Goal: Task Accomplishment & Management: Manage account settings

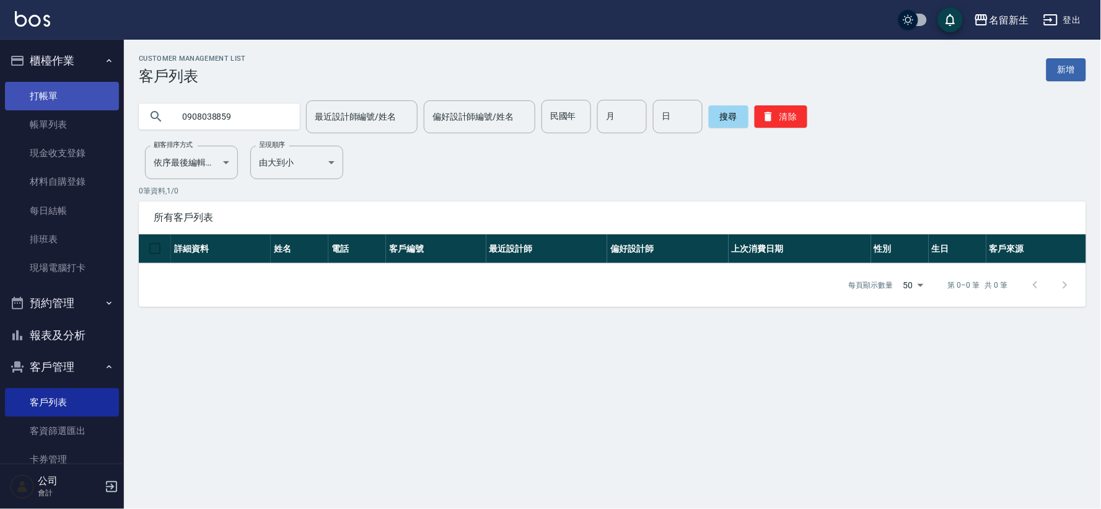
click at [93, 102] on link "打帳單" at bounding box center [62, 96] width 114 height 29
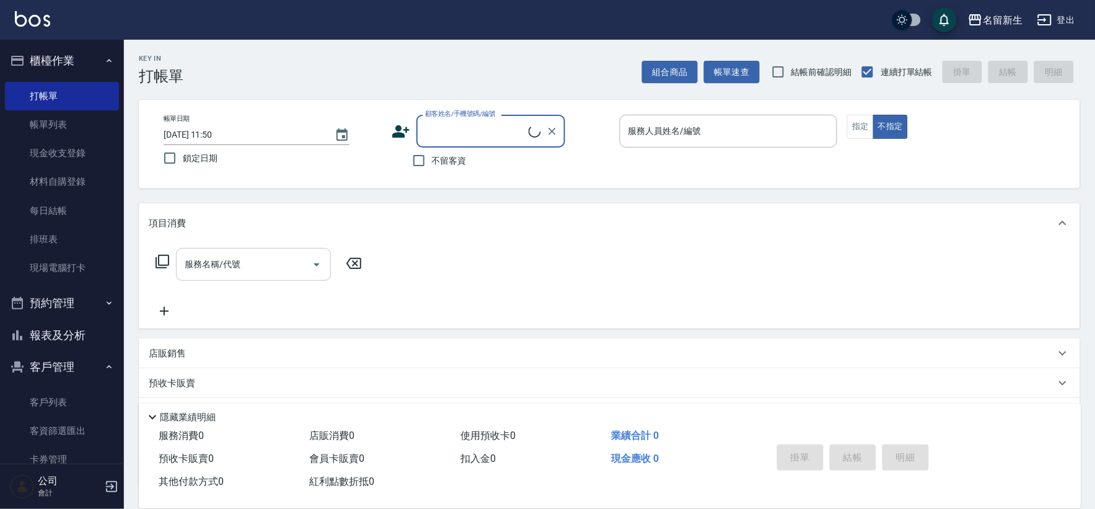
click at [257, 268] on input "服務名稱/代號" at bounding box center [244, 264] width 125 height 22
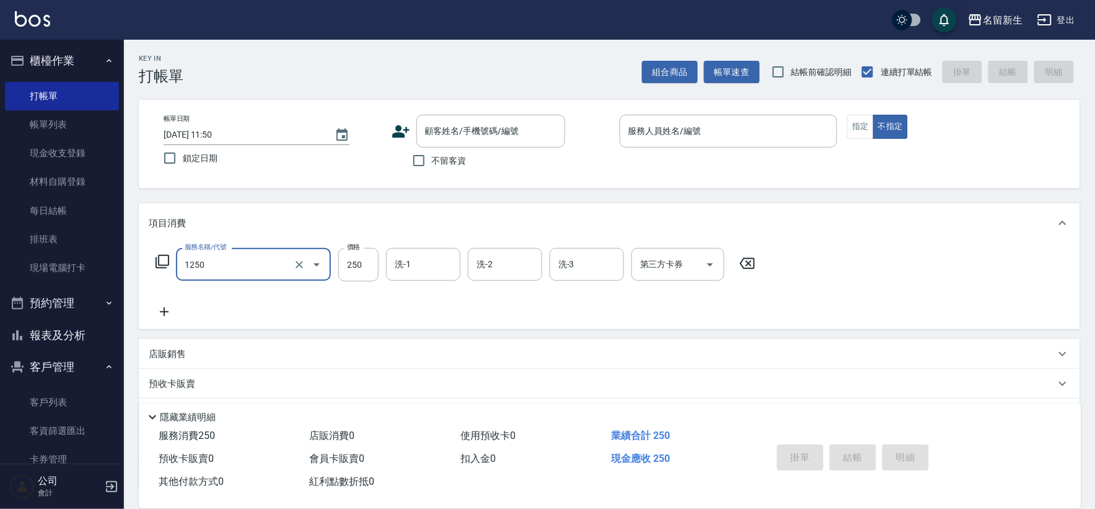
type input "洗髮250(1250)"
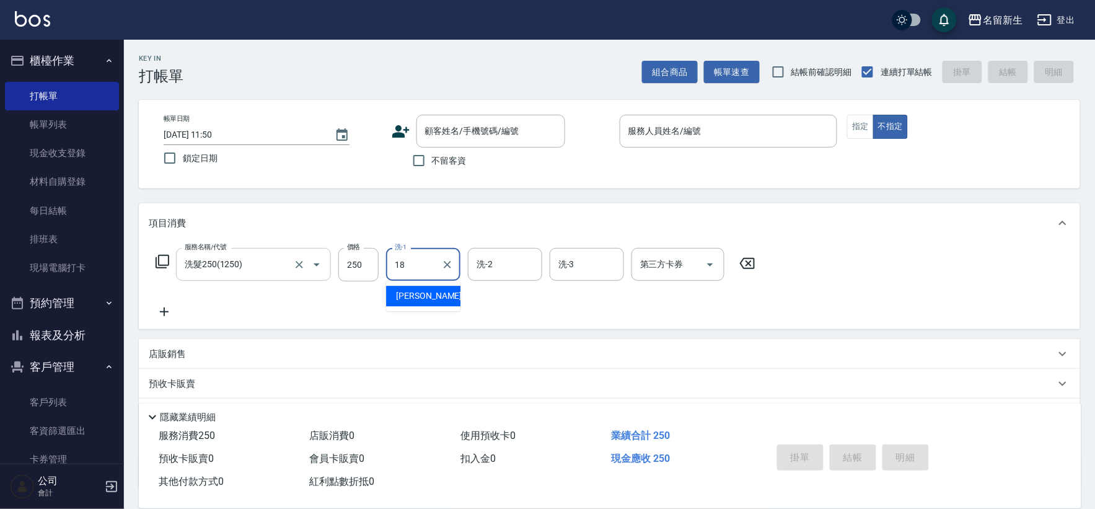
type input "1"
click at [751, 259] on icon at bounding box center [747, 263] width 31 height 15
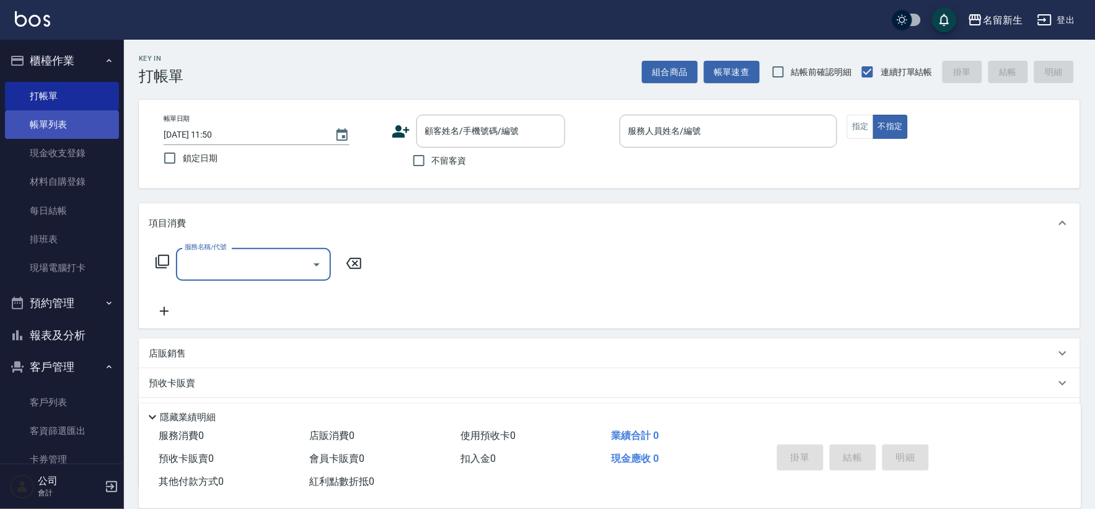
click at [63, 134] on link "帳單列表" at bounding box center [62, 124] width 114 height 29
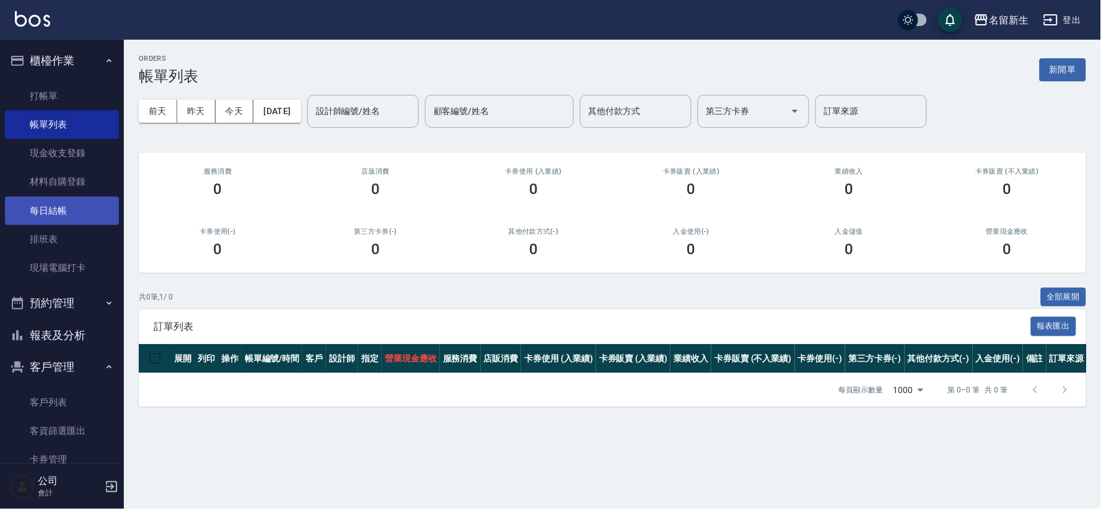
click at [60, 219] on link "每日結帳" at bounding box center [62, 210] width 114 height 29
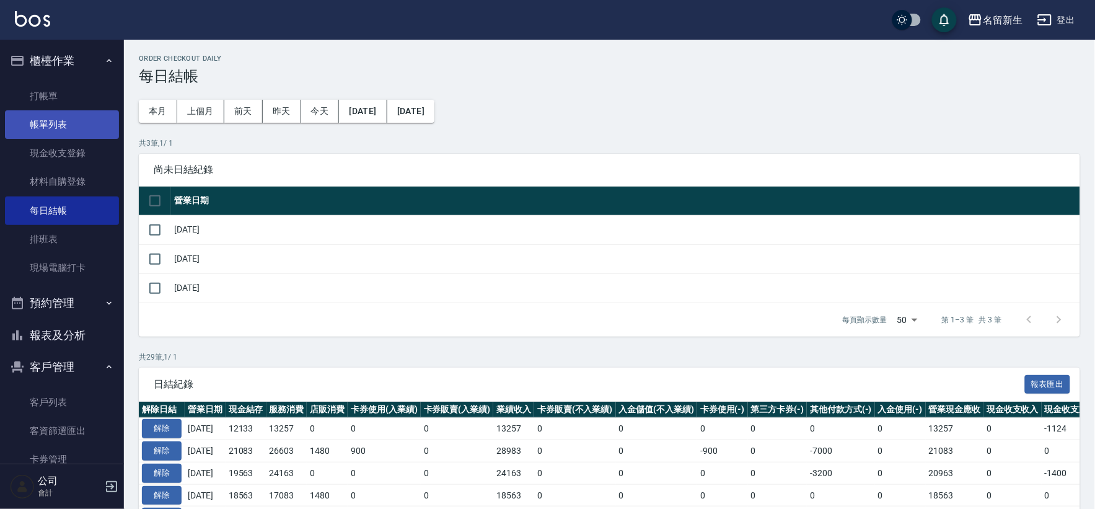
click at [37, 121] on link "帳單列表" at bounding box center [62, 124] width 114 height 29
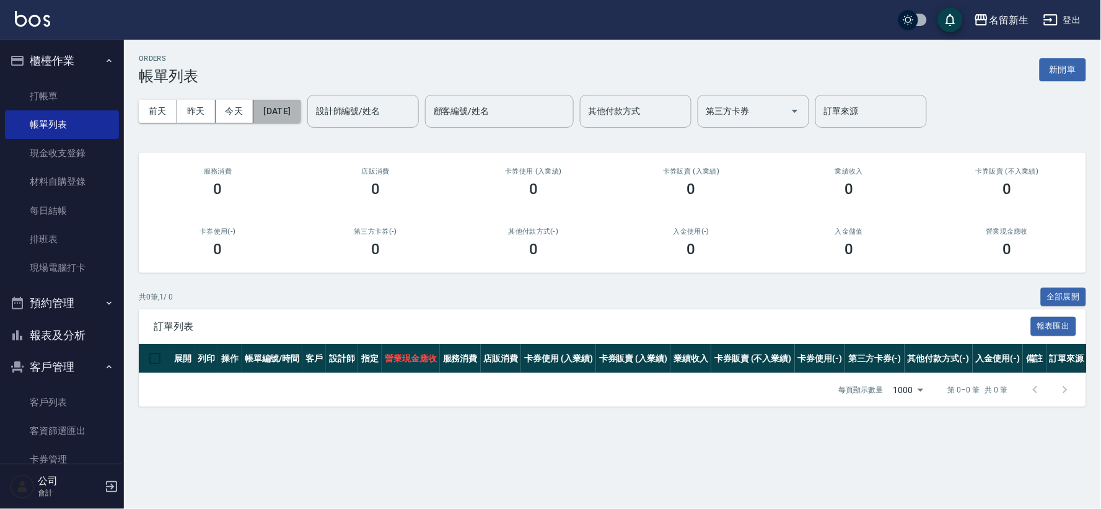
click at [263, 114] on button "[DATE]" at bounding box center [276, 111] width 47 height 23
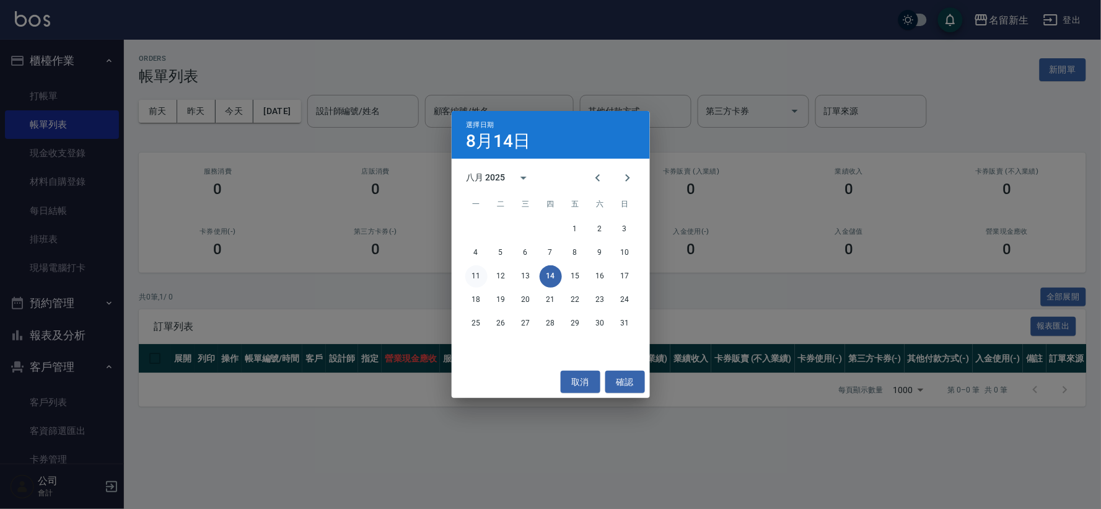
click at [475, 277] on button "11" at bounding box center [476, 276] width 22 height 22
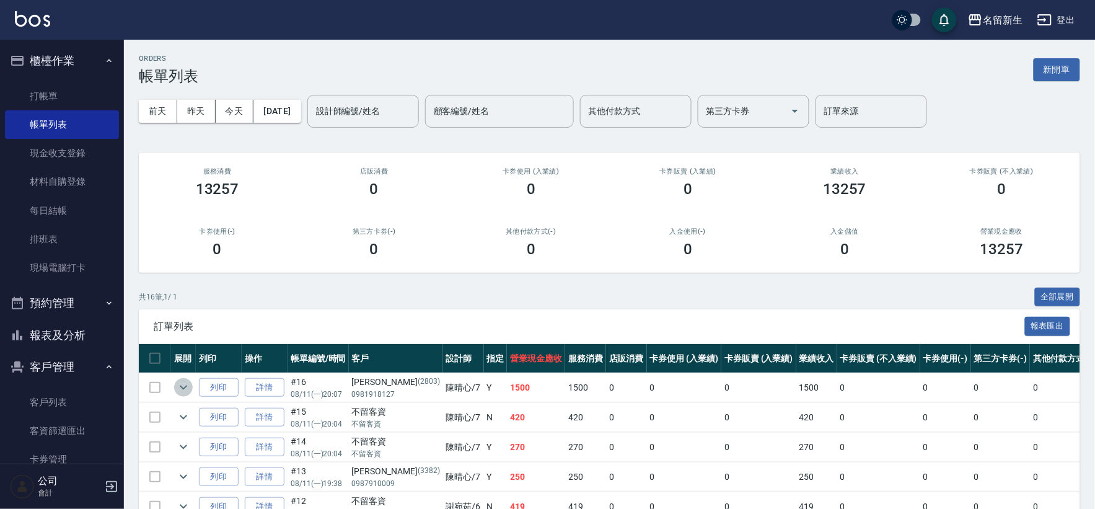
click at [180, 386] on icon "expand row" at bounding box center [183, 387] width 15 height 15
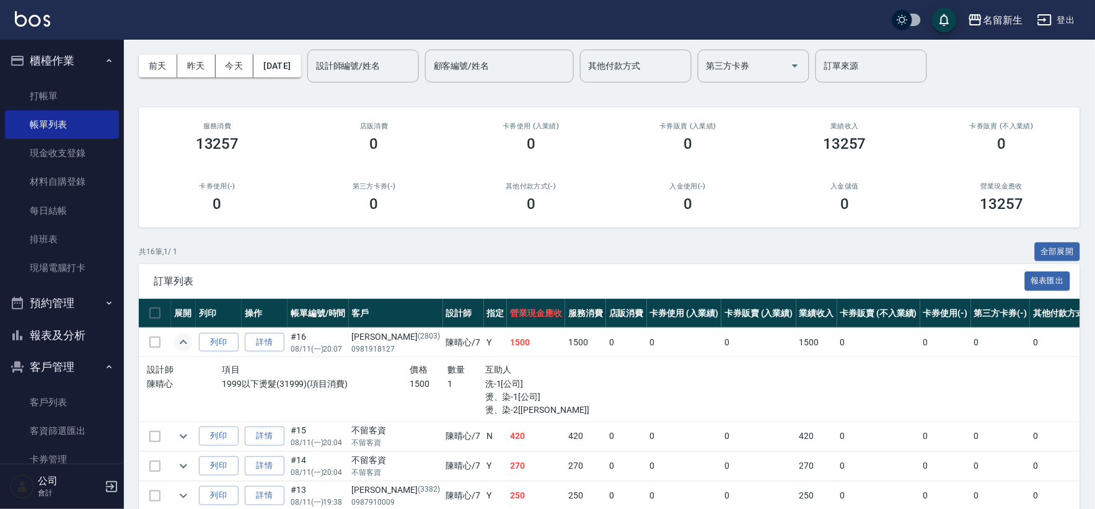
scroll to position [275, 0]
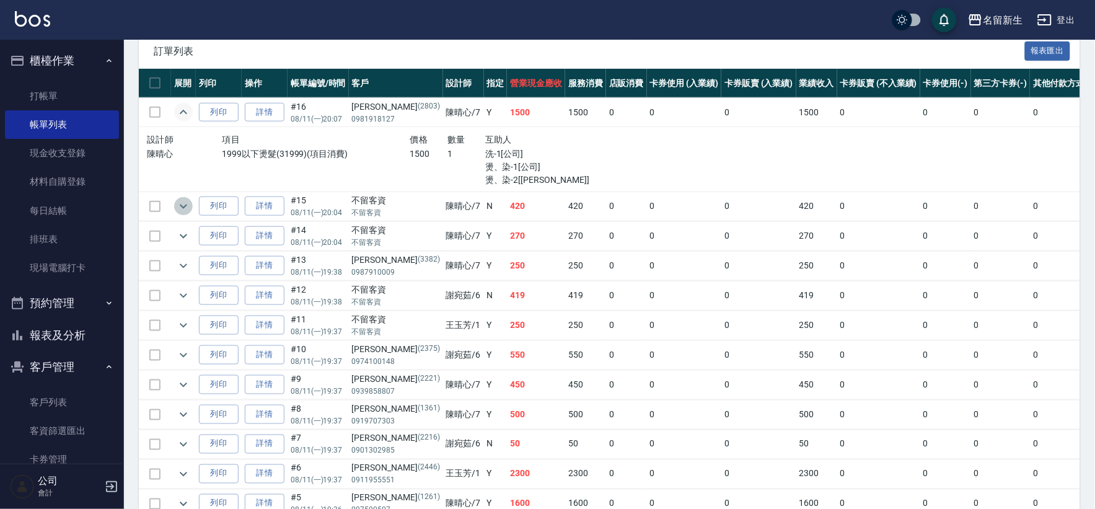
click at [186, 207] on icon "expand row" at bounding box center [183, 206] width 15 height 15
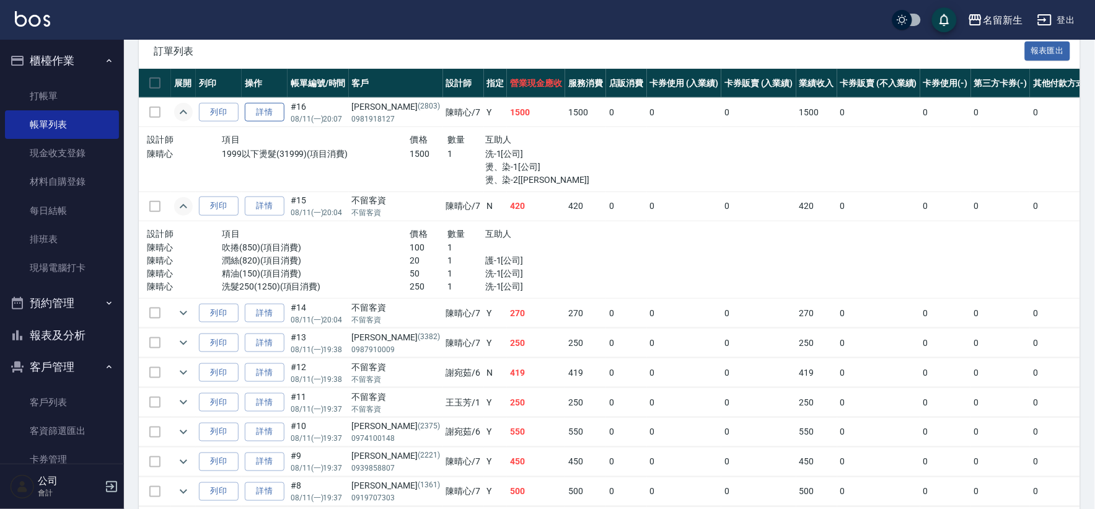
click at [265, 118] on link "詳情" at bounding box center [265, 112] width 40 height 19
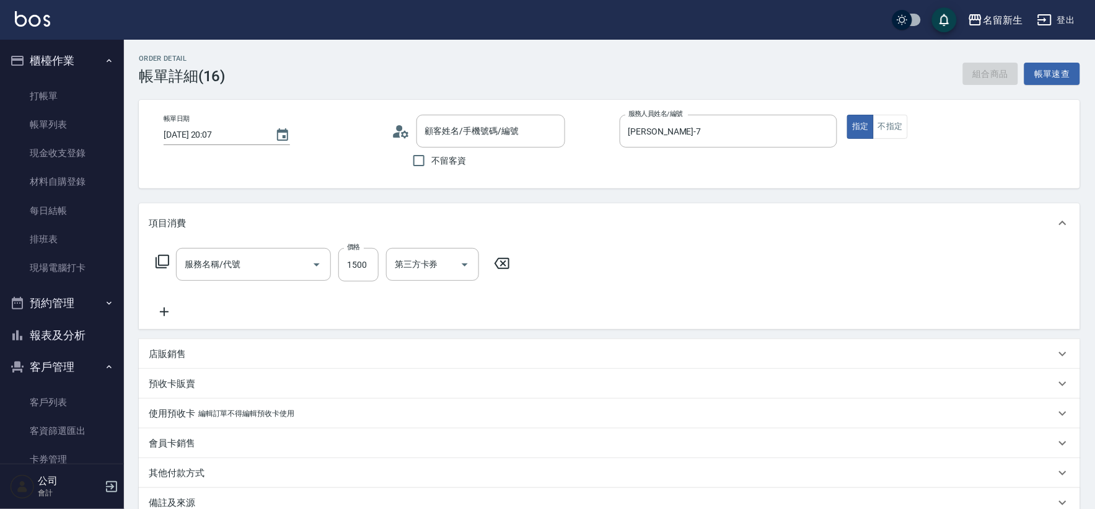
type input "2025/08/11 20:07"
type input "陳晴心-7"
type input "1999以下燙髮(31999)"
click at [412, 258] on input "公司-99" at bounding box center [414, 264] width 45 height 22
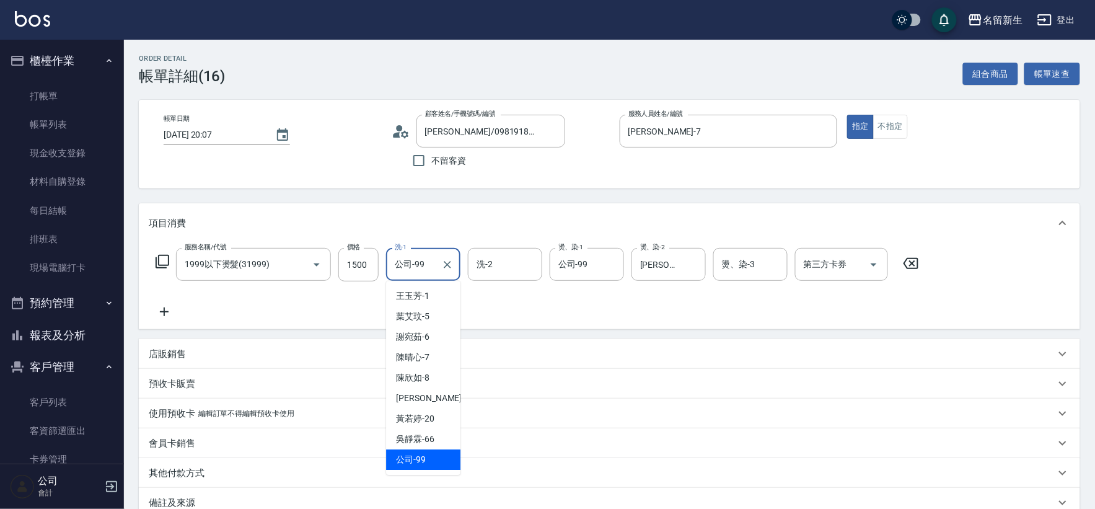
type input "李姵璇/0981918127/2803"
click at [428, 392] on span "宋彥鑫 -18" at bounding box center [435, 398] width 78 height 13
type input "宋彥鑫-18"
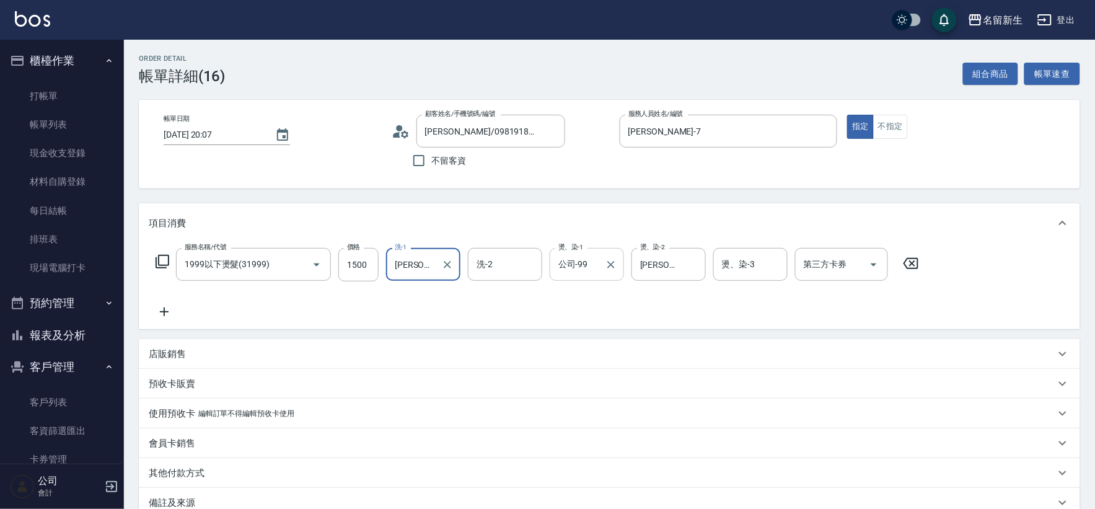
click at [590, 258] on input "公司-99" at bounding box center [577, 264] width 45 height 22
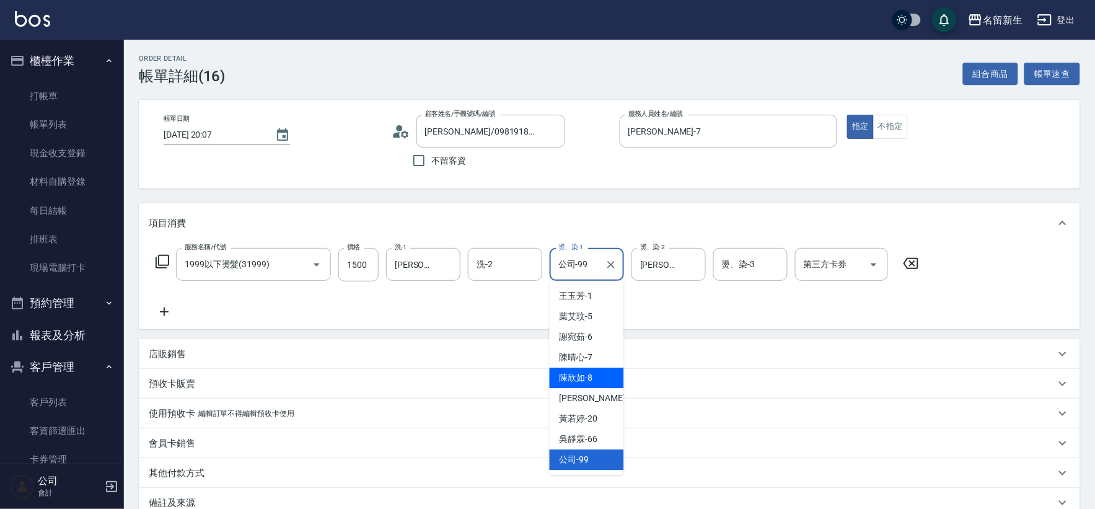
click at [610, 387] on ul "王玉芳 -1 葉艾玟 -5 謝宛茹 -6 陳晴心 -7 陳欣如 -8 宋彥鑫 -18 黃若婷 -20 吳靜霖 -66 公司 -99" at bounding box center [587, 378] width 74 height 194
click at [579, 403] on span "宋彥鑫 -18" at bounding box center [599, 398] width 78 height 13
type input "宋彥鑫-18"
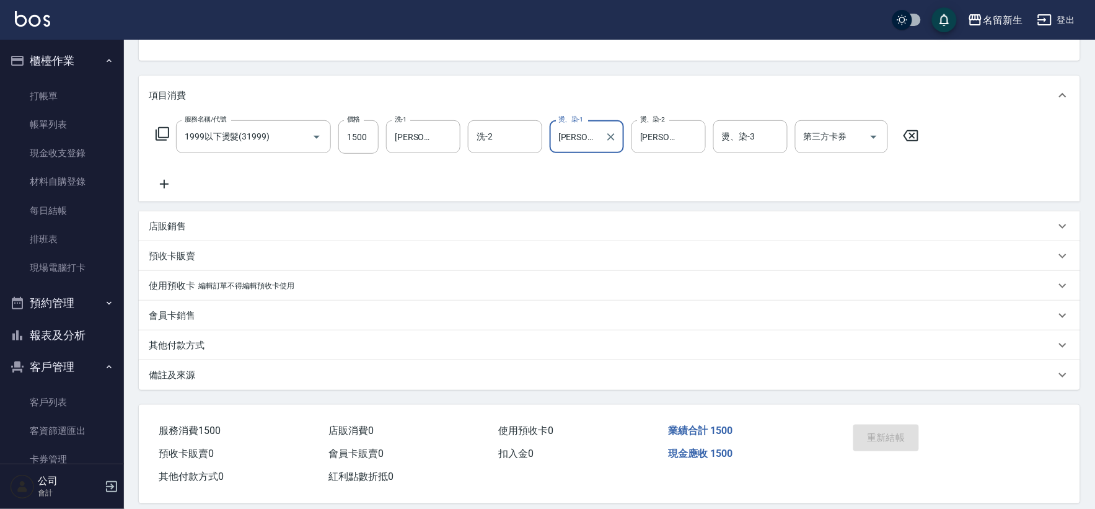
scroll to position [141, 0]
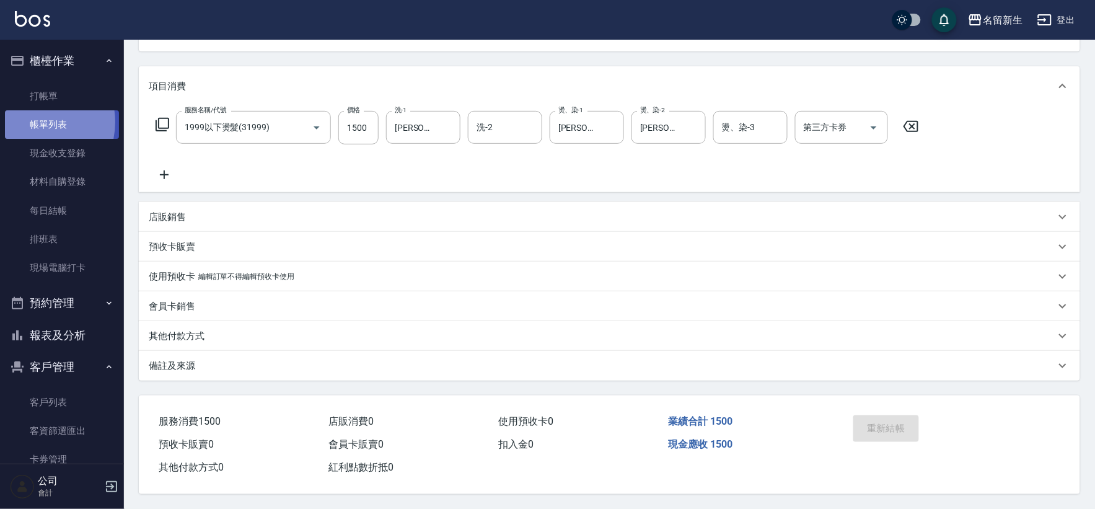
click at [32, 122] on link "帳單列表" at bounding box center [62, 124] width 114 height 29
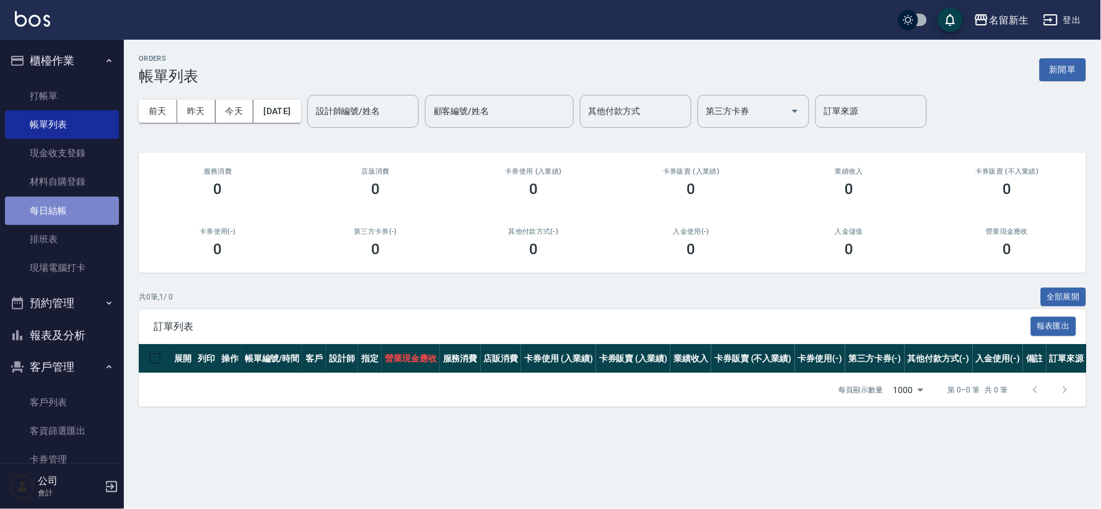
click at [73, 211] on link "每日結帳" at bounding box center [62, 210] width 114 height 29
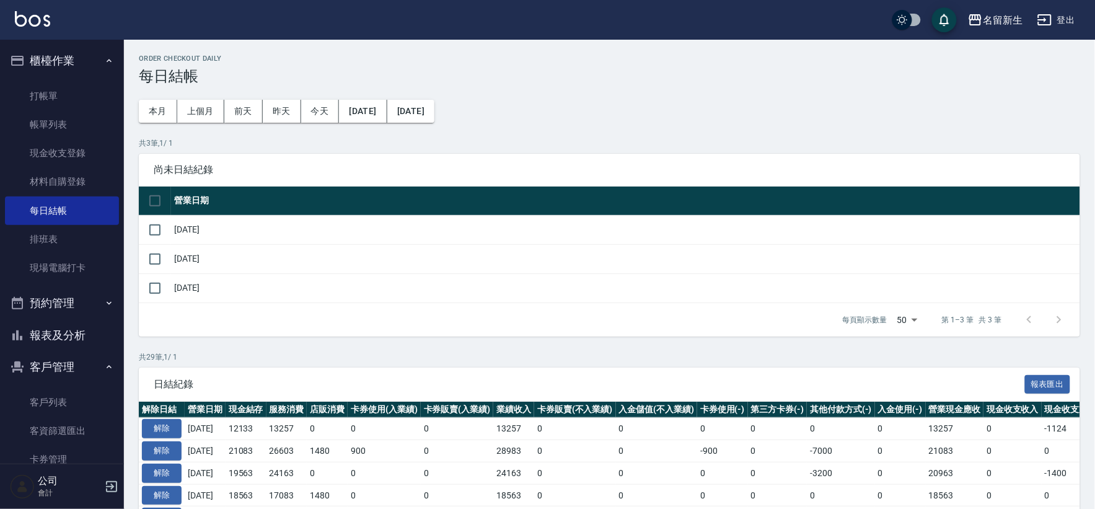
scroll to position [206, 0]
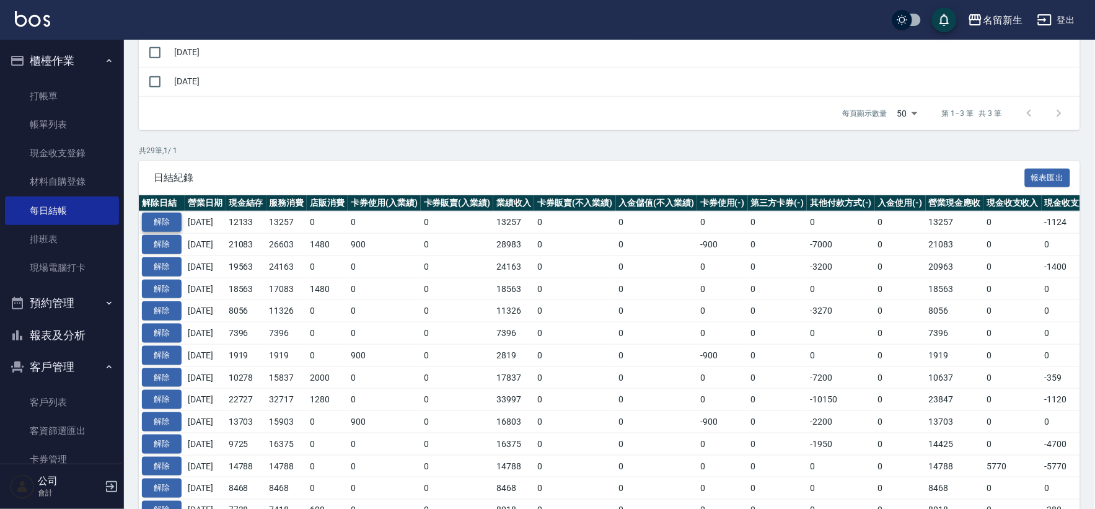
click at [164, 218] on button "解除" at bounding box center [162, 222] width 40 height 19
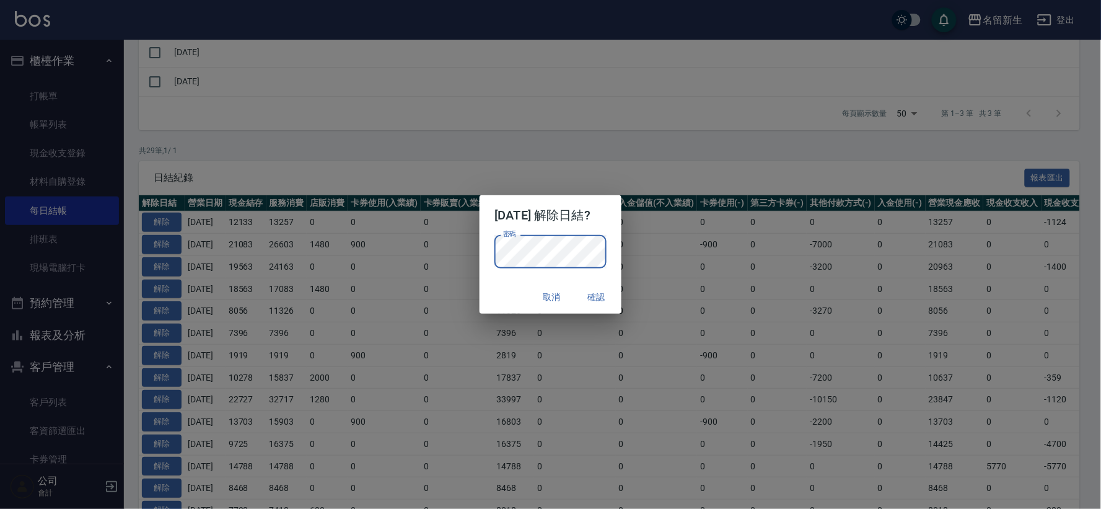
click at [615, 304] on button "確認" at bounding box center [597, 297] width 40 height 23
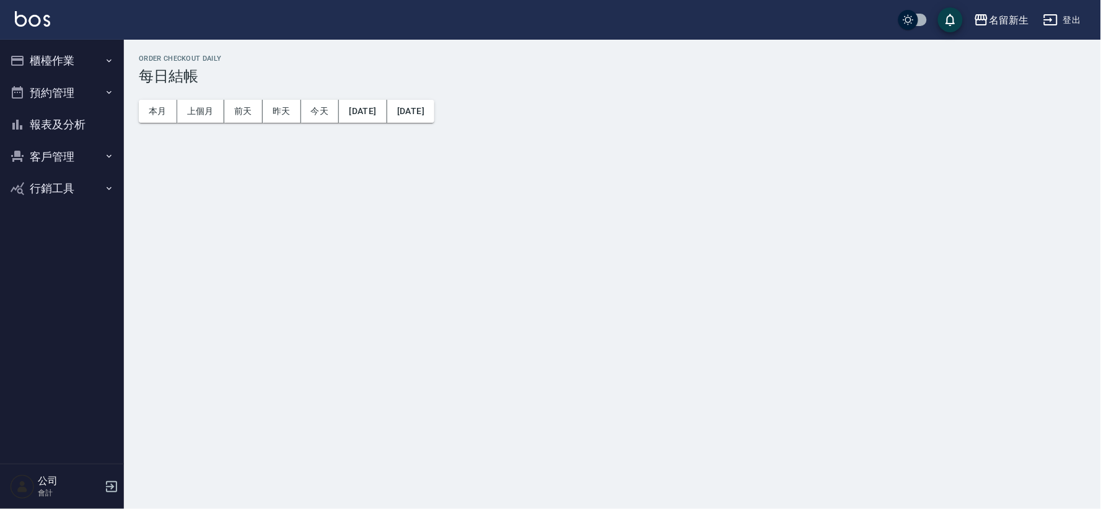
click at [79, 69] on button "櫃檯作業" at bounding box center [62, 61] width 114 height 32
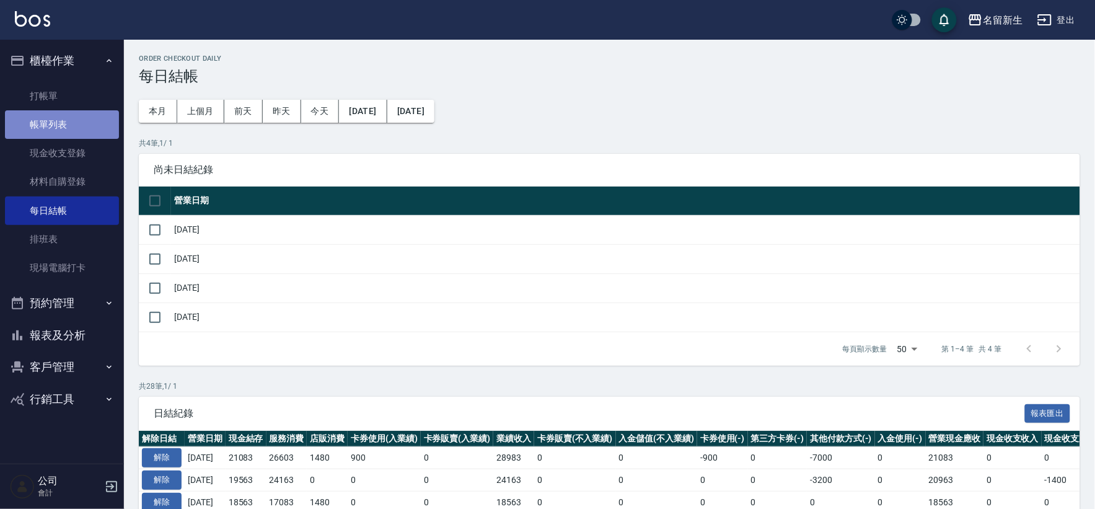
click at [81, 122] on link "帳單列表" at bounding box center [62, 124] width 114 height 29
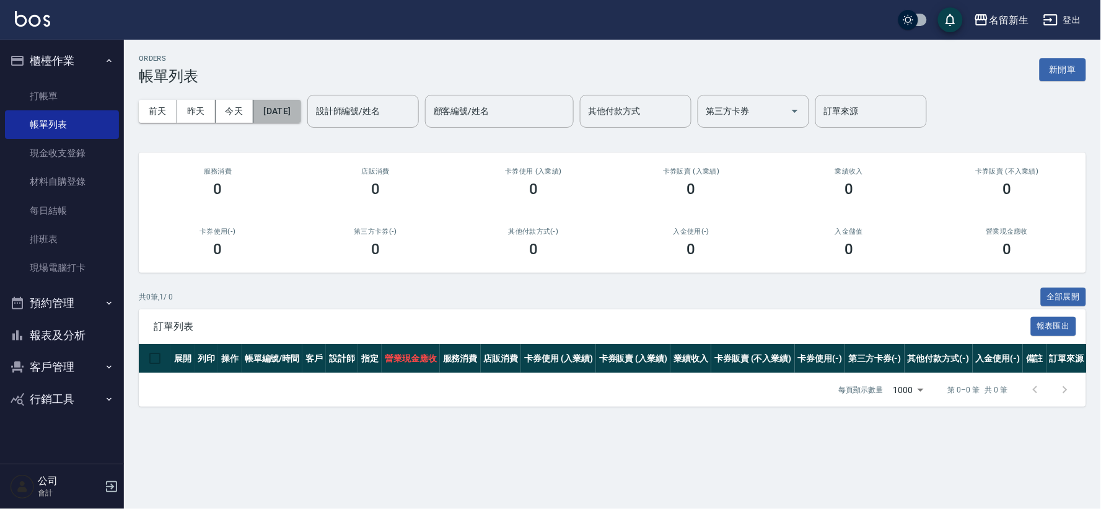
click at [292, 119] on button "[DATE]" at bounding box center [276, 111] width 47 height 23
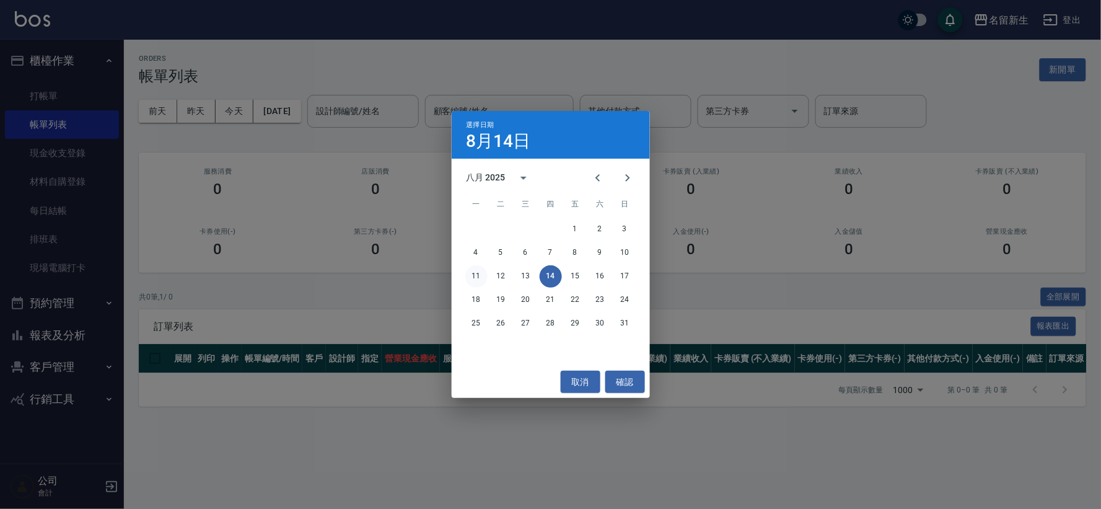
click at [482, 277] on button "11" at bounding box center [476, 276] width 22 height 22
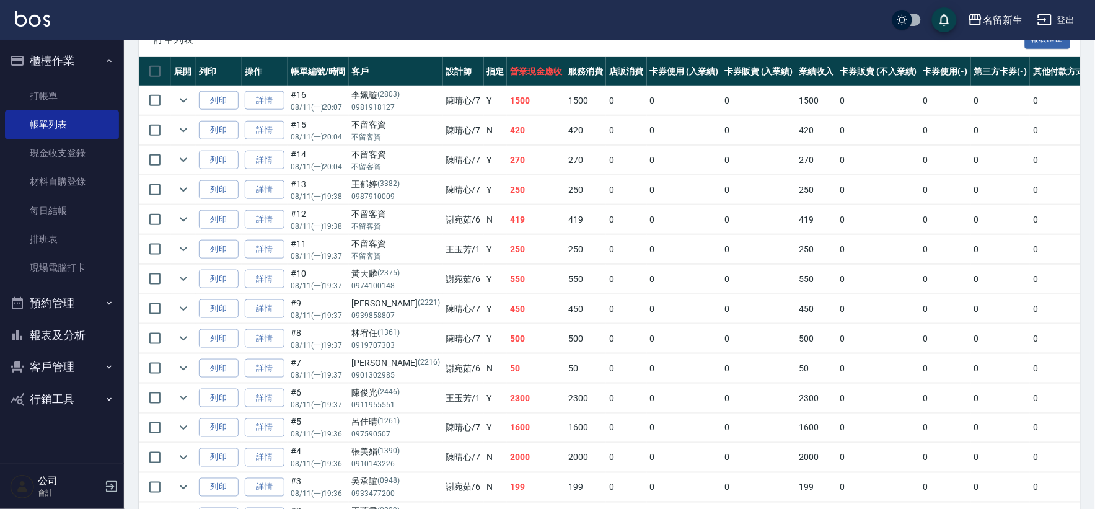
scroll to position [125, 0]
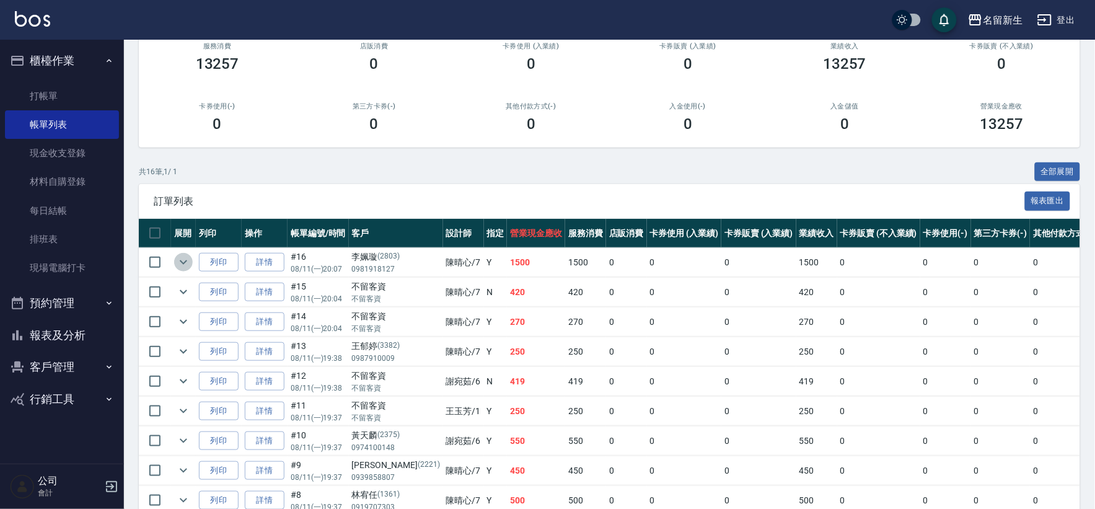
click at [175, 261] on button "expand row" at bounding box center [183, 262] width 19 height 19
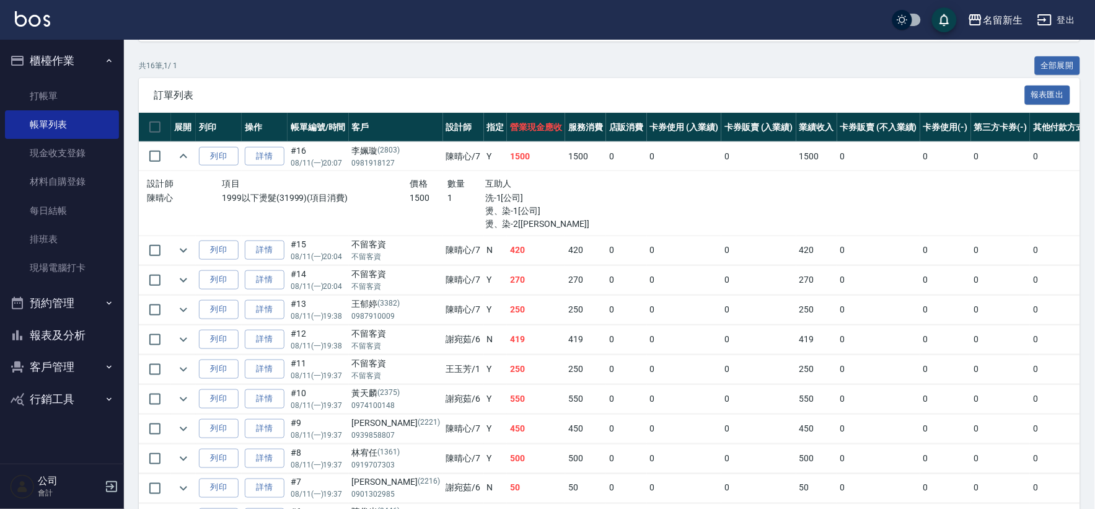
scroll to position [263, 0]
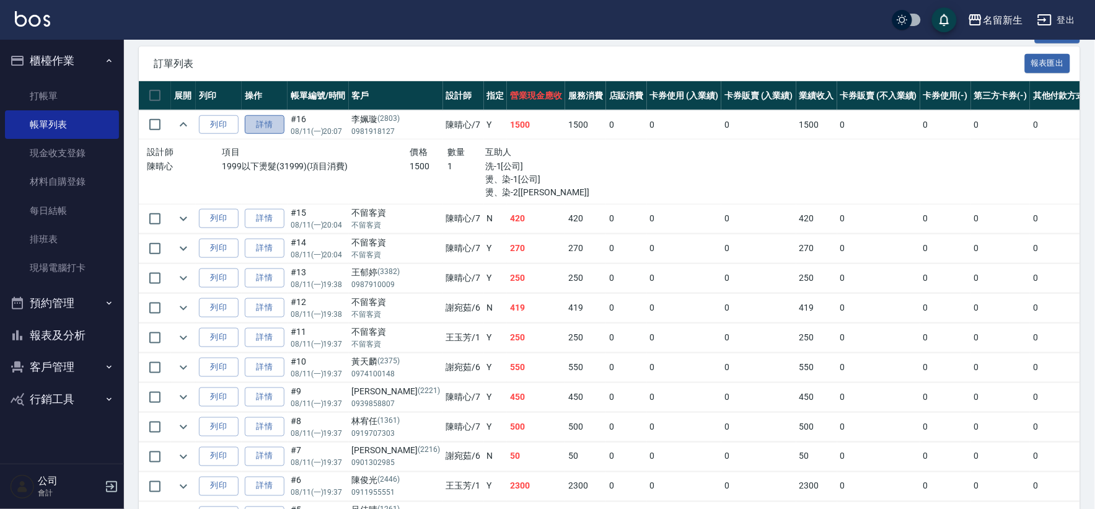
click at [276, 123] on link "詳情" at bounding box center [265, 124] width 40 height 19
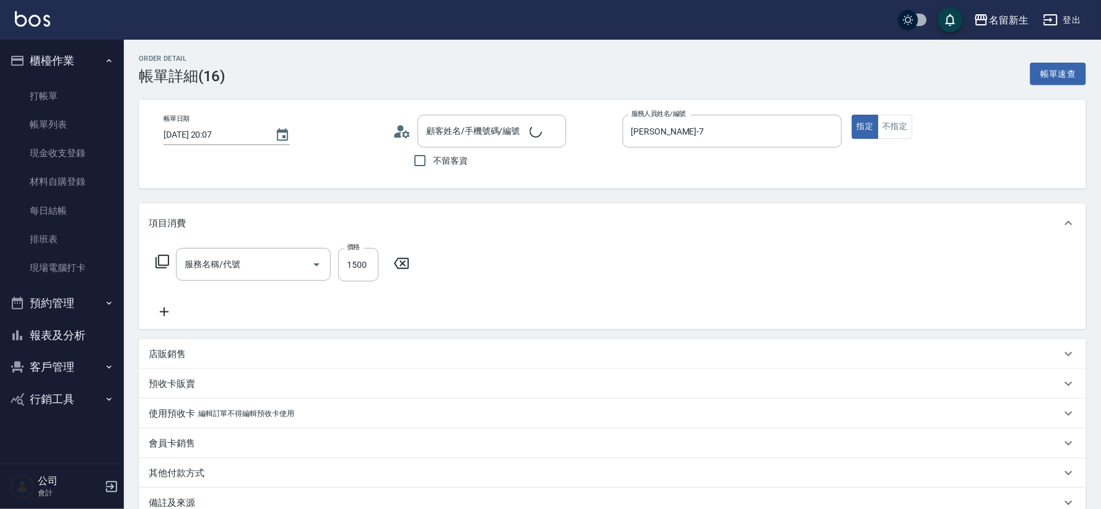
type input "[DATE] 20:07"
type input "[PERSON_NAME]-7"
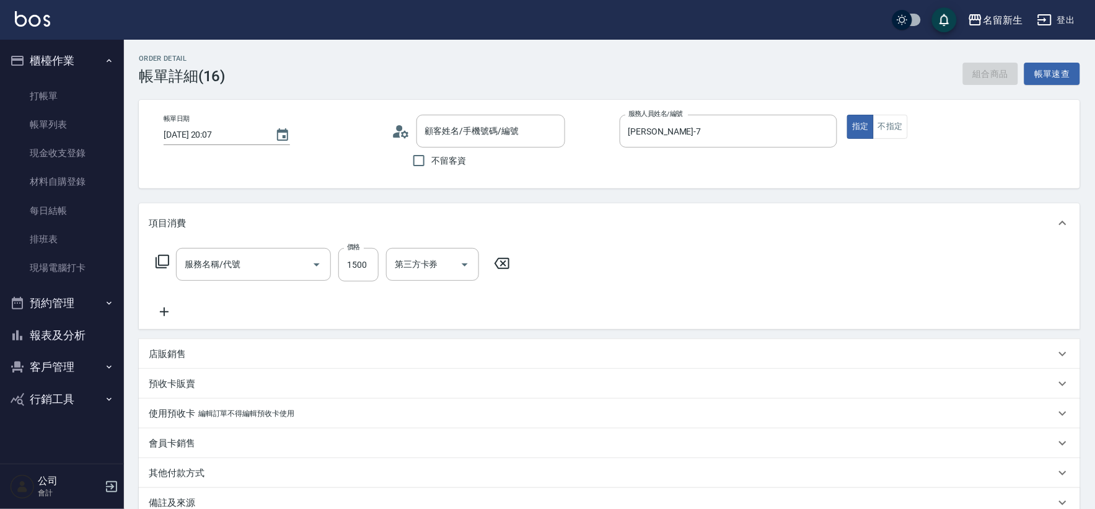
type input "1999以下燙髮(31999)"
type input "[PERSON_NAME]/0981918127/2803"
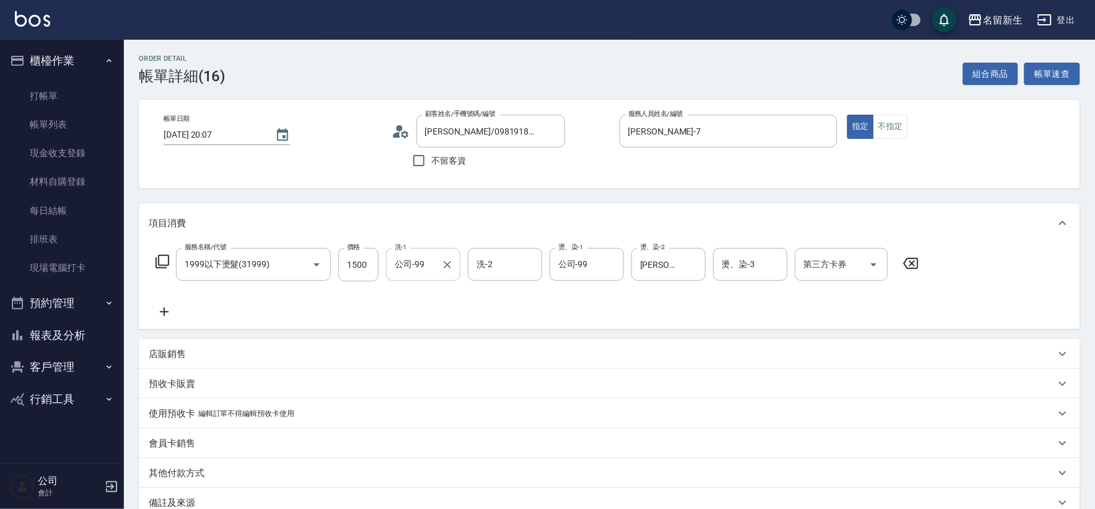
click at [436, 267] on input "公司-99" at bounding box center [414, 264] width 45 height 22
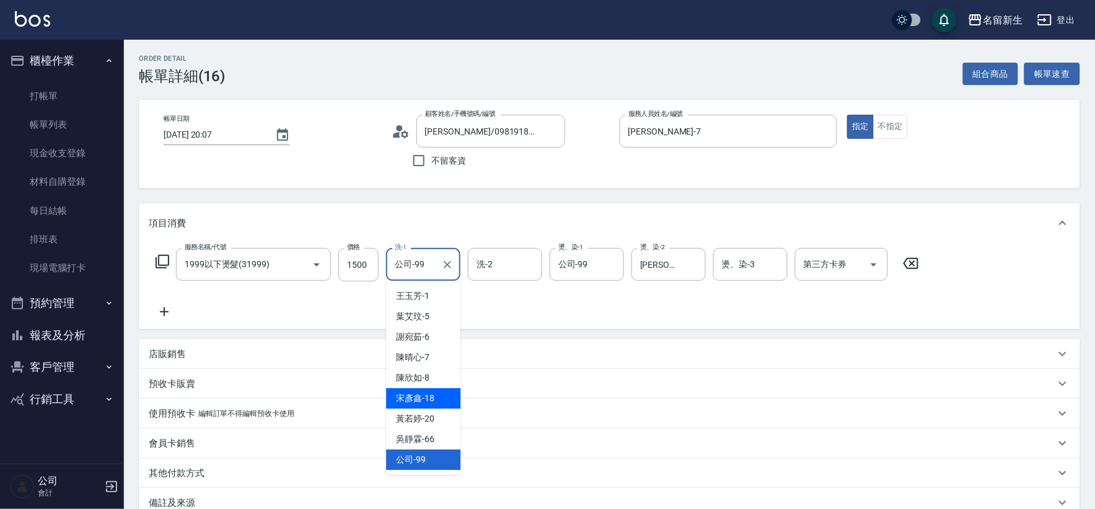
click at [425, 402] on span "[PERSON_NAME]-18" at bounding box center [415, 398] width 38 height 13
type input "[PERSON_NAME]-18"
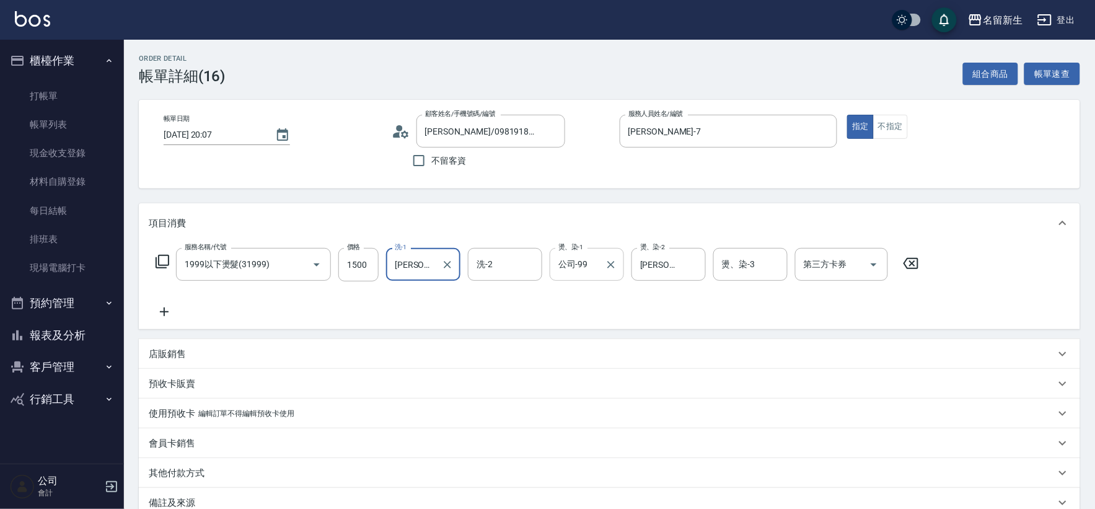
click at [584, 264] on input "公司-99" at bounding box center [577, 264] width 45 height 22
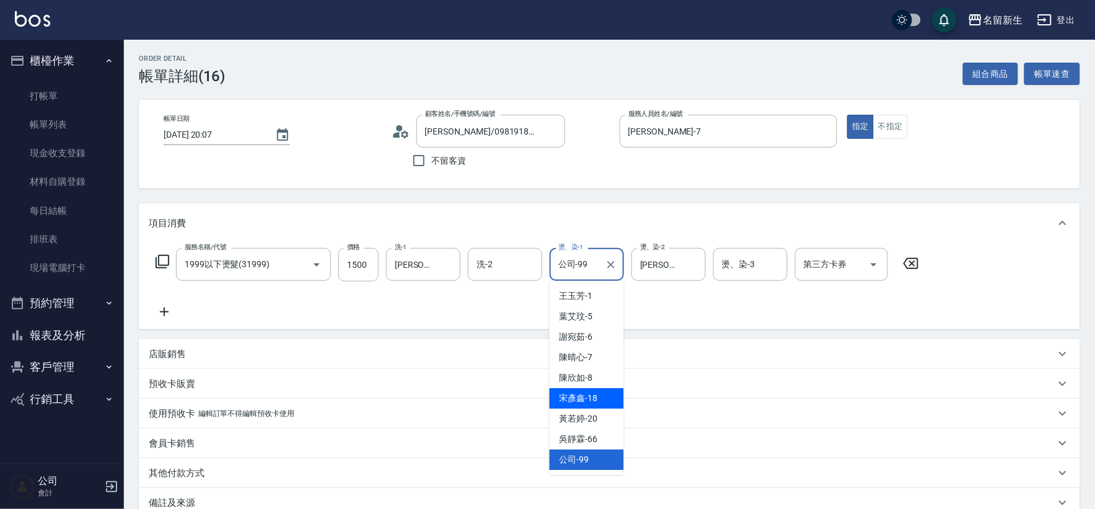
click at [578, 392] on span "[PERSON_NAME]-18" at bounding box center [579, 398] width 38 height 13
type input "[PERSON_NAME]-18"
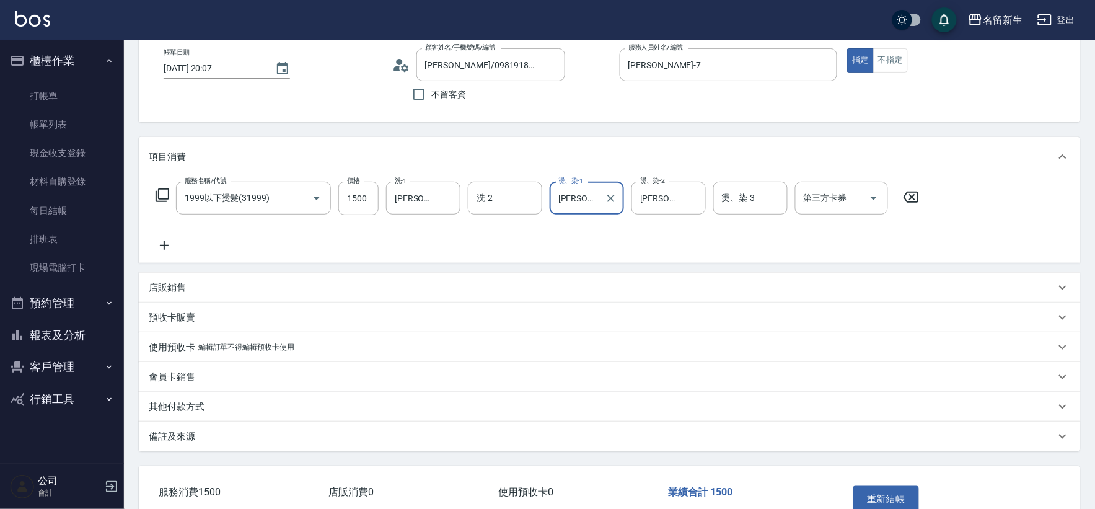
scroll to position [141, 0]
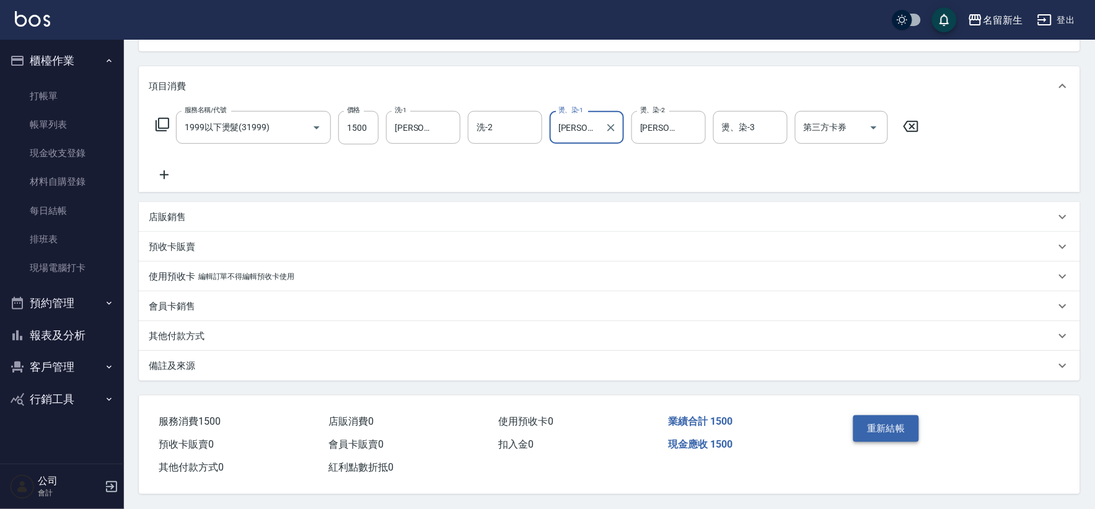
click at [891, 429] on button "重新結帳" at bounding box center [886, 428] width 66 height 26
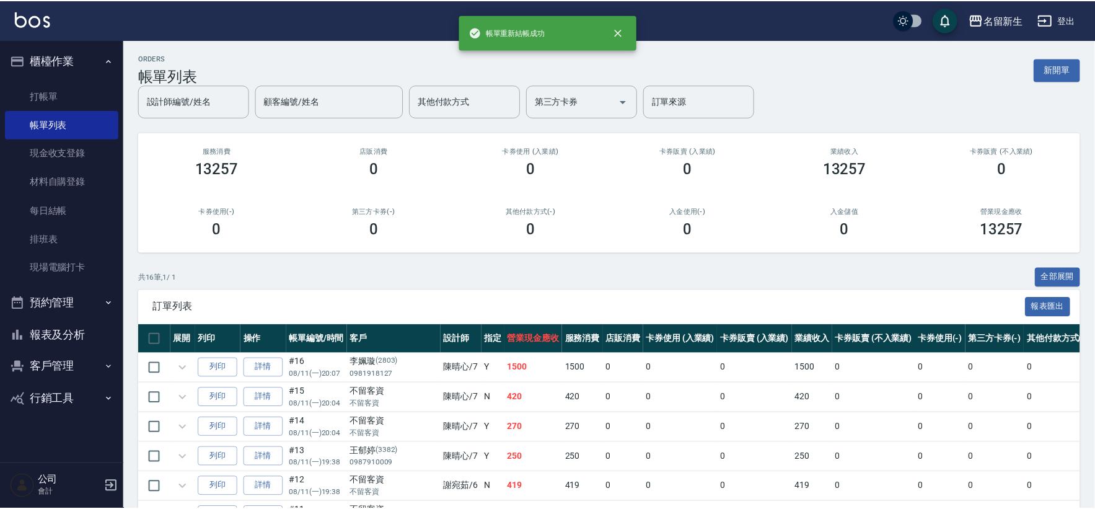
scroll to position [157, 0]
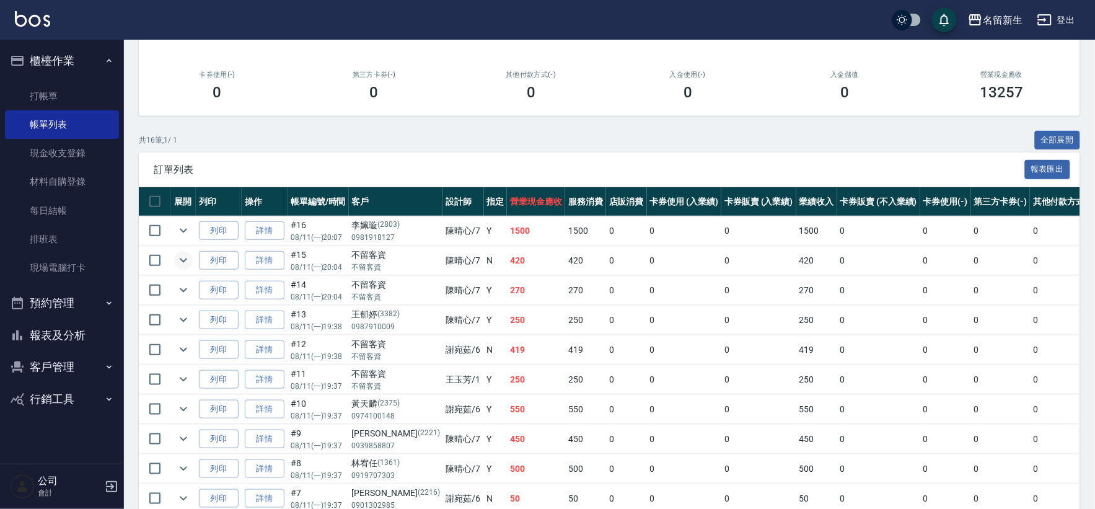
click at [183, 262] on icon "expand row" at bounding box center [183, 260] width 7 height 4
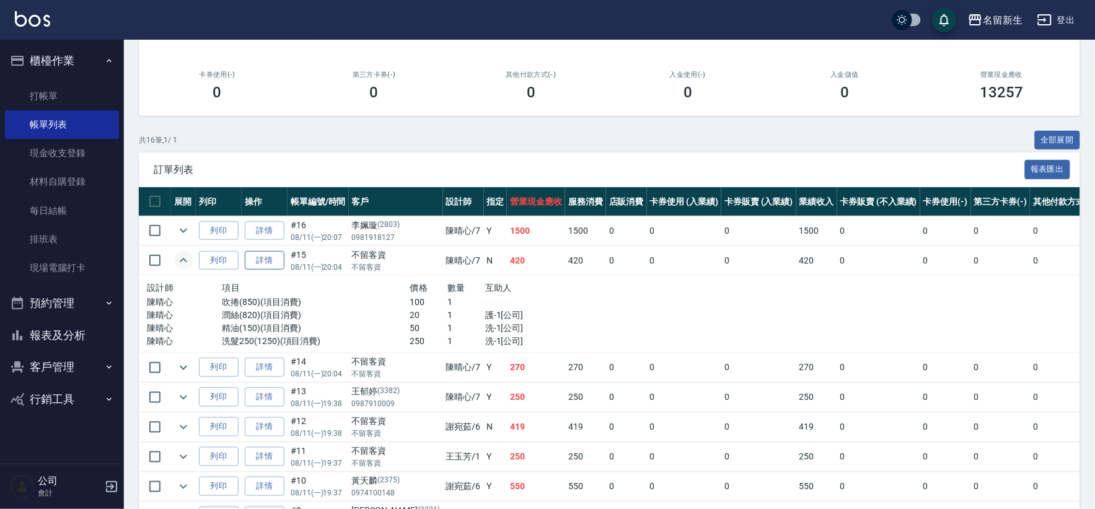
click at [264, 255] on link "詳情" at bounding box center [265, 260] width 40 height 19
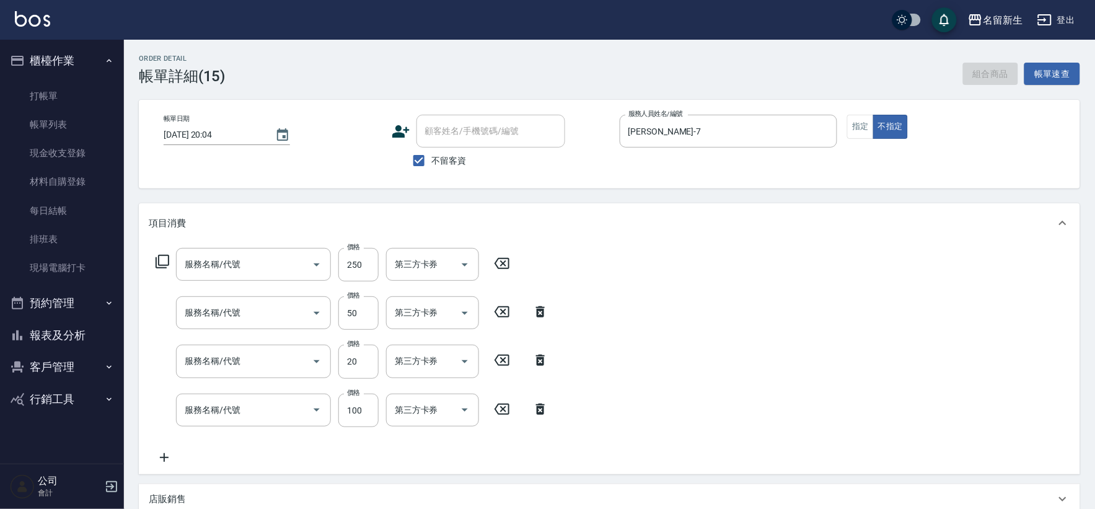
type input "[DATE] 20:04"
checkbox input "true"
type input "[PERSON_NAME]-7"
type input "洗髮250(1250)"
type input "精油(150)"
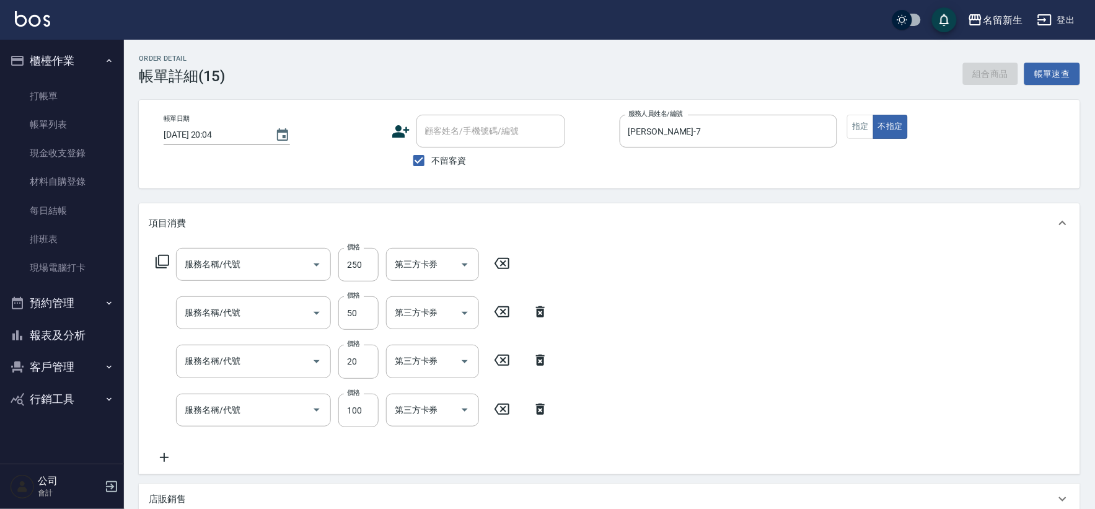
type input "潤絲(820)"
type input "吹捲(850)"
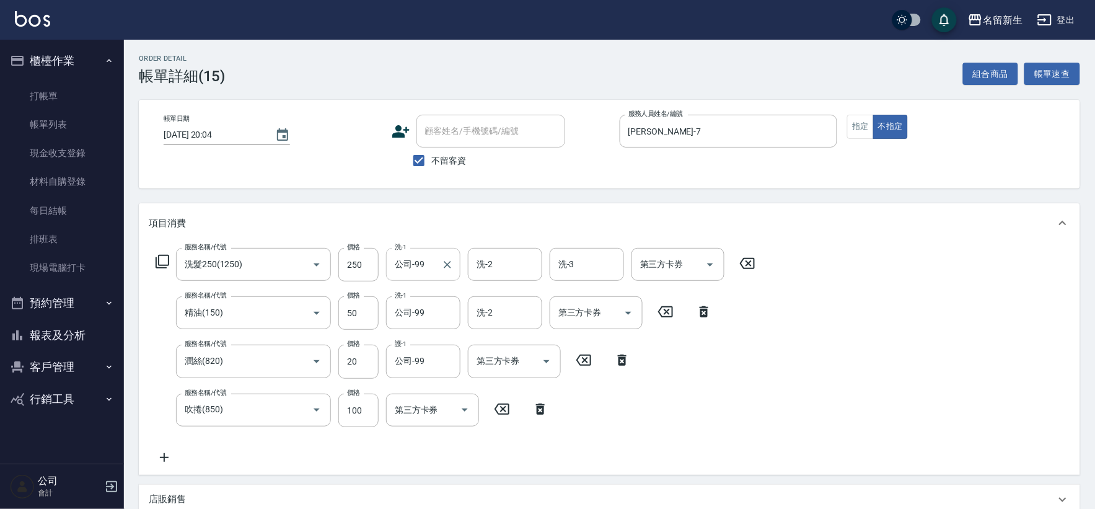
click at [439, 271] on div at bounding box center [447, 264] width 16 height 33
click at [416, 267] on input "公司-99" at bounding box center [414, 264] width 45 height 22
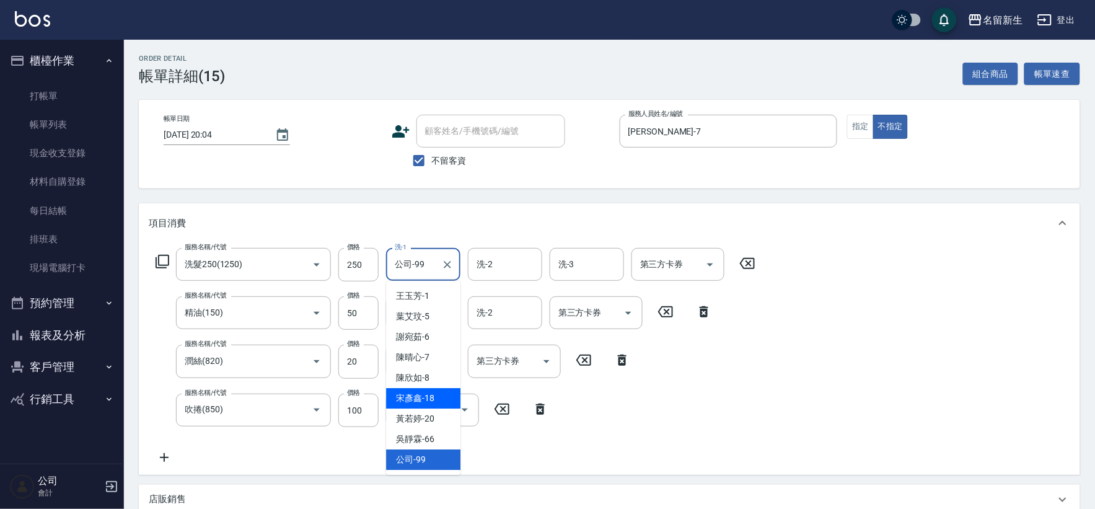
click at [431, 405] on div "[PERSON_NAME]-18" at bounding box center [423, 398] width 74 height 20
type input "[PERSON_NAME]-18"
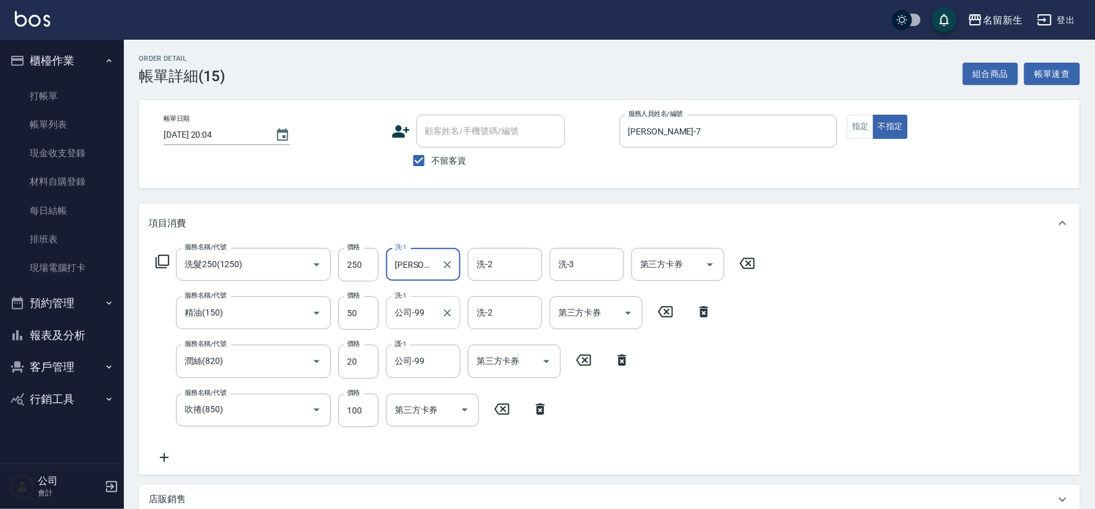
click at [434, 306] on input "公司-99" at bounding box center [414, 313] width 45 height 22
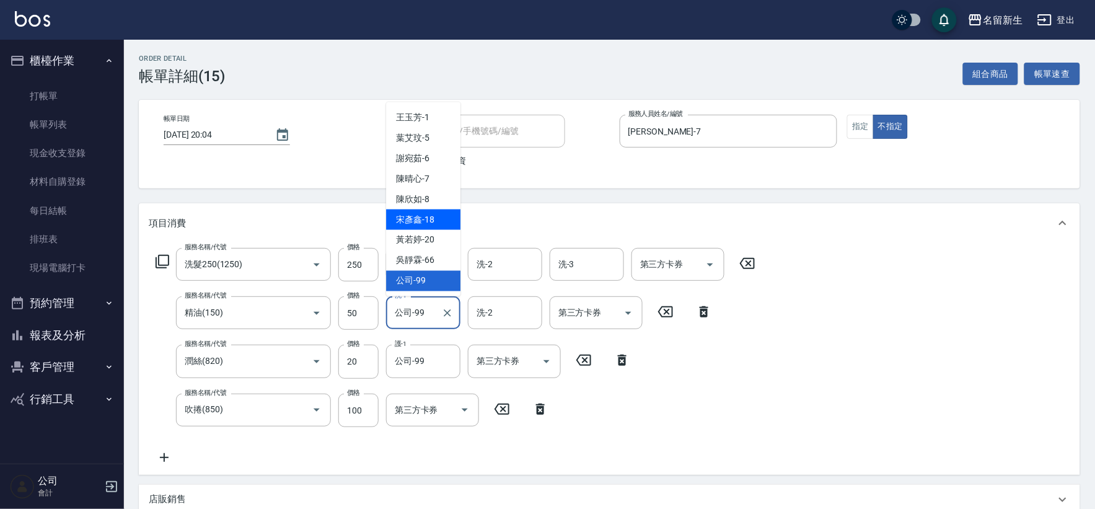
click at [435, 209] on div "[PERSON_NAME]-18" at bounding box center [423, 219] width 74 height 20
type input "[PERSON_NAME]-18"
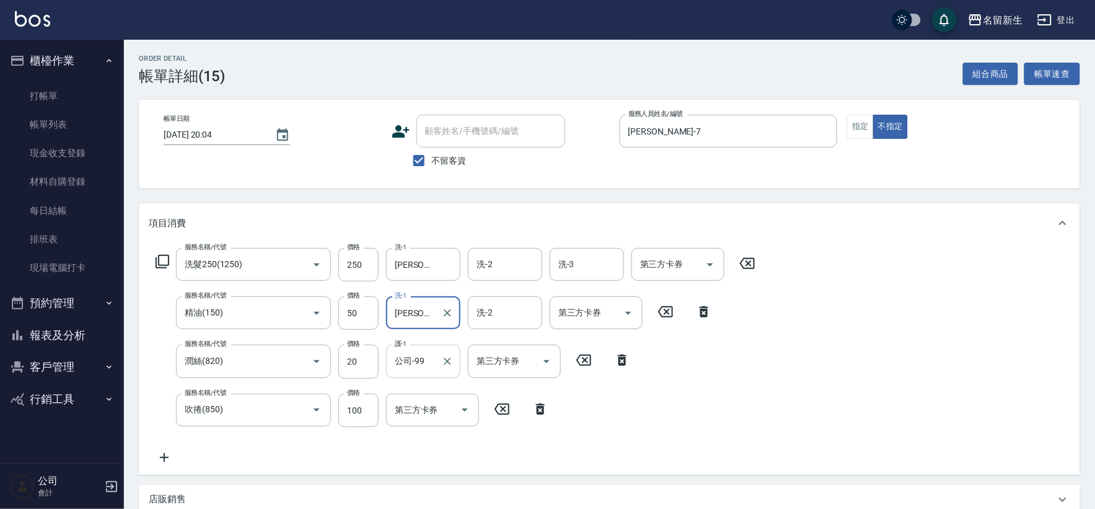
click at [407, 367] on input "公司-99" at bounding box center [414, 361] width 45 height 22
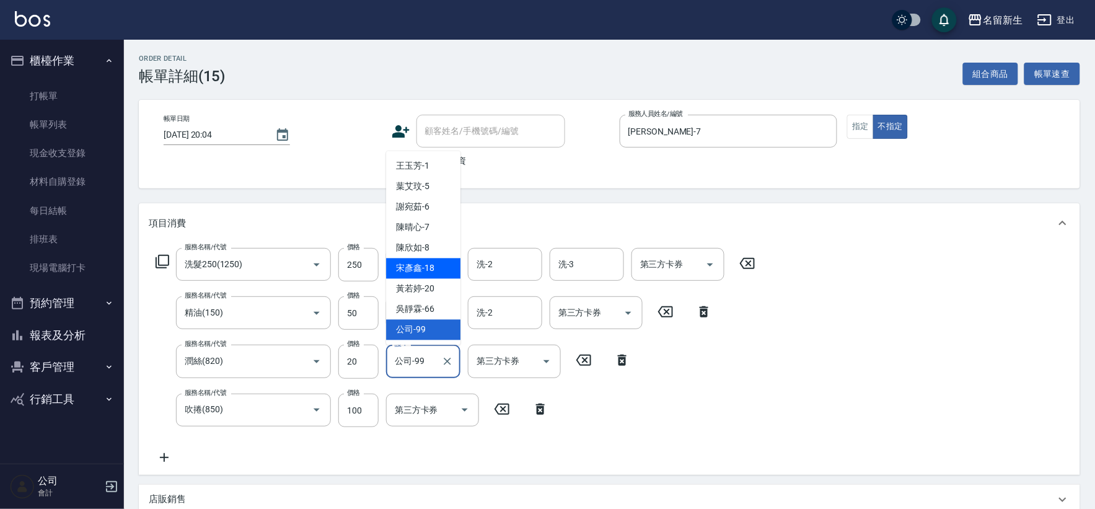
click at [428, 262] on span "[PERSON_NAME]-18" at bounding box center [415, 268] width 38 height 13
type input "[PERSON_NAME]-18"
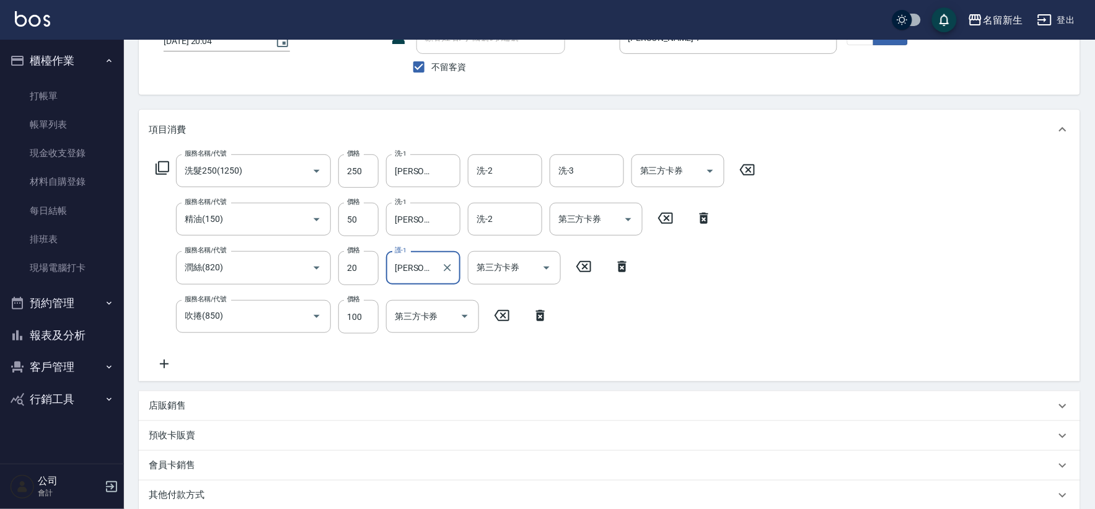
scroll to position [257, 0]
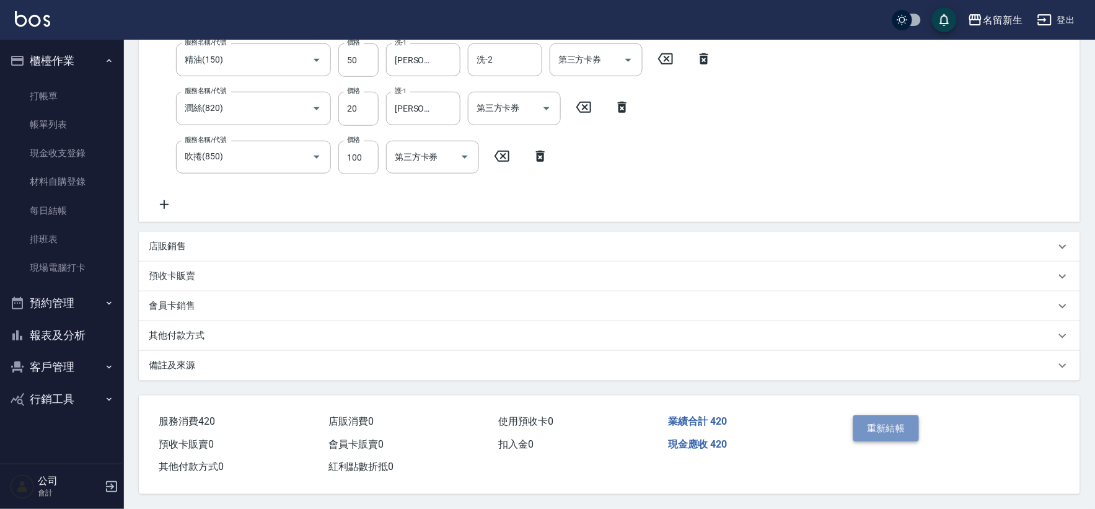
click at [886, 416] on button "重新結帳" at bounding box center [886, 428] width 66 height 26
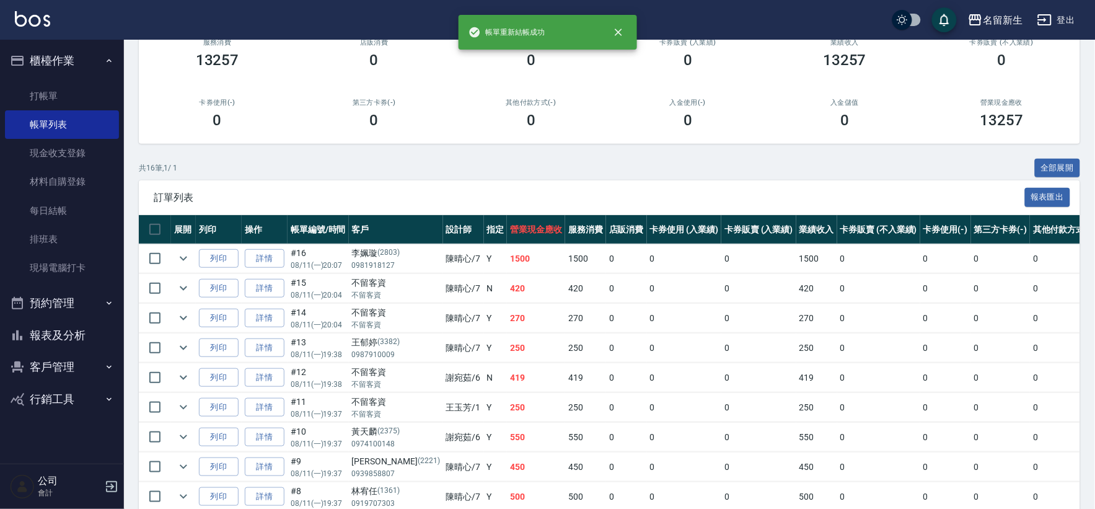
scroll to position [138, 0]
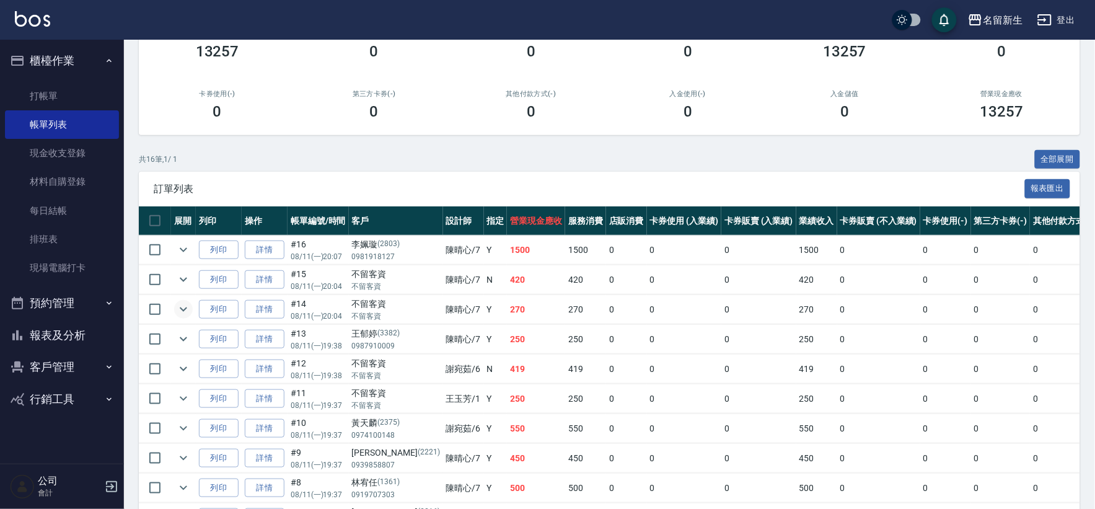
click at [178, 304] on icon "expand row" at bounding box center [183, 309] width 15 height 15
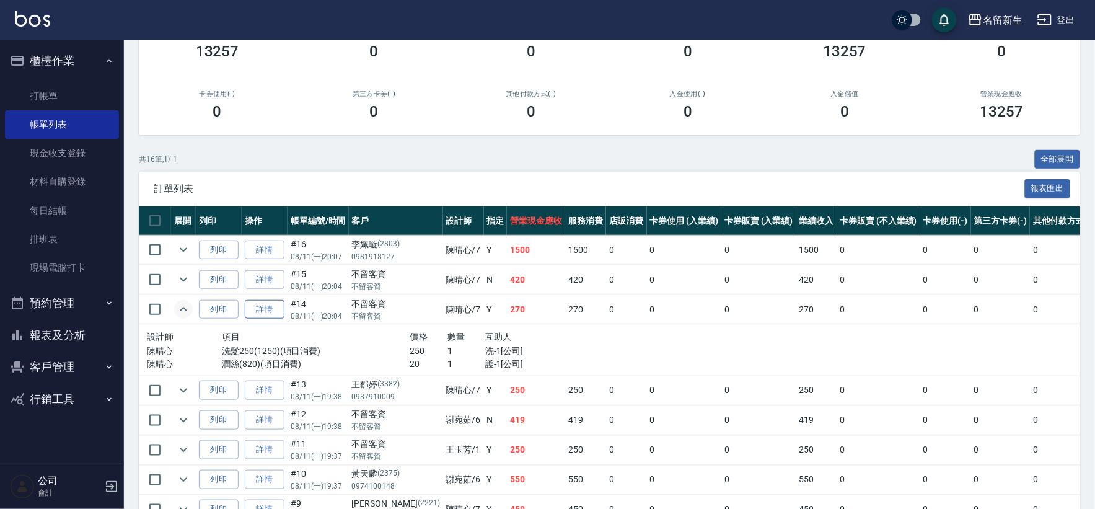
click at [278, 308] on link "詳情" at bounding box center [265, 309] width 40 height 19
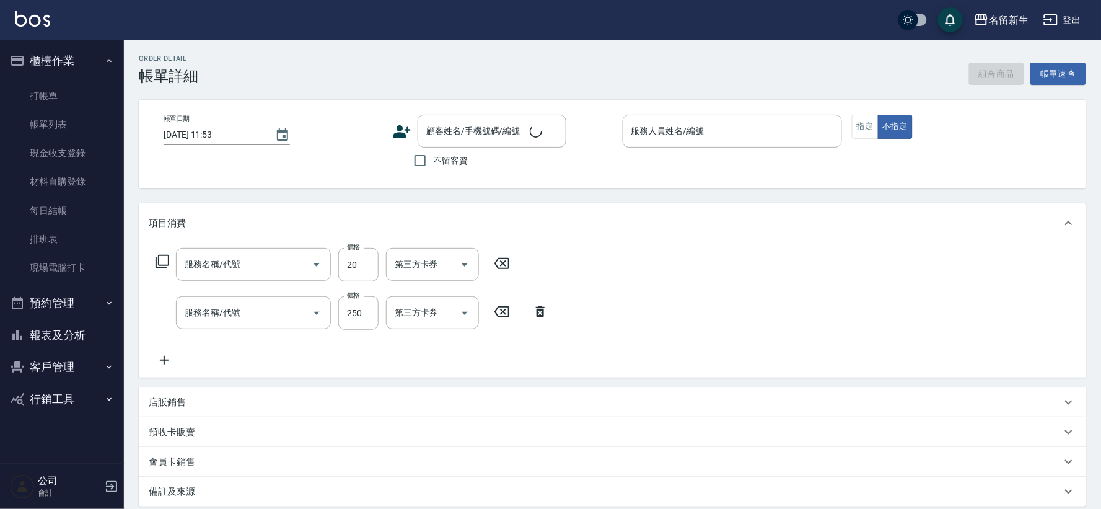
type input "[DATE] 20:04"
checkbox input "true"
type input "[PERSON_NAME]-7"
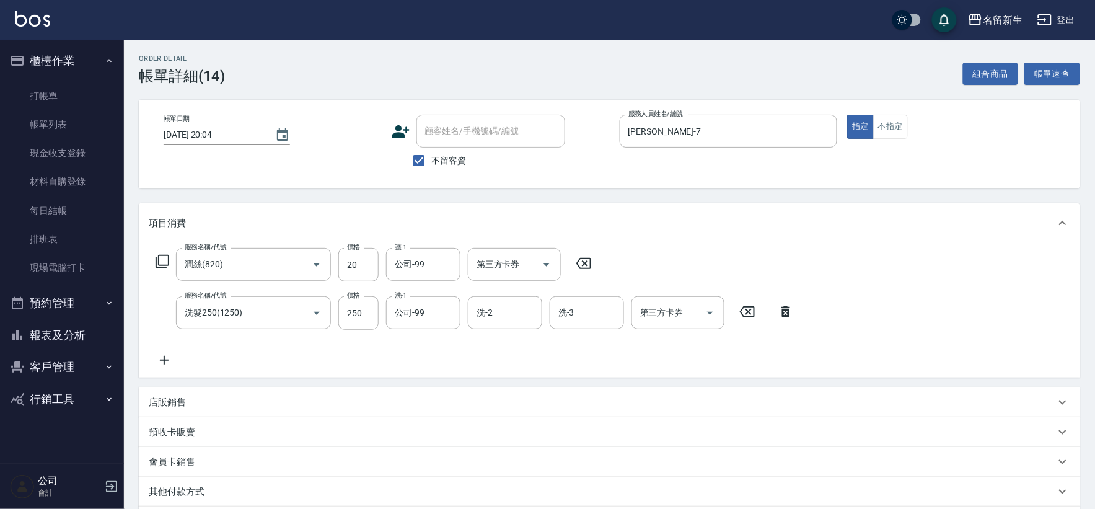
type input "潤絲(820)"
type input "洗髮250(1250)"
click at [421, 252] on div "公司-99 護-1" at bounding box center [423, 264] width 74 height 33
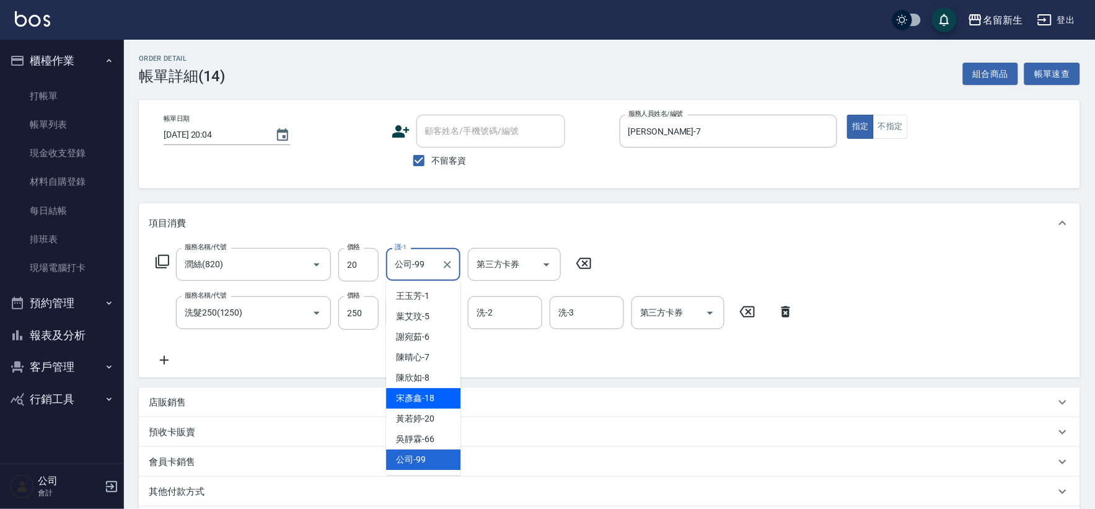
click at [434, 392] on div "[PERSON_NAME]-18" at bounding box center [423, 398] width 74 height 20
type input "[PERSON_NAME]-18"
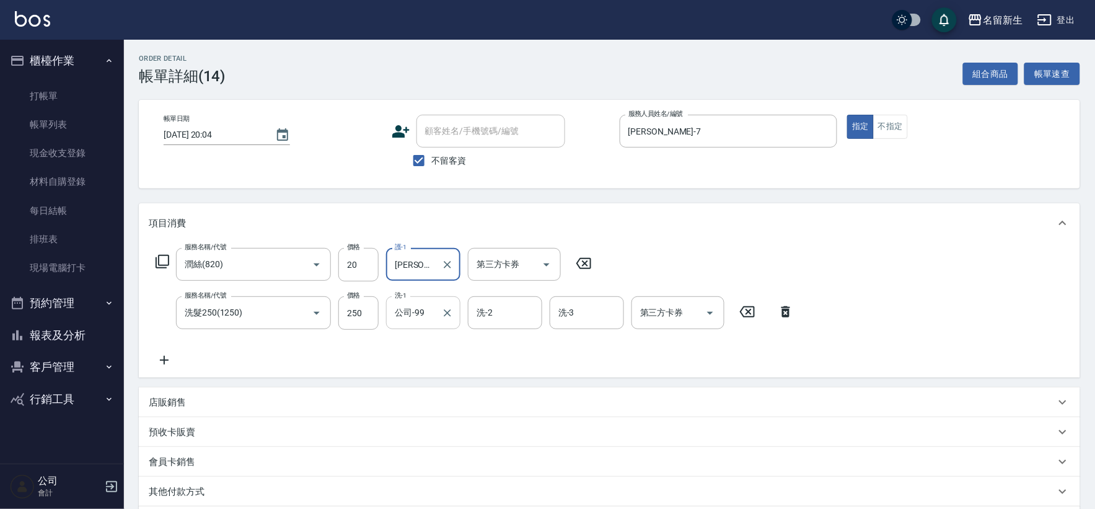
click at [420, 324] on input "公司-99" at bounding box center [414, 313] width 45 height 22
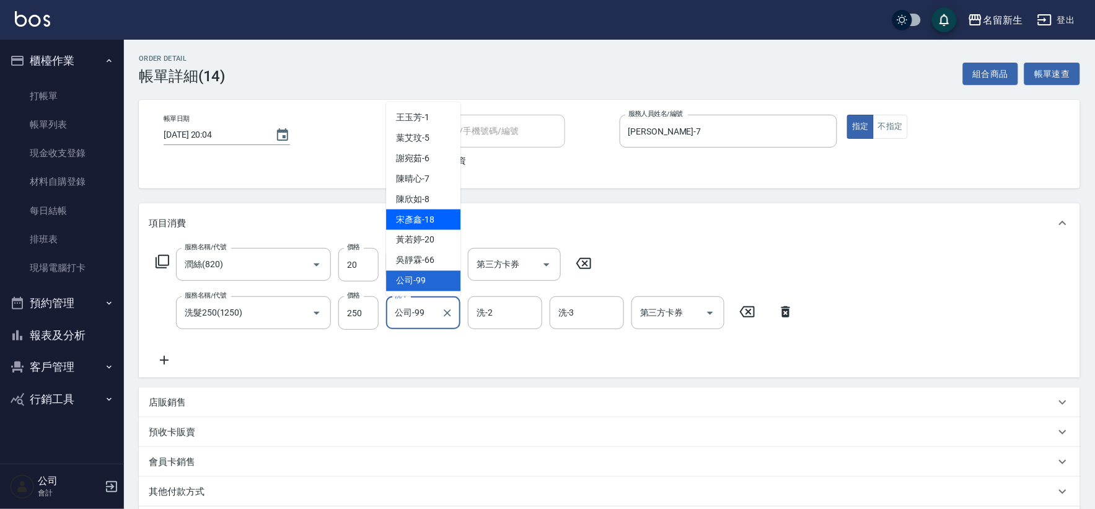
click at [431, 221] on span "[PERSON_NAME]-18" at bounding box center [415, 219] width 38 height 13
type input "[PERSON_NAME]-18"
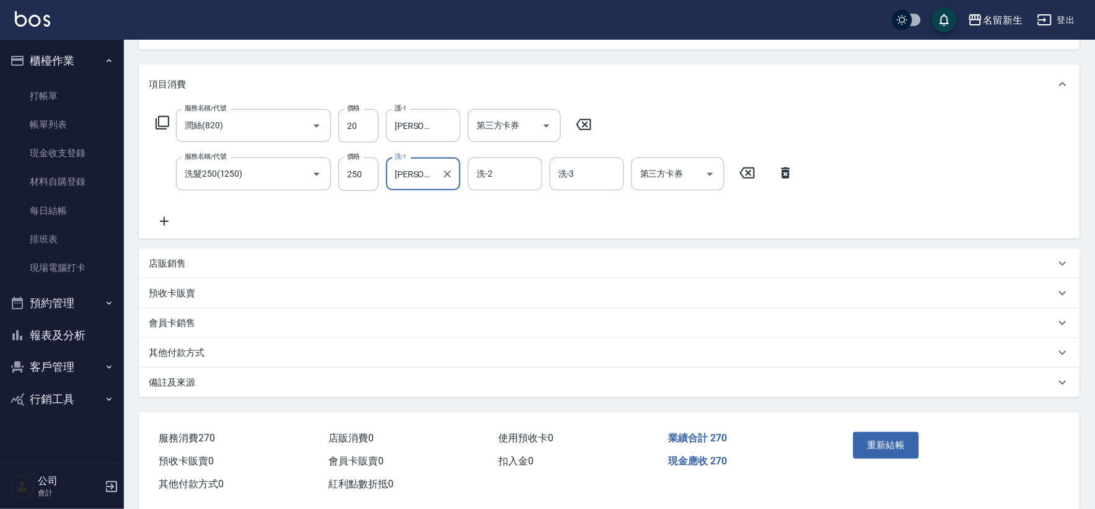
scroll to position [159, 0]
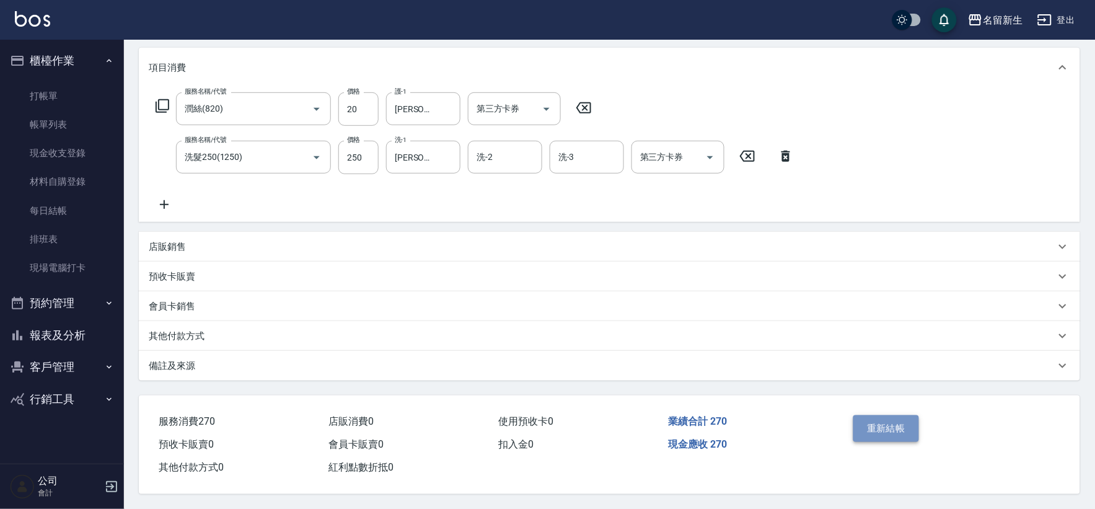
click at [865, 415] on button "重新結帳" at bounding box center [886, 428] width 66 height 26
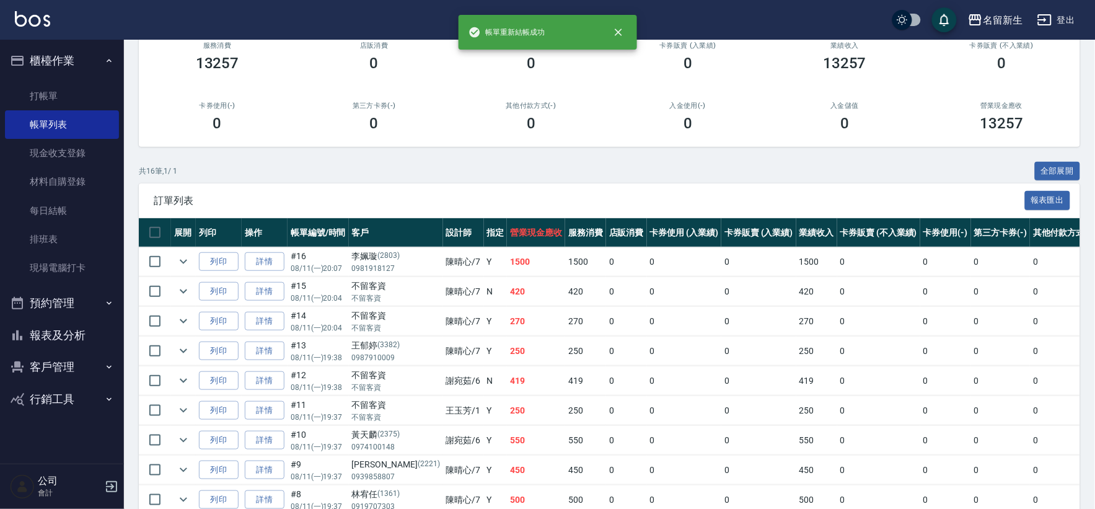
scroll to position [138, 0]
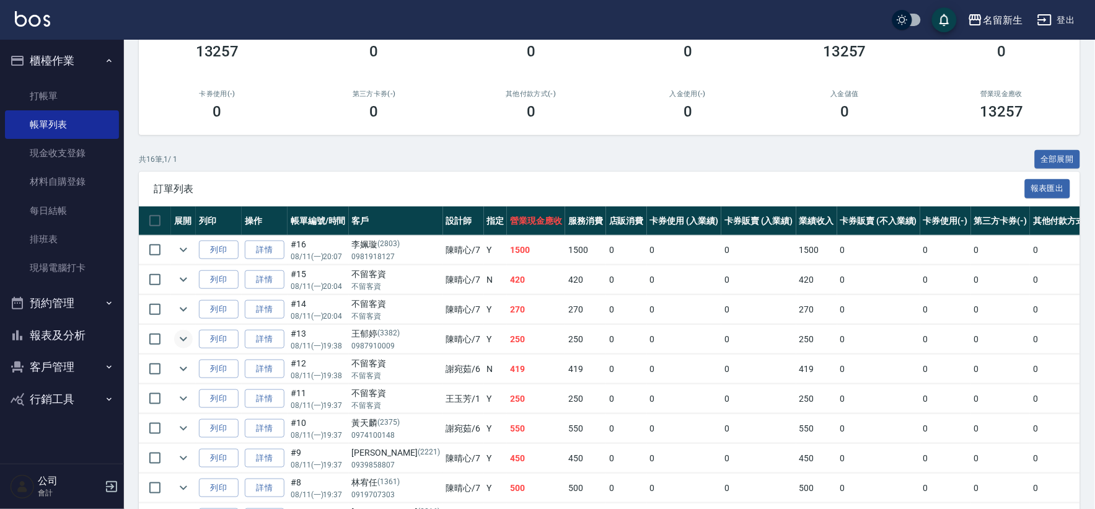
click at [183, 342] on icon "expand row" at bounding box center [183, 339] width 15 height 15
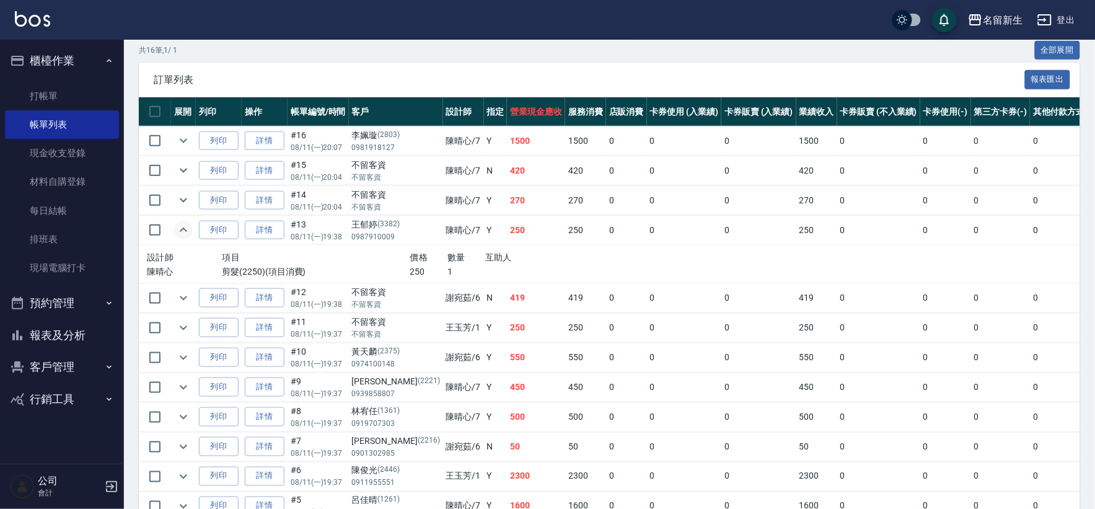
scroll to position [275, 0]
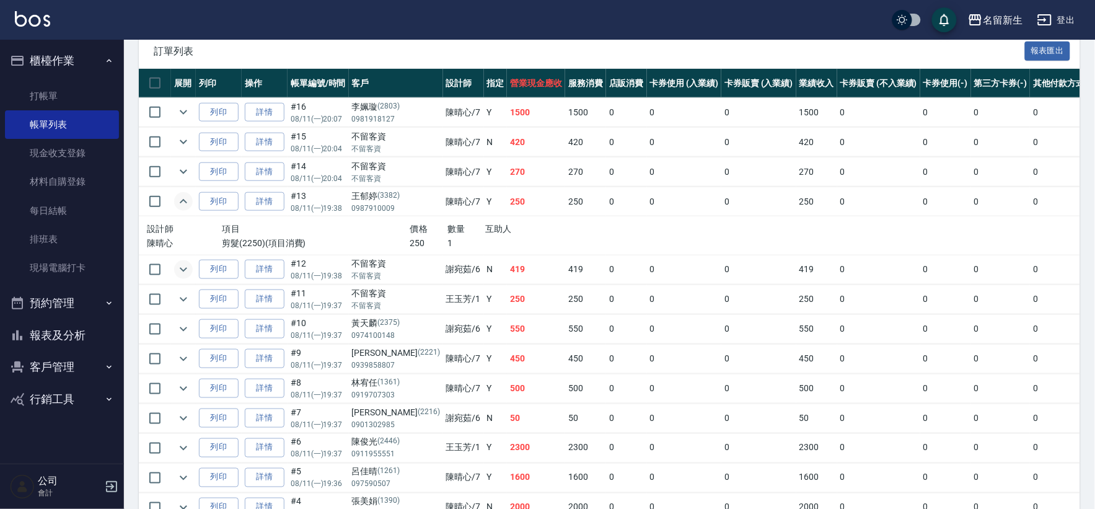
click at [187, 269] on icon "expand row" at bounding box center [183, 269] width 15 height 15
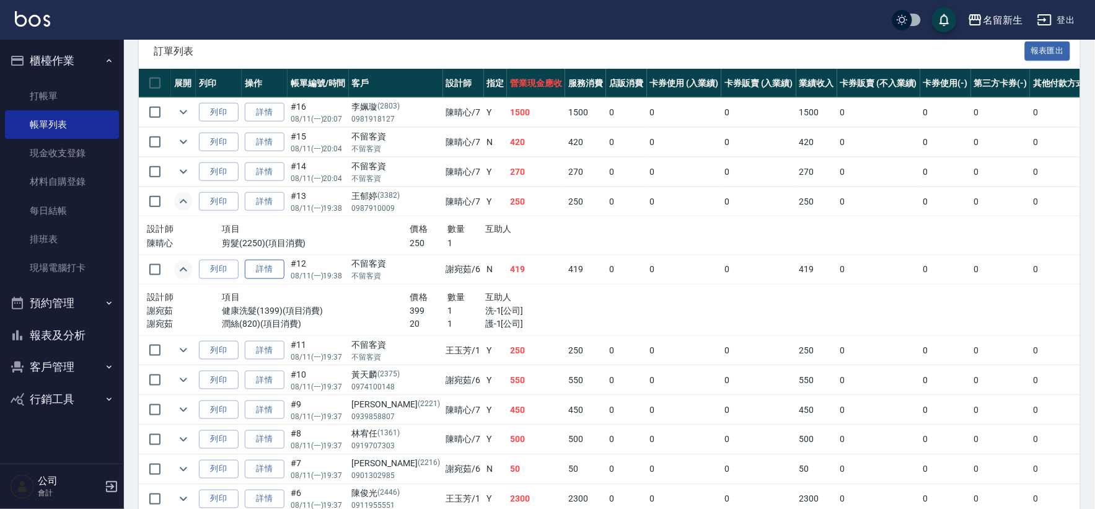
click at [276, 267] on link "詳情" at bounding box center [265, 269] width 40 height 19
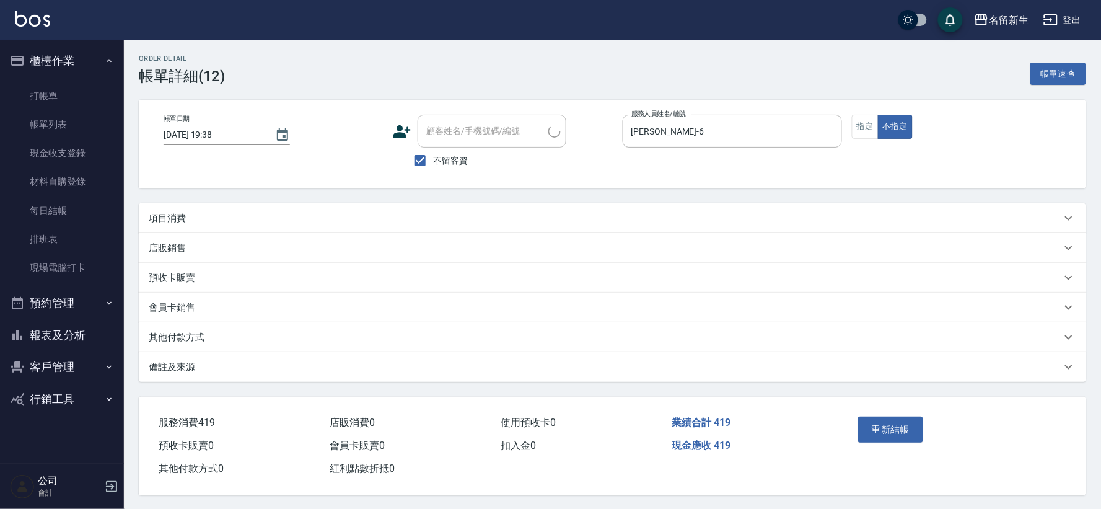
type input "[DATE] 19:38"
checkbox input "true"
type input "[PERSON_NAME]-6"
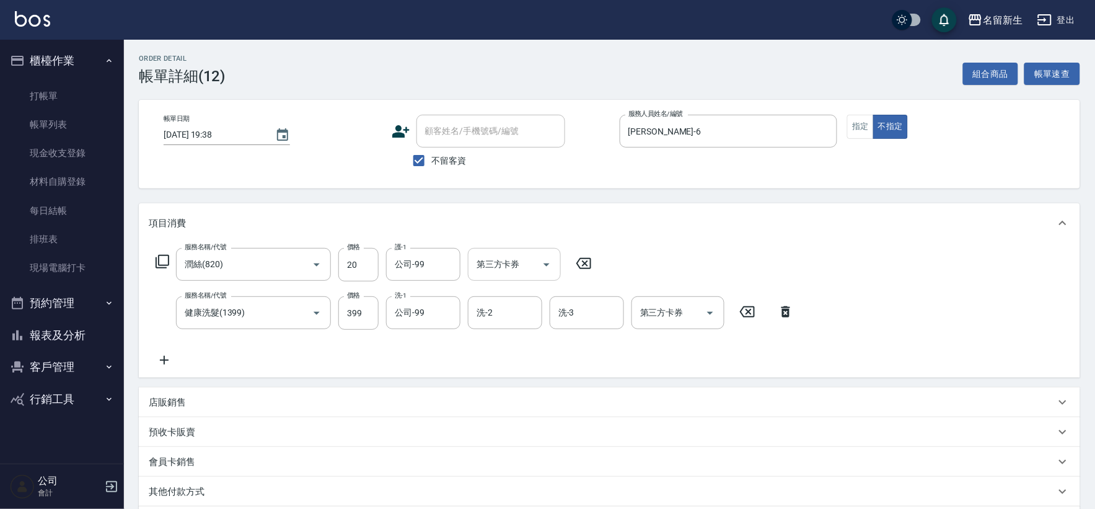
type input "潤絲(820)"
type input "健康洗髮(1399)"
click at [418, 270] on input "公司-99" at bounding box center [414, 264] width 45 height 22
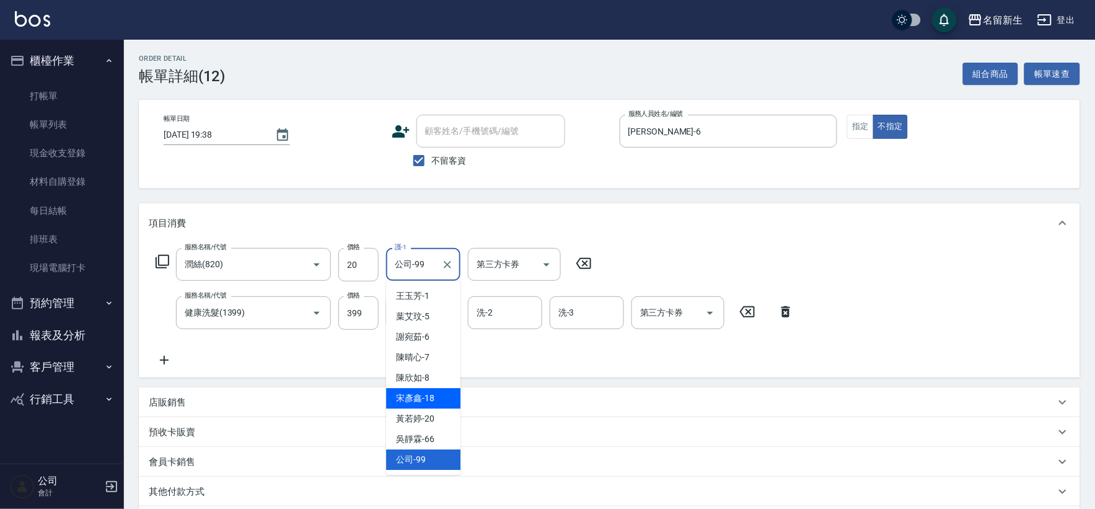
click at [441, 397] on div "[PERSON_NAME]-18" at bounding box center [423, 398] width 74 height 20
type input "[PERSON_NAME]-18"
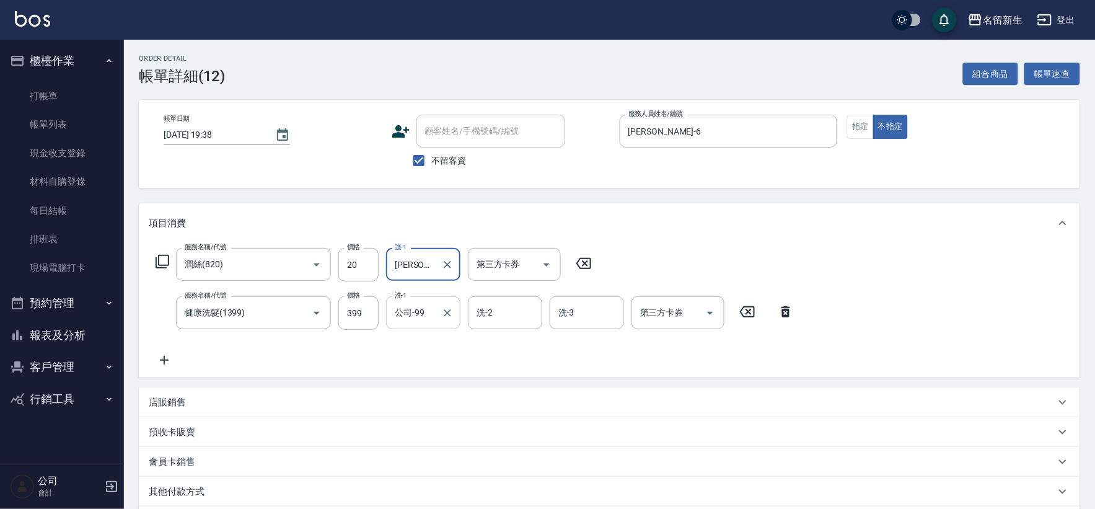
click at [420, 317] on input "公司-99" at bounding box center [414, 313] width 45 height 22
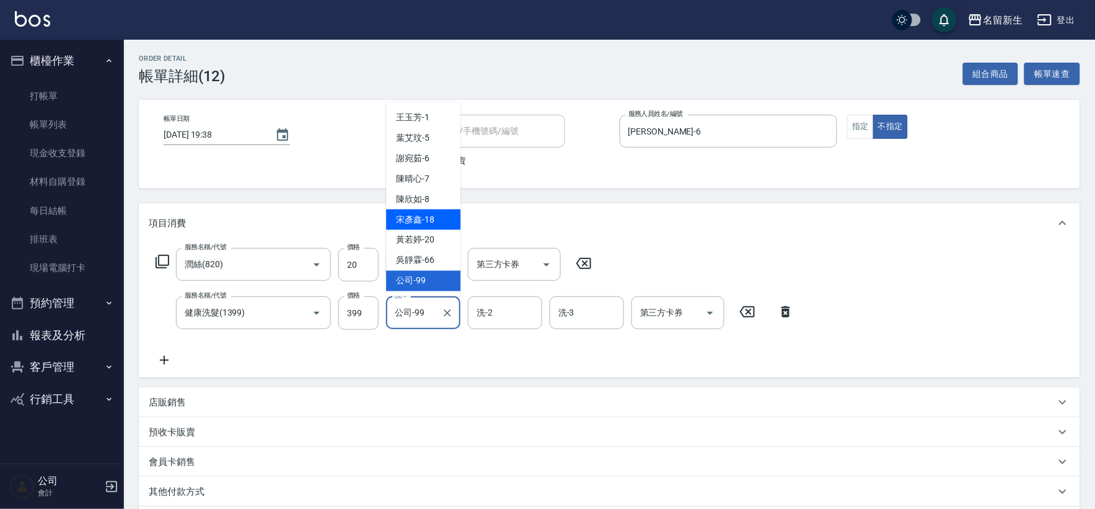
click at [428, 214] on span "[PERSON_NAME]-18" at bounding box center [415, 219] width 38 height 13
type input "[PERSON_NAME]-18"
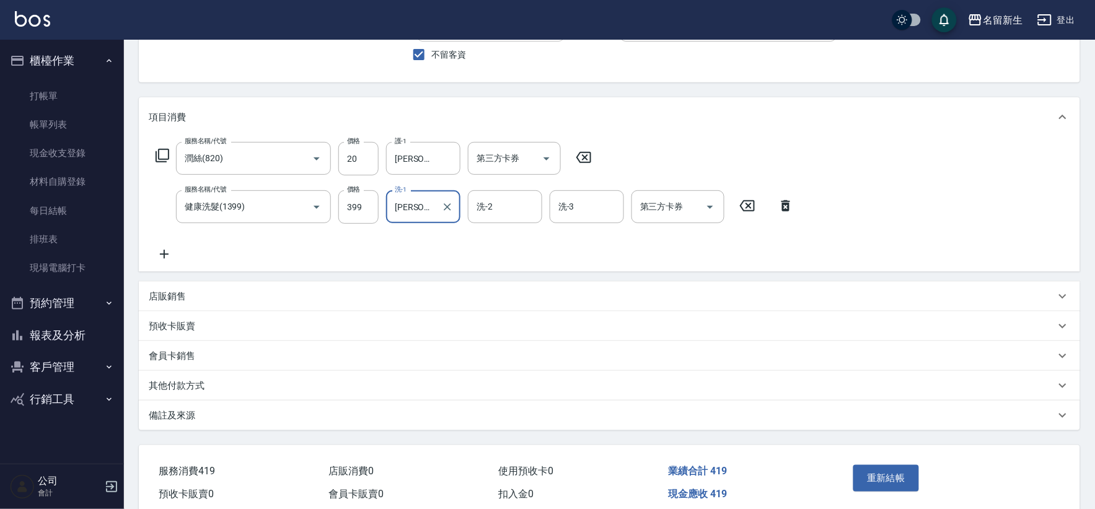
scroll to position [159, 0]
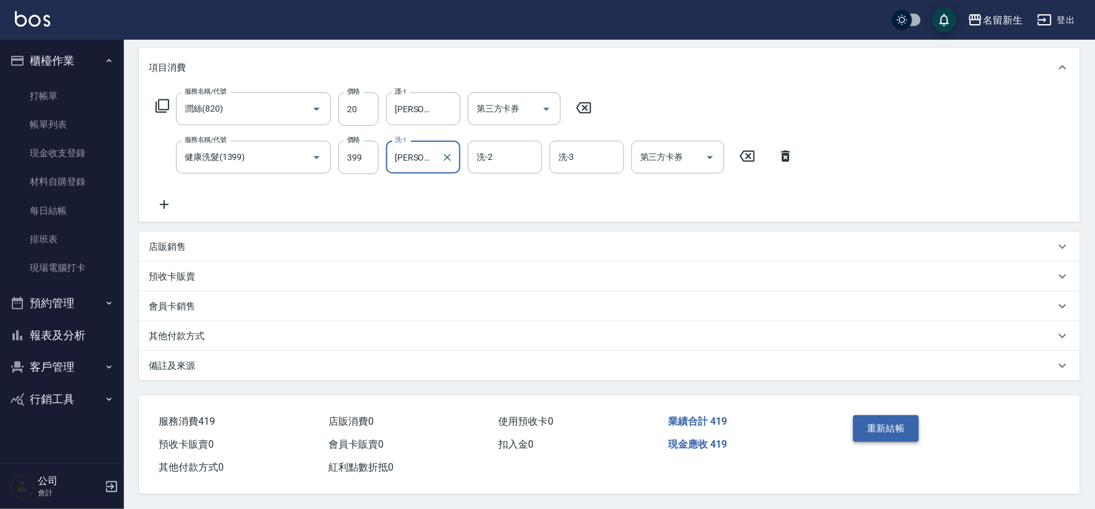
click at [895, 425] on button "重新結帳" at bounding box center [886, 428] width 66 height 26
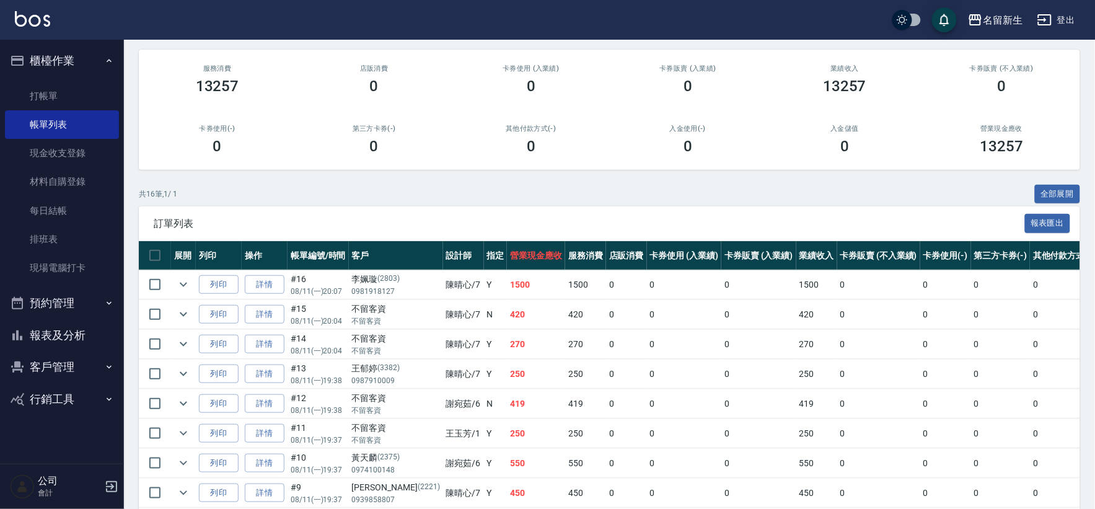
scroll to position [206, 0]
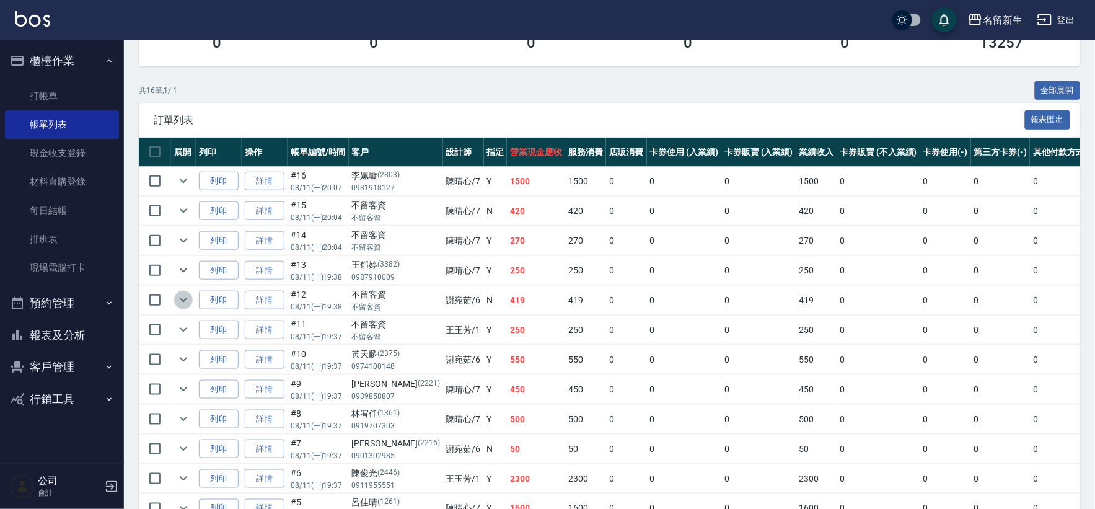
click at [186, 298] on icon "expand row" at bounding box center [183, 300] width 15 height 15
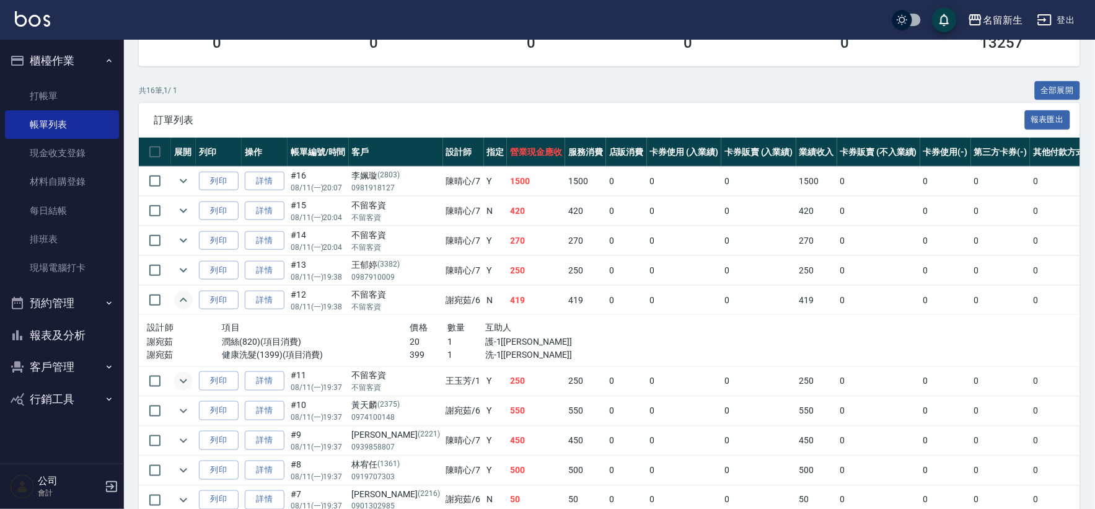
click at [182, 388] on icon "expand row" at bounding box center [183, 381] width 15 height 15
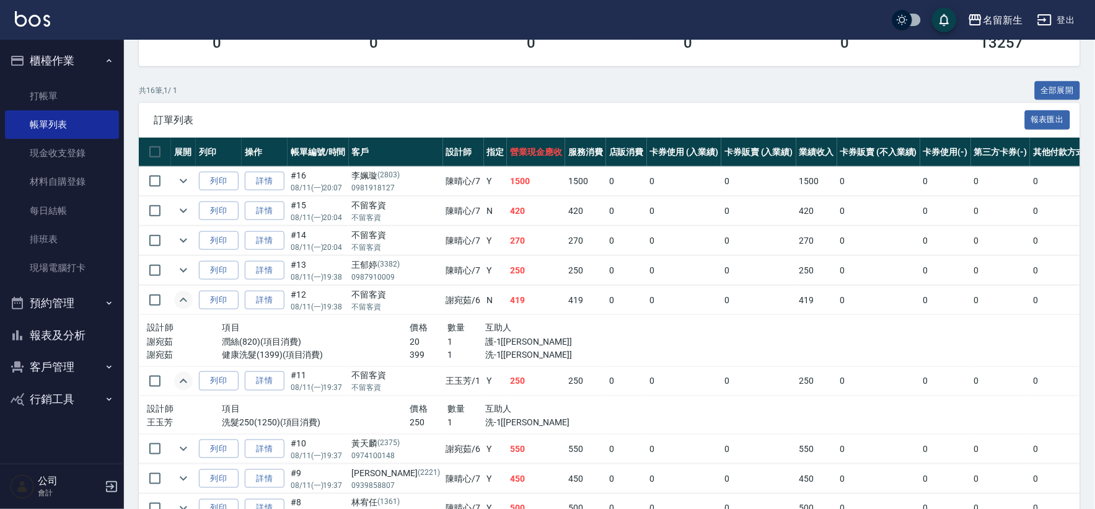
scroll to position [275, 0]
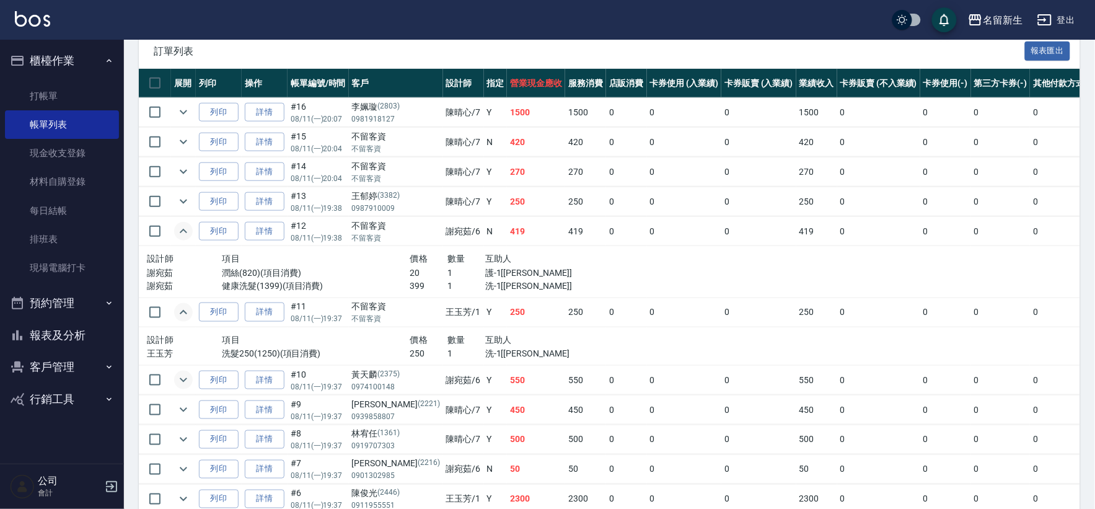
click at [188, 377] on icon "expand row" at bounding box center [183, 379] width 15 height 15
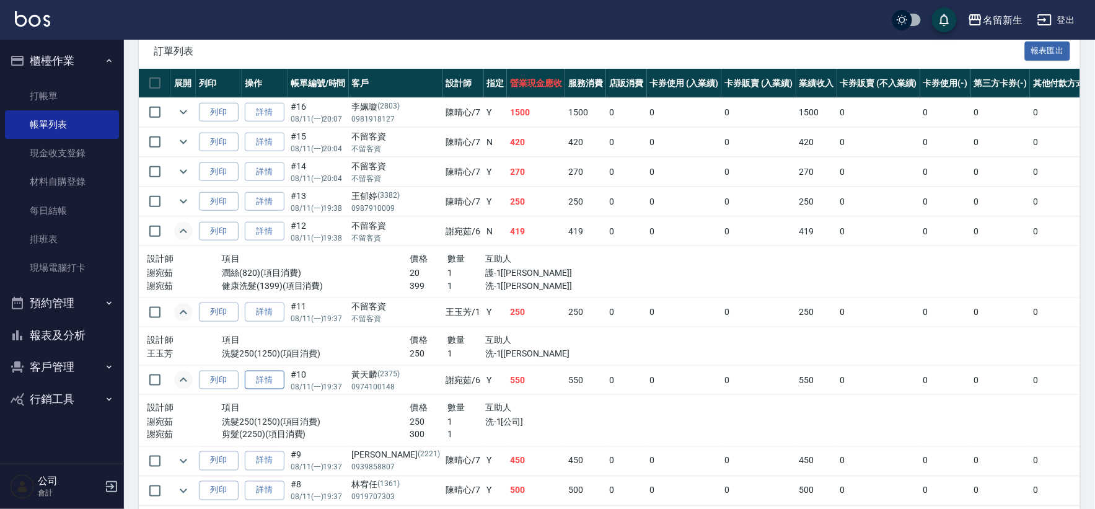
click at [275, 377] on link "詳情" at bounding box center [265, 380] width 40 height 19
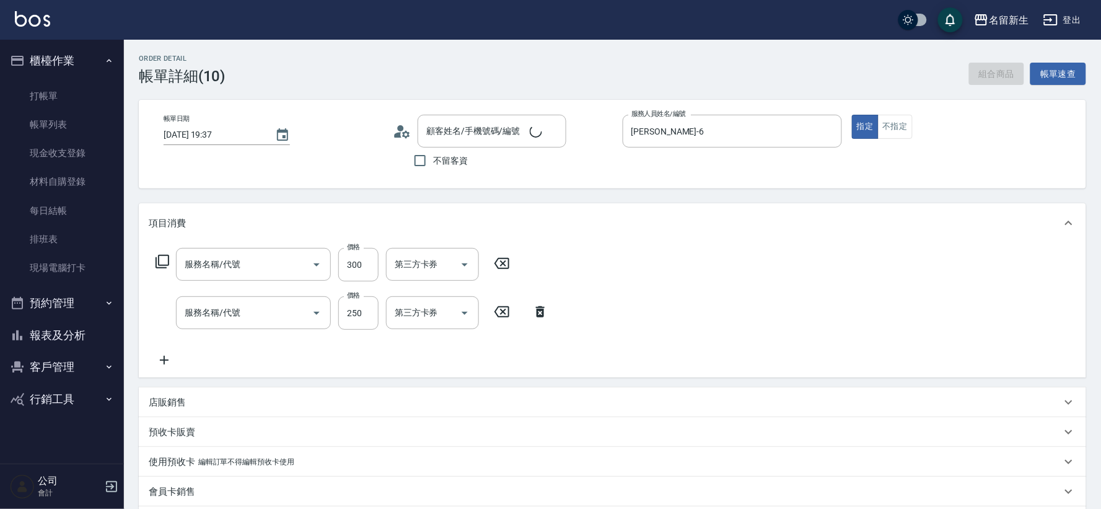
type input "[DATE] 19:37"
type input "[PERSON_NAME]-6"
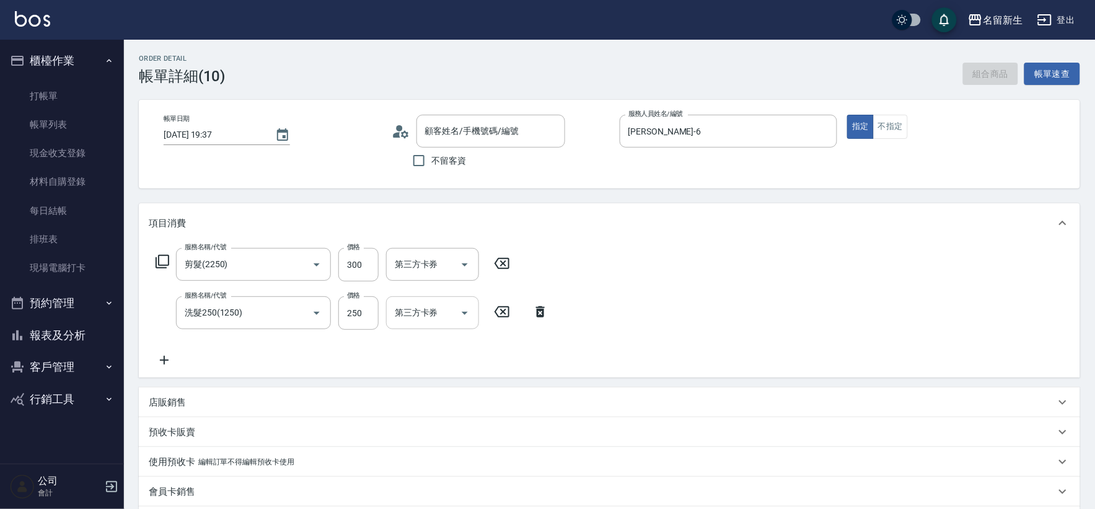
type input "[PERSON_NAME]/0974100148/2375"
type input "剪髮(2250)"
type input "洗髮250(1250)"
click at [412, 310] on input "公司-99" at bounding box center [414, 313] width 45 height 22
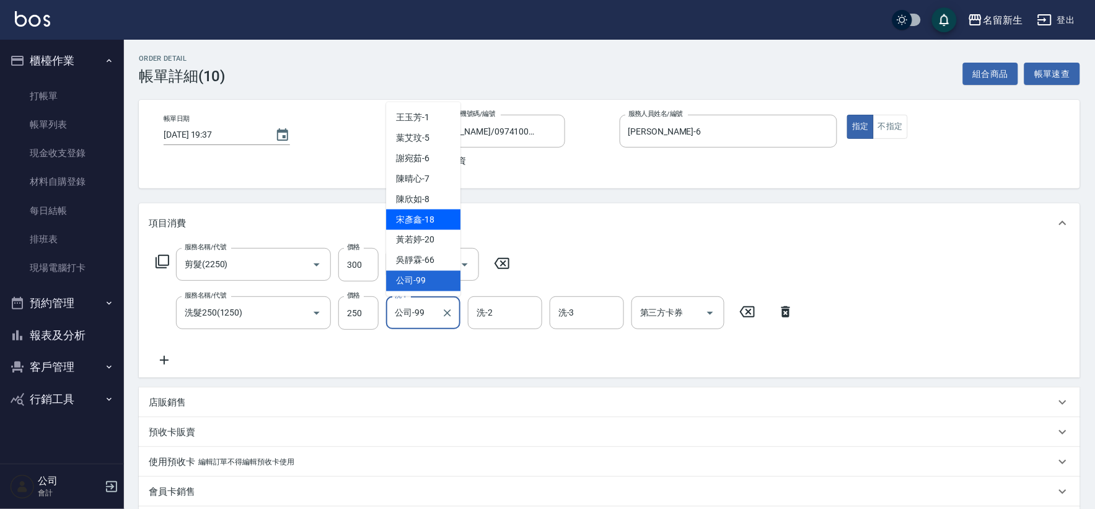
click at [414, 225] on span "[PERSON_NAME]-18" at bounding box center [415, 219] width 38 height 13
type input "[PERSON_NAME]-18"
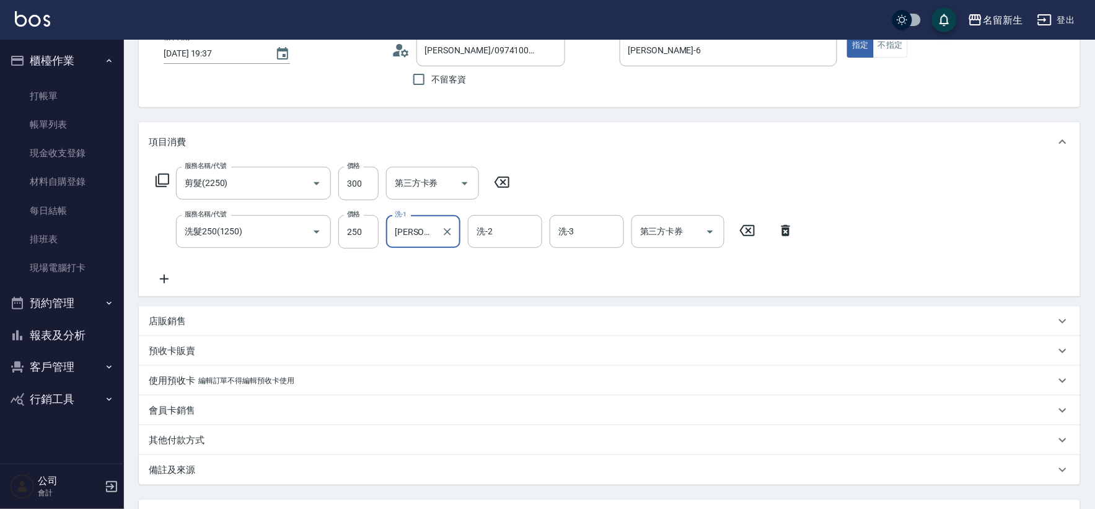
scroll to position [189, 0]
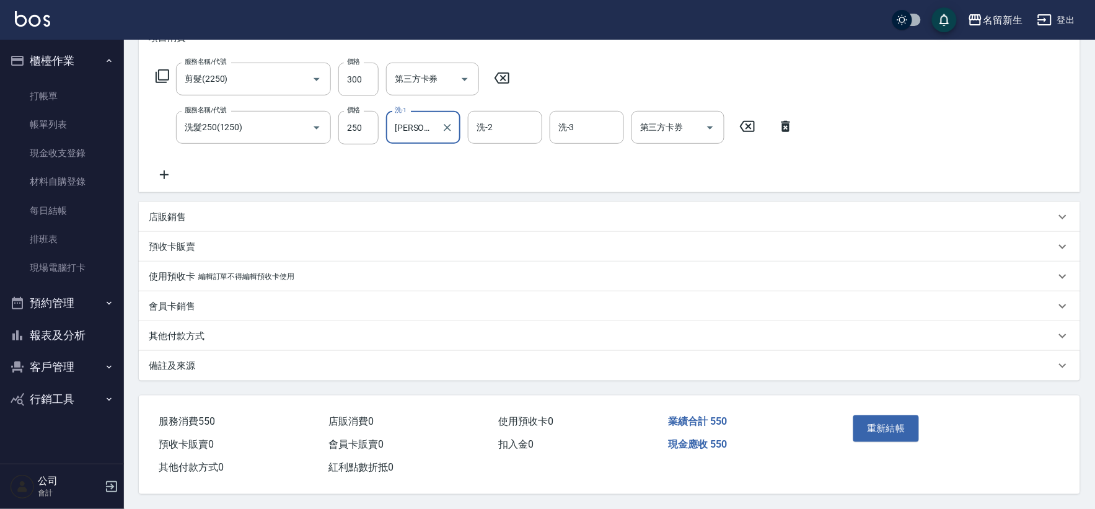
click at [870, 416] on button "重新結帳" at bounding box center [886, 428] width 66 height 26
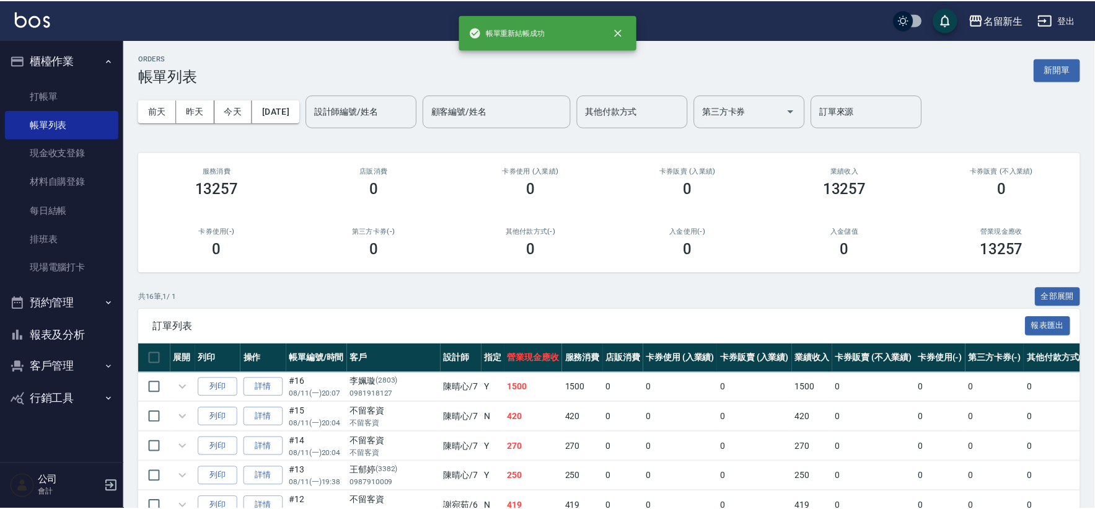
scroll to position [206, 0]
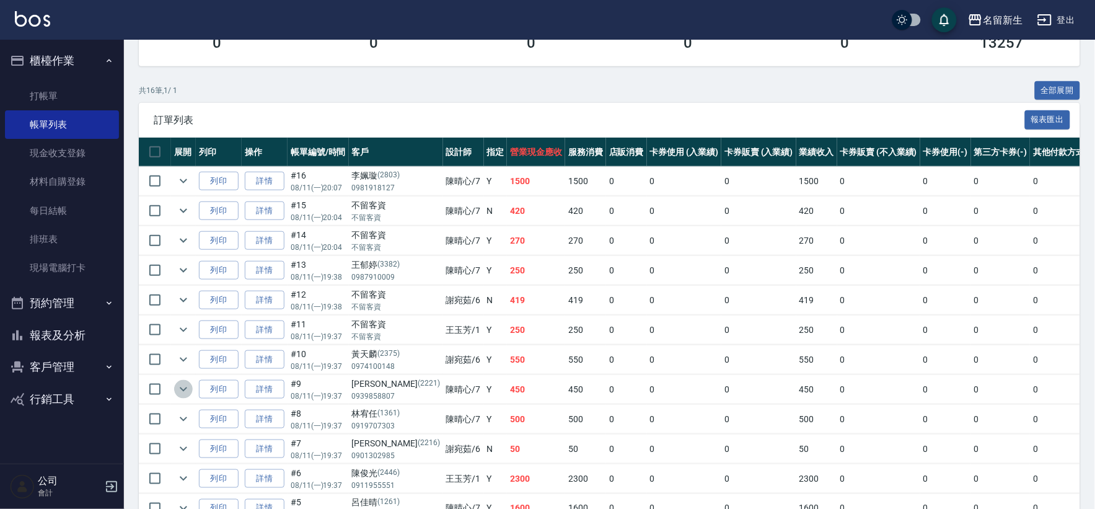
click at [182, 385] on icon "expand row" at bounding box center [183, 389] width 15 height 15
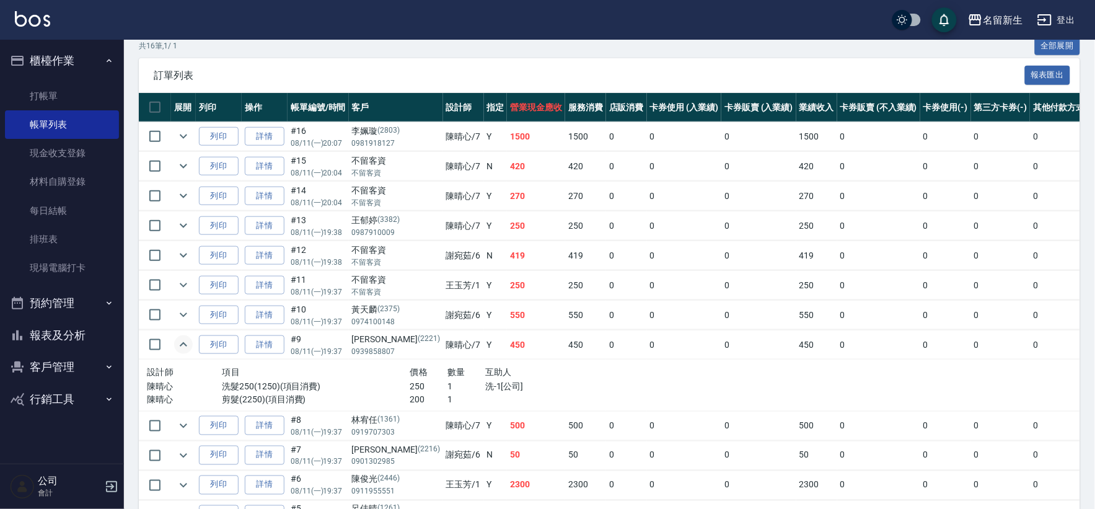
scroll to position [275, 0]
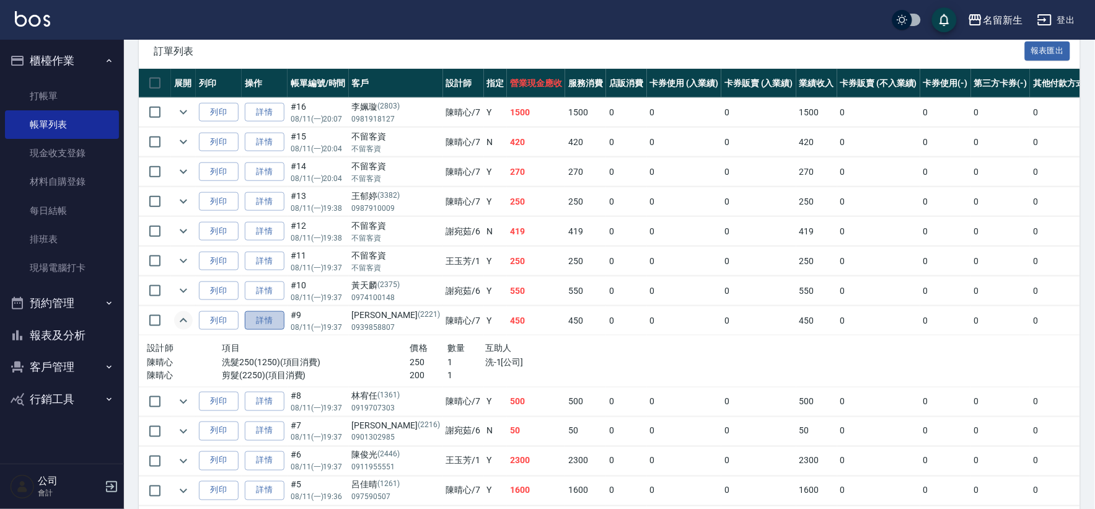
click at [267, 320] on link "詳情" at bounding box center [265, 320] width 40 height 19
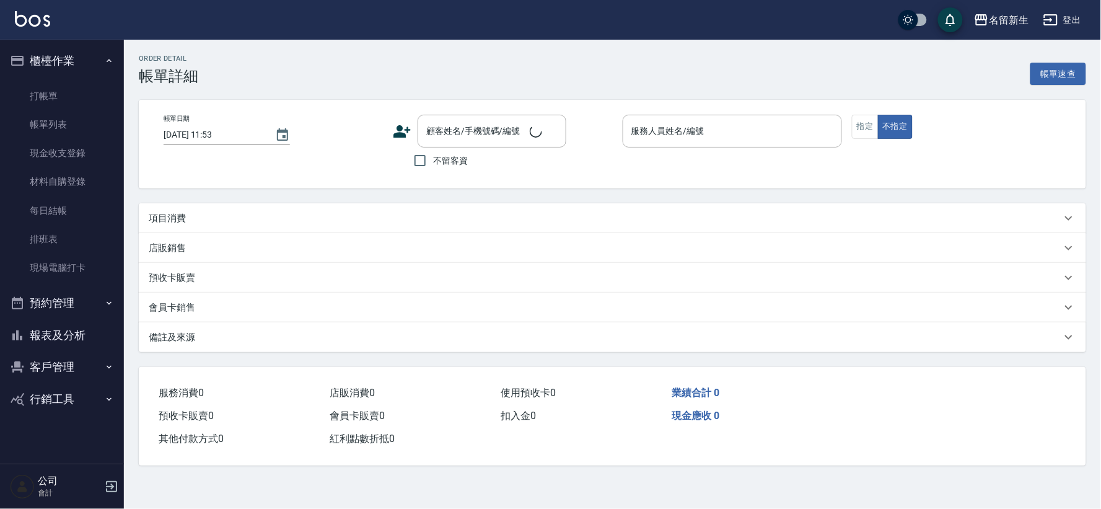
type input "[DATE] 19:37"
type input "[PERSON_NAME]-7"
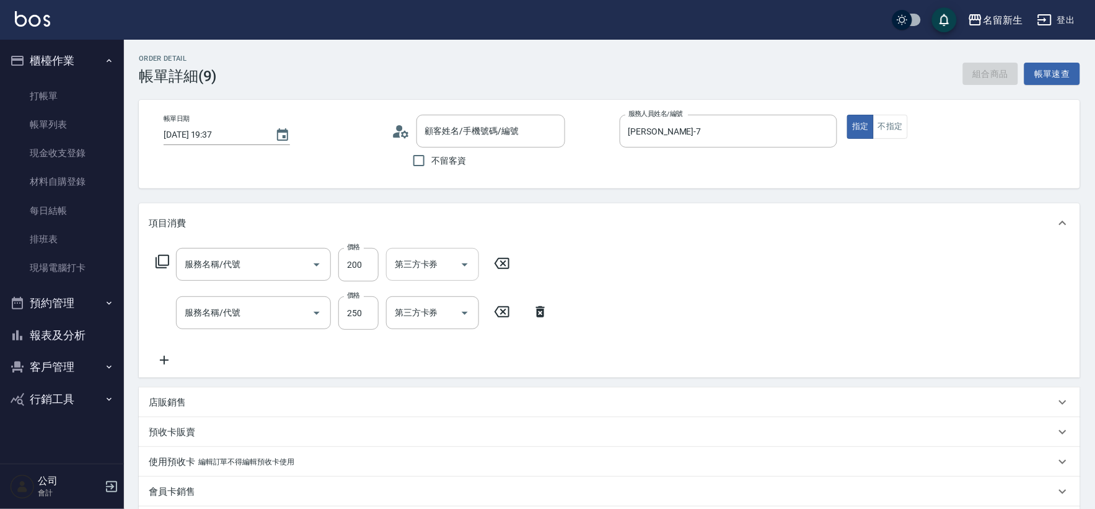
type input "[PERSON_NAME]/0939858807/2221"
type input "剪髮(2250)"
type input "洗髮250(1250)"
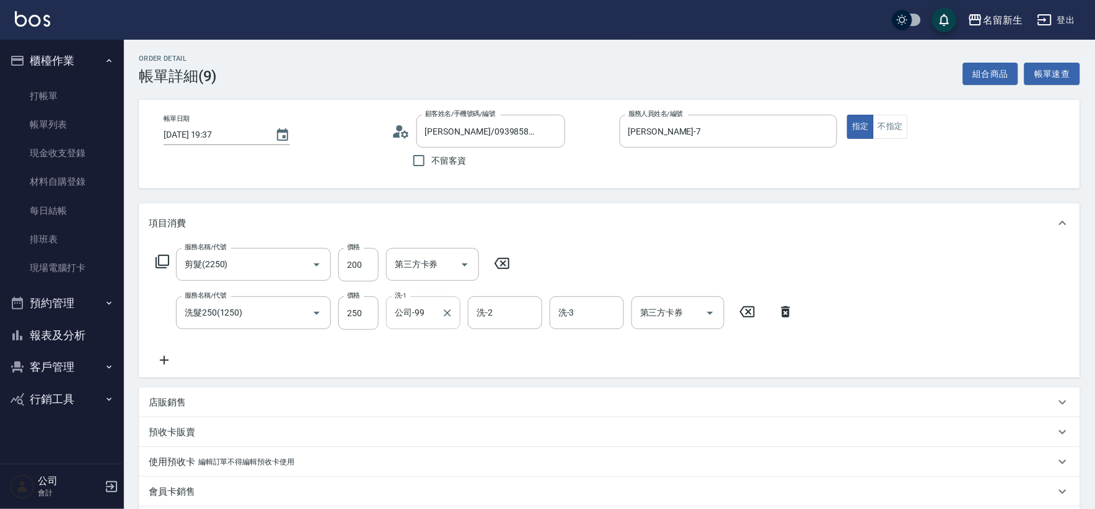
click at [429, 314] on input "公司-99" at bounding box center [414, 313] width 45 height 22
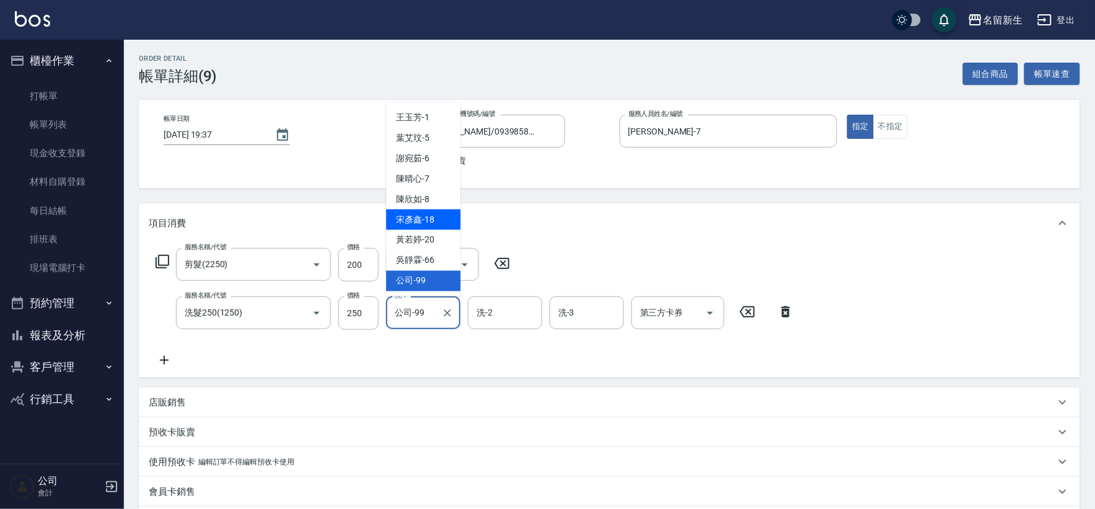
click at [430, 212] on div "[PERSON_NAME]-18" at bounding box center [423, 219] width 74 height 20
type input "[PERSON_NAME]-18"
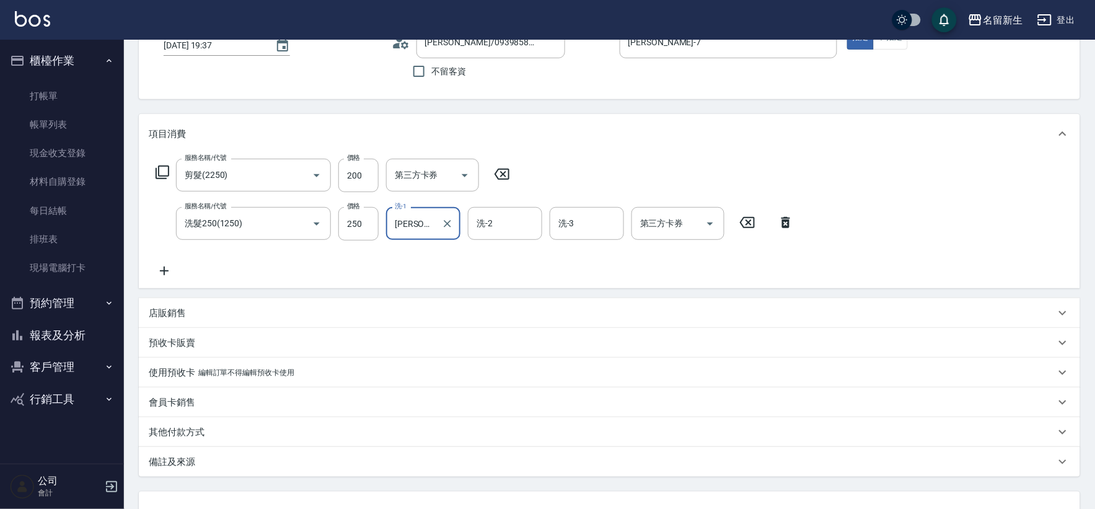
scroll to position [189, 0]
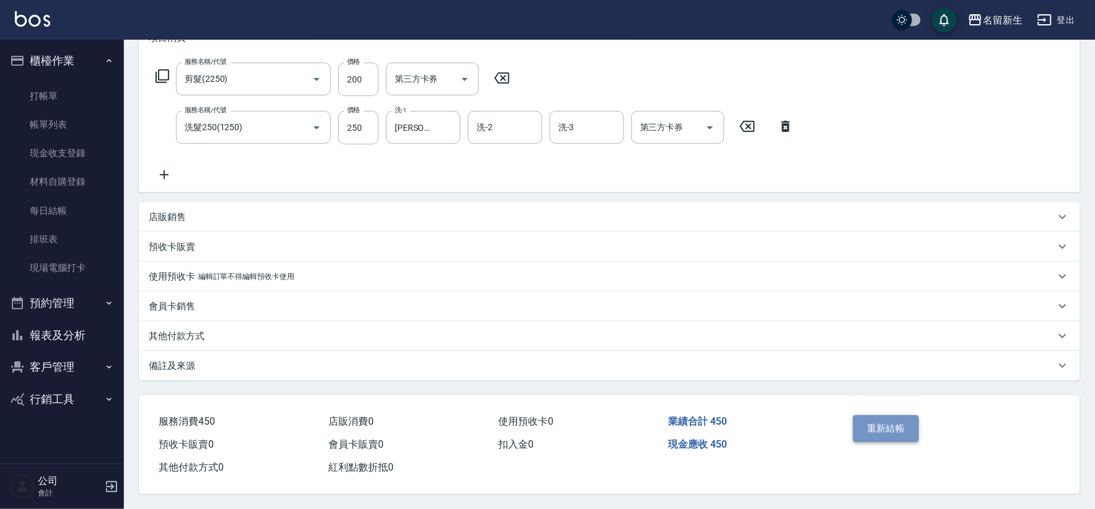
click at [915, 430] on button "重新結帳" at bounding box center [886, 428] width 66 height 26
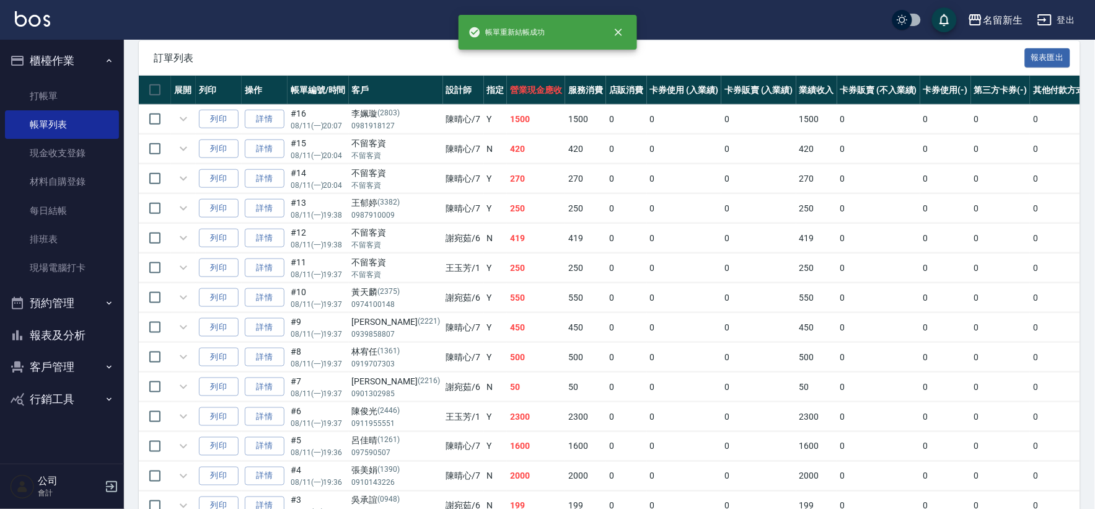
scroll to position [275, 0]
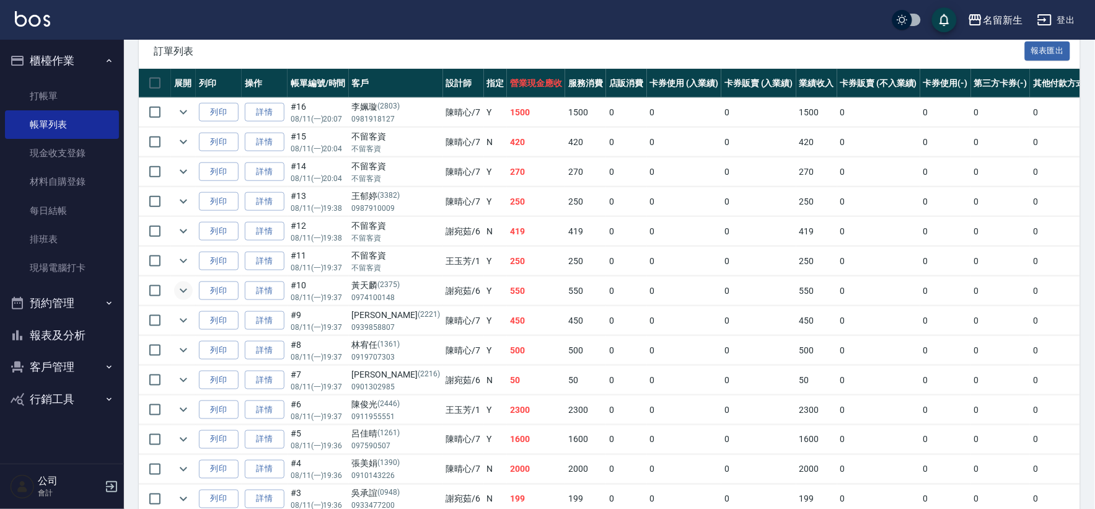
click at [180, 288] on icon "expand row" at bounding box center [183, 290] width 15 height 15
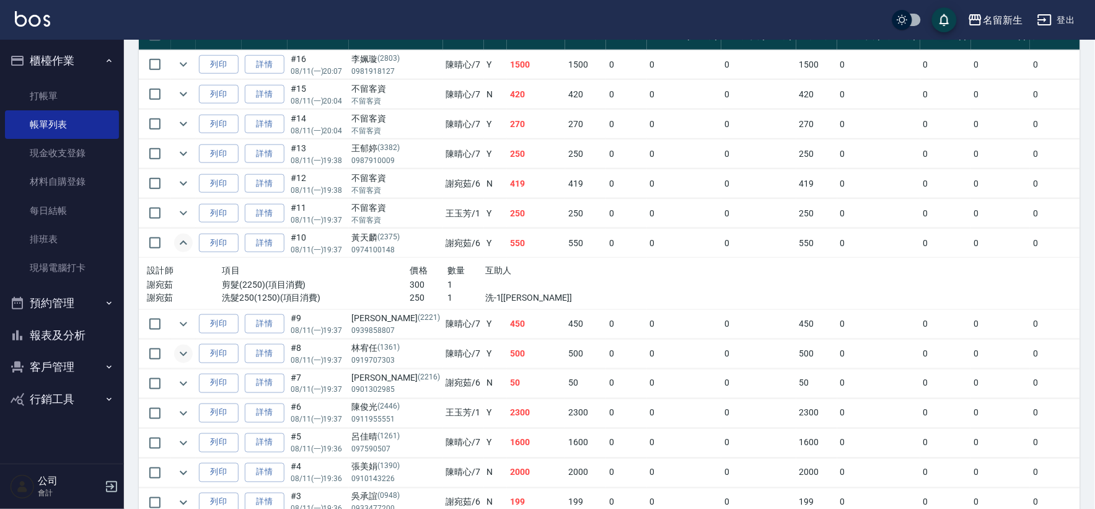
scroll to position [344, 0]
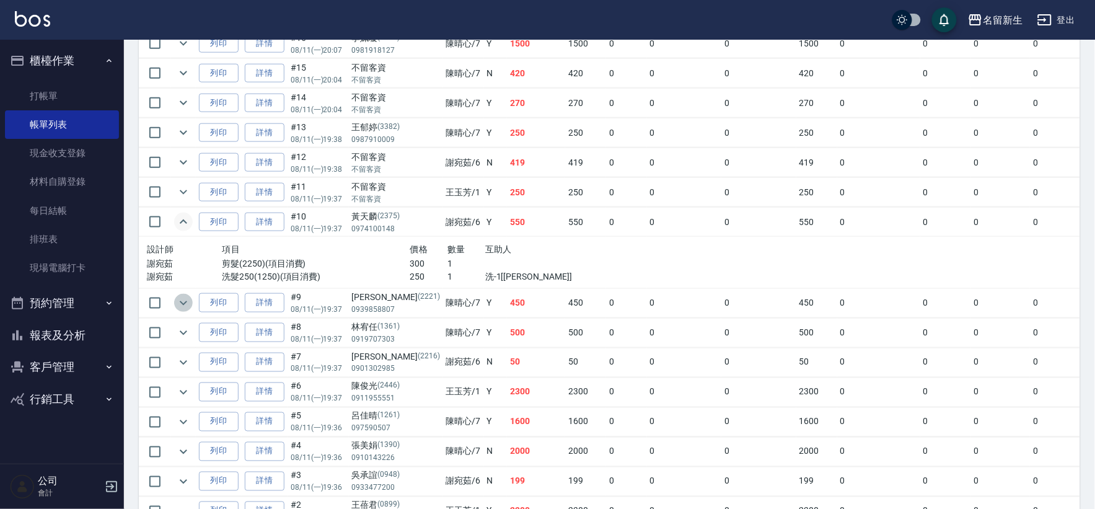
click at [181, 309] on icon "expand row" at bounding box center [183, 303] width 15 height 15
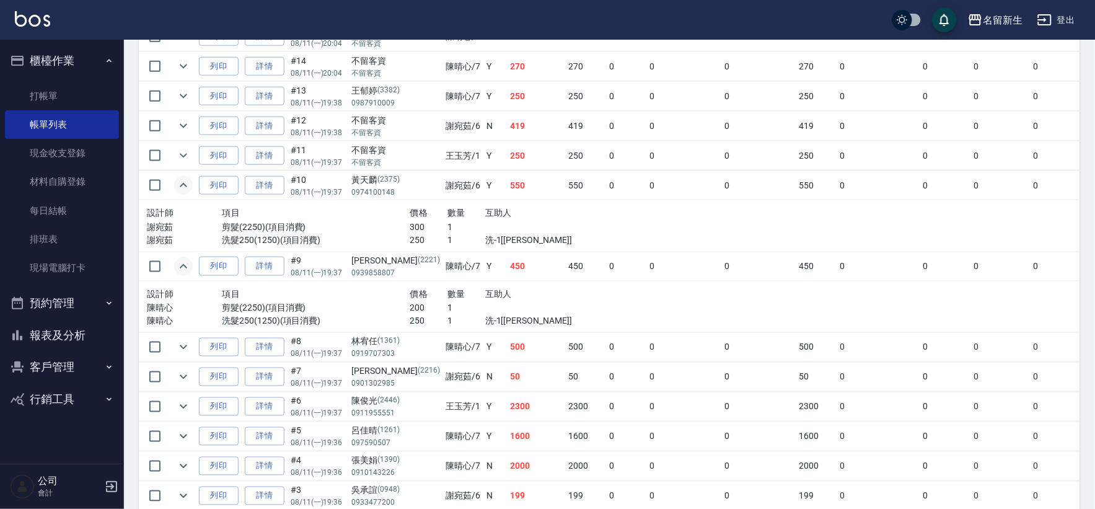
scroll to position [413, 0]
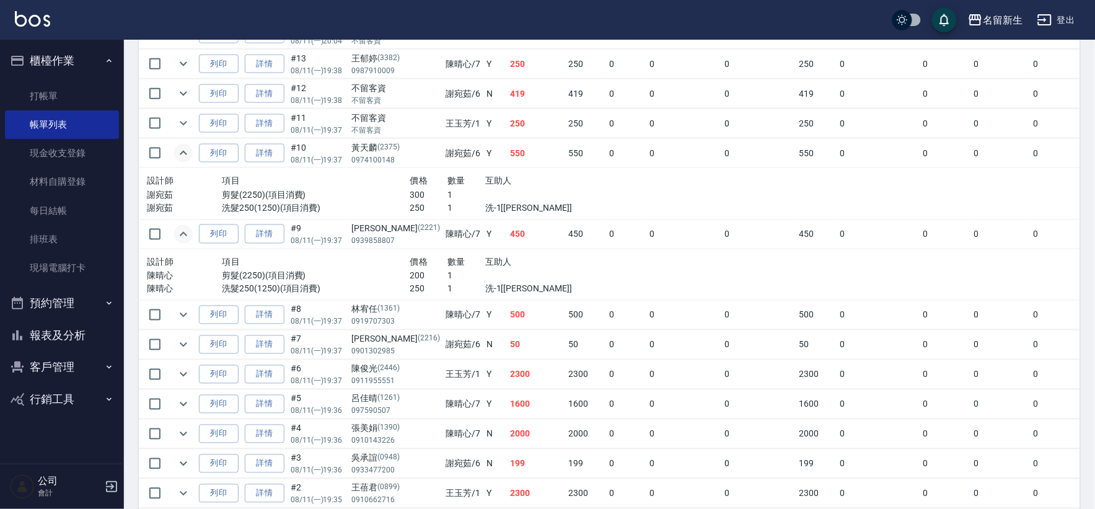
click at [181, 309] on icon "expand row" at bounding box center [183, 314] width 15 height 15
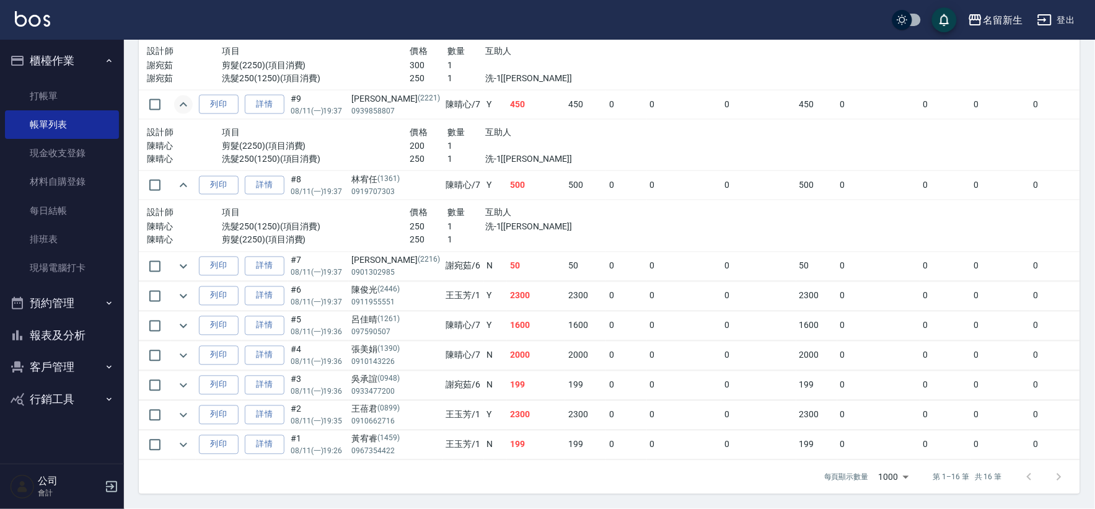
scroll to position [550, 0]
click at [185, 262] on icon "expand row" at bounding box center [183, 266] width 15 height 15
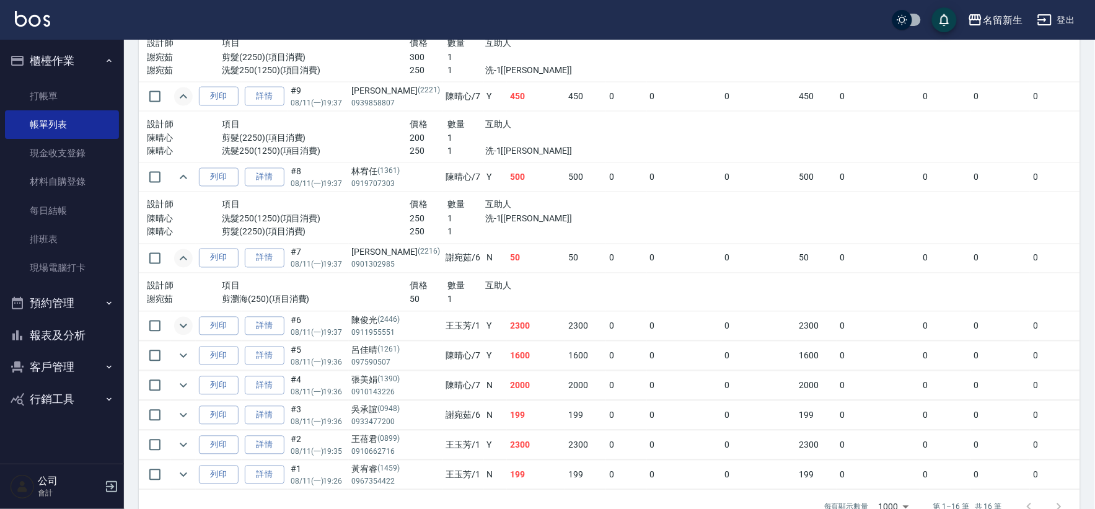
click at [187, 331] on icon "expand row" at bounding box center [183, 326] width 15 height 15
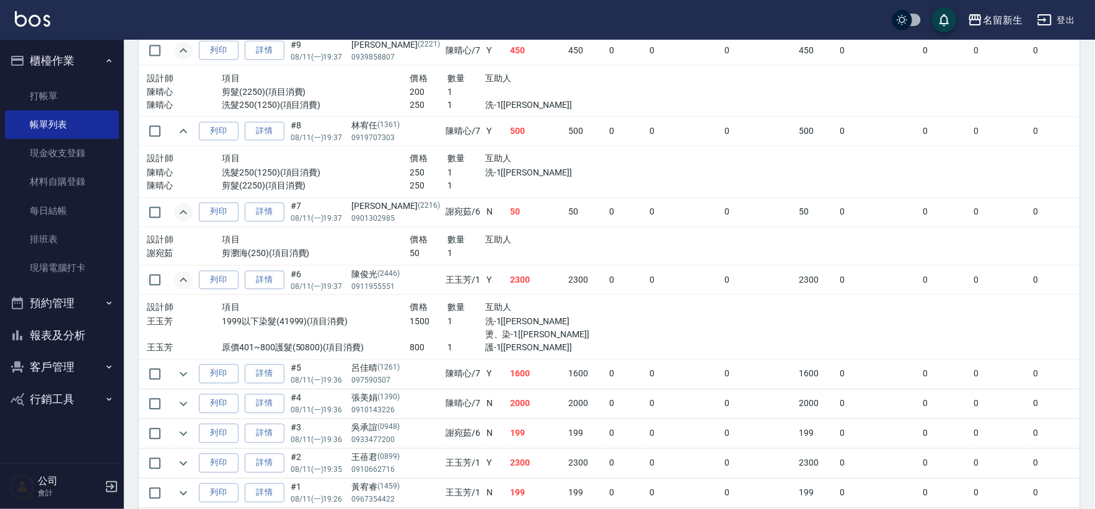
scroll to position [620, 0]
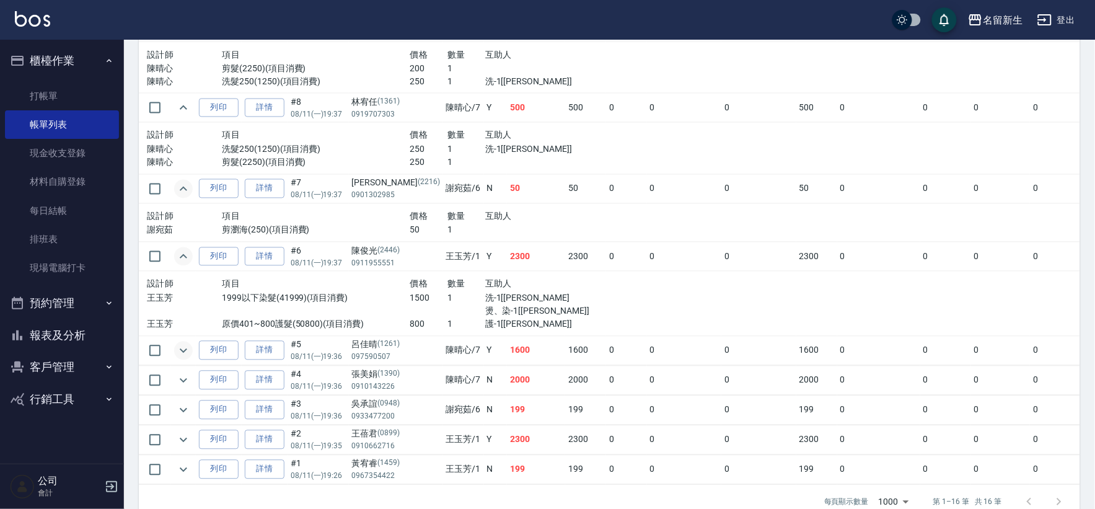
click at [185, 353] on icon "expand row" at bounding box center [183, 350] width 15 height 15
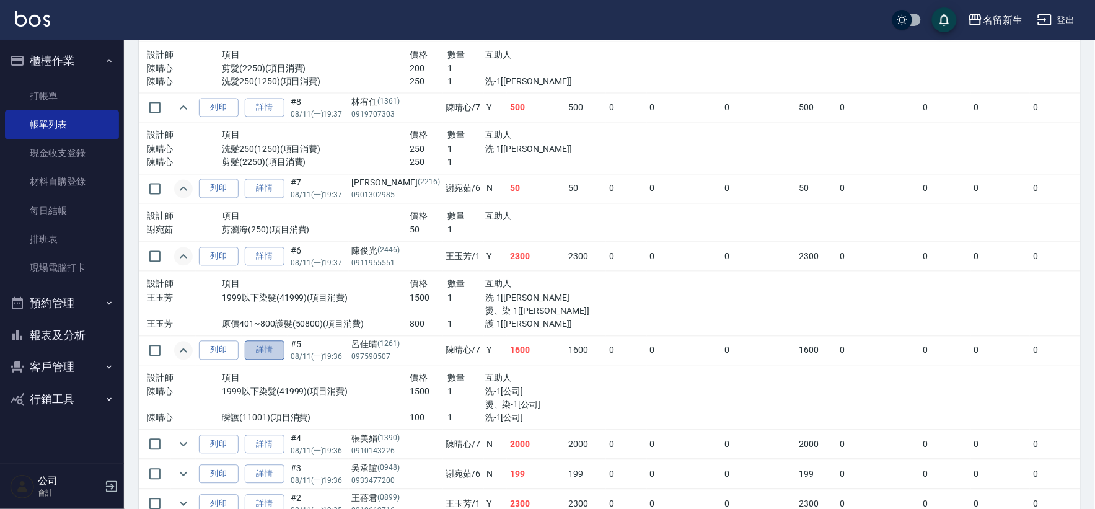
click at [262, 345] on link "詳情" at bounding box center [265, 350] width 40 height 19
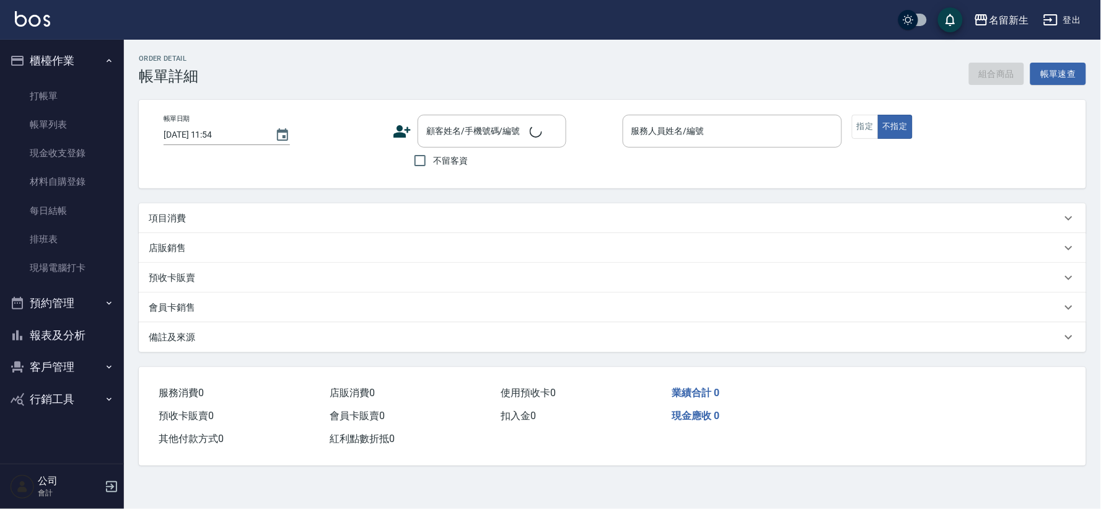
type input "[DATE] 19:36"
type input "[PERSON_NAME]-7"
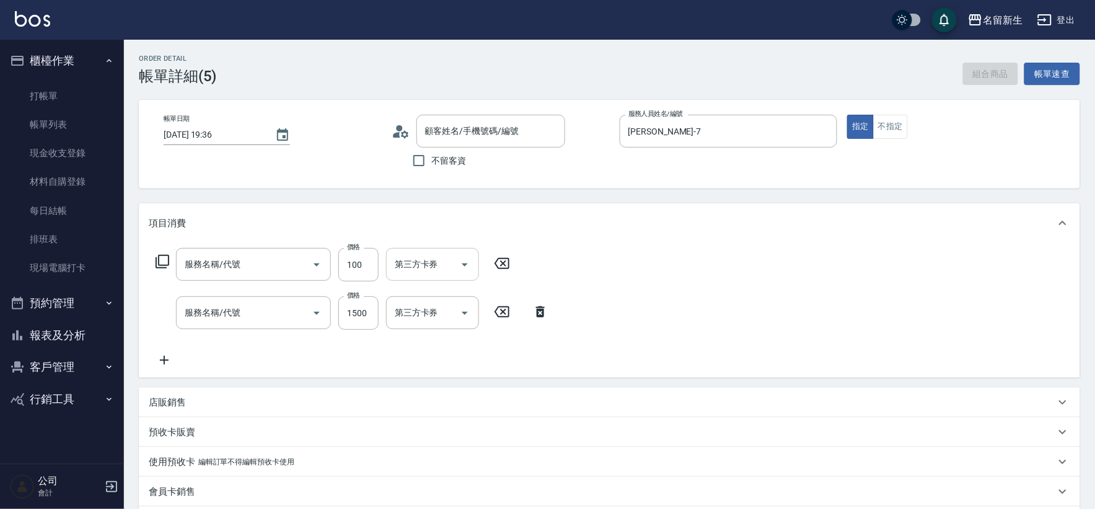
type input "[PERSON_NAME]/097590507/1261"
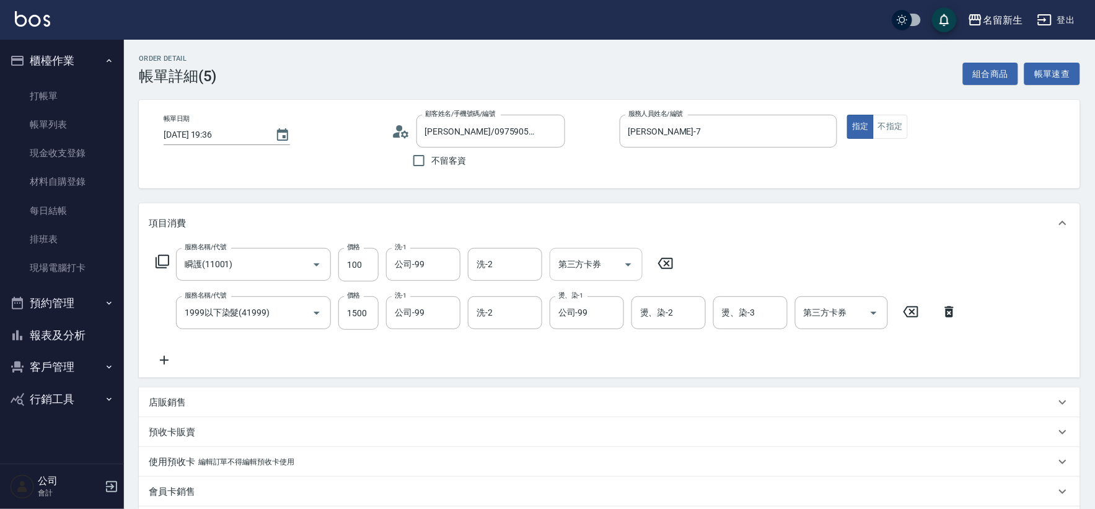
type input "瞬護(11001)"
type input "1999以下染髮(41999)"
click at [443, 263] on icon "Clear" at bounding box center [447, 264] width 12 height 12
click at [425, 263] on input "洗-1" at bounding box center [423, 264] width 63 height 22
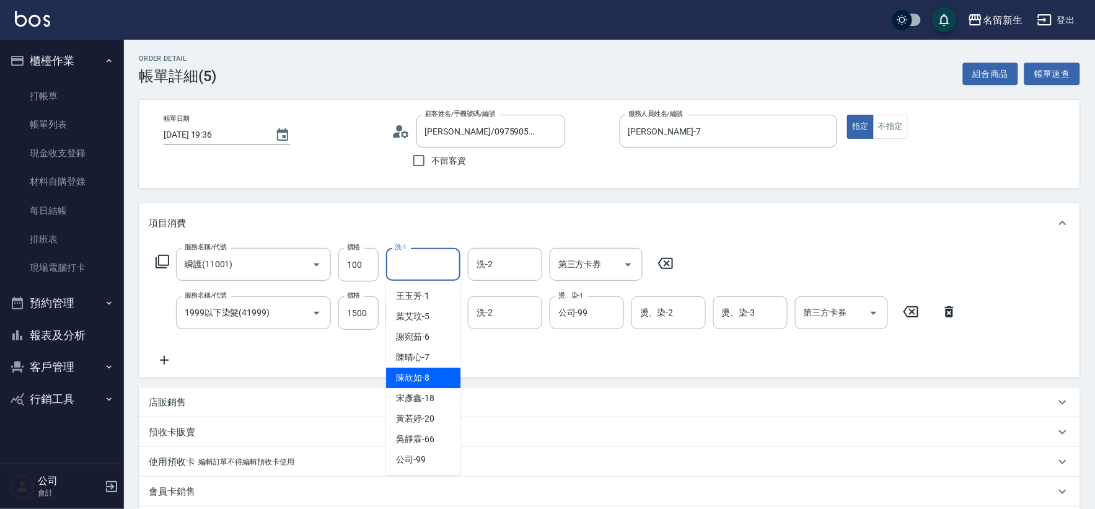
click at [416, 379] on span "[PERSON_NAME]-8" at bounding box center [412, 377] width 33 height 13
drag, startPoint x: 418, startPoint y: 229, endPoint x: 418, endPoint y: 252, distance: 22.9
click at [418, 240] on div "項目消費" at bounding box center [609, 223] width 941 height 40
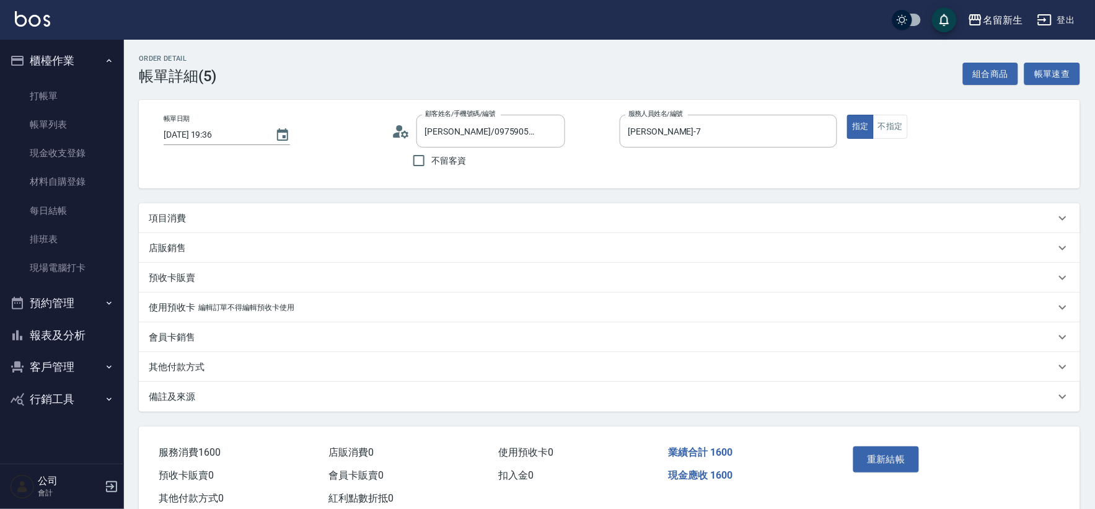
click at [426, 221] on div "項目消費" at bounding box center [602, 218] width 907 height 13
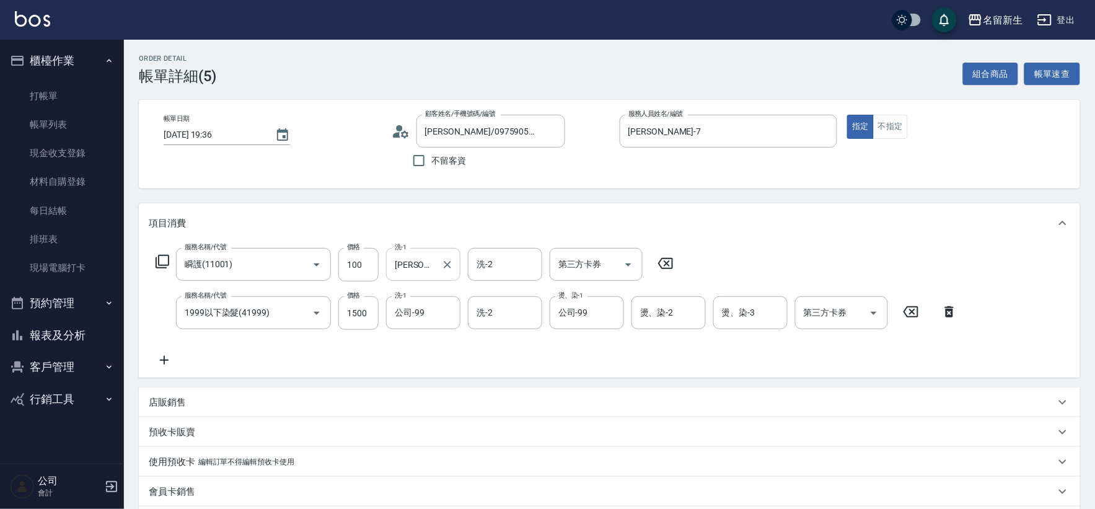
click at [423, 270] on input "[PERSON_NAME]-8" at bounding box center [414, 264] width 45 height 22
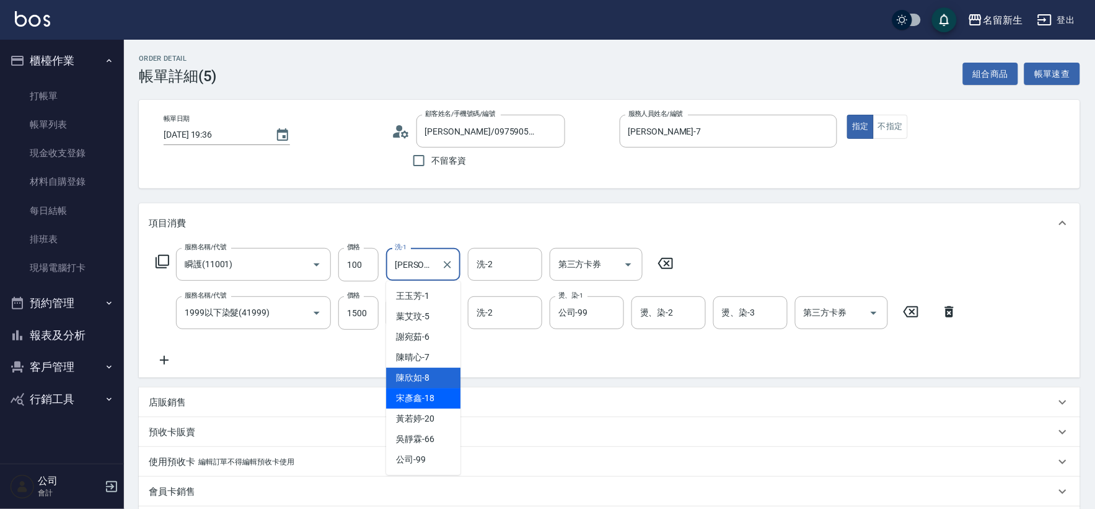
click at [430, 389] on div "[PERSON_NAME]-18" at bounding box center [423, 398] width 74 height 20
type input "[PERSON_NAME]-18"
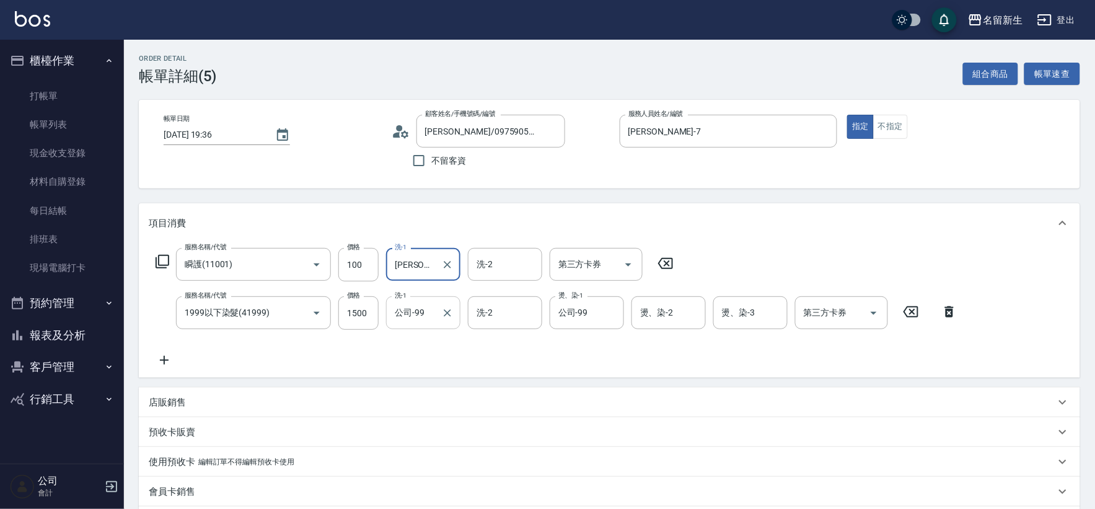
click at [422, 316] on input "公司-99" at bounding box center [414, 313] width 45 height 22
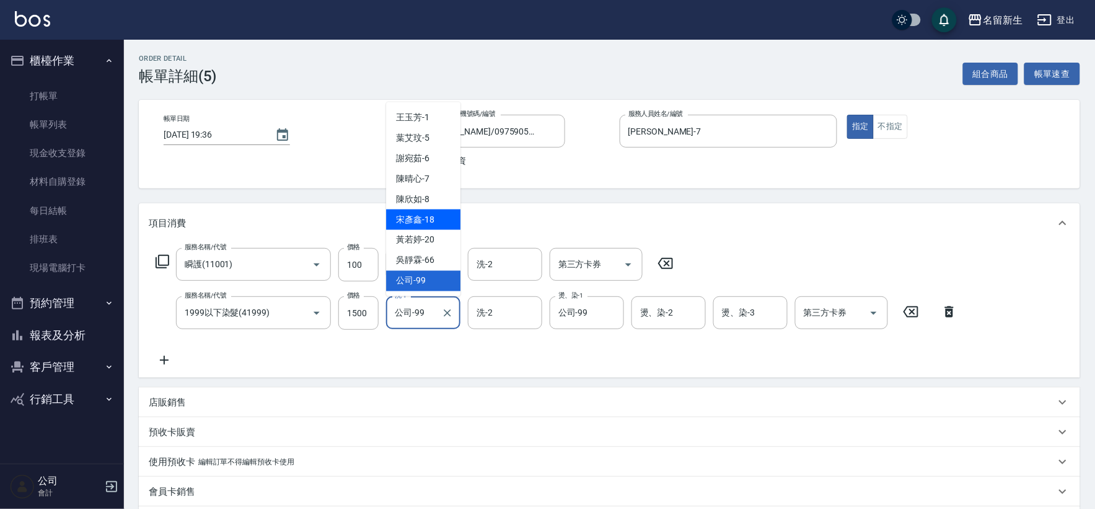
click at [434, 218] on span "[PERSON_NAME]-18" at bounding box center [415, 219] width 38 height 13
type input "[PERSON_NAME]-18"
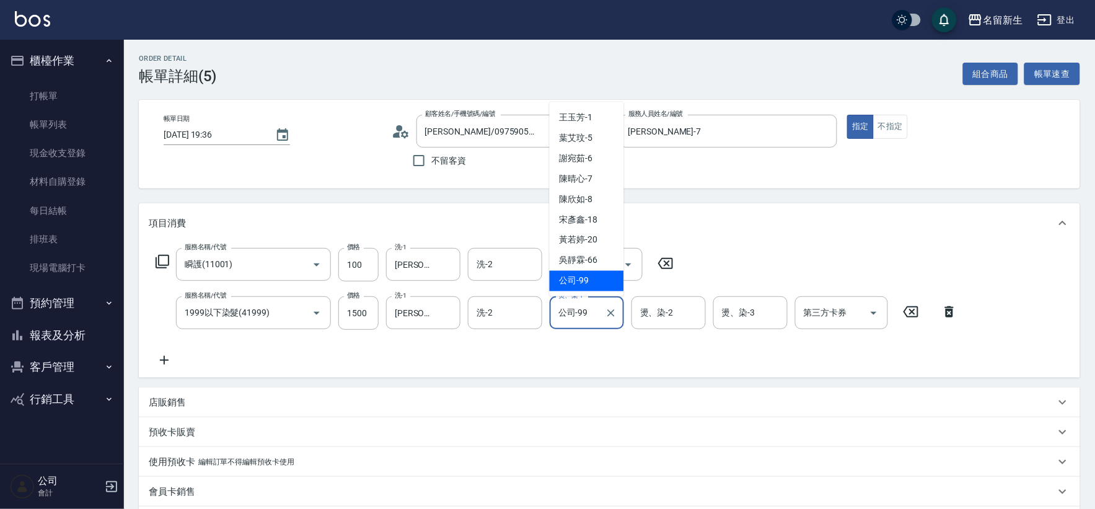
drag, startPoint x: 585, startPoint y: 320, endPoint x: 583, endPoint y: 314, distance: 6.5
click at [585, 319] on input "公司-99" at bounding box center [577, 313] width 45 height 22
click at [575, 215] on span "[PERSON_NAME]-18" at bounding box center [579, 219] width 38 height 13
type input "[PERSON_NAME]-18"
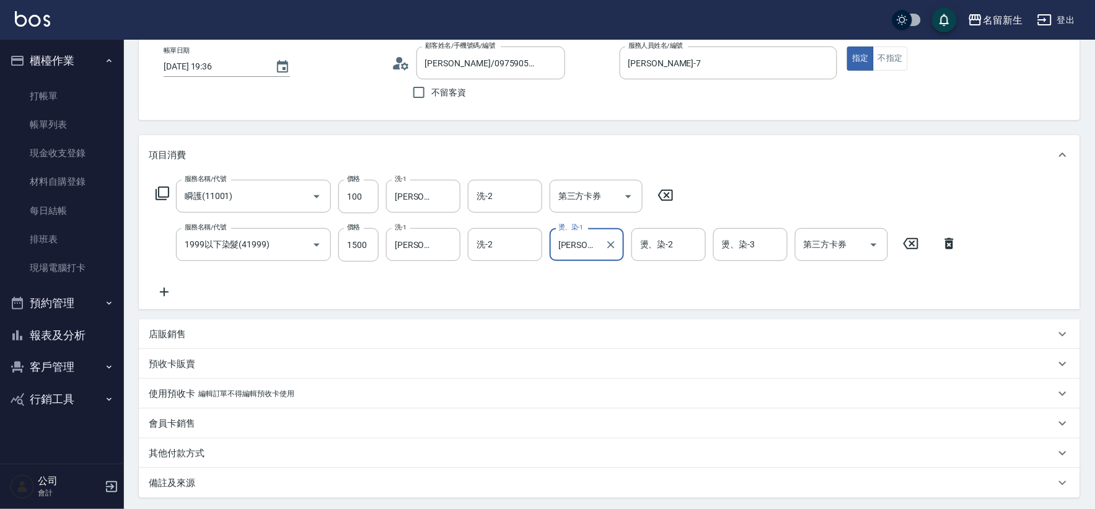
scroll to position [189, 0]
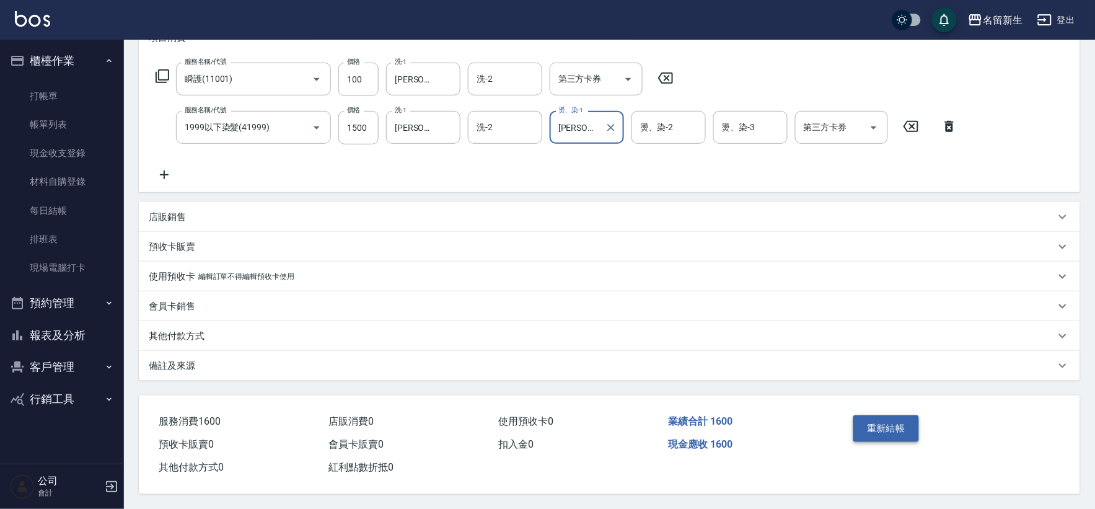
click at [896, 420] on button "重新結帳" at bounding box center [886, 428] width 66 height 26
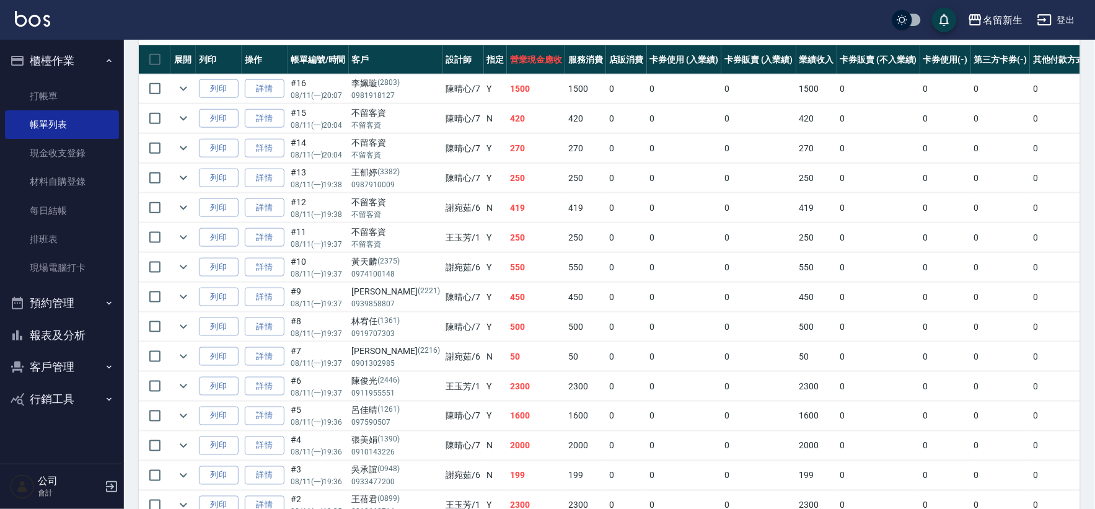
scroll to position [400, 0]
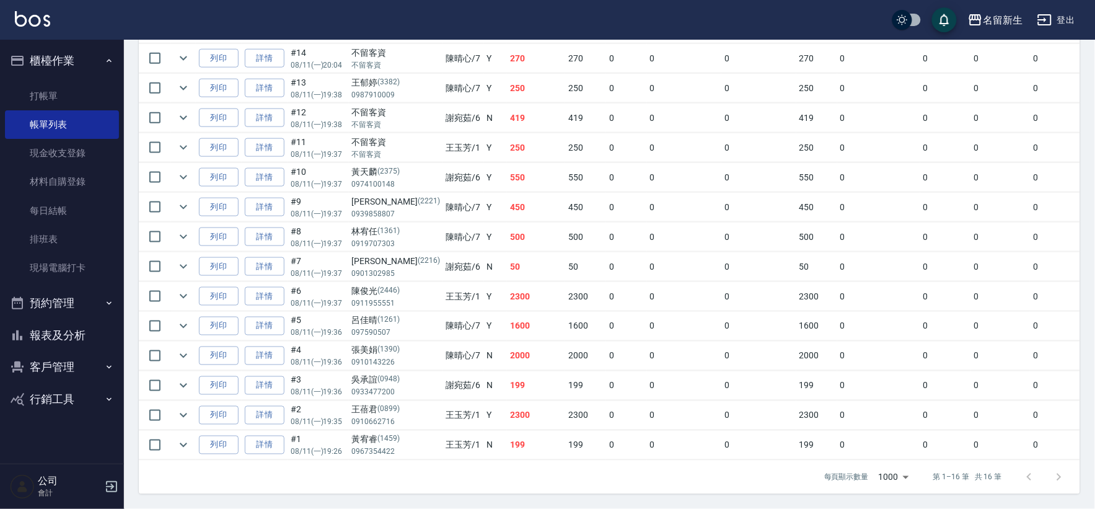
click at [180, 342] on td at bounding box center [183, 356] width 25 height 29
click at [184, 319] on icon "expand row" at bounding box center [183, 326] width 15 height 15
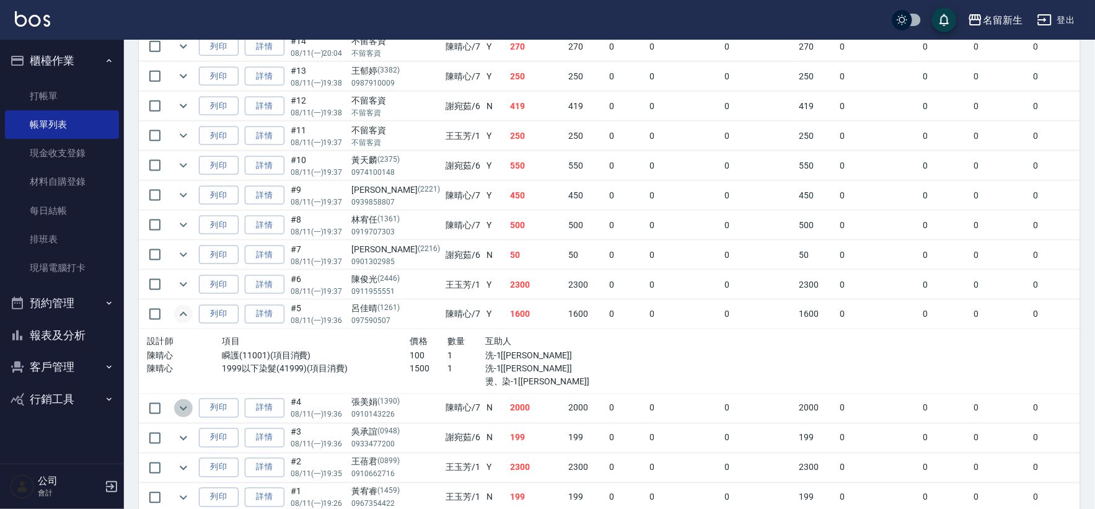
click at [181, 408] on icon "expand row" at bounding box center [183, 408] width 7 height 4
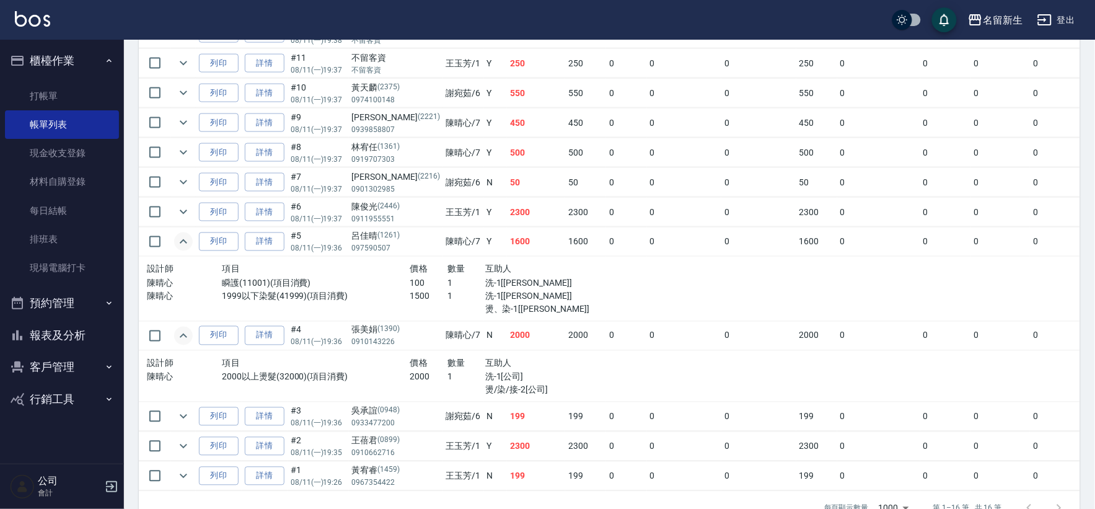
scroll to position [516, 0]
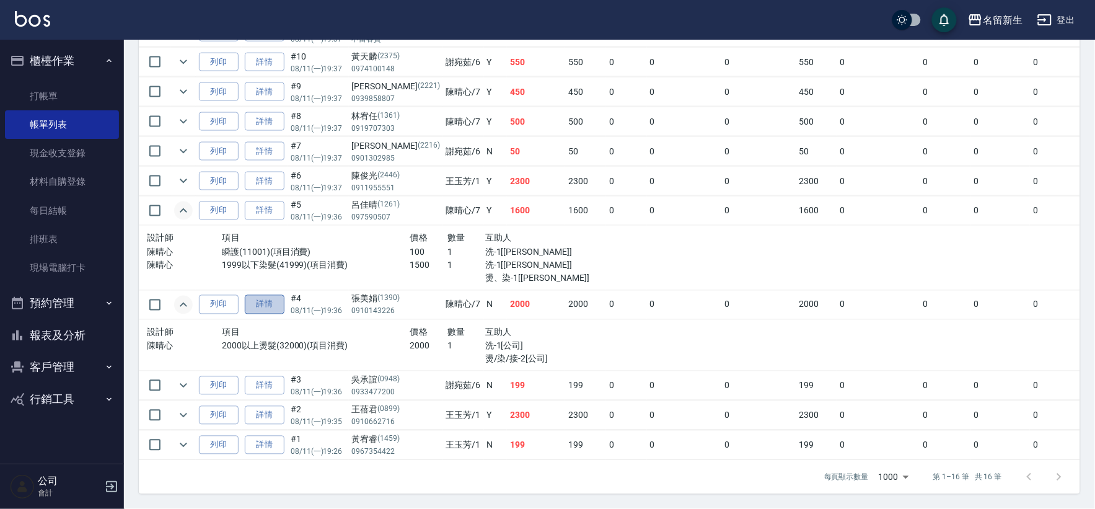
click at [265, 295] on link "詳情" at bounding box center [265, 304] width 40 height 19
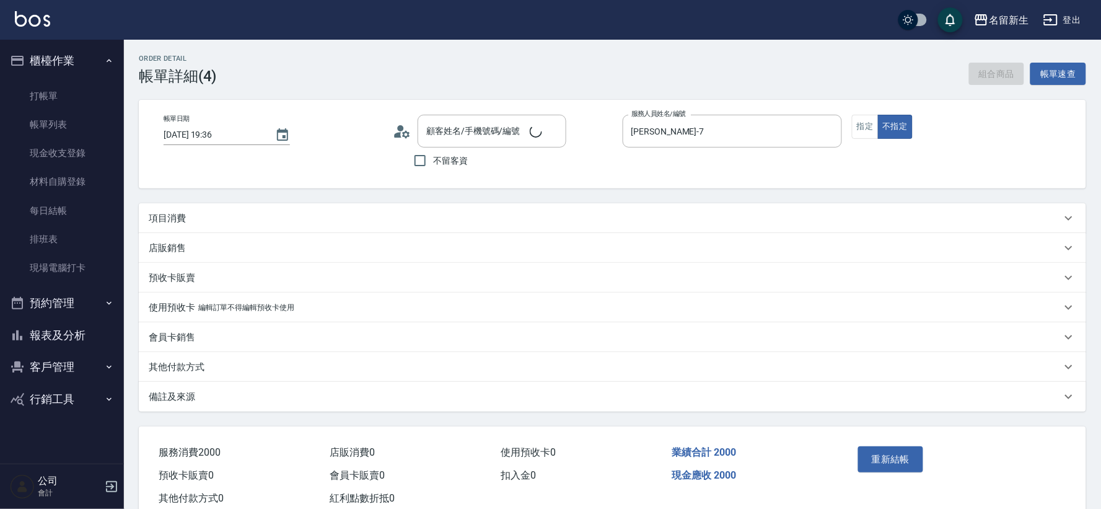
type input "[DATE] 19:36"
type input "[PERSON_NAME]-7"
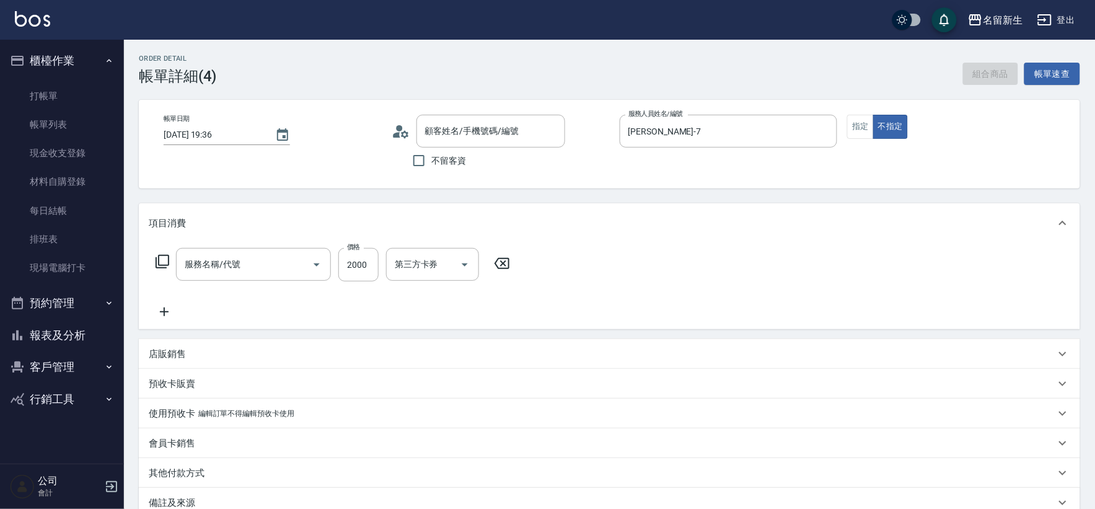
type input "[PERSON_NAME]/0910143226/1390"
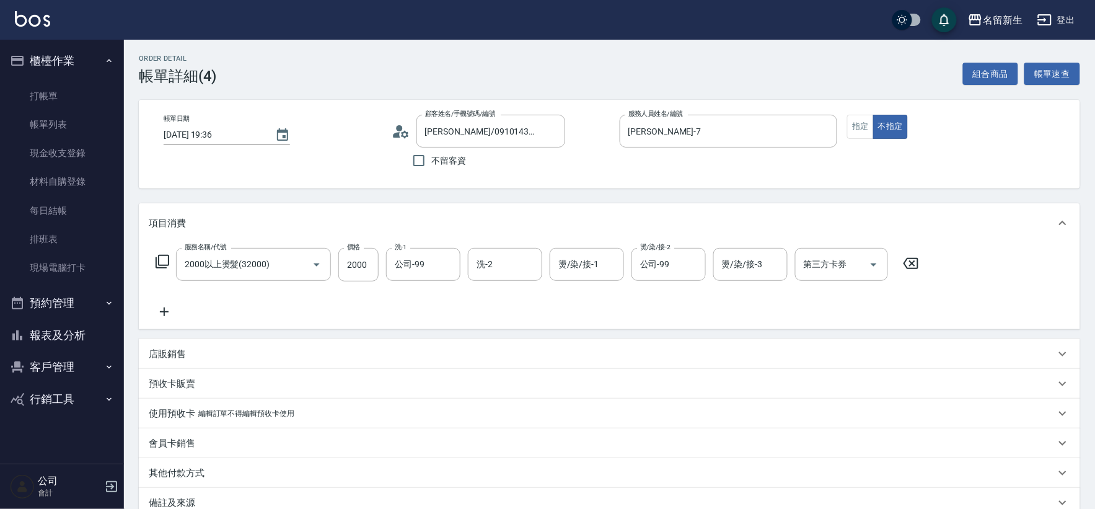
type input "2000以上燙髮(32000)"
click at [417, 268] on input "公司-99" at bounding box center [414, 264] width 45 height 22
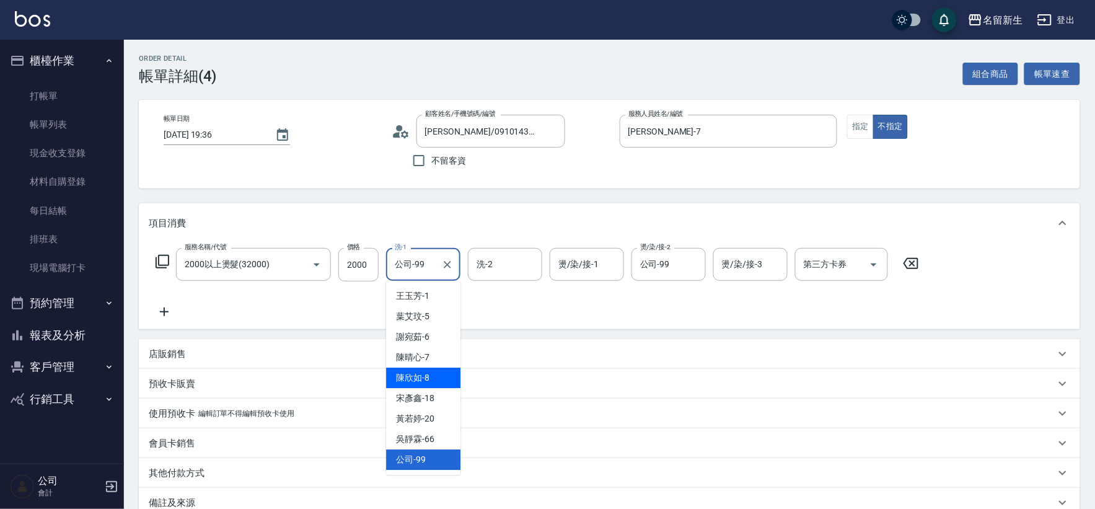
click at [416, 379] on span "[PERSON_NAME]-8" at bounding box center [412, 377] width 33 height 13
click at [412, 260] on input "[PERSON_NAME]-8" at bounding box center [414, 264] width 45 height 22
click at [438, 400] on div "[PERSON_NAME]-18" at bounding box center [423, 398] width 74 height 20
type input "[PERSON_NAME]-18"
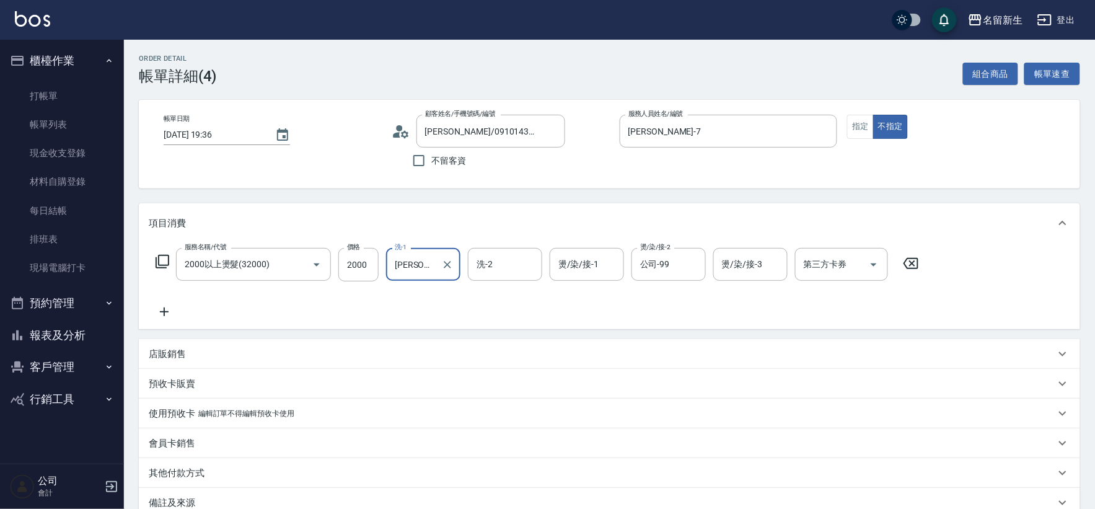
click at [584, 257] on div "燙/染/接-1 燙/染/接-1" at bounding box center [587, 264] width 74 height 33
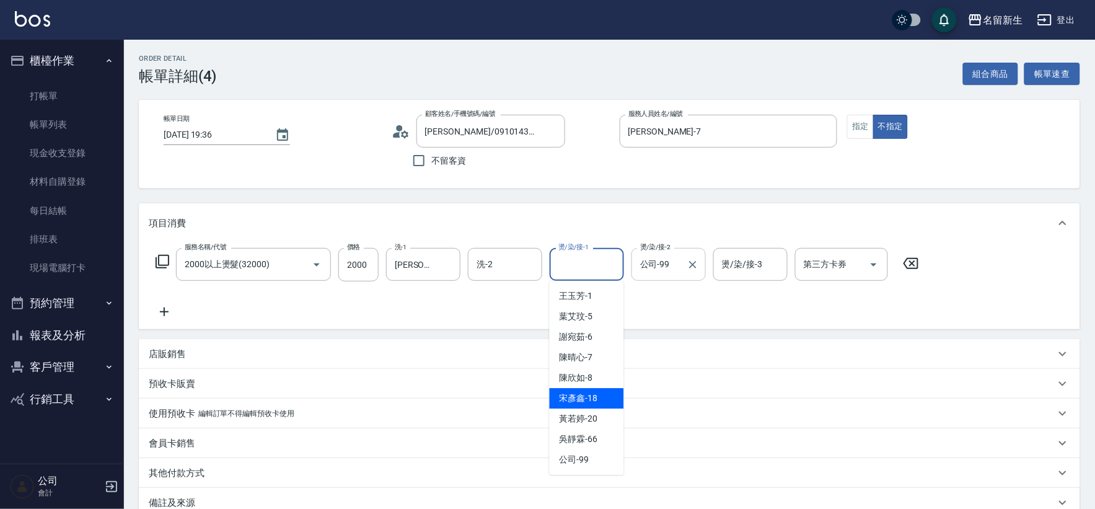
click at [668, 265] on input "公司-99" at bounding box center [659, 264] width 45 height 22
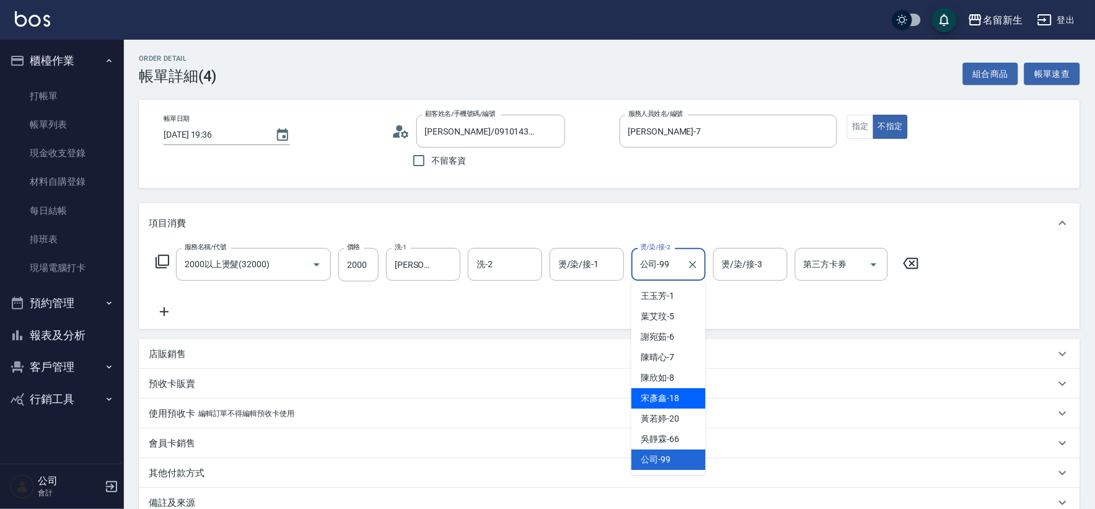
click at [663, 405] on div "[PERSON_NAME]-18" at bounding box center [669, 398] width 74 height 20
type input "[PERSON_NAME]-18"
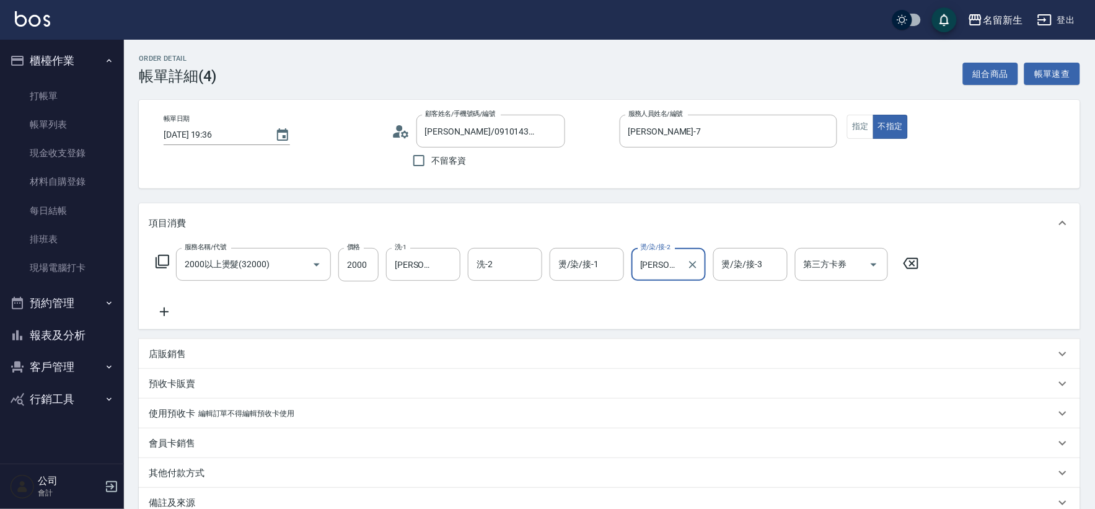
scroll to position [141, 0]
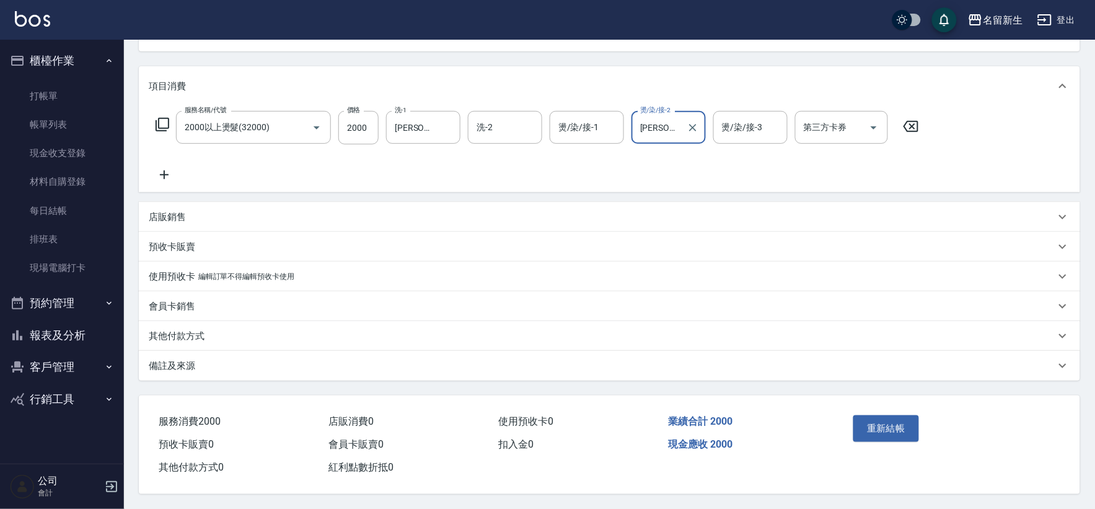
click at [902, 456] on div "重新結帳" at bounding box center [898, 437] width 101 height 54
drag, startPoint x: 889, startPoint y: 420, endPoint x: 888, endPoint y: 438, distance: 17.4
click at [888, 433] on button "重新結帳" at bounding box center [886, 428] width 66 height 26
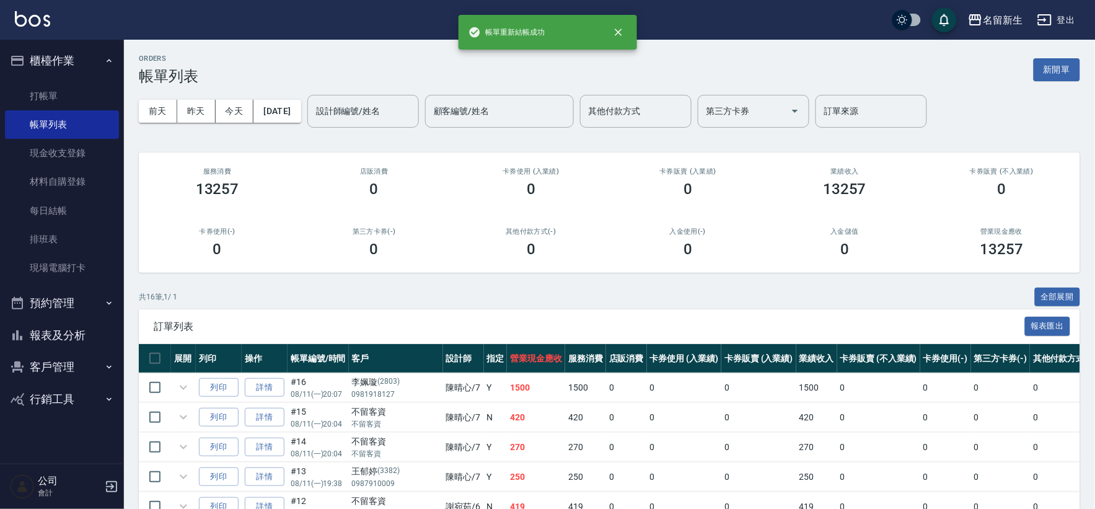
scroll to position [400, 0]
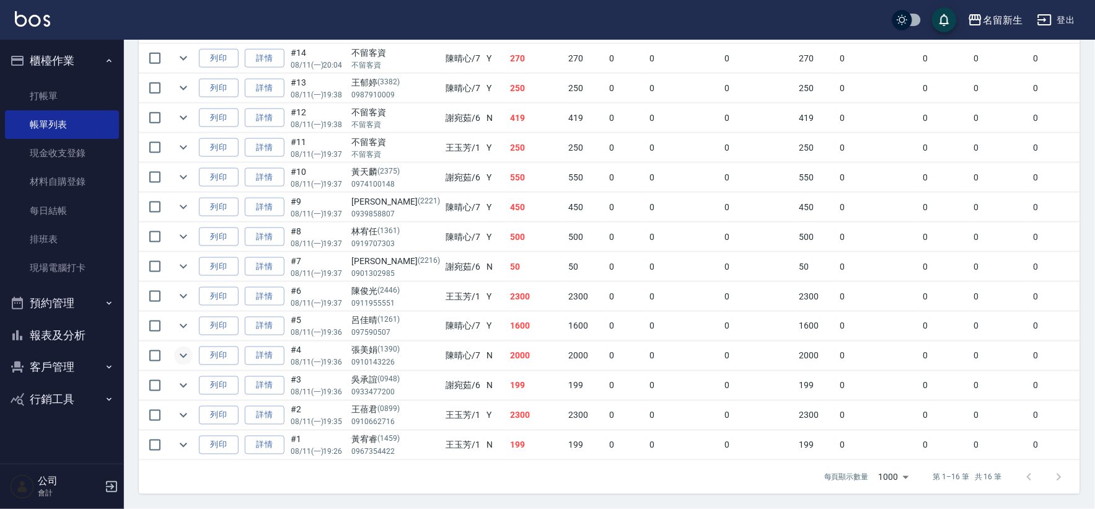
click at [184, 348] on icon "expand row" at bounding box center [183, 355] width 15 height 15
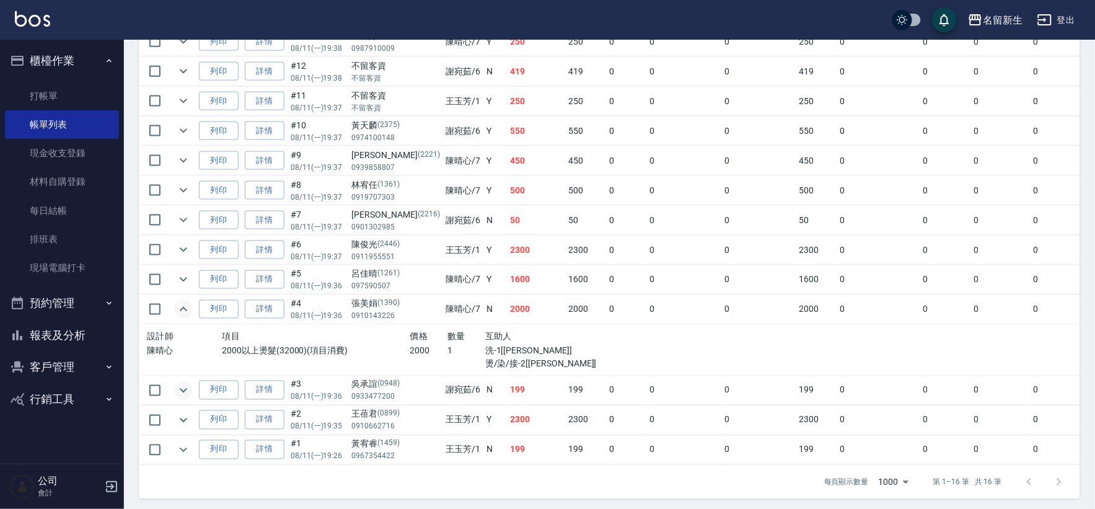
scroll to position [451, 0]
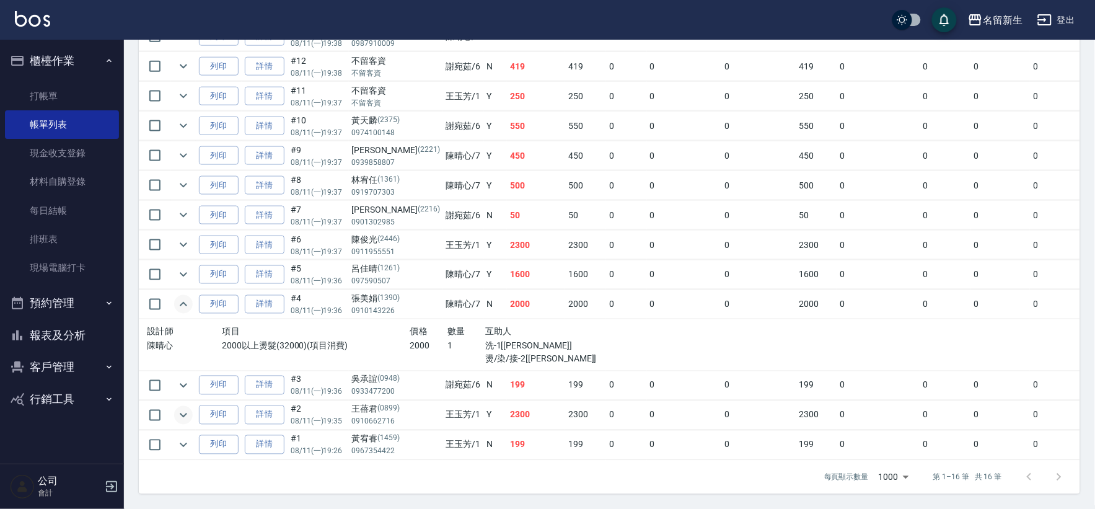
click at [181, 408] on icon "expand row" at bounding box center [183, 415] width 15 height 15
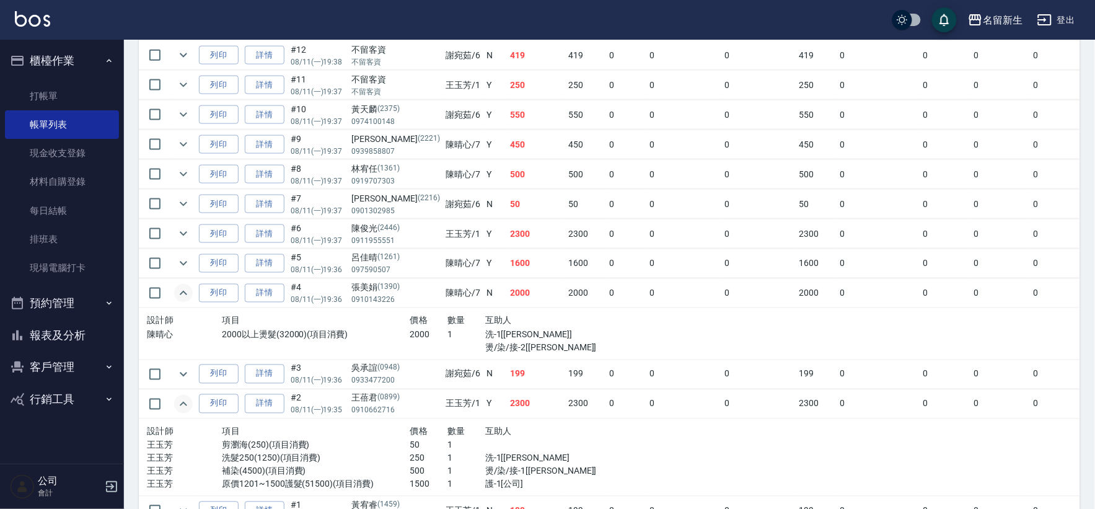
scroll to position [521, 0]
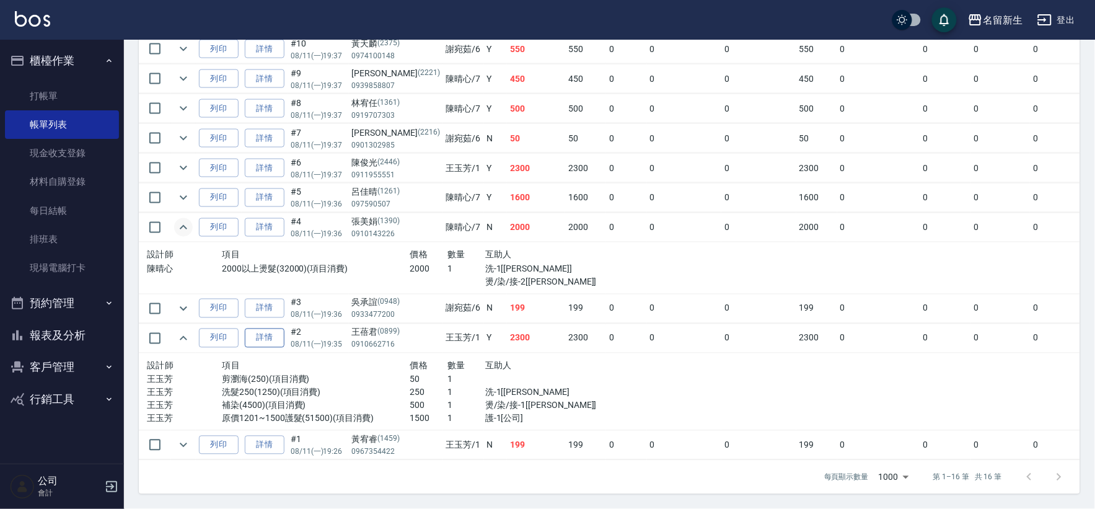
click at [276, 338] on link "詳情" at bounding box center [265, 337] width 40 height 19
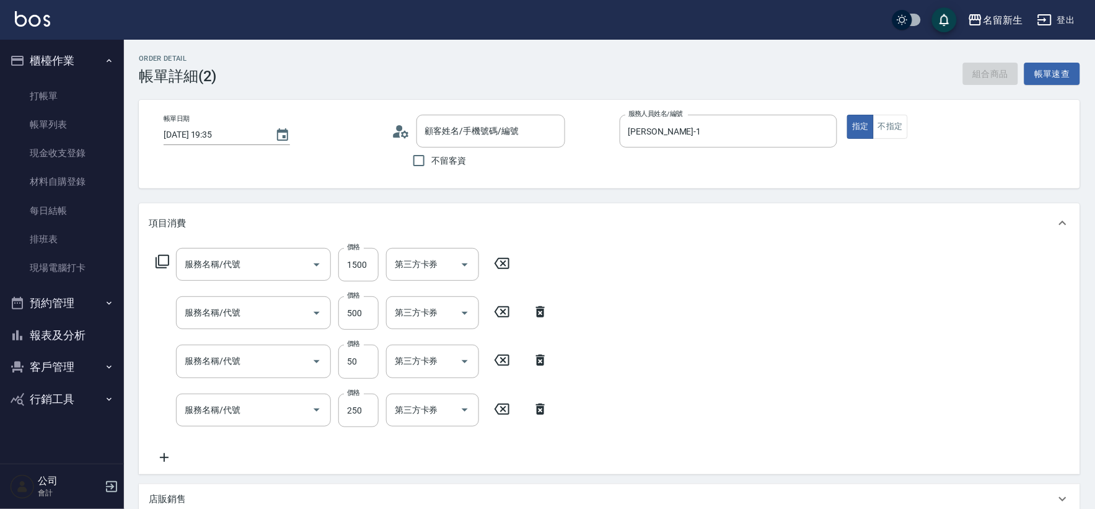
type input "[DATE] 19:35"
type input "[PERSON_NAME]-1"
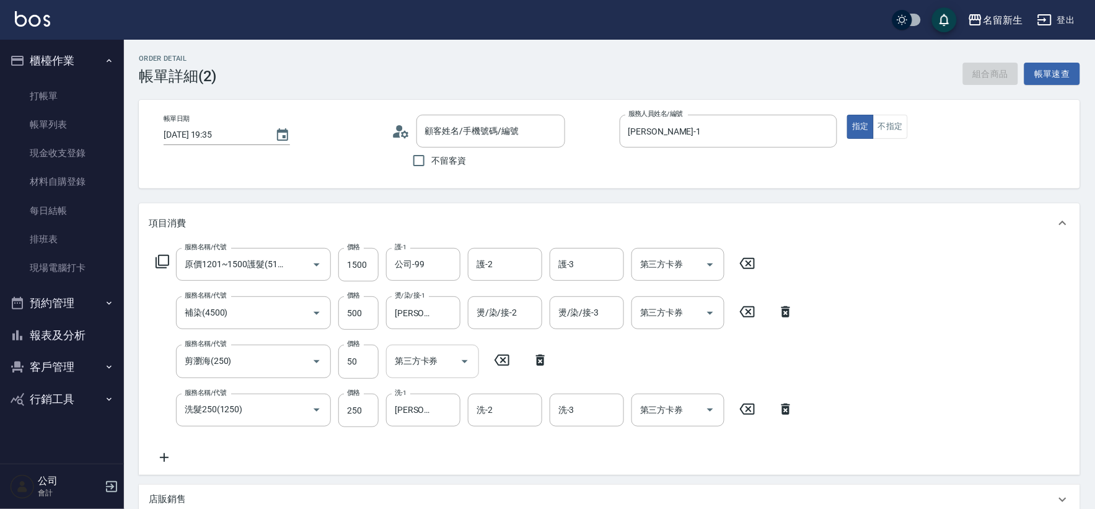
type input "原價1201~1500護髮(51500)"
type input "補染(4500)"
type input "剪瀏海(250)"
type input "洗髮250(1250)"
type input "[PERSON_NAME]/0910662716/0899"
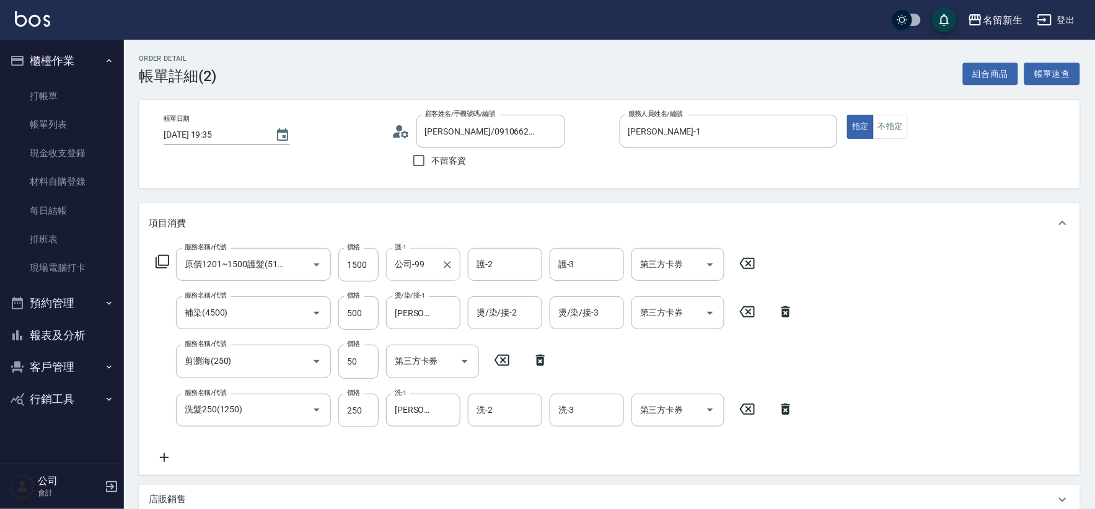
click at [428, 267] on input "公司-99" at bounding box center [414, 264] width 45 height 22
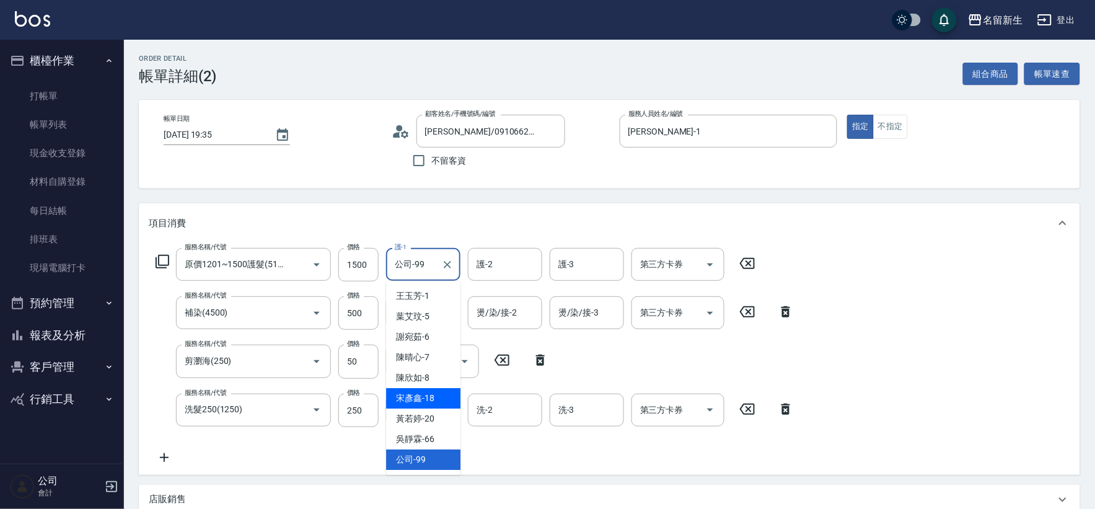
click at [447, 403] on div "[PERSON_NAME]-18" at bounding box center [423, 398] width 74 height 20
type input "[PERSON_NAME]-18"
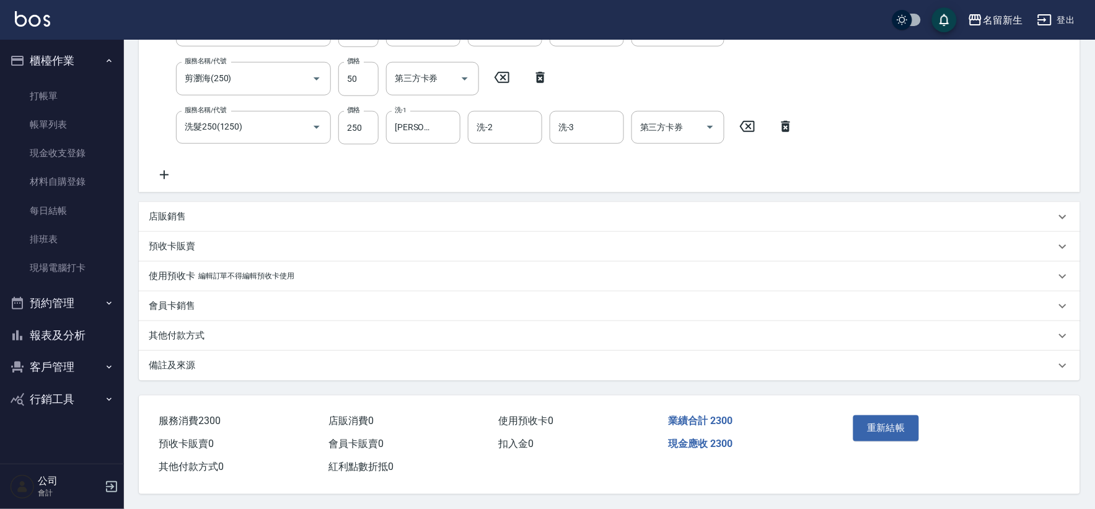
scroll to position [286, 0]
click at [868, 425] on button "重新結帳" at bounding box center [886, 428] width 66 height 26
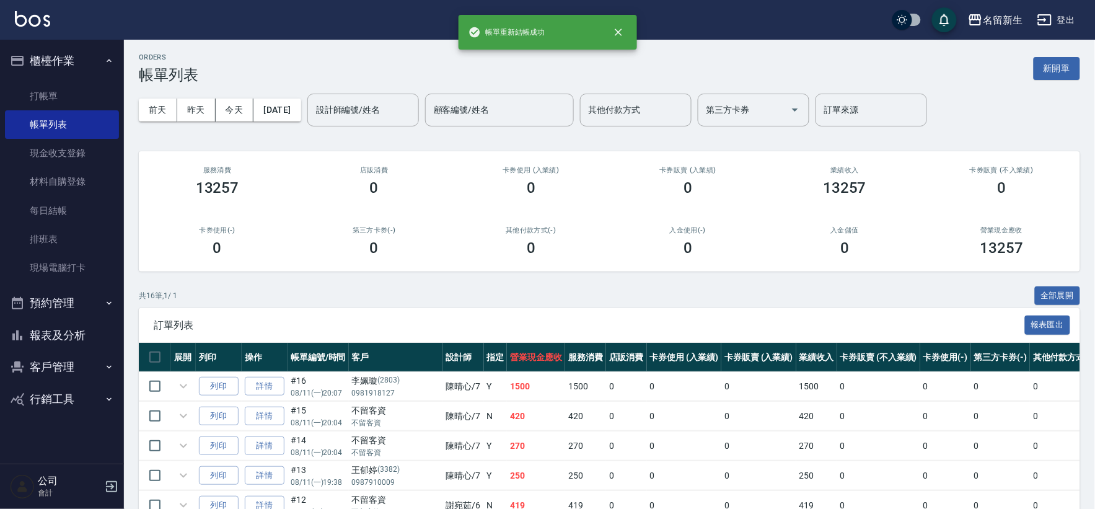
scroll to position [138, 0]
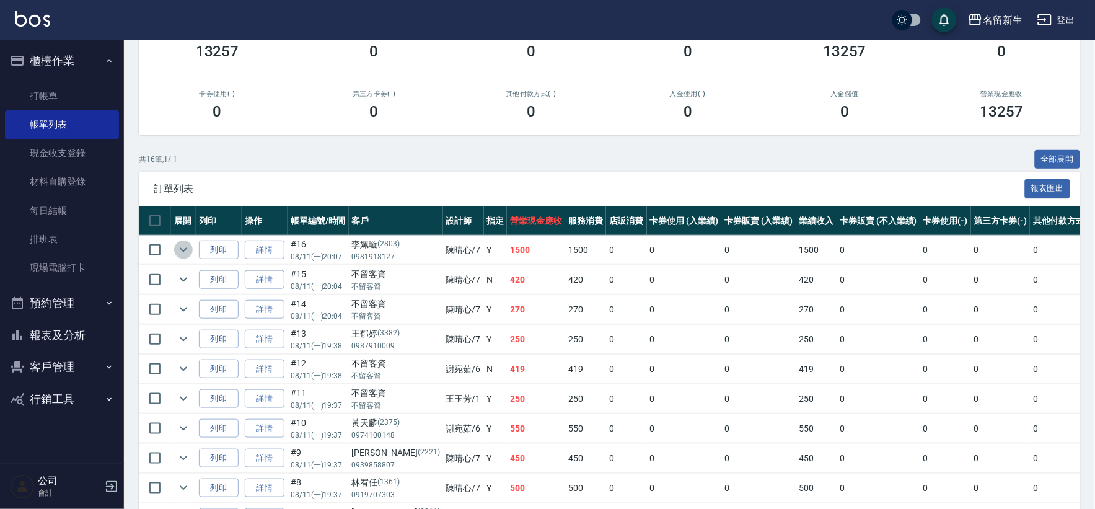
click at [183, 245] on icon "expand row" at bounding box center [183, 249] width 15 height 15
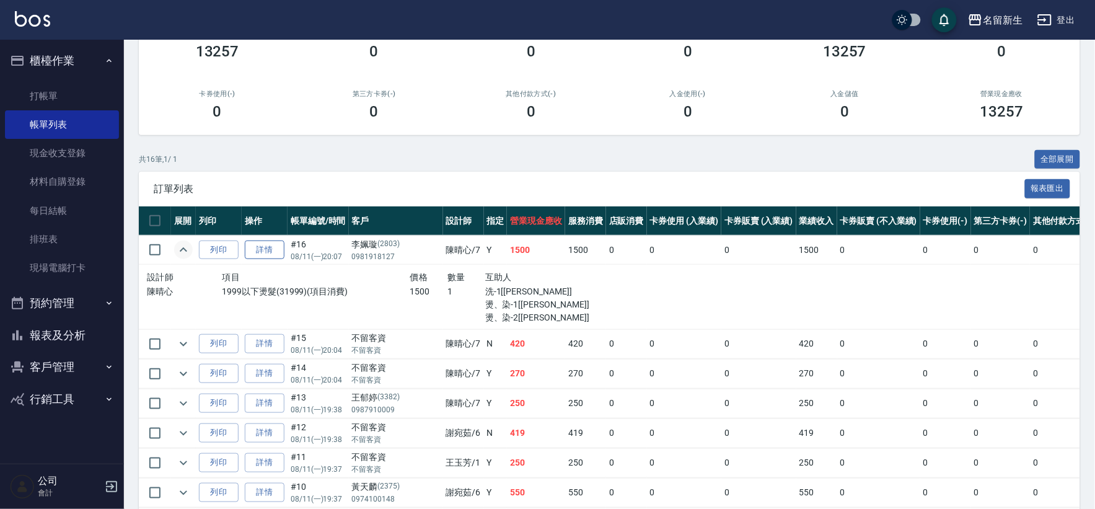
click at [262, 252] on link "詳情" at bounding box center [265, 249] width 40 height 19
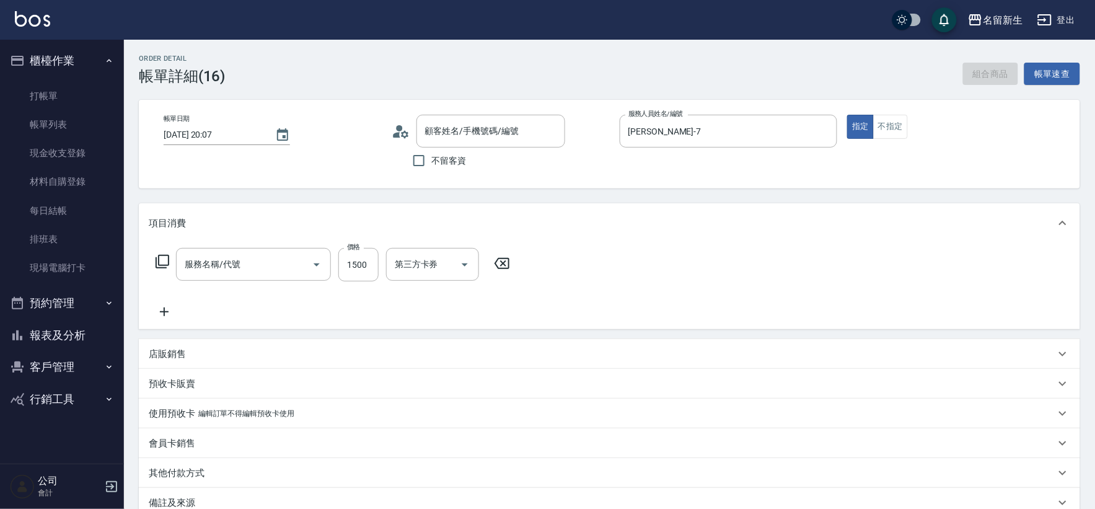
type input "[DATE] 20:07"
type input "[PERSON_NAME]-7"
type input "[PERSON_NAME]/0981918127/2803"
type input "1999以下燙髮(31999)"
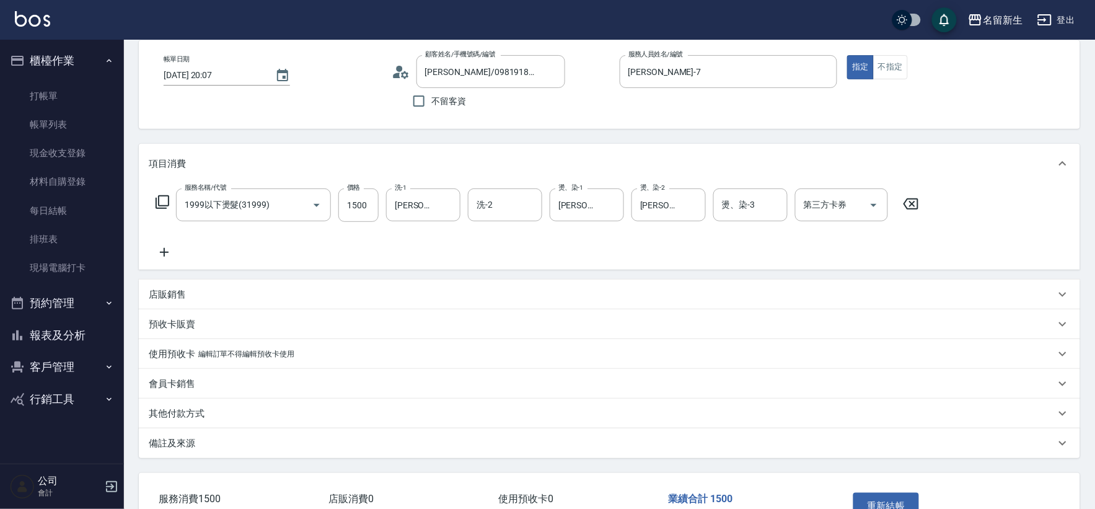
scroll to position [141, 0]
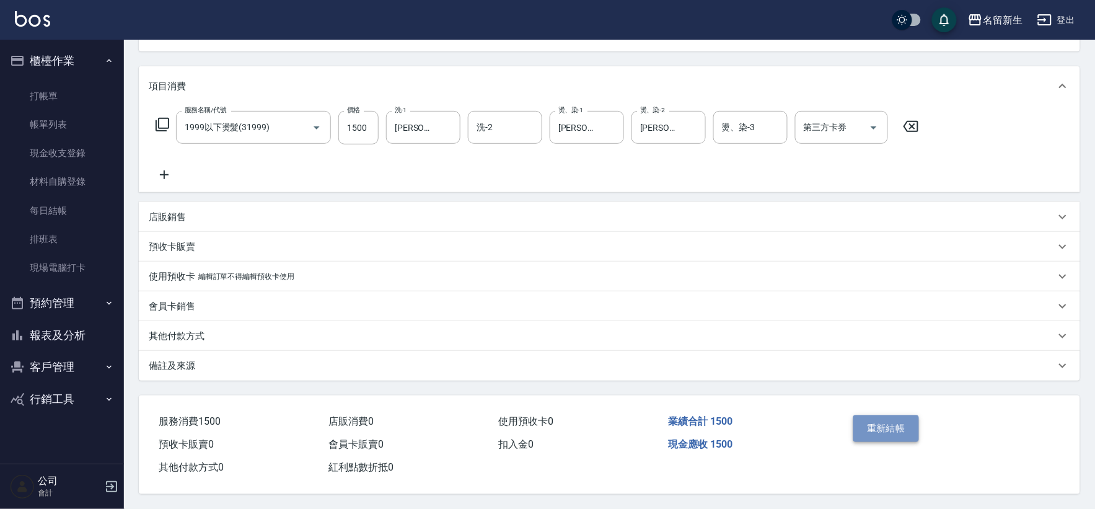
click at [894, 415] on button "重新結帳" at bounding box center [886, 428] width 66 height 26
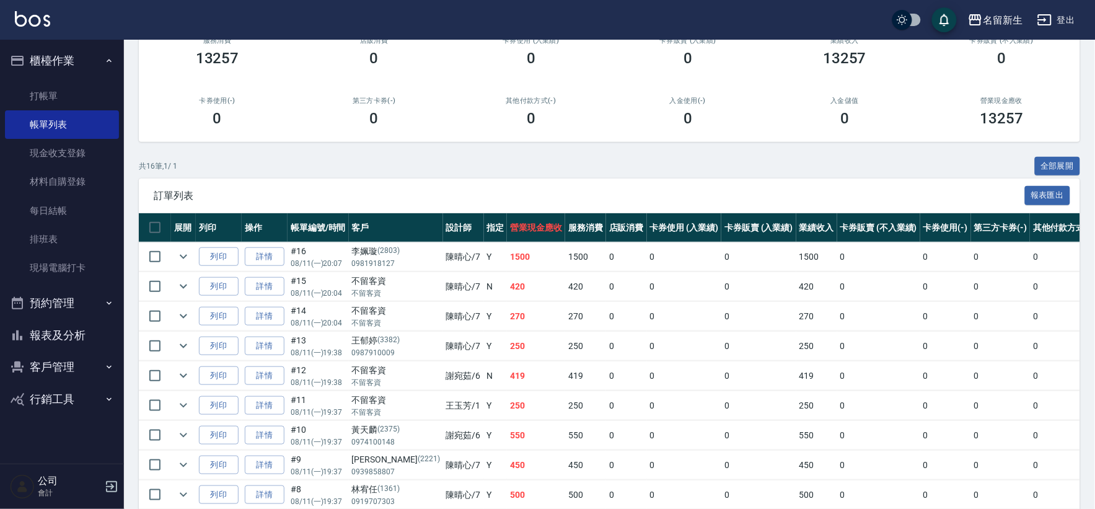
scroll to position [275, 0]
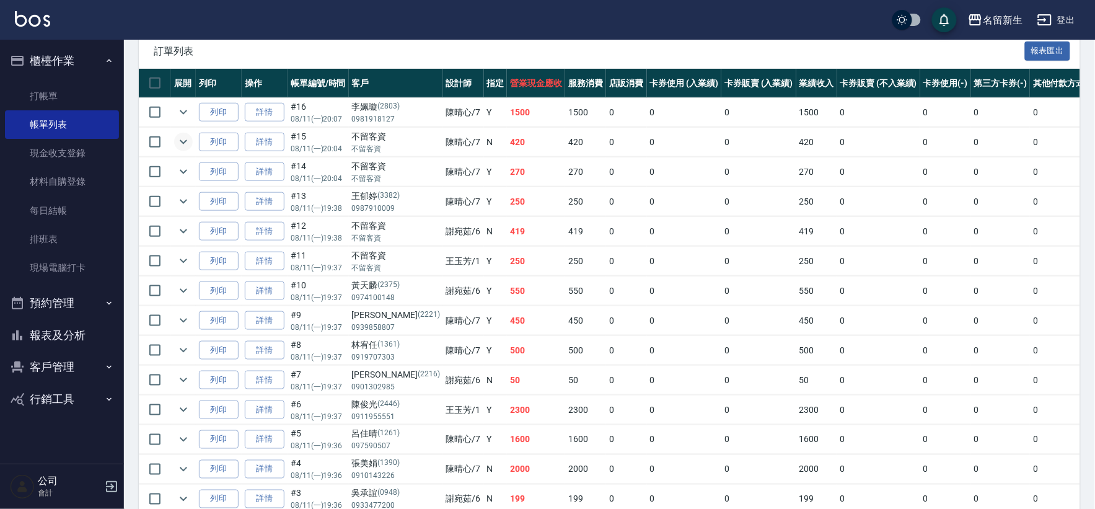
click at [178, 141] on icon "expand row" at bounding box center [183, 141] width 15 height 15
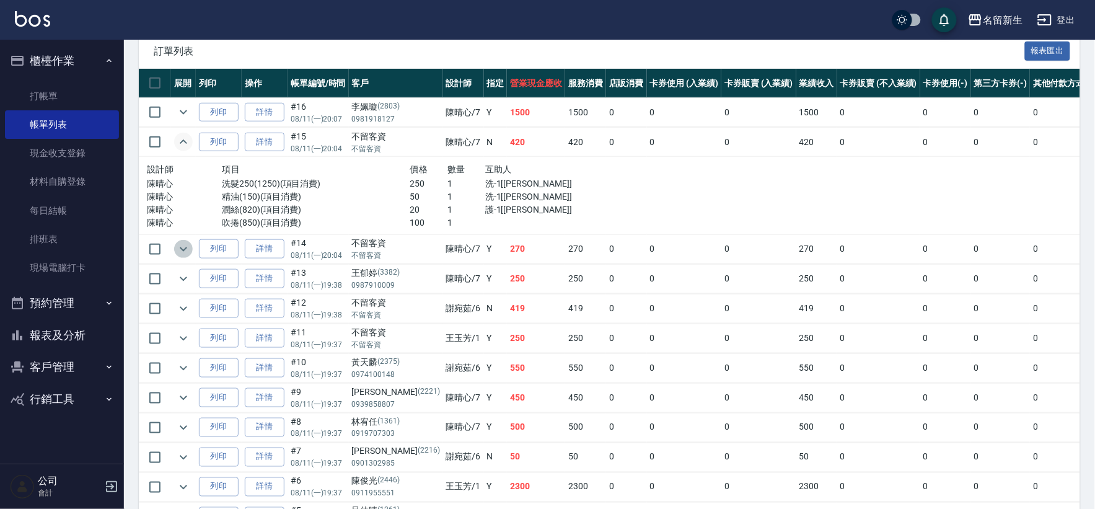
click at [177, 244] on icon "expand row" at bounding box center [183, 249] width 15 height 15
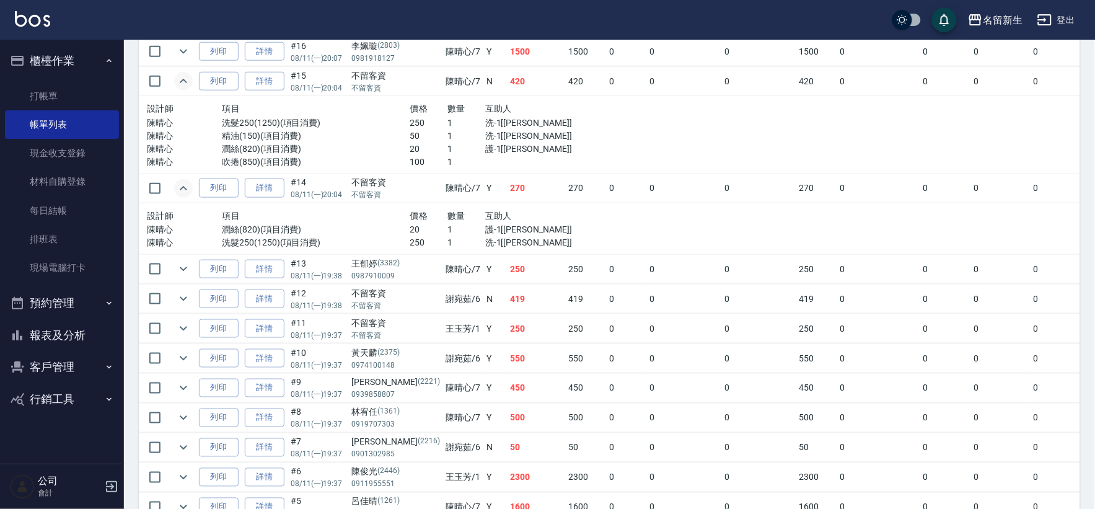
scroll to position [344, 0]
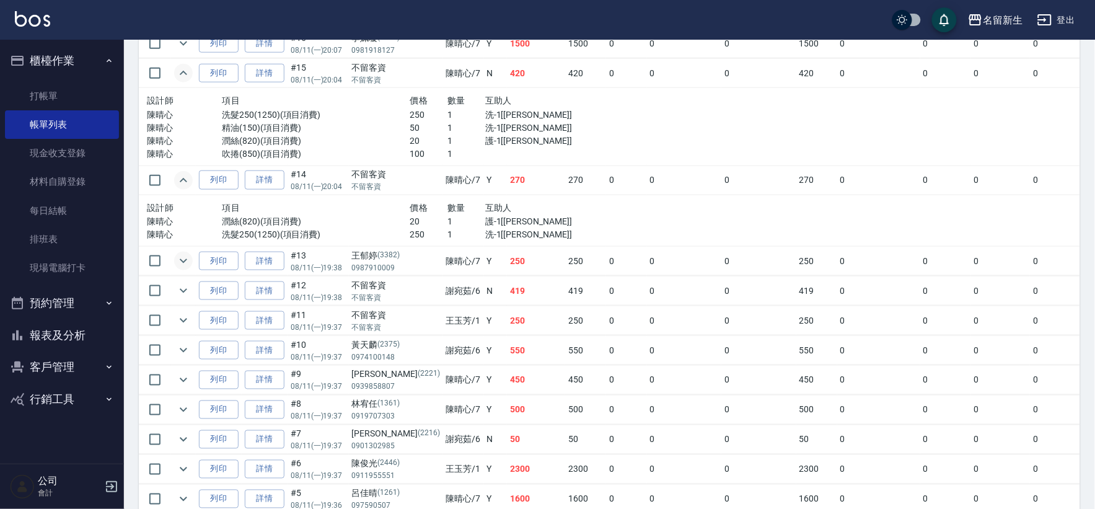
click at [181, 258] on icon "expand row" at bounding box center [183, 260] width 15 height 15
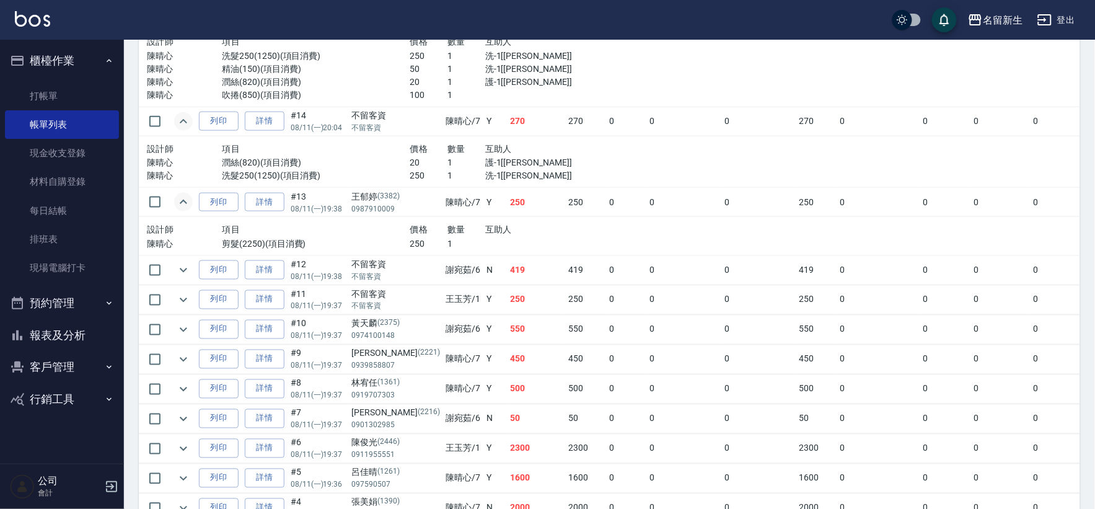
scroll to position [482, 0]
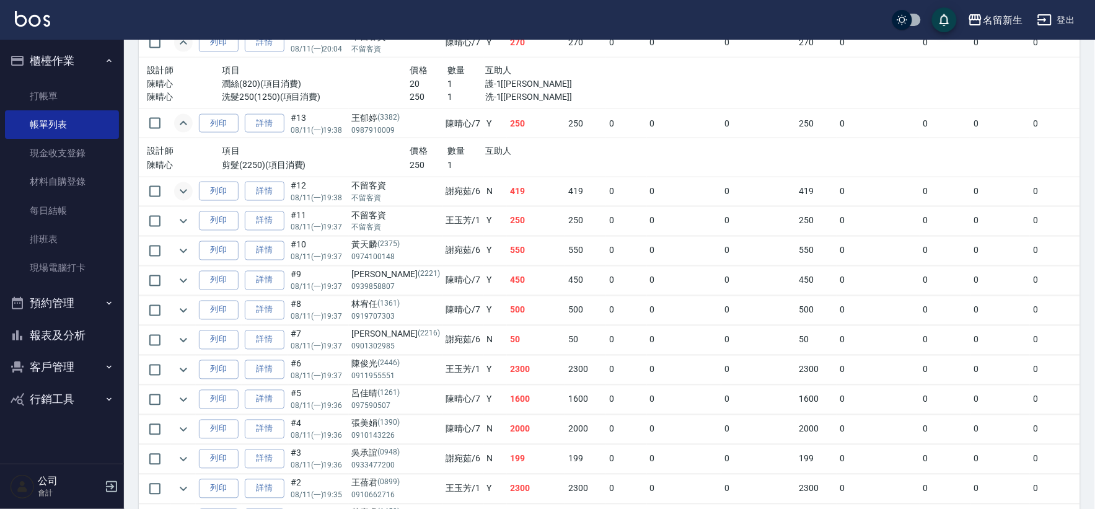
click at [182, 196] on icon "expand row" at bounding box center [183, 191] width 15 height 15
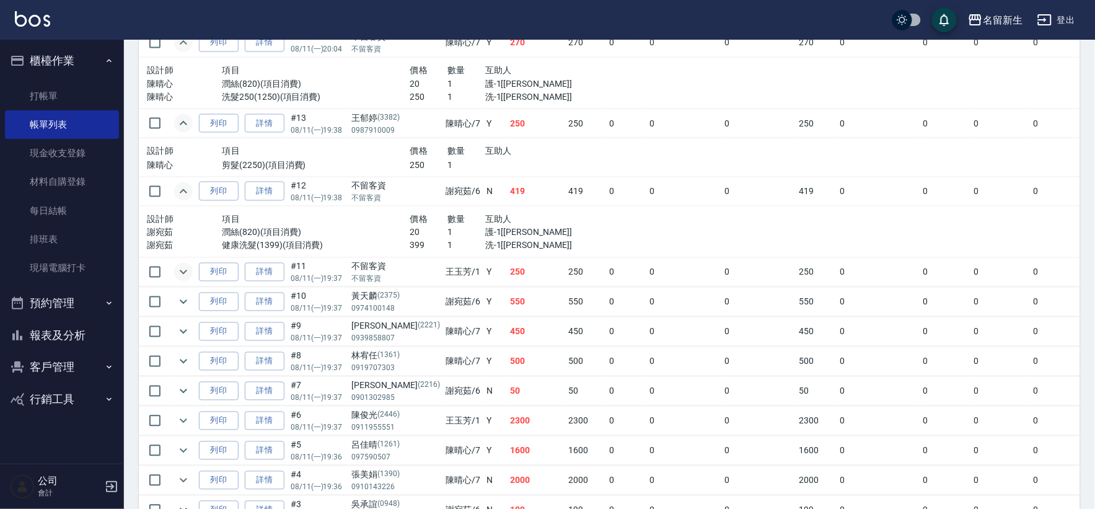
click at [182, 274] on icon "expand row" at bounding box center [183, 272] width 15 height 15
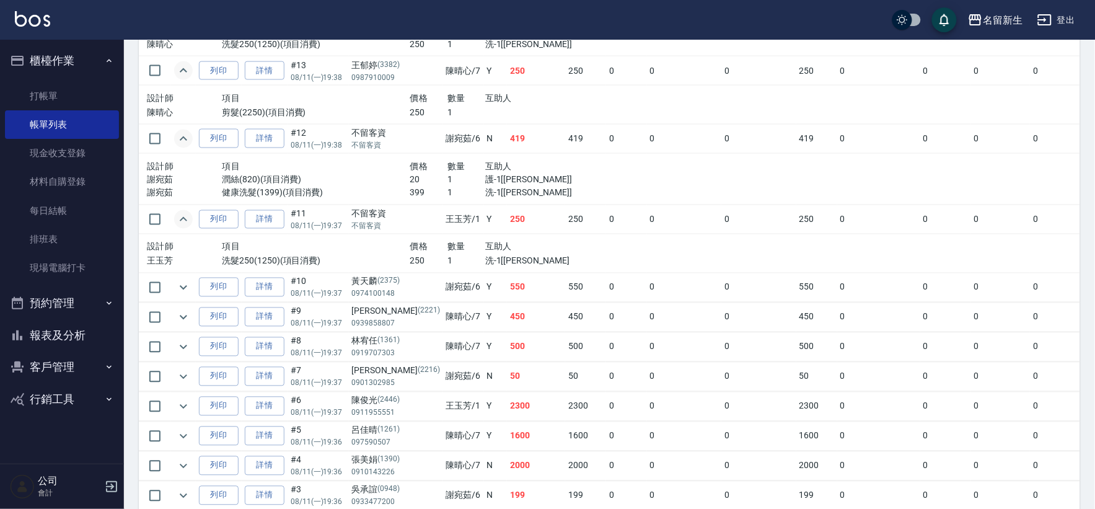
scroll to position [550, 0]
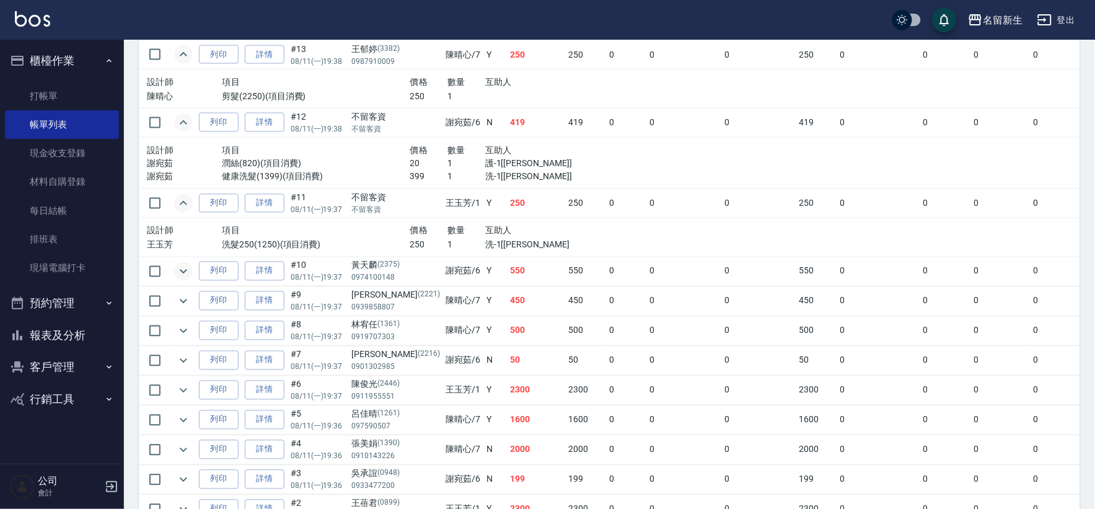
click at [181, 273] on icon "expand row" at bounding box center [183, 271] width 15 height 15
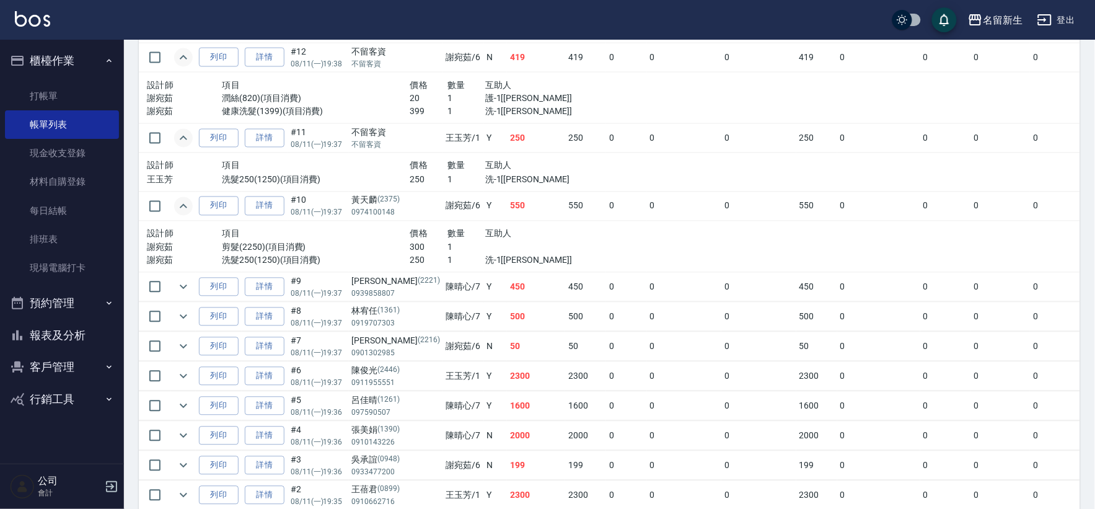
scroll to position [689, 0]
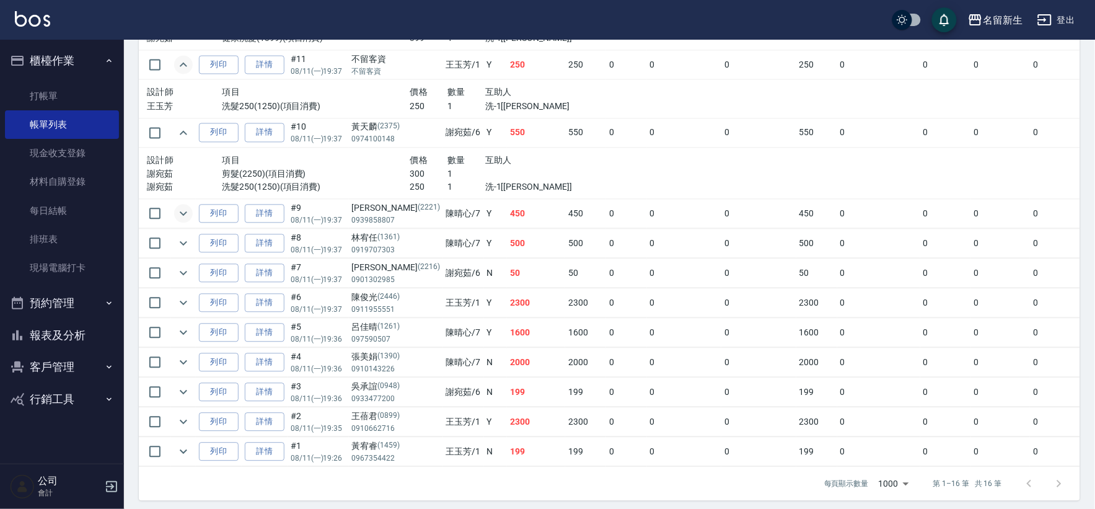
click at [183, 215] on icon "expand row" at bounding box center [183, 214] width 7 height 4
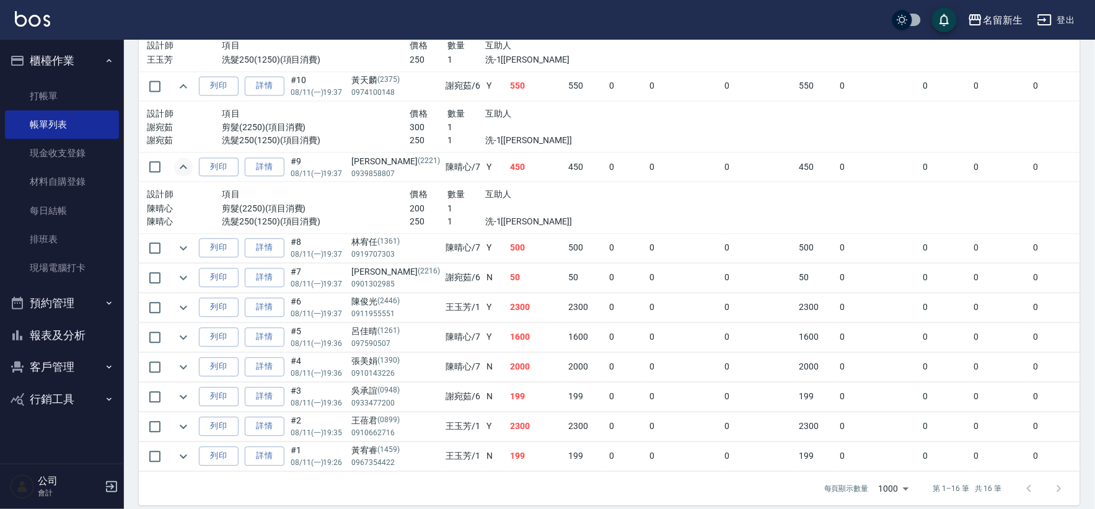
scroll to position [759, 0]
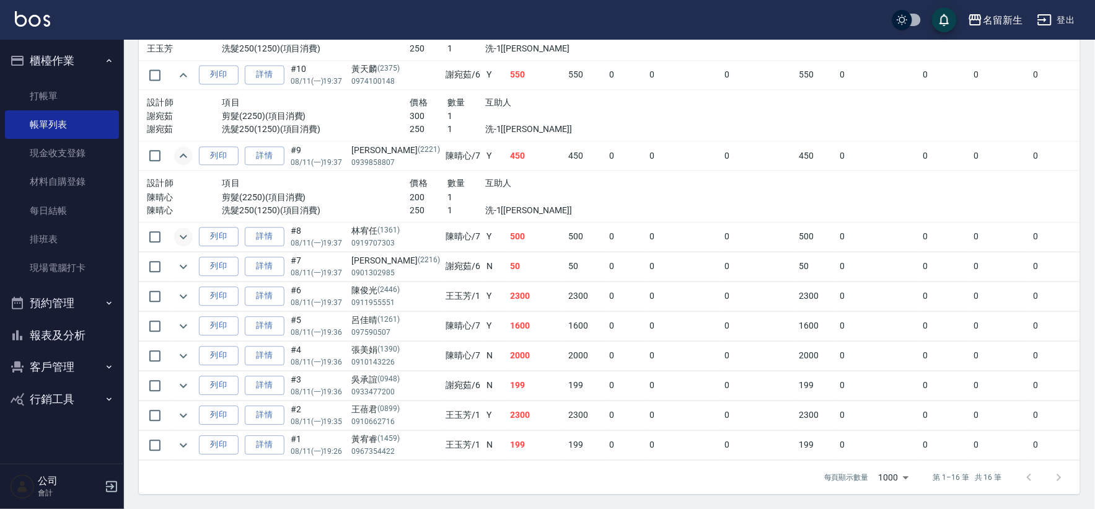
click at [178, 229] on icon "expand row" at bounding box center [183, 236] width 15 height 15
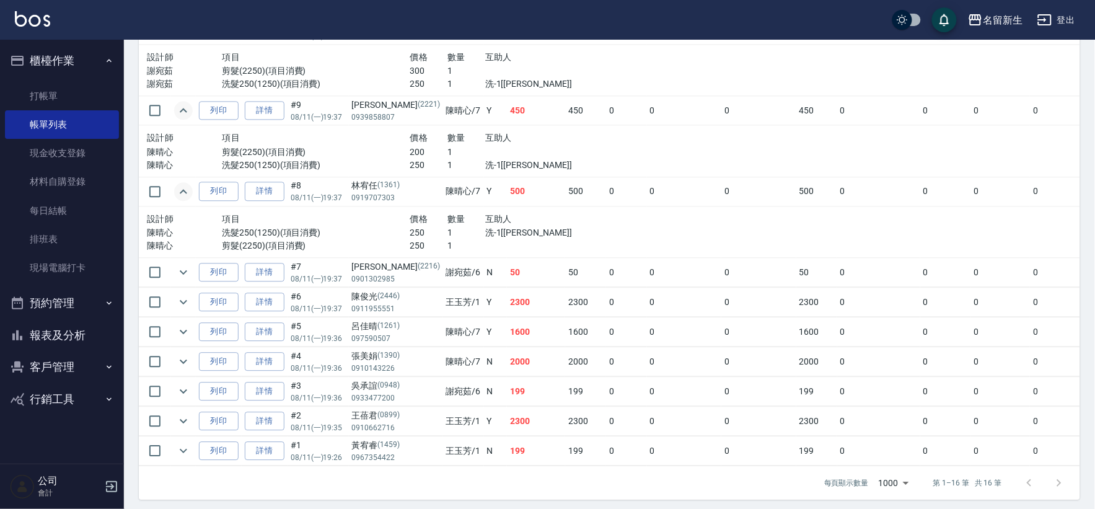
scroll to position [809, 0]
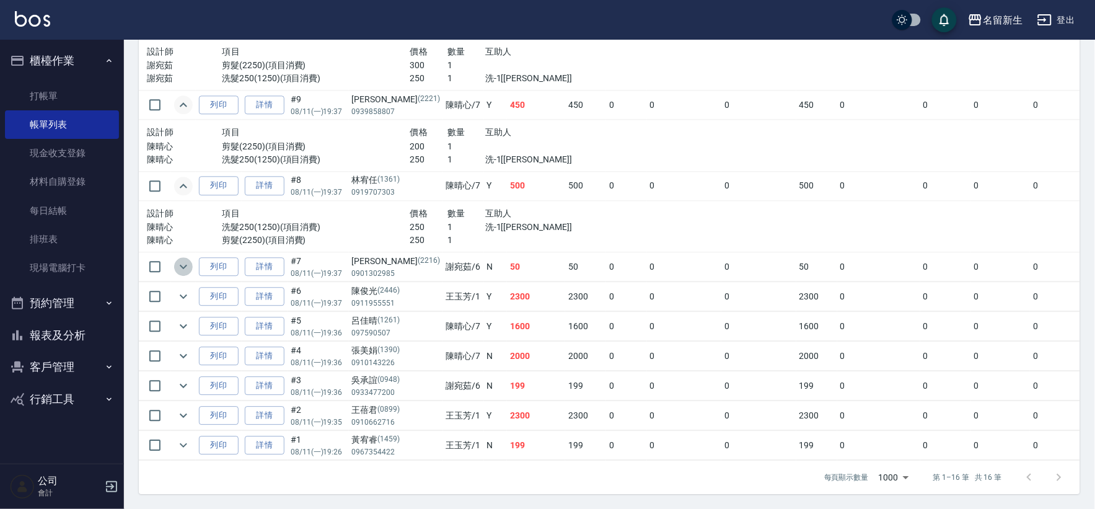
click at [175, 258] on button "expand row" at bounding box center [183, 266] width 19 height 19
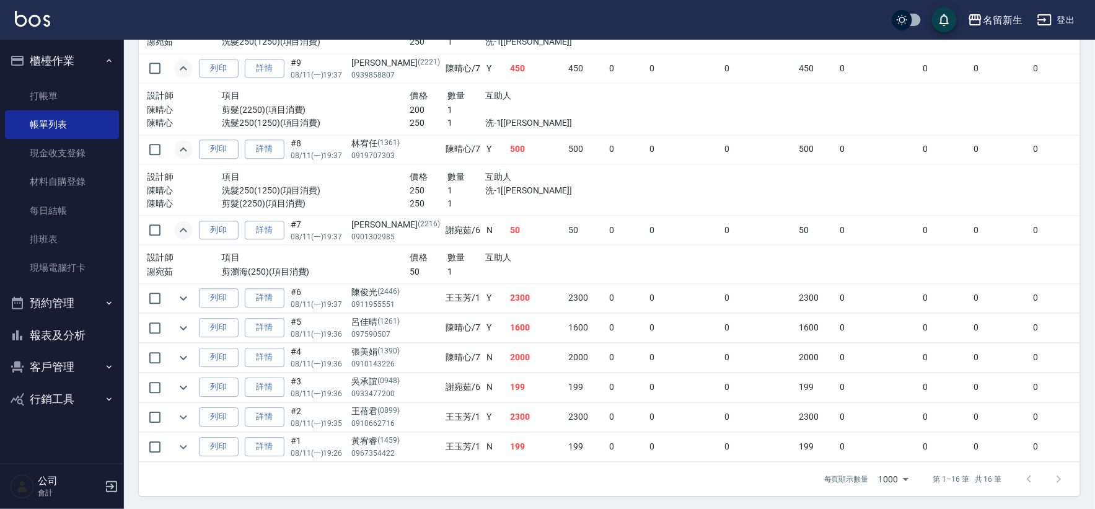
scroll to position [847, 0]
click at [178, 289] on icon "expand row" at bounding box center [183, 296] width 15 height 15
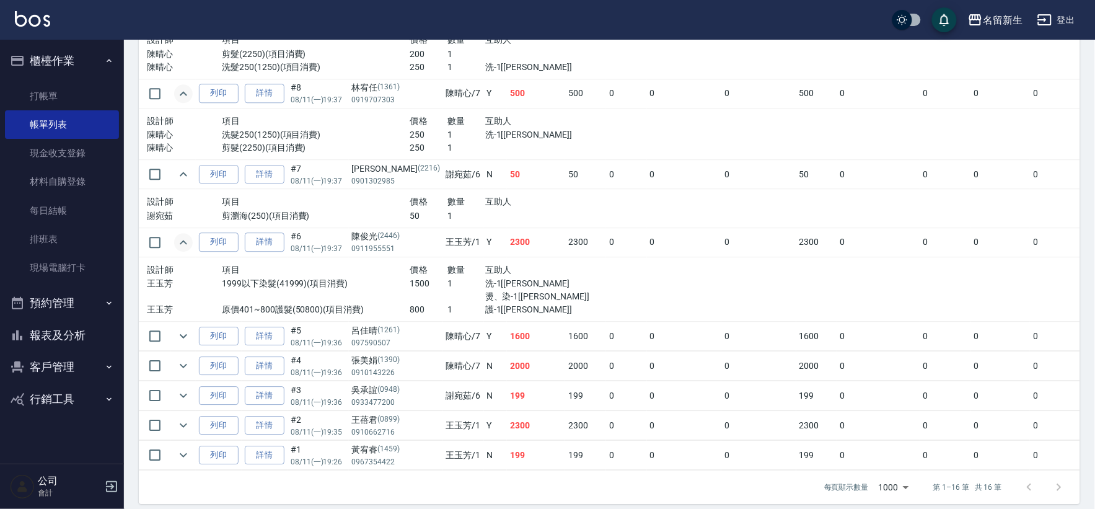
scroll to position [912, 0]
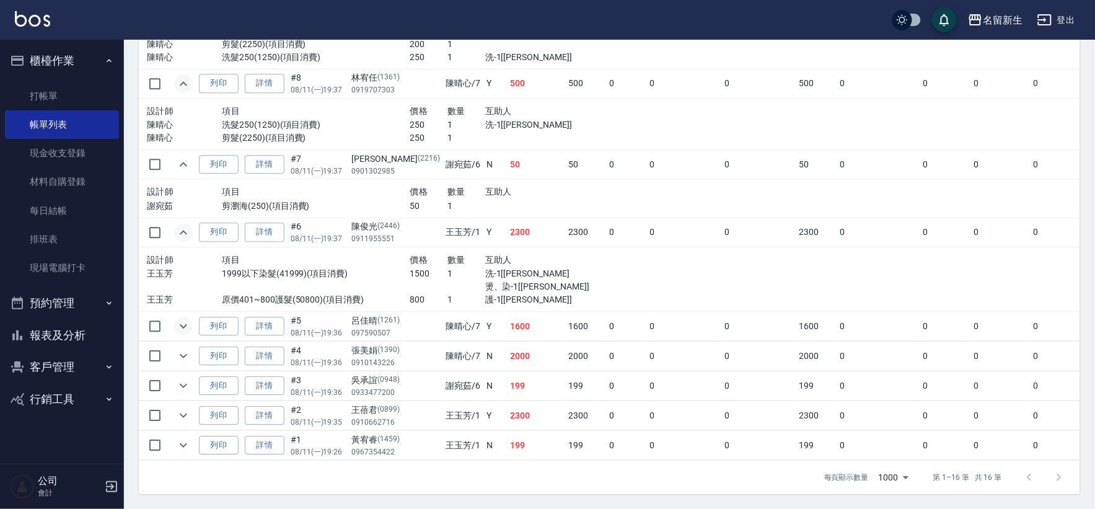
click at [182, 324] on icon "expand row" at bounding box center [183, 326] width 7 height 4
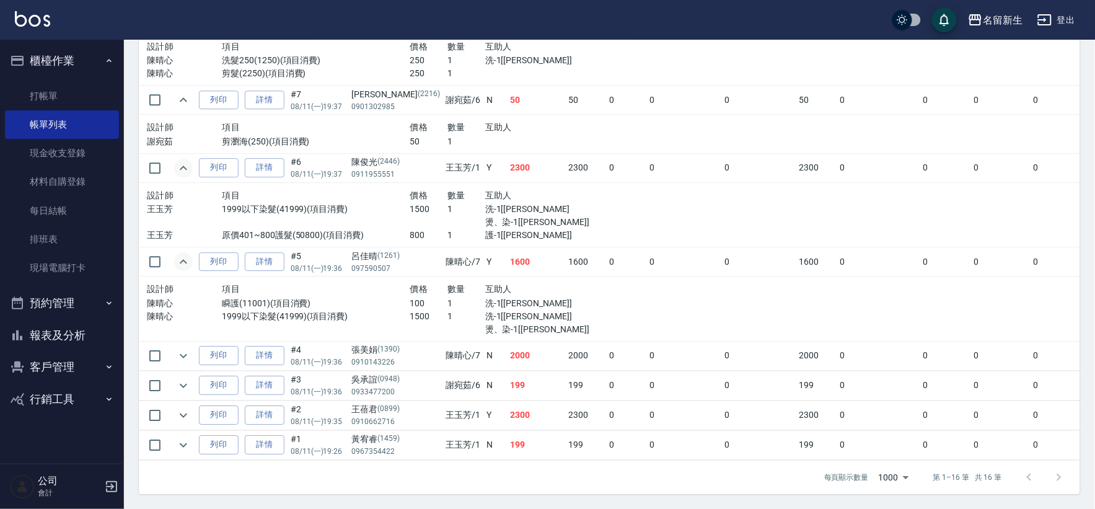
scroll to position [976, 0]
click at [186, 348] on icon "expand row" at bounding box center [183, 355] width 15 height 15
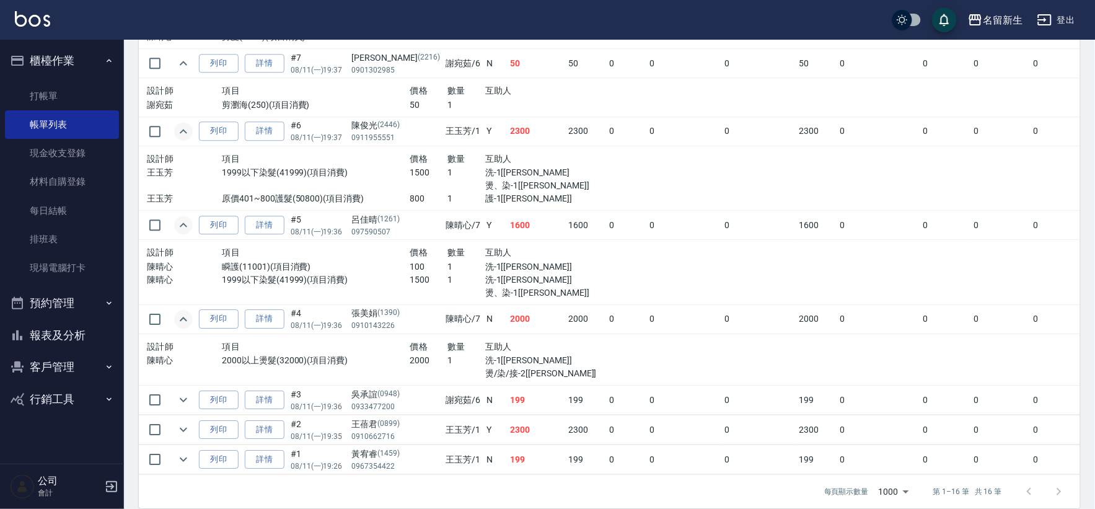
scroll to position [1026, 0]
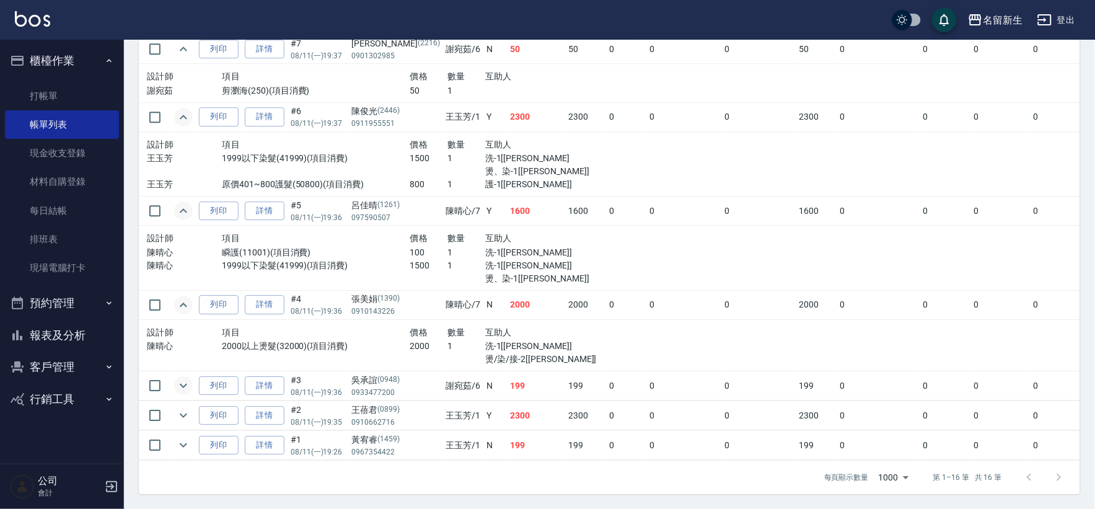
click at [182, 378] on icon "expand row" at bounding box center [183, 385] width 15 height 15
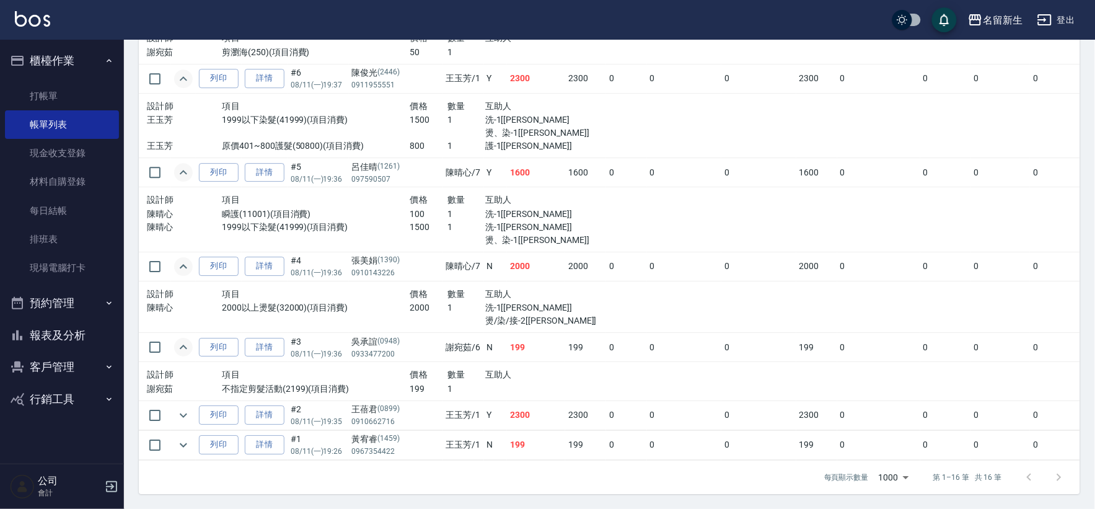
scroll to position [1065, 0]
click at [181, 408] on icon "expand row" at bounding box center [183, 415] width 15 height 15
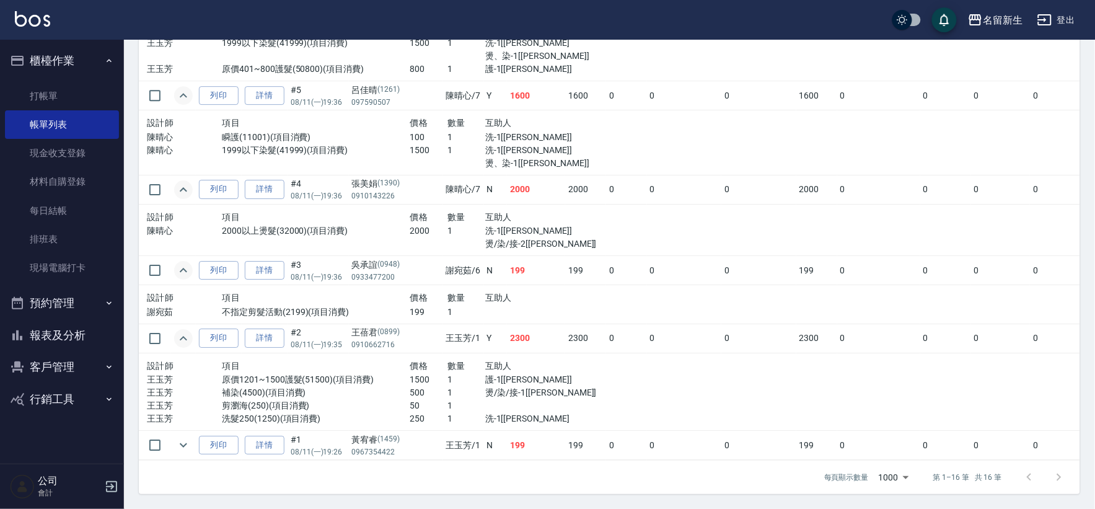
scroll to position [1142, 0]
click at [183, 438] on icon "expand row" at bounding box center [183, 445] width 15 height 15
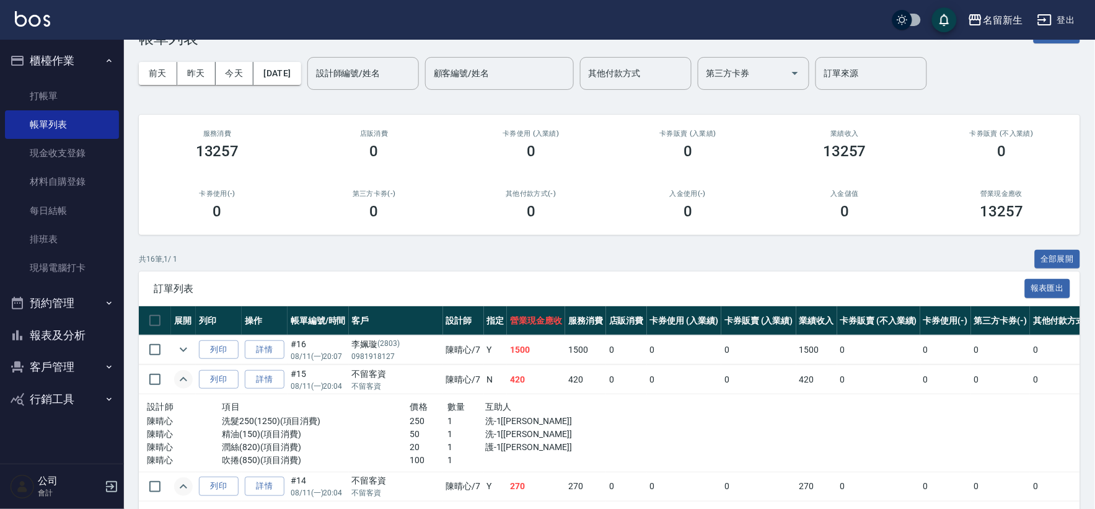
scroll to position [0, 0]
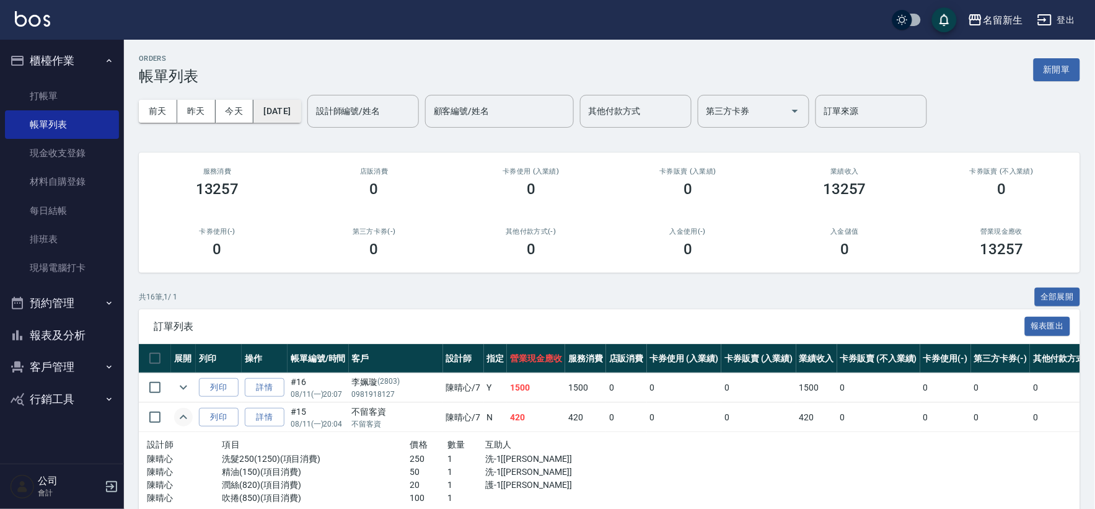
click at [301, 105] on button "[DATE]" at bounding box center [276, 111] width 47 height 23
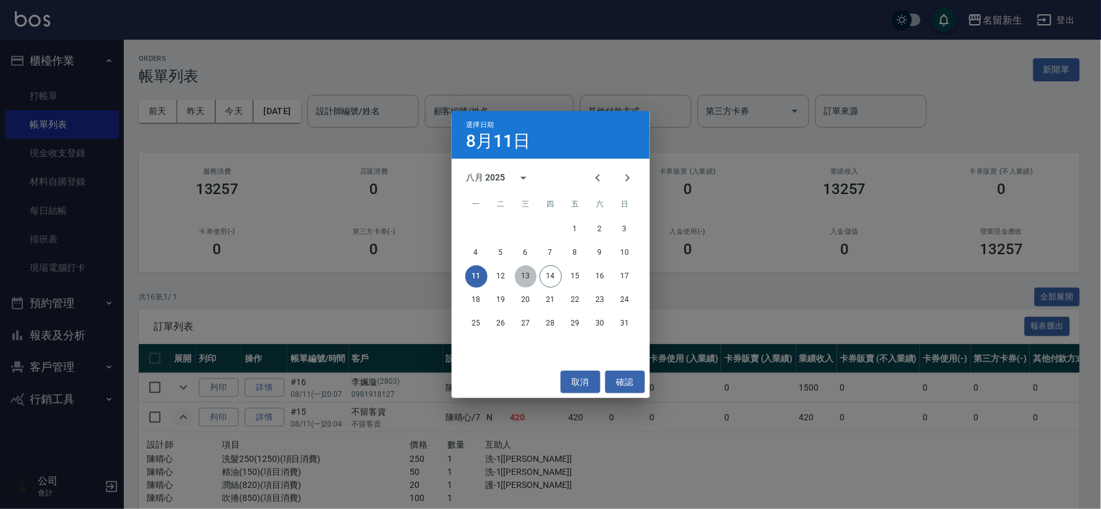
click at [523, 271] on button "13" at bounding box center [526, 276] width 22 height 22
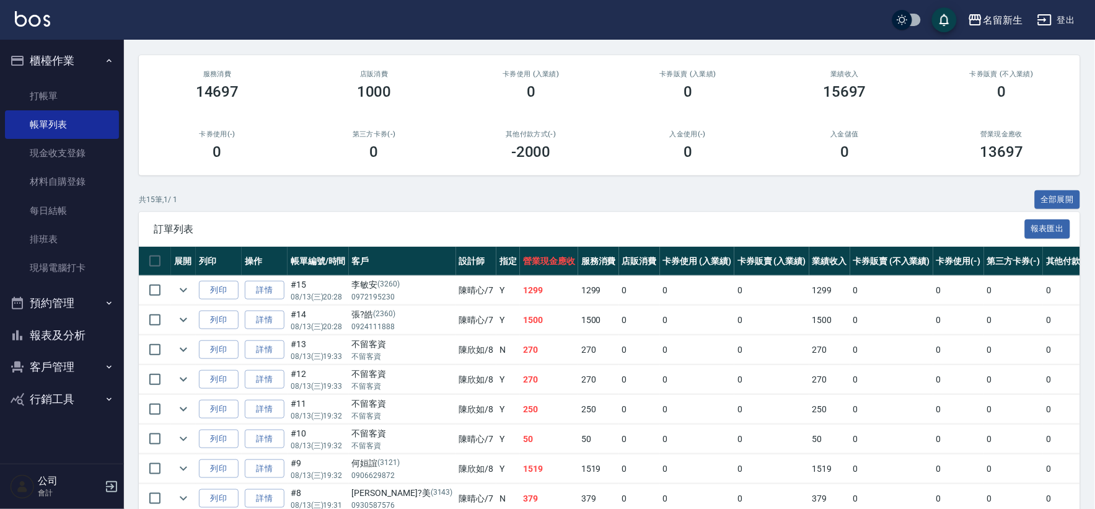
scroll to position [138, 0]
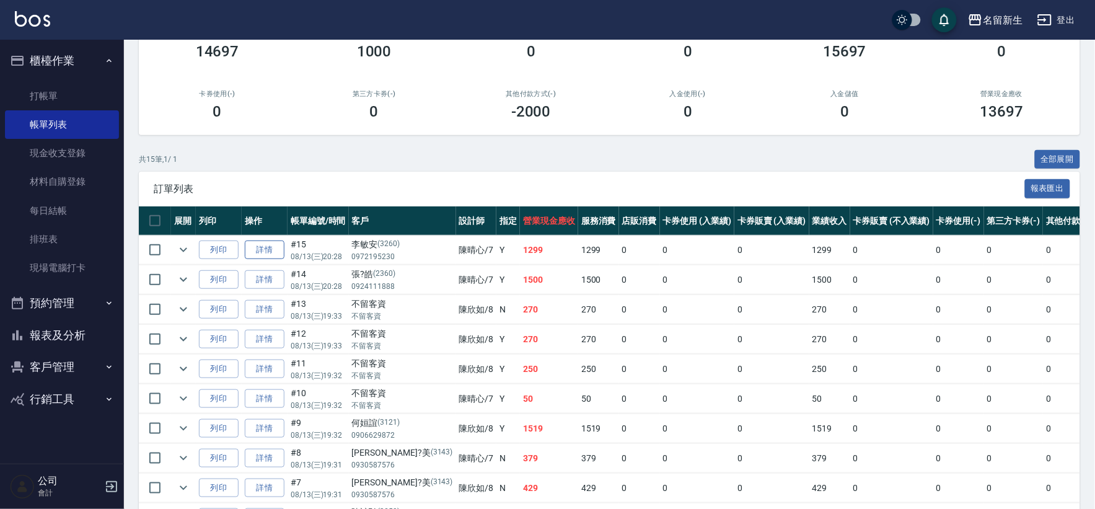
click at [251, 243] on link "詳情" at bounding box center [265, 249] width 40 height 19
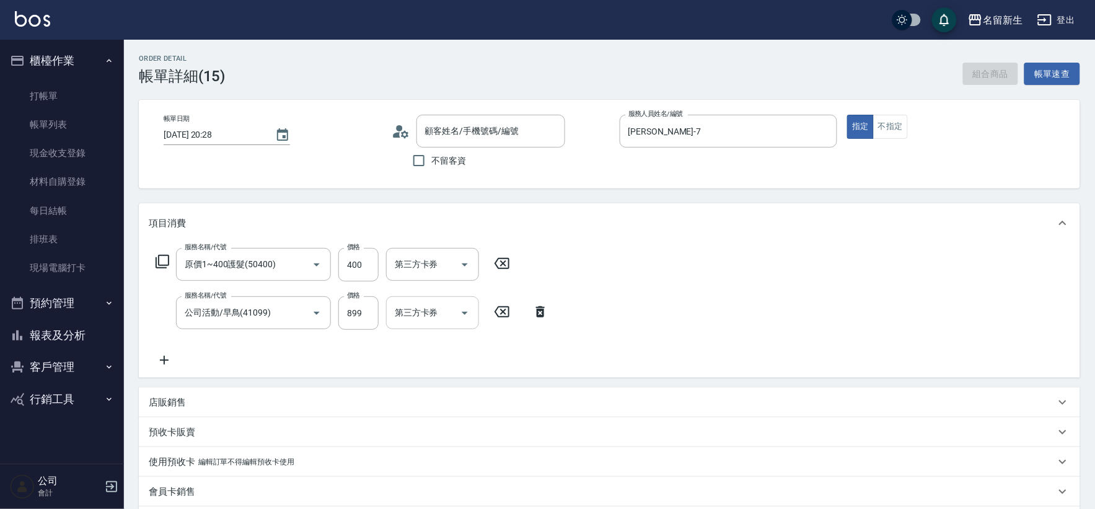
type input "[DATE] 20:28"
type input "[PERSON_NAME]-7"
type input "原價1~400護髮(50400)"
type input "公司活動/早鳥(41099)"
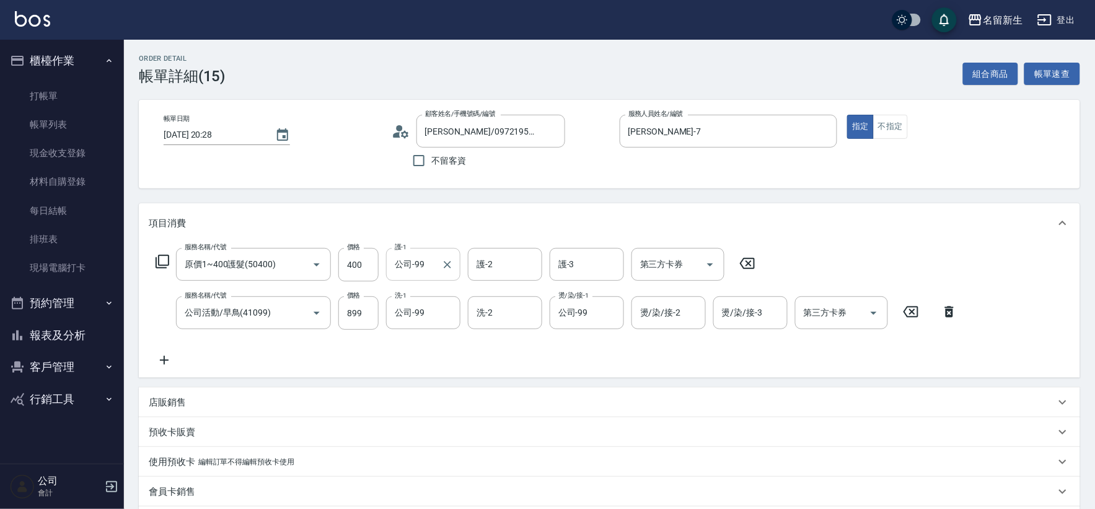
type input "[PERSON_NAME]/0972195230/3260"
click at [434, 265] on input "公司-99" at bounding box center [414, 264] width 45 height 22
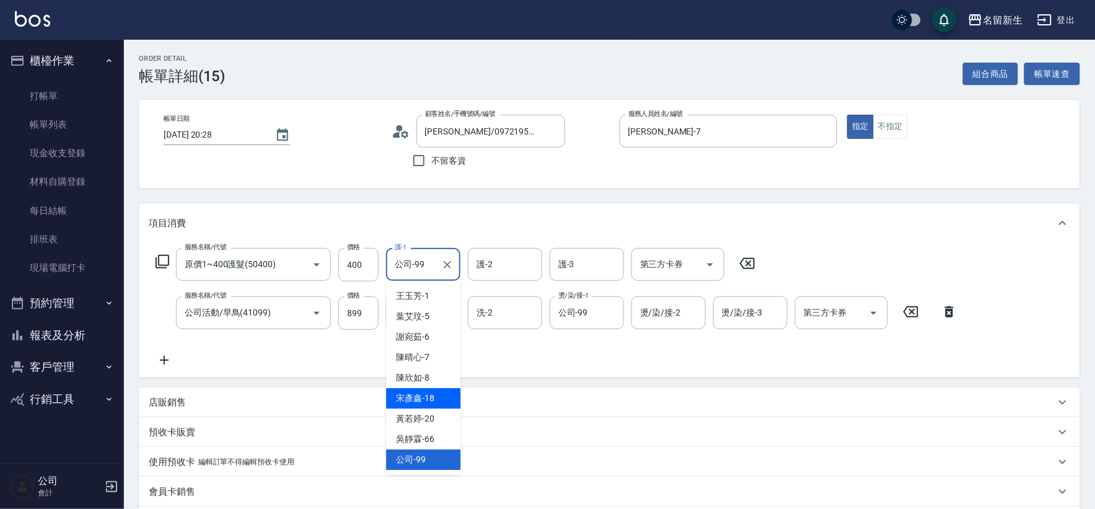
click at [438, 394] on div "[PERSON_NAME]-18" at bounding box center [423, 398] width 74 height 20
type input "[PERSON_NAME]-18"
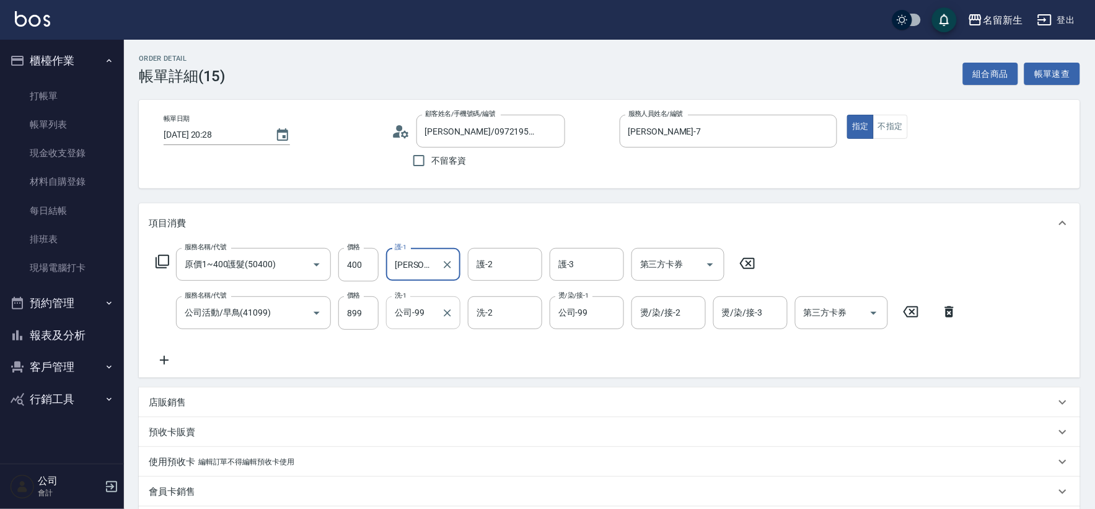
click at [417, 320] on input "公司-99" at bounding box center [414, 313] width 45 height 22
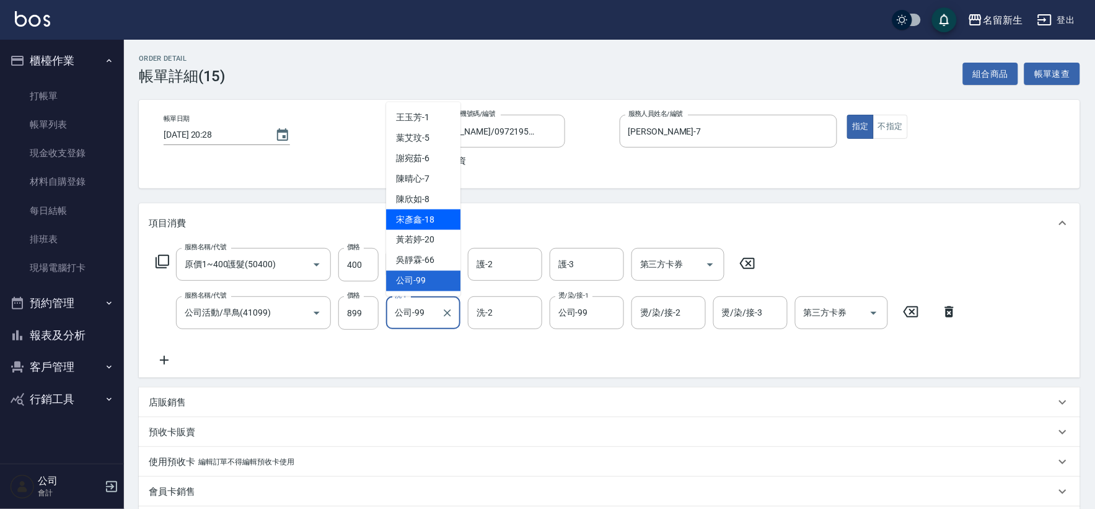
click at [442, 224] on div "[PERSON_NAME]-18" at bounding box center [423, 219] width 74 height 20
type input "[PERSON_NAME]-18"
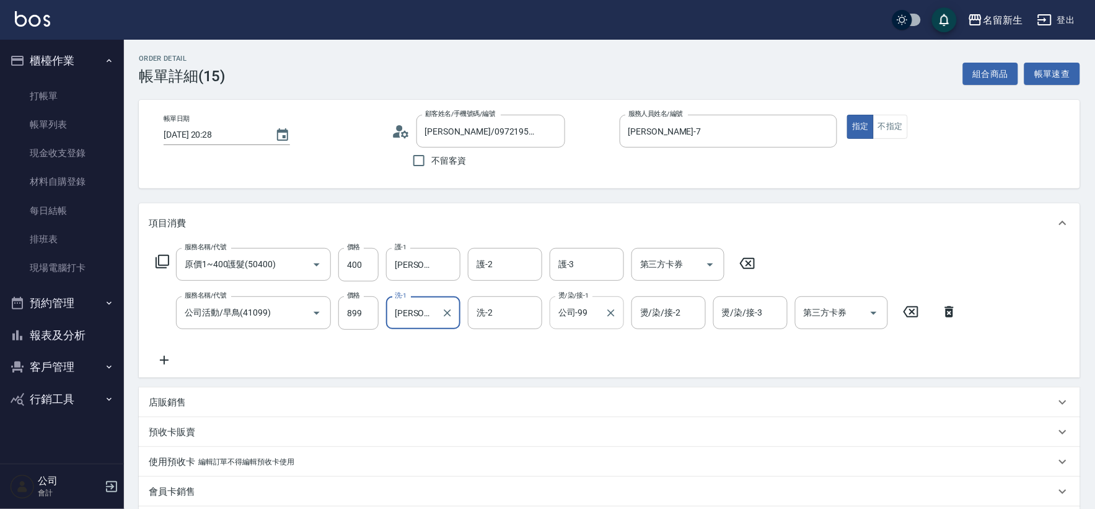
click at [589, 318] on input "公司-99" at bounding box center [577, 313] width 45 height 22
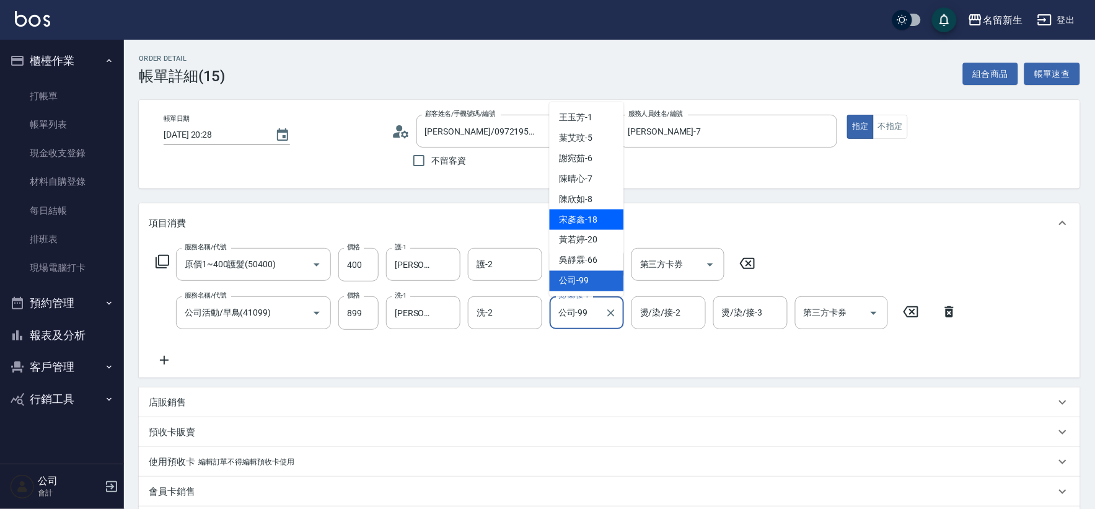
click at [595, 219] on span "[PERSON_NAME]-18" at bounding box center [579, 219] width 38 height 13
type input "[PERSON_NAME]-18"
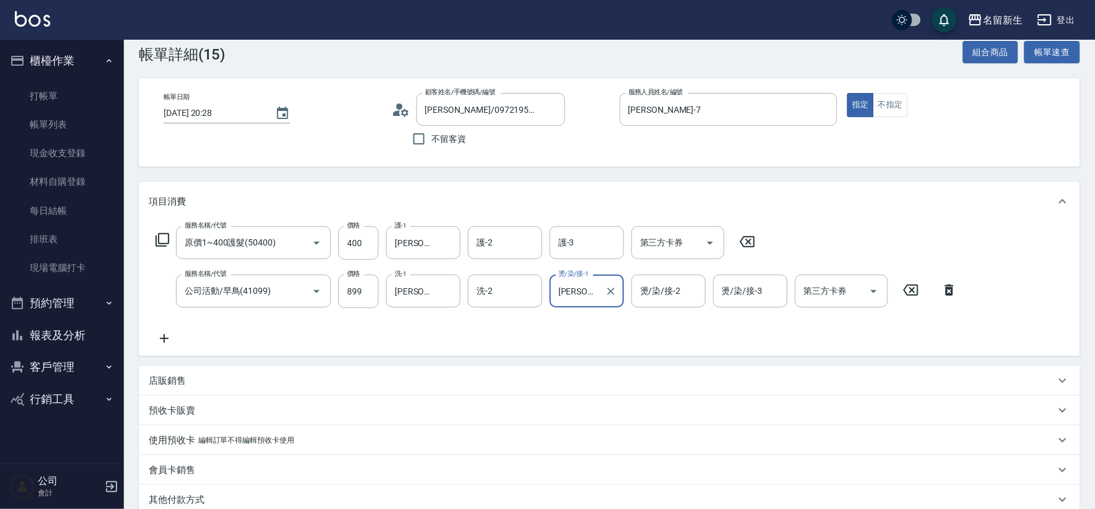
scroll to position [189, 0]
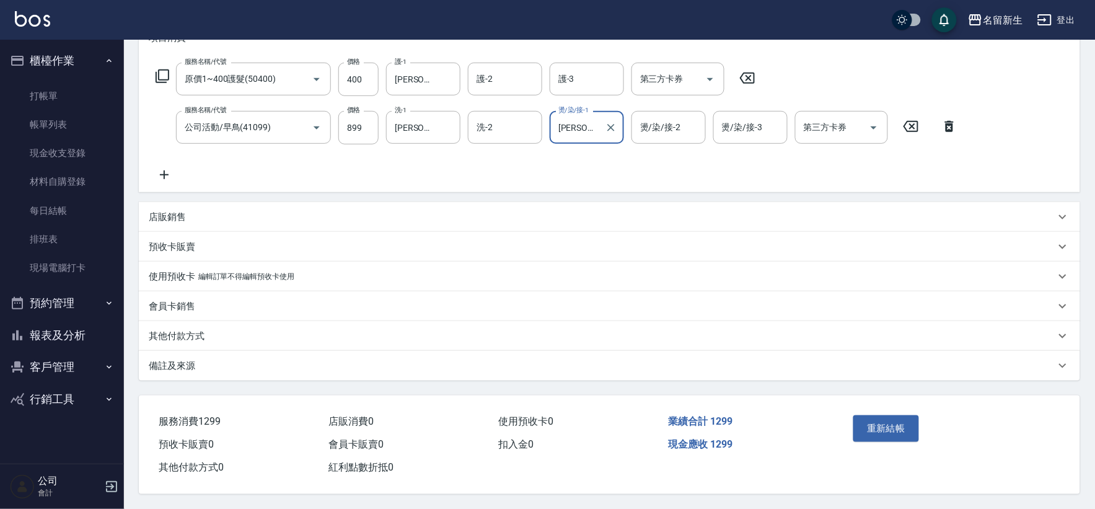
click at [906, 419] on button "重新結帳" at bounding box center [886, 428] width 66 height 26
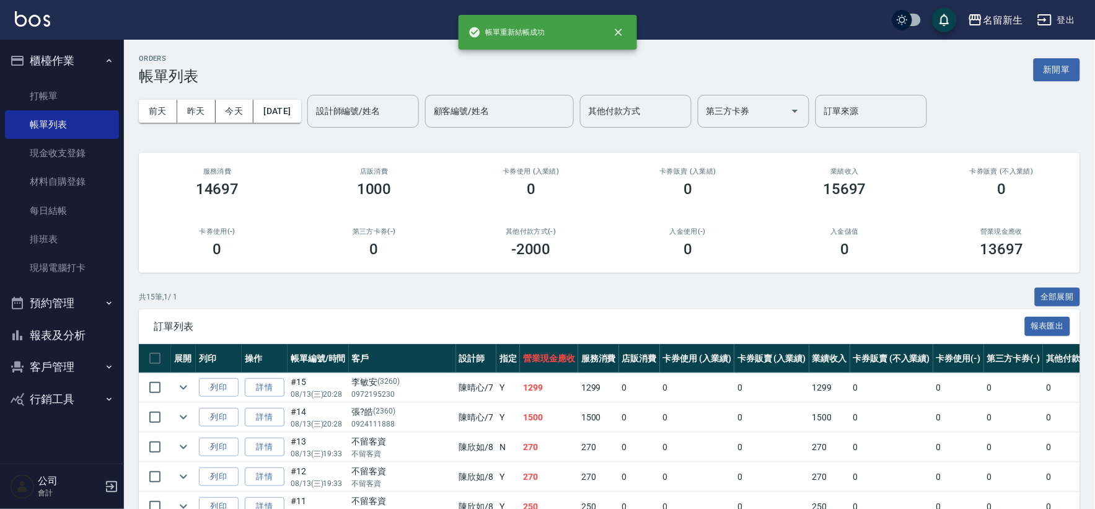
scroll to position [69, 0]
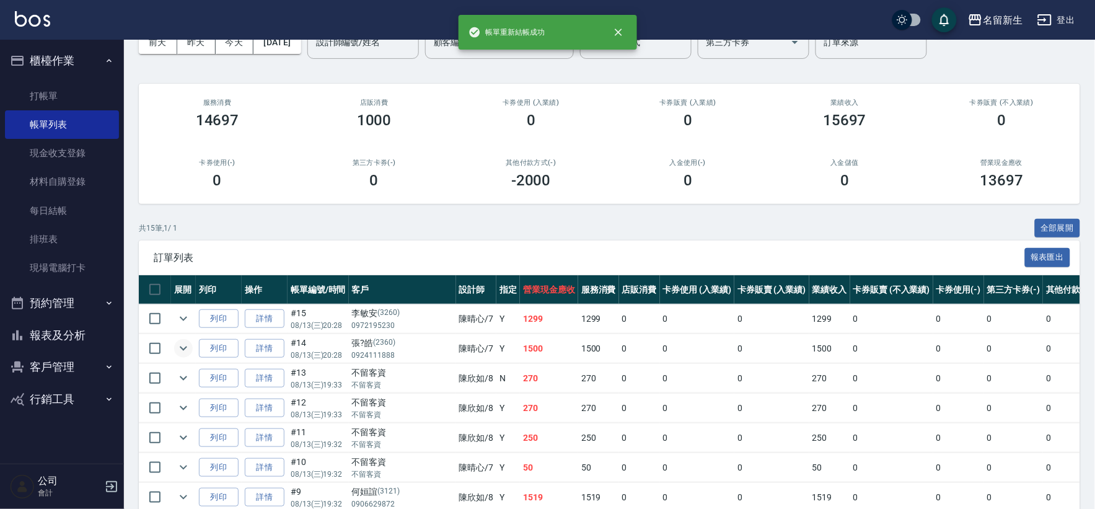
click at [187, 345] on icon "expand row" at bounding box center [183, 348] width 15 height 15
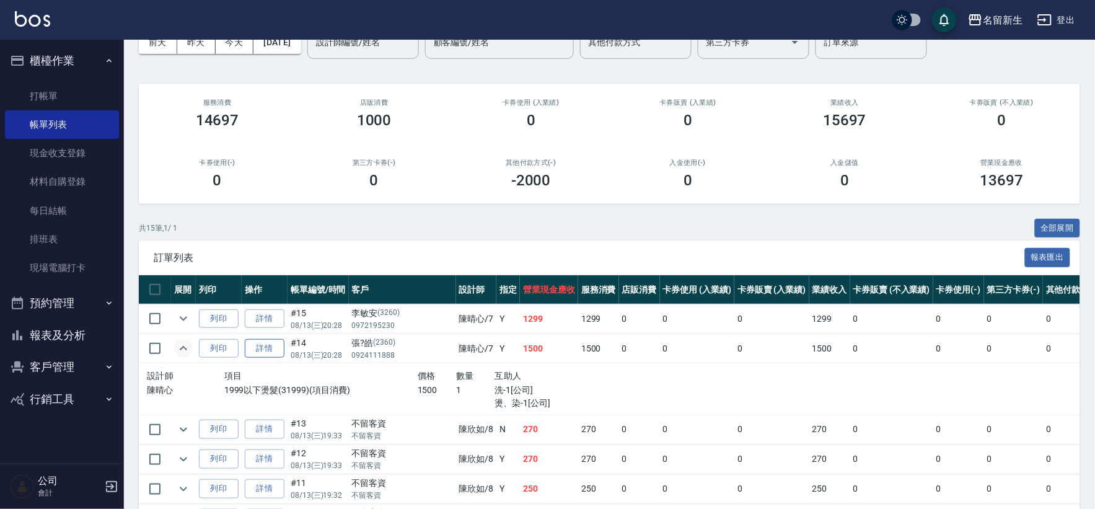
click at [269, 345] on link "詳情" at bounding box center [265, 348] width 40 height 19
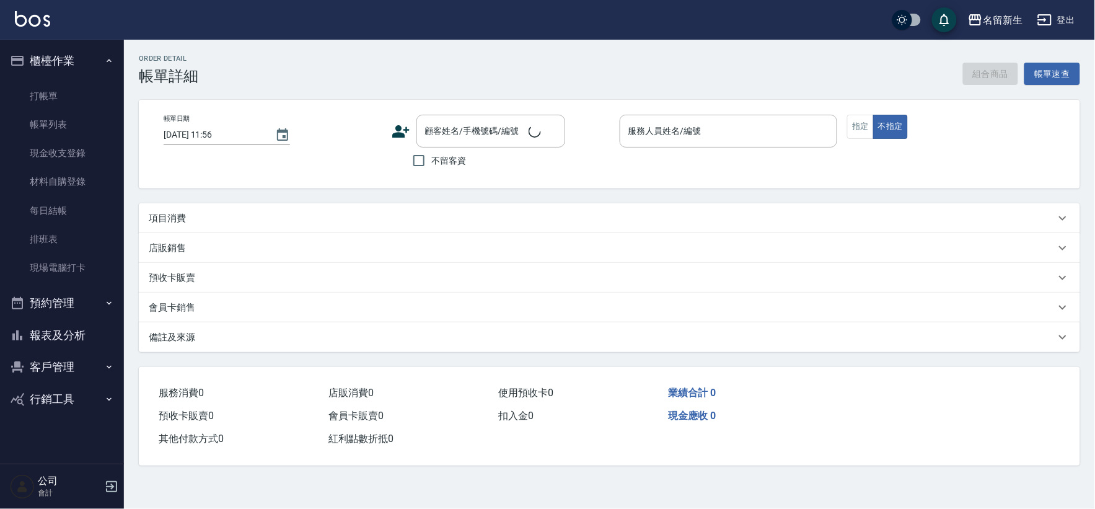
type input "[DATE] 20:28"
type input "[PERSON_NAME]-7"
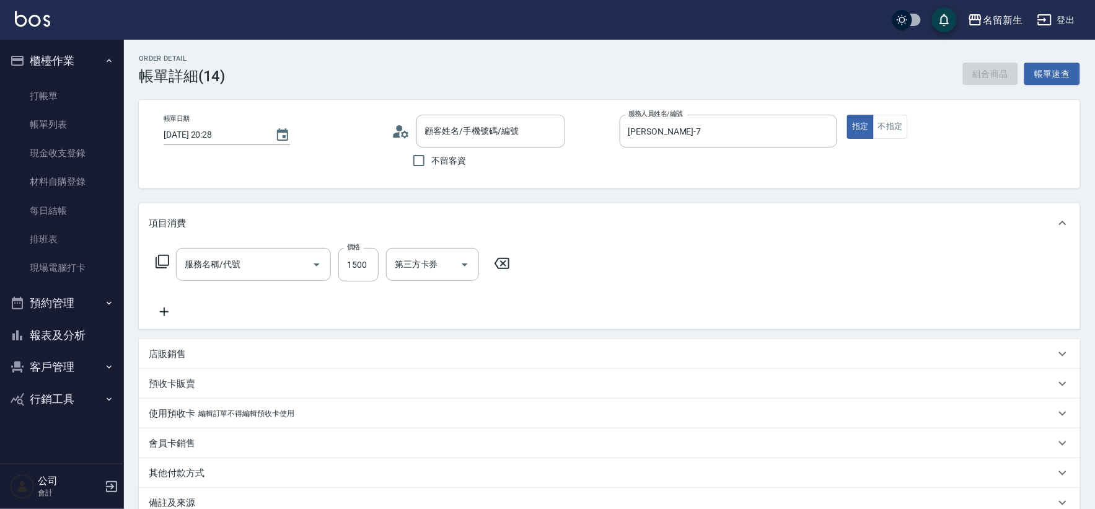
type input "張?皓/0924111888/2360"
type input "1999以下燙髮(31999)"
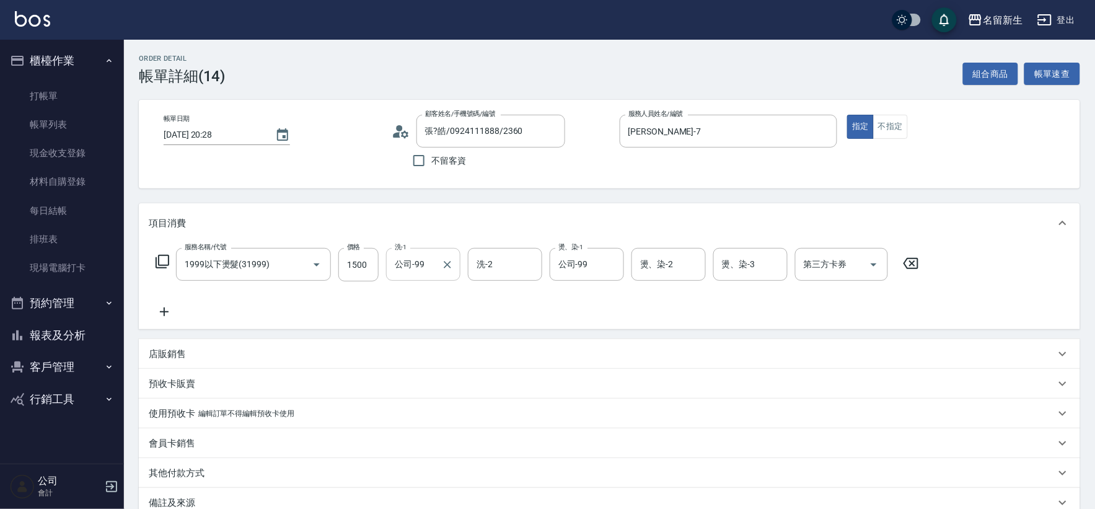
click at [434, 271] on input "公司-99" at bounding box center [414, 264] width 45 height 22
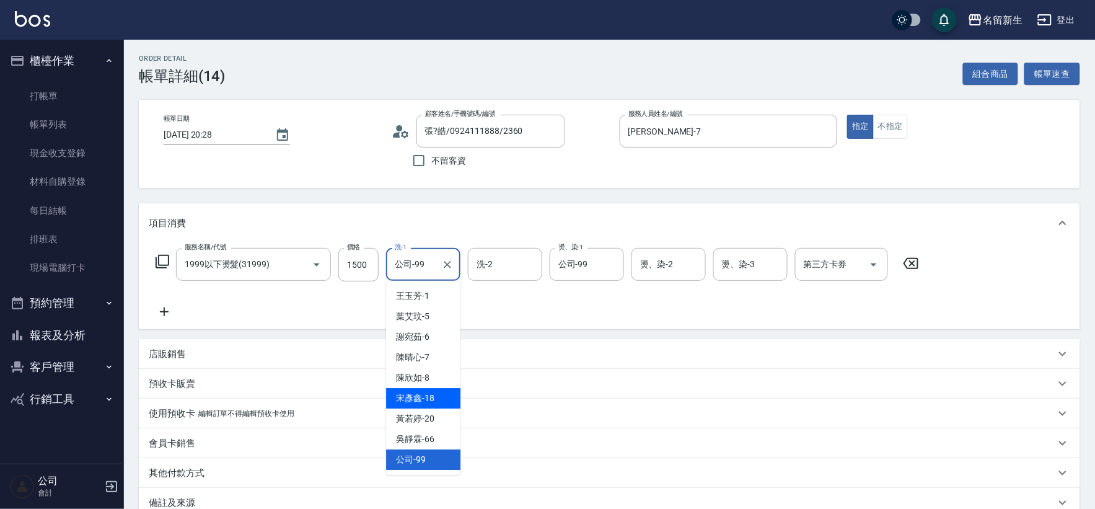
click at [445, 394] on div "[PERSON_NAME]-18" at bounding box center [423, 398] width 74 height 20
type input "[PERSON_NAME]-18"
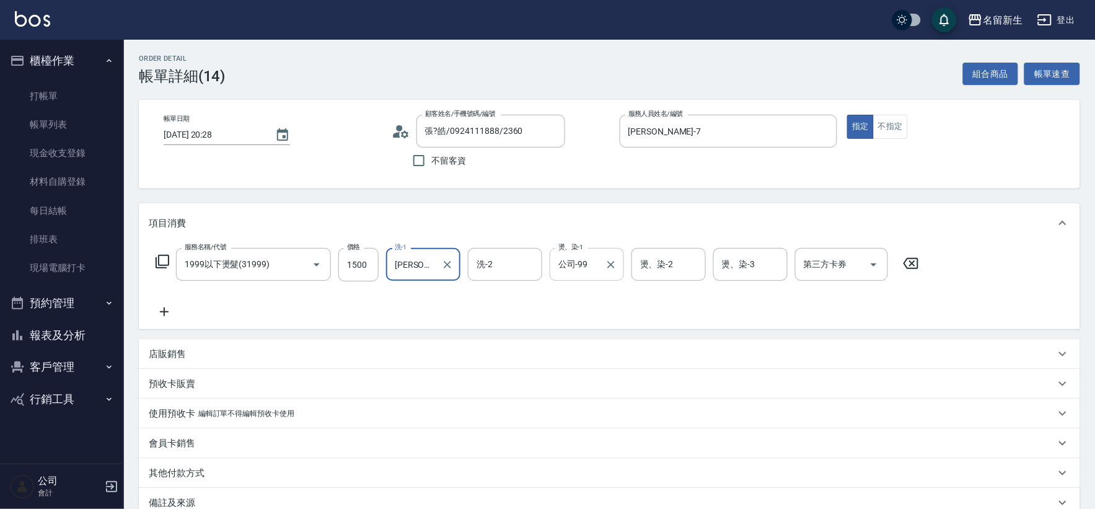
click at [575, 260] on input "公司-99" at bounding box center [577, 264] width 45 height 22
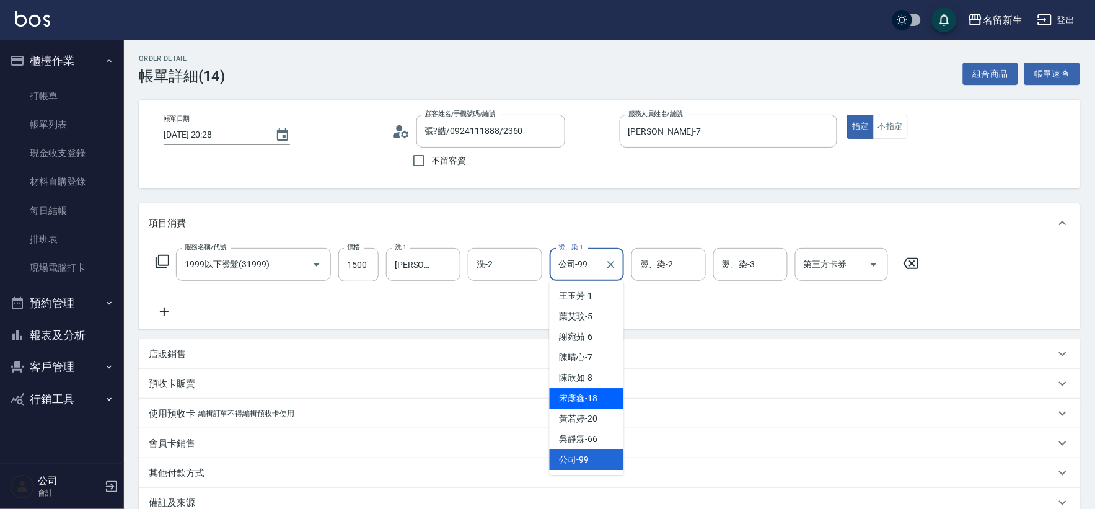
click at [602, 397] on div "[PERSON_NAME]-18" at bounding box center [587, 398] width 74 height 20
type input "[PERSON_NAME]-18"
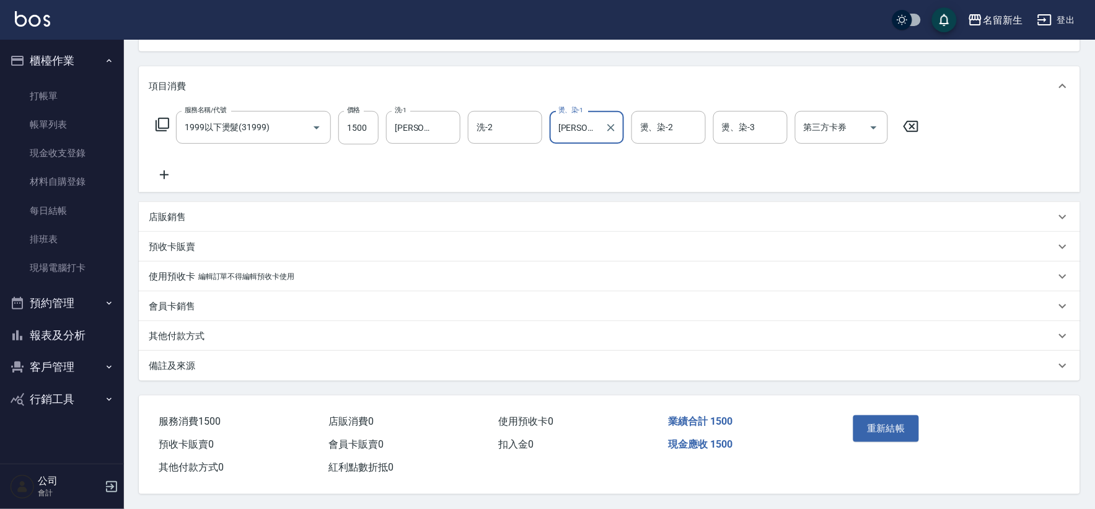
scroll to position [141, 0]
click at [910, 431] on button "重新結帳" at bounding box center [886, 428] width 66 height 26
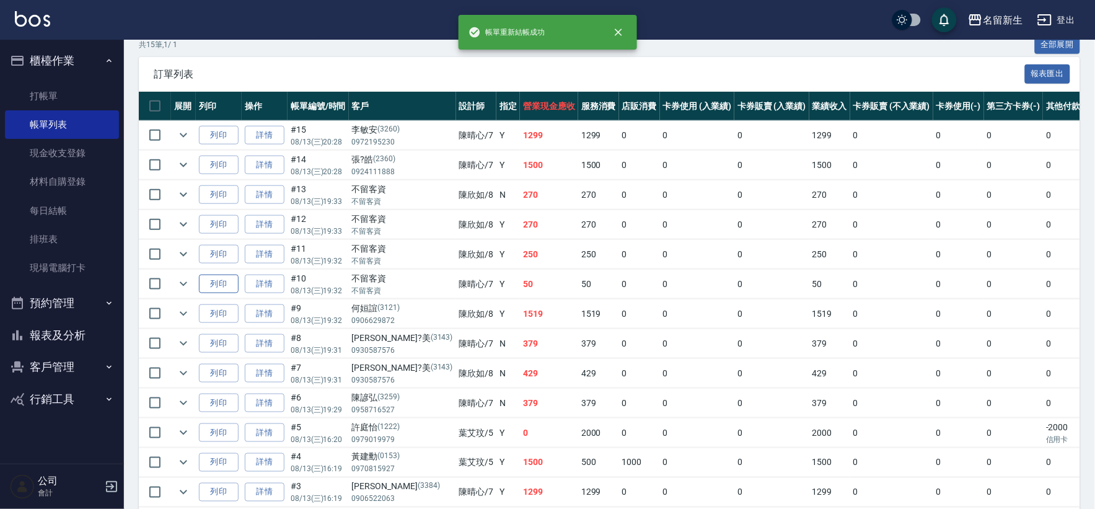
scroll to position [275, 0]
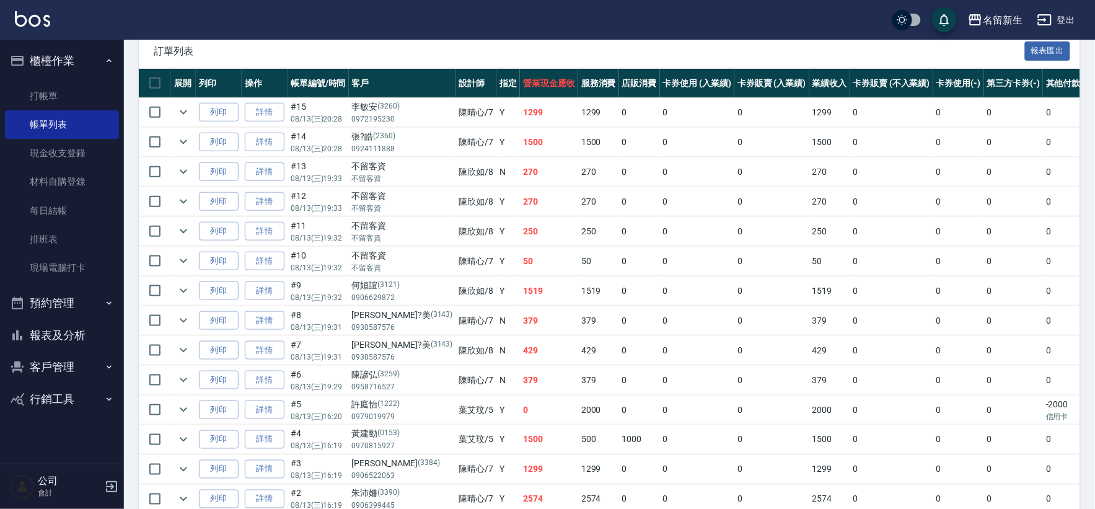
click at [172, 175] on td at bounding box center [183, 171] width 25 height 29
click at [175, 172] on button "expand row" at bounding box center [183, 171] width 19 height 19
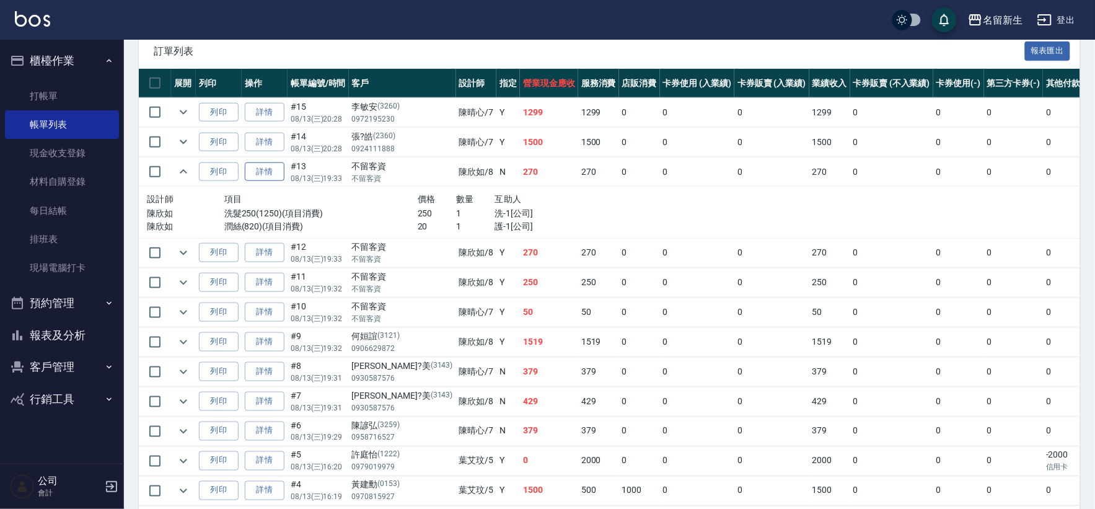
click at [276, 169] on link "詳情" at bounding box center [265, 171] width 40 height 19
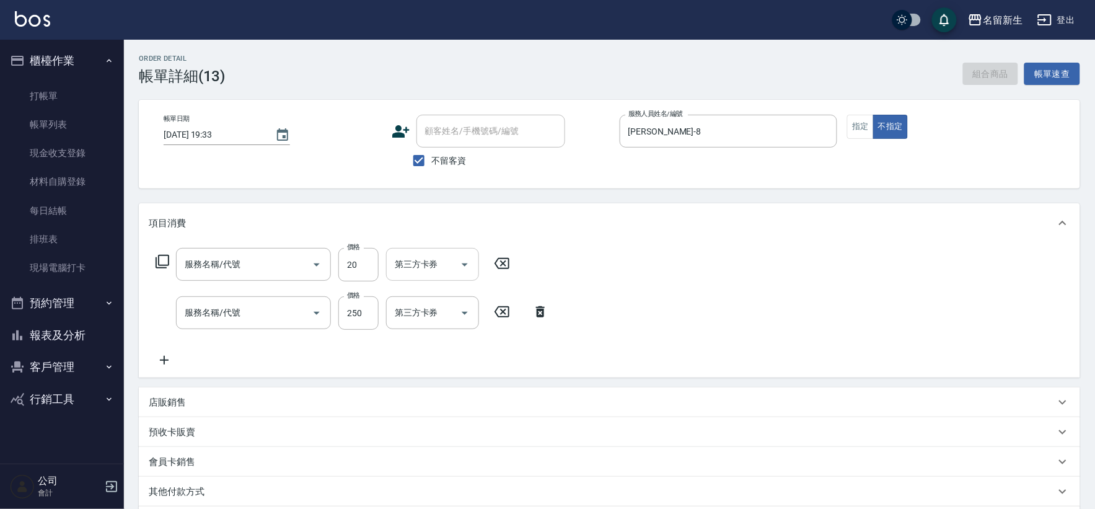
type input "[DATE] 19:33"
checkbox input "true"
type input "[PERSON_NAME]-8"
type input "潤絲(820)"
type input "洗髮250(1250)"
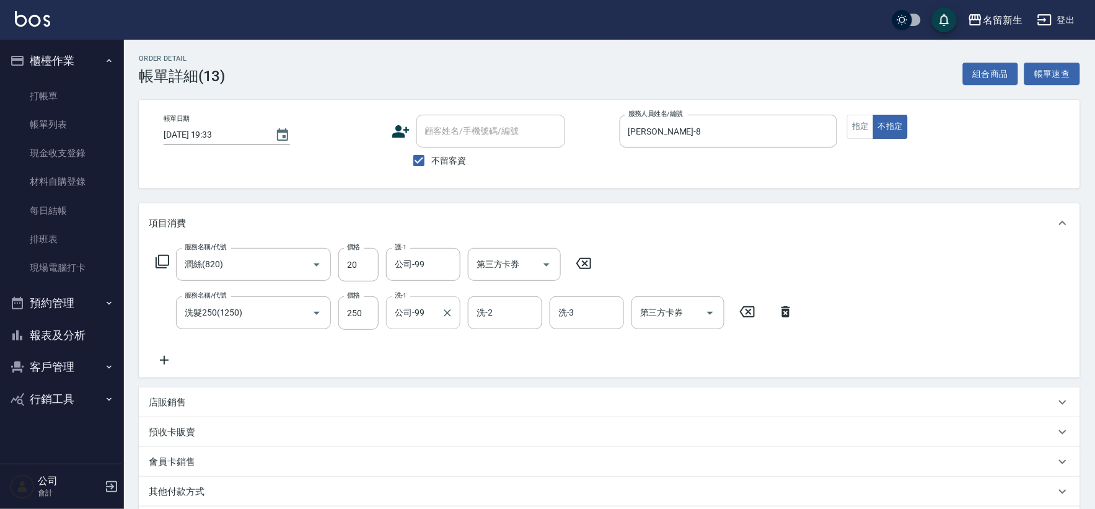
click at [434, 314] on input "公司-99" at bounding box center [414, 313] width 45 height 22
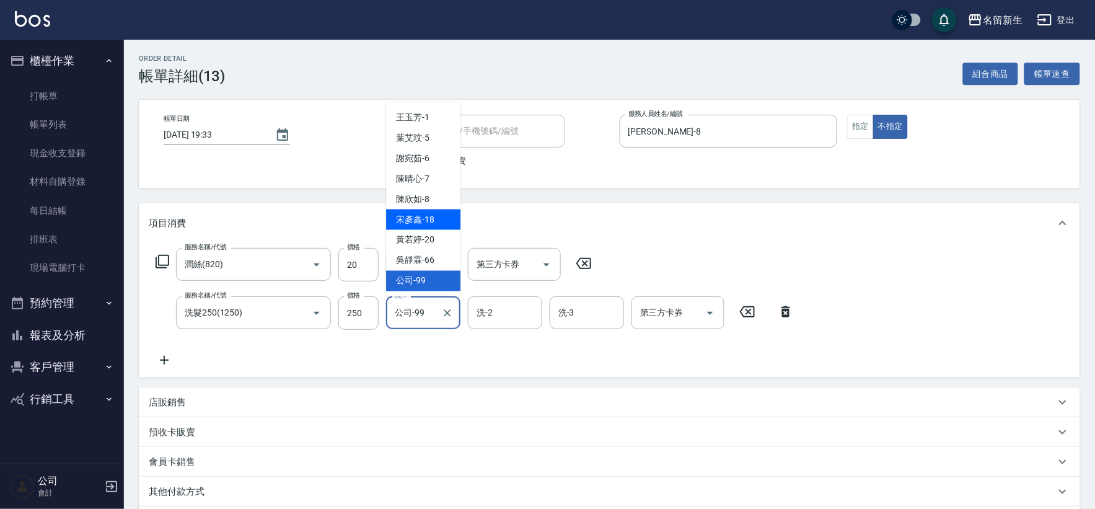
click at [430, 221] on span "[PERSON_NAME]-18" at bounding box center [415, 219] width 38 height 13
type input "[PERSON_NAME]-18"
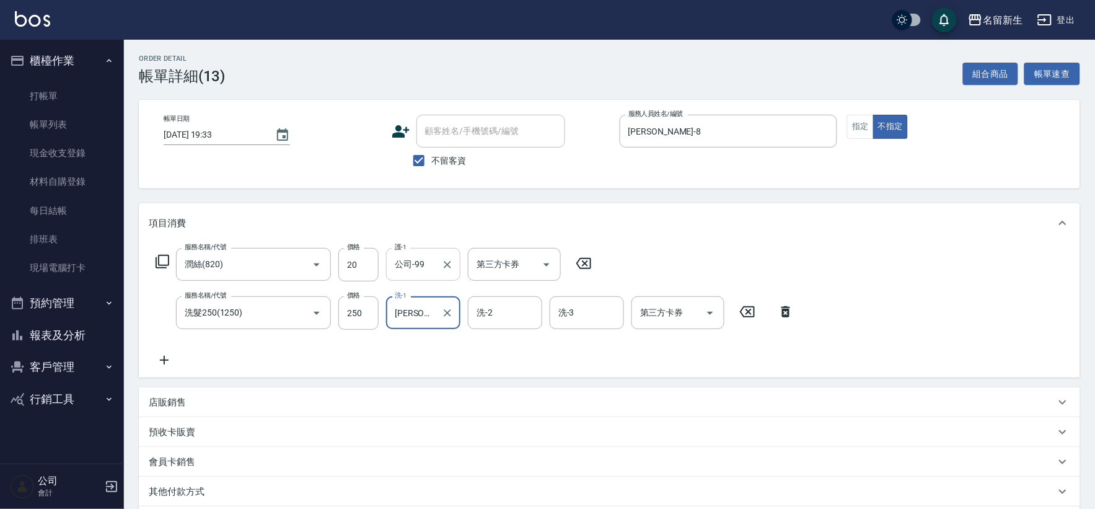
click at [426, 263] on input "公司-99" at bounding box center [414, 264] width 45 height 22
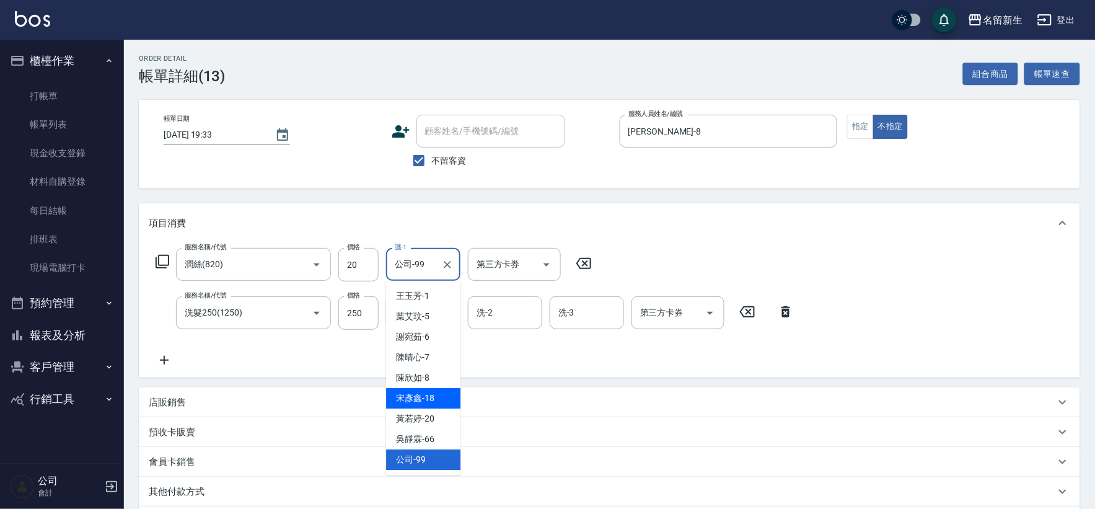
click at [434, 398] on span "[PERSON_NAME]-18" at bounding box center [415, 398] width 38 height 13
type input "[PERSON_NAME]-18"
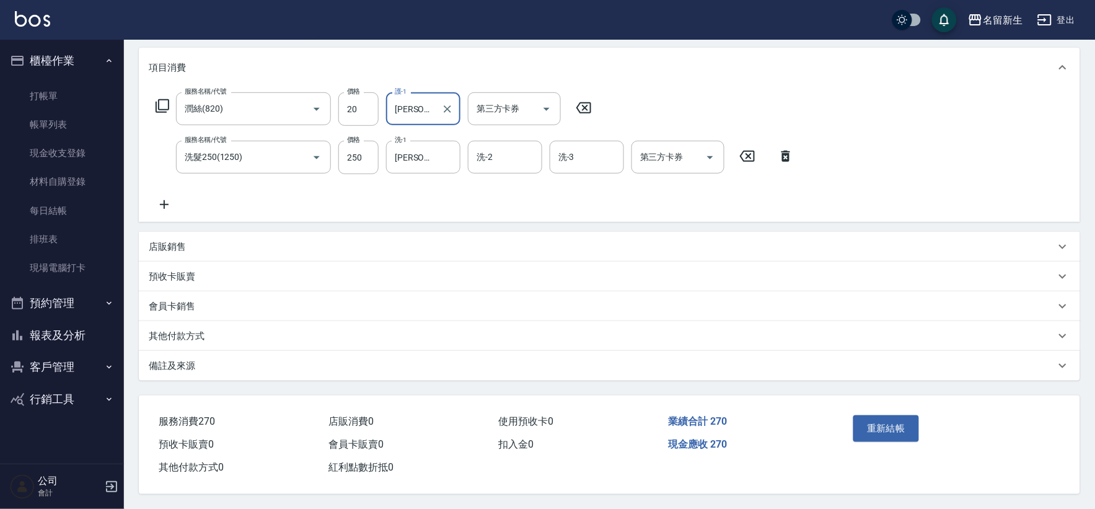
scroll to position [159, 0]
click at [892, 426] on button "重新結帳" at bounding box center [886, 428] width 66 height 26
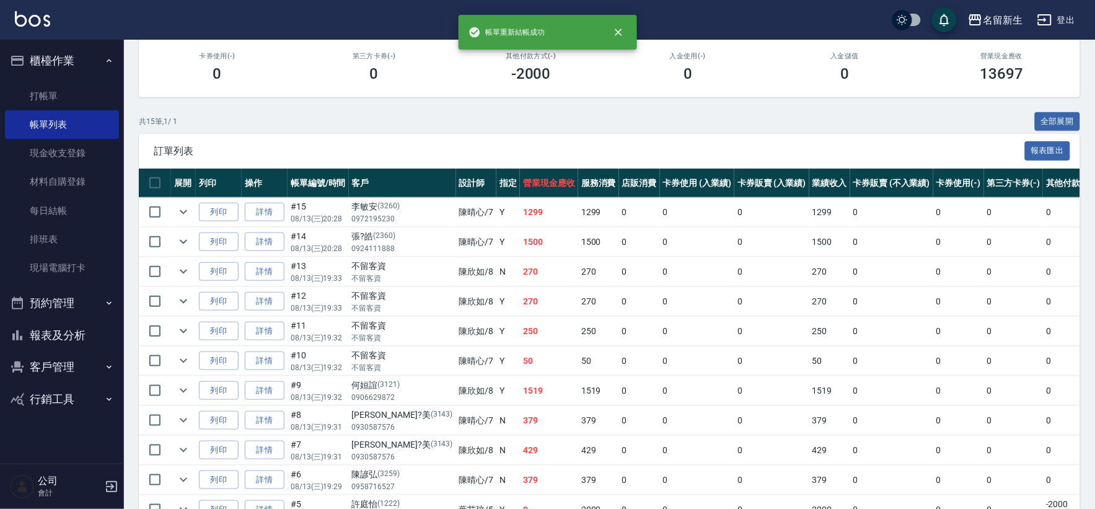
scroll to position [206, 0]
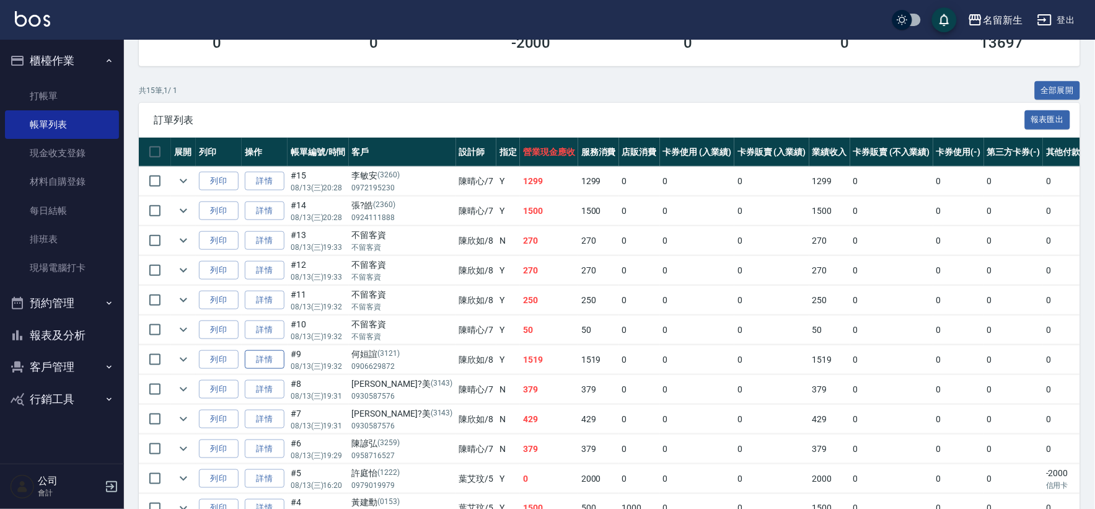
click at [260, 355] on link "詳情" at bounding box center [265, 359] width 40 height 19
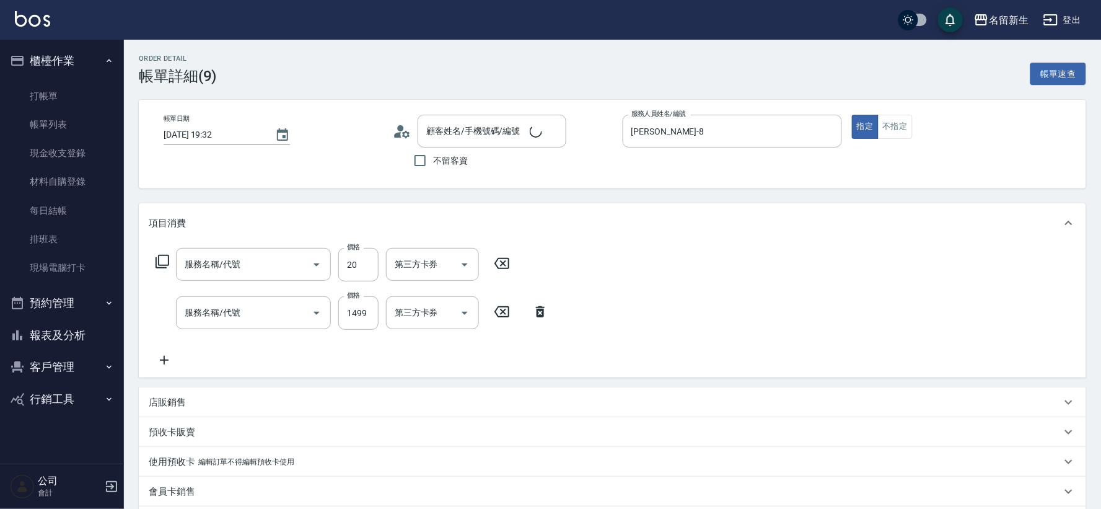
type input "[DATE] 19:32"
type input "[PERSON_NAME]-8"
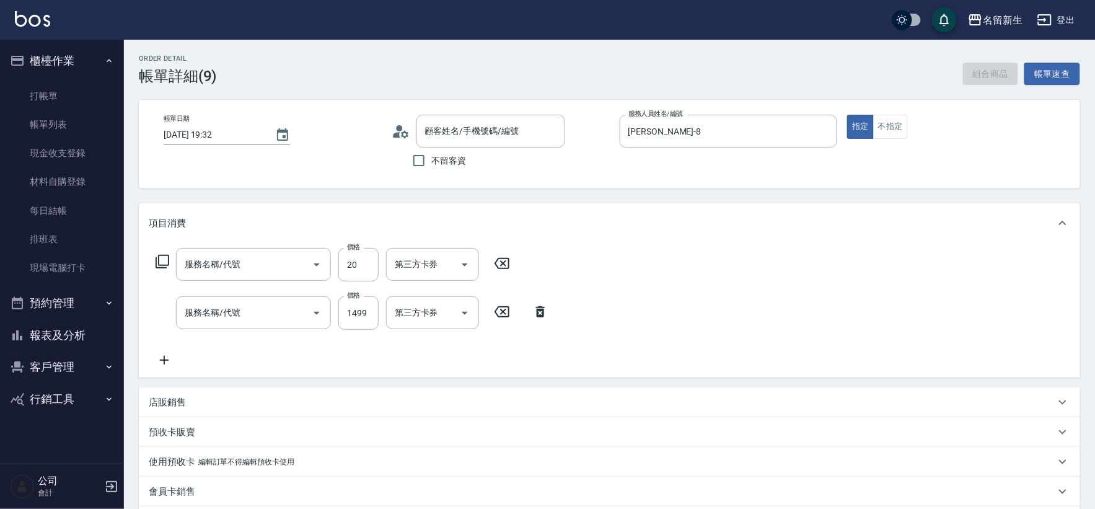
type input "[PERSON_NAME]/0906629872/3121"
type input "潤絲(820)"
type input "公司活動/早鳥(31099)"
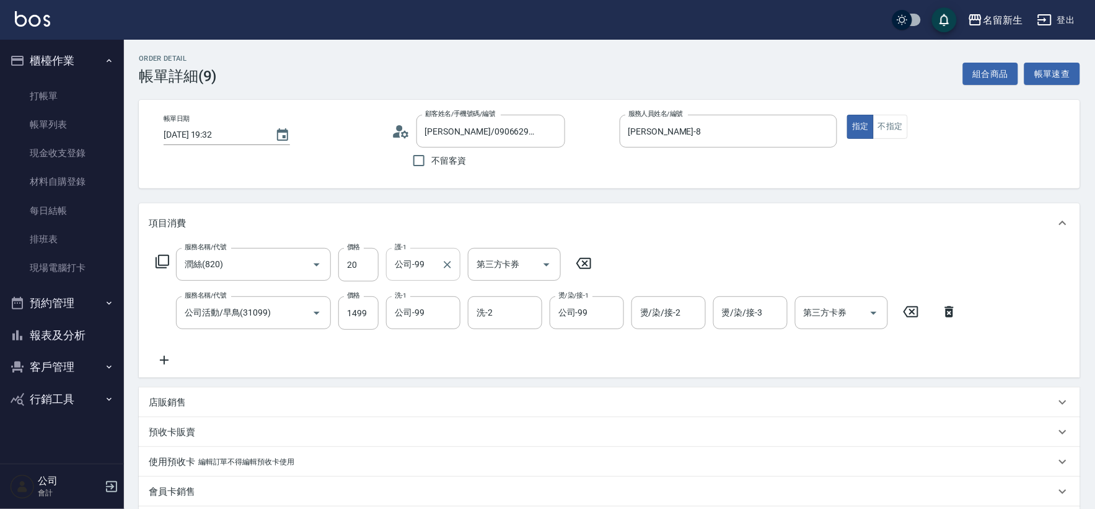
click at [430, 271] on input "公司-99" at bounding box center [414, 264] width 45 height 22
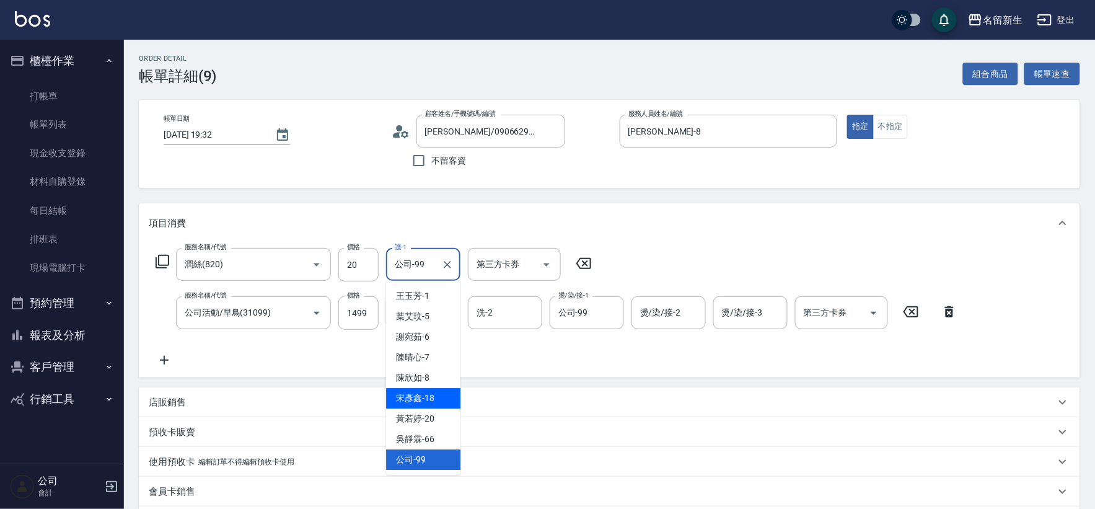
click at [440, 402] on div "[PERSON_NAME]-18" at bounding box center [423, 398] width 74 height 20
type input "[PERSON_NAME]-18"
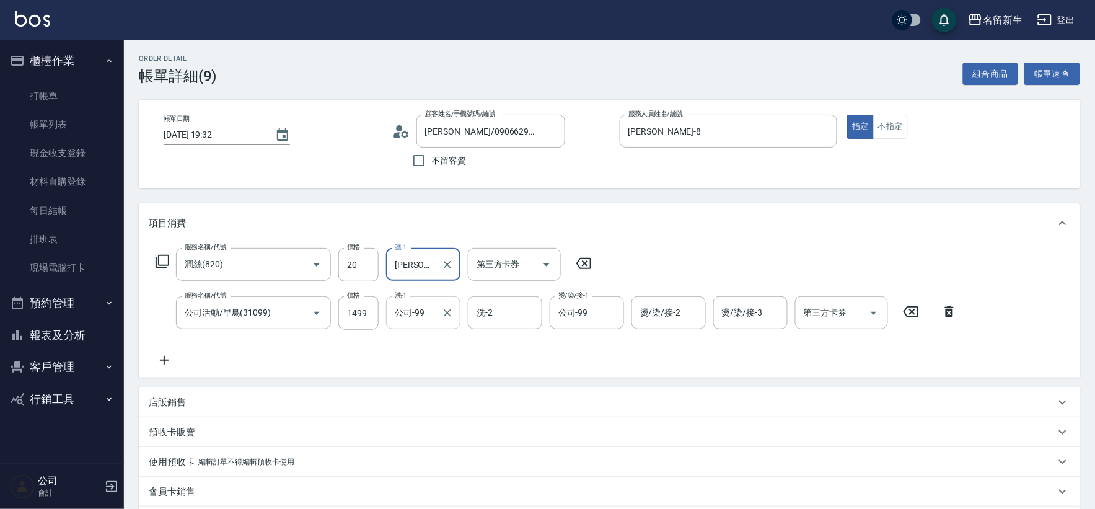
click at [430, 318] on input "公司-99" at bounding box center [414, 313] width 45 height 22
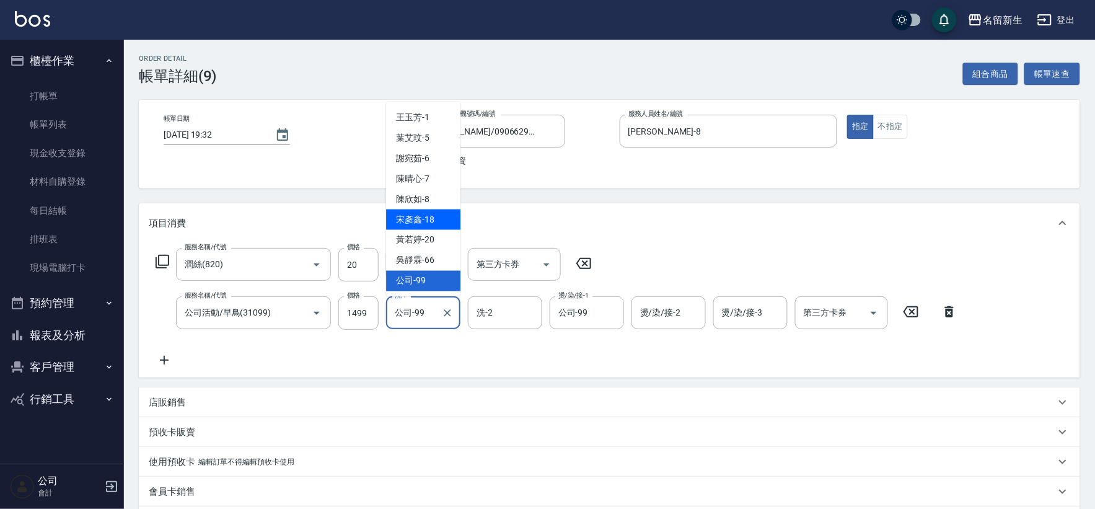
click at [437, 221] on div "[PERSON_NAME]-18" at bounding box center [423, 219] width 74 height 20
type input "[PERSON_NAME]-18"
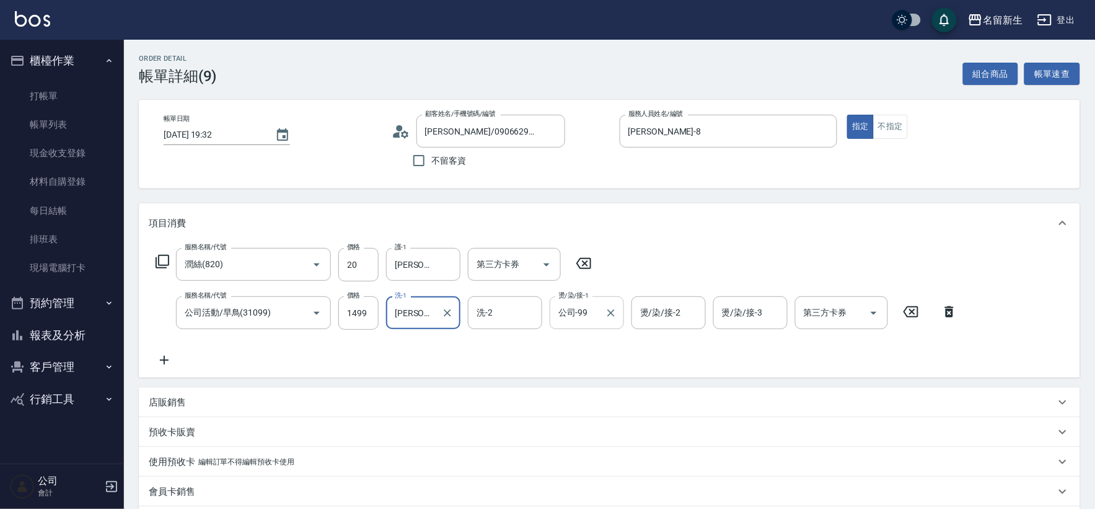
click at [583, 320] on input "公司-99" at bounding box center [577, 313] width 45 height 22
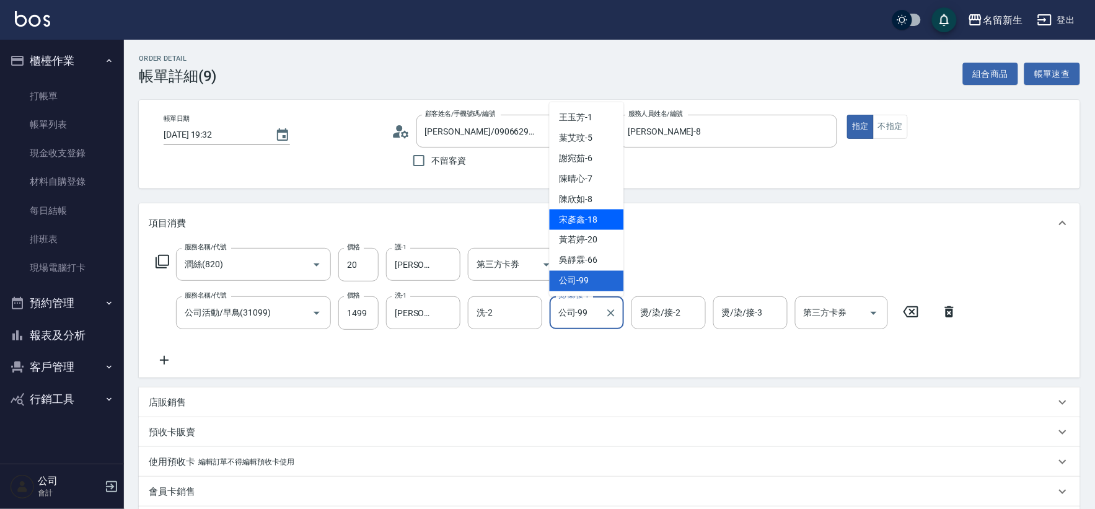
click at [602, 215] on div "[PERSON_NAME]-18" at bounding box center [587, 219] width 74 height 20
type input "[PERSON_NAME]-18"
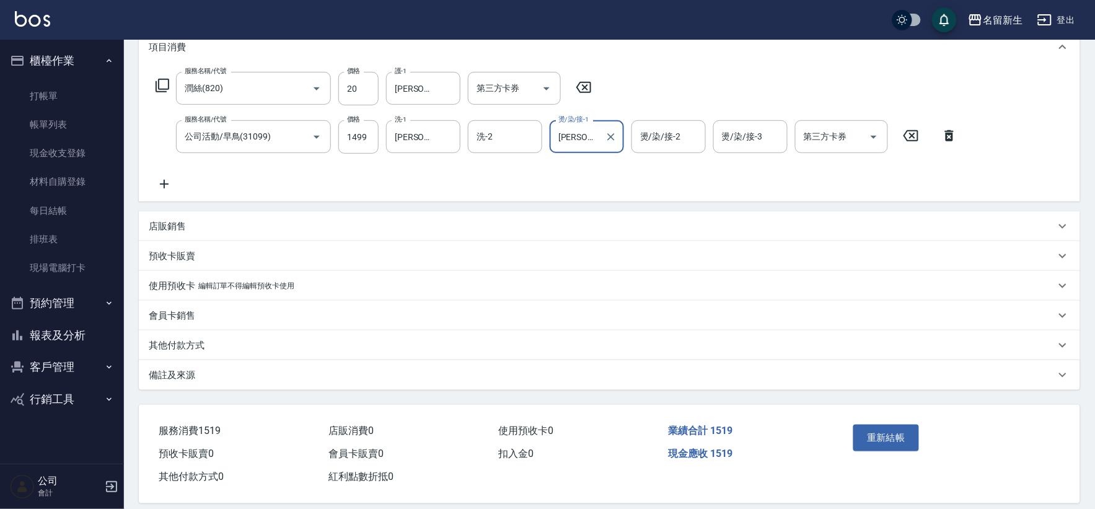
scroll to position [189, 0]
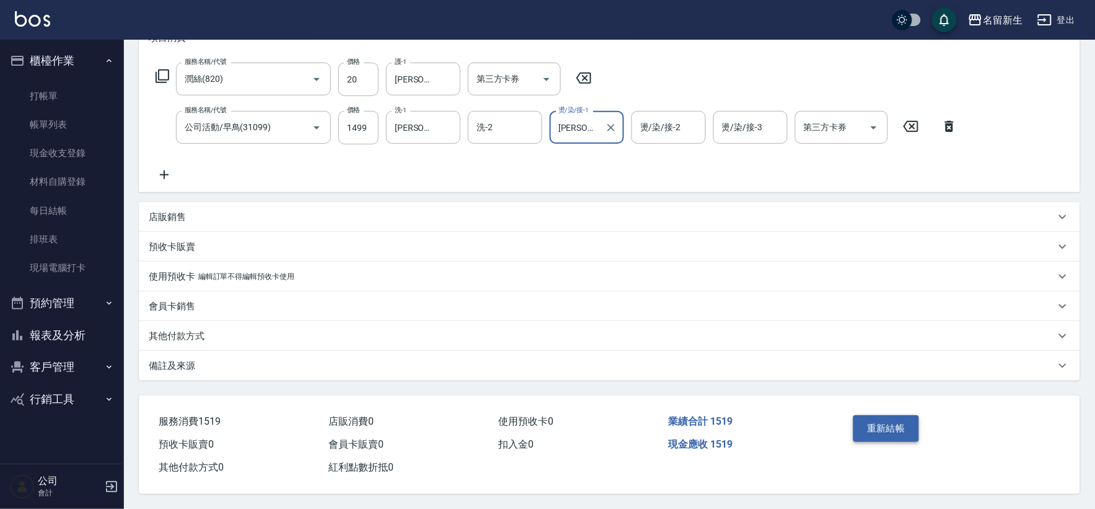
click at [897, 417] on button "重新結帳" at bounding box center [886, 428] width 66 height 26
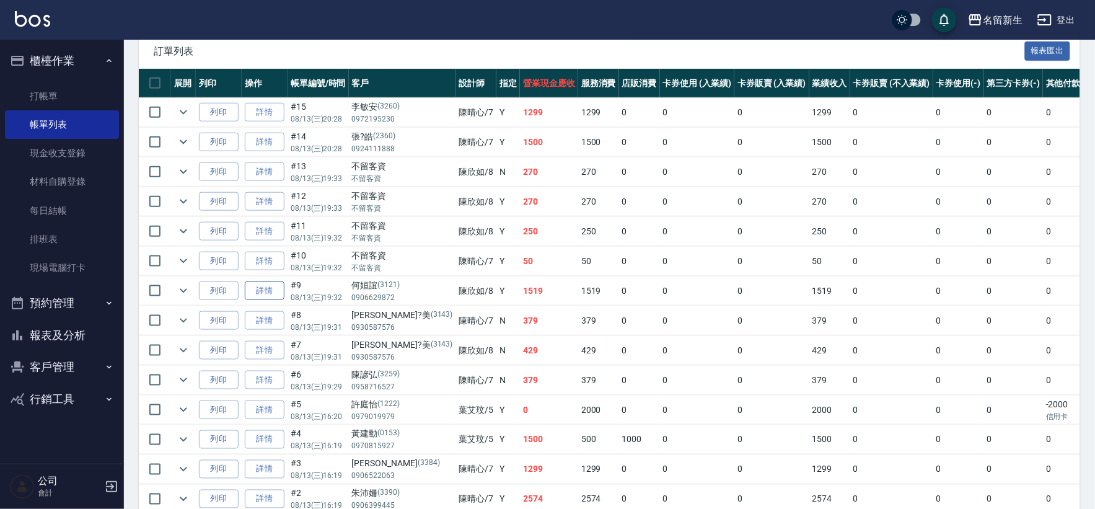
scroll to position [344, 0]
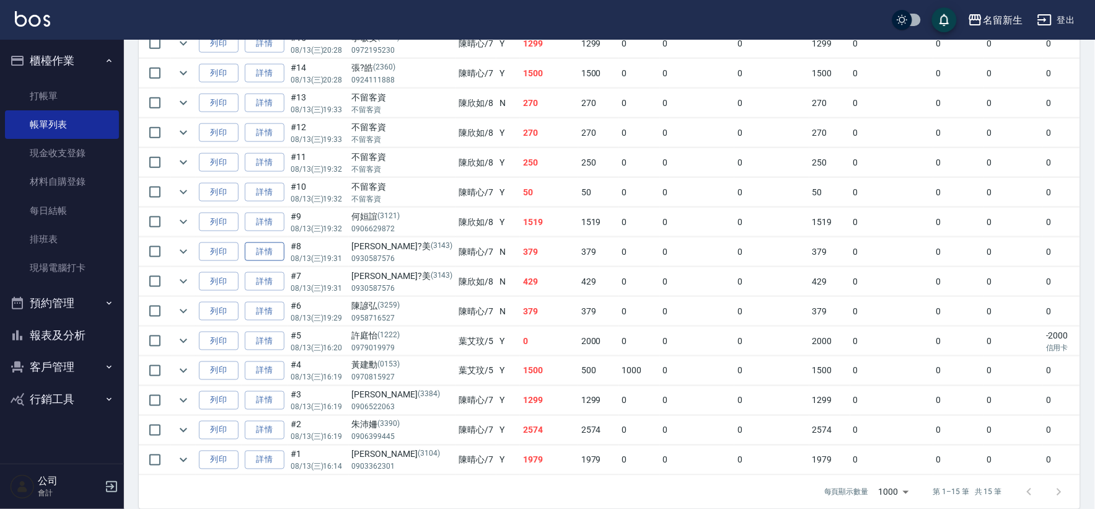
click at [270, 249] on link "詳情" at bounding box center [265, 251] width 40 height 19
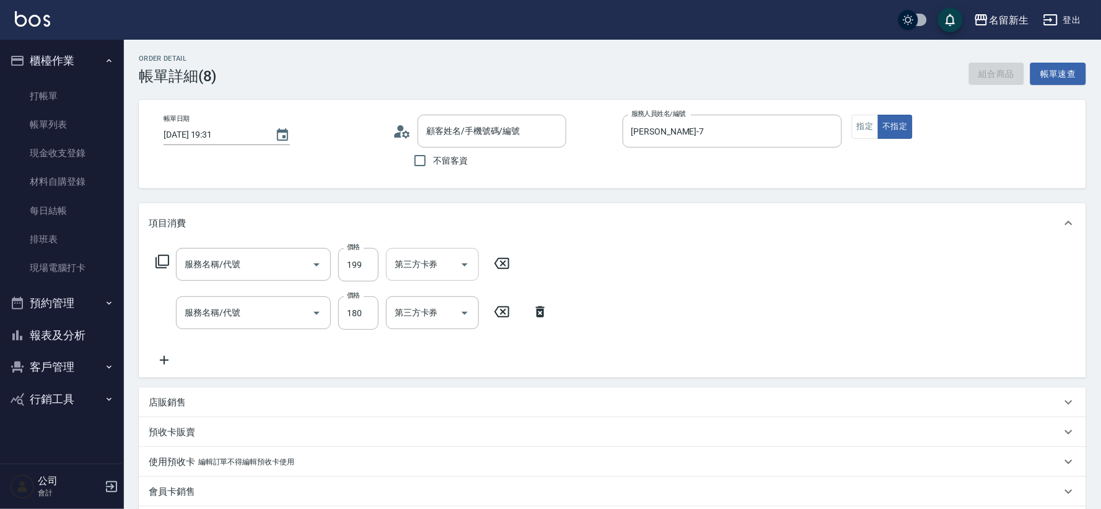
type input "[DATE] 19:31"
type input "[PERSON_NAME]-7"
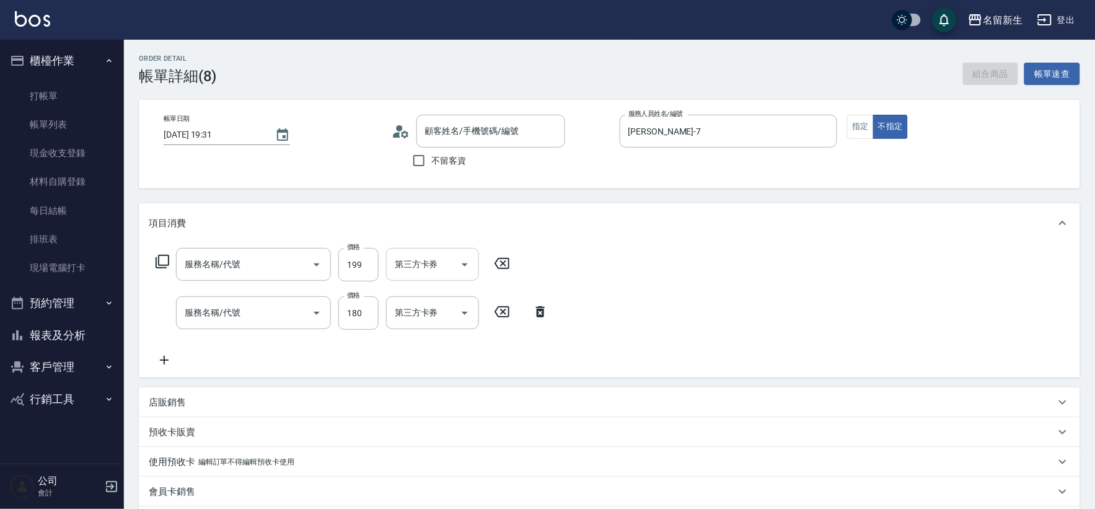
type input "不指定剪髮活動(2199)"
type input "洗髮(不指定活動)(1180)"
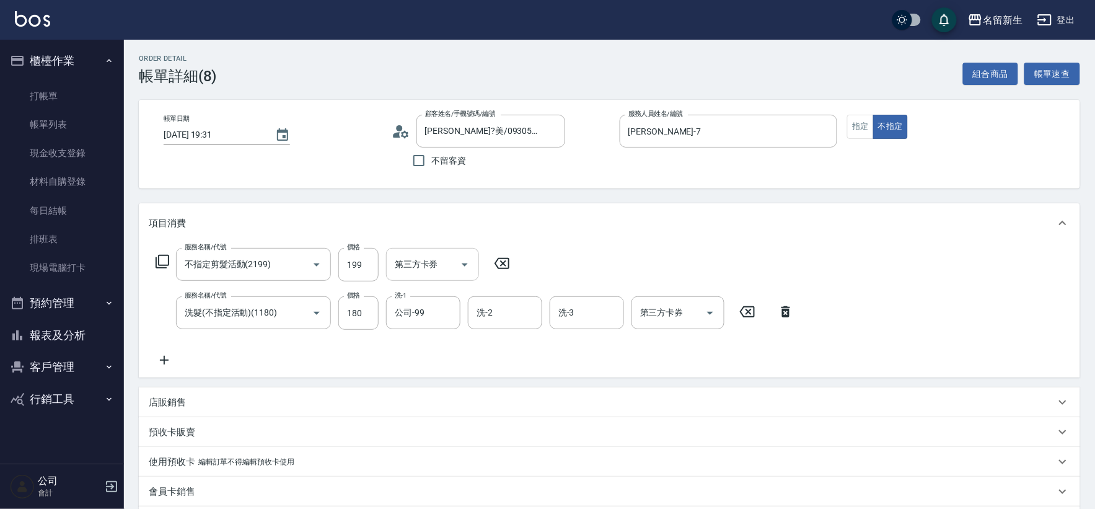
type input "[PERSON_NAME]?美/0930587576/3143"
click at [418, 313] on input "公司-99" at bounding box center [414, 313] width 45 height 22
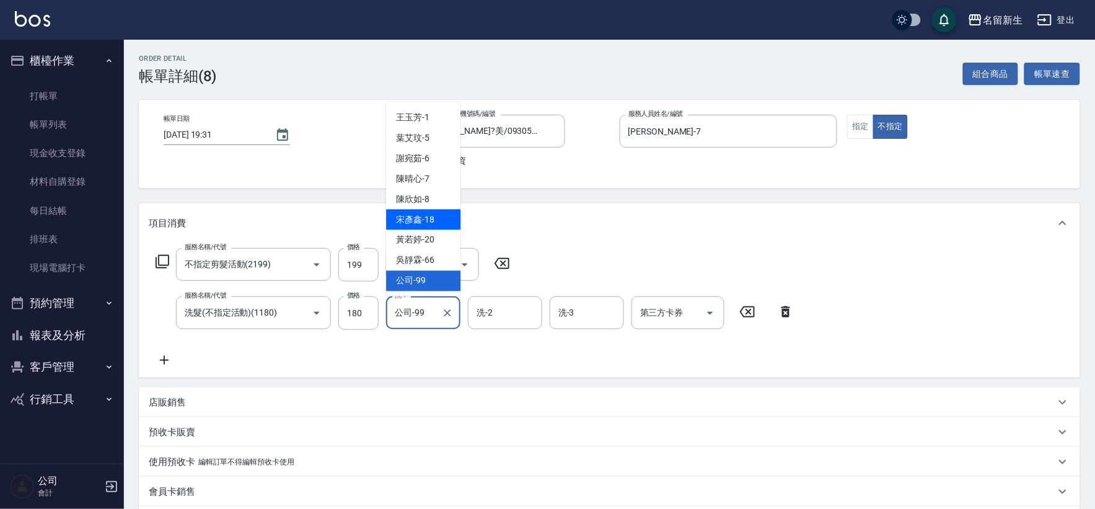
click at [426, 219] on span "[PERSON_NAME]-18" at bounding box center [415, 219] width 38 height 13
type input "[PERSON_NAME]-18"
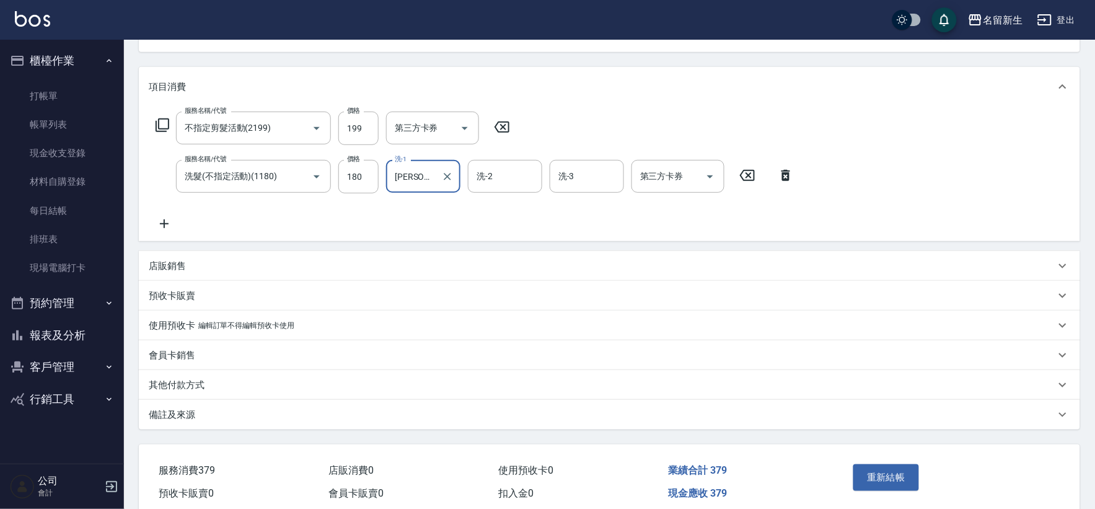
scroll to position [138, 0]
click at [869, 473] on button "重新結帳" at bounding box center [886, 476] width 66 height 26
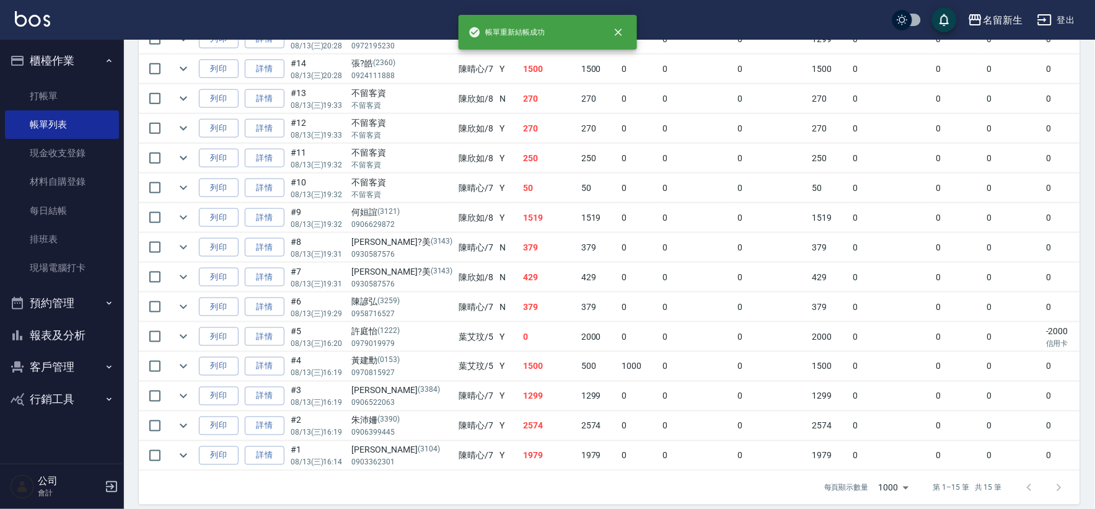
scroll to position [371, 0]
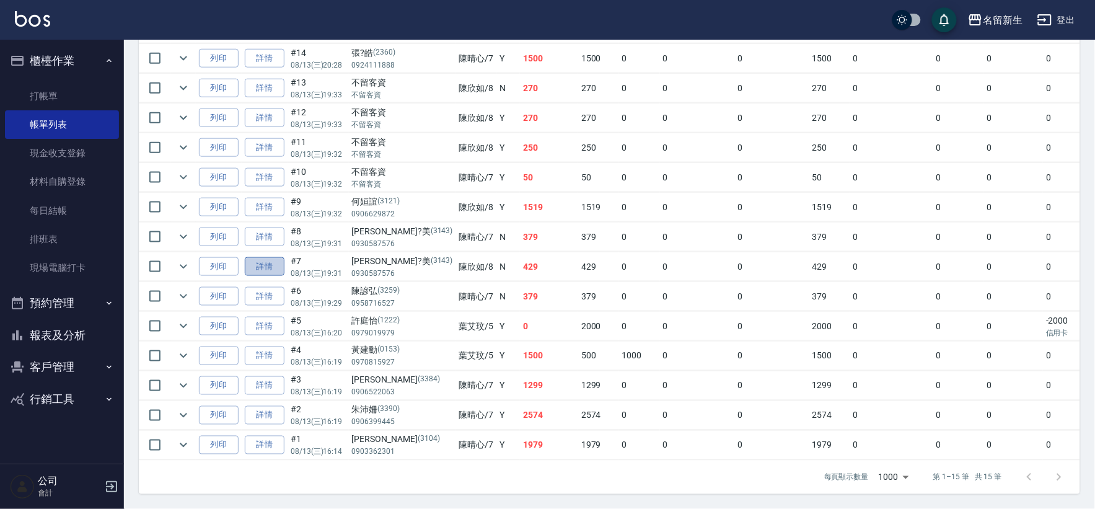
click at [258, 257] on link "詳情" at bounding box center [265, 266] width 40 height 19
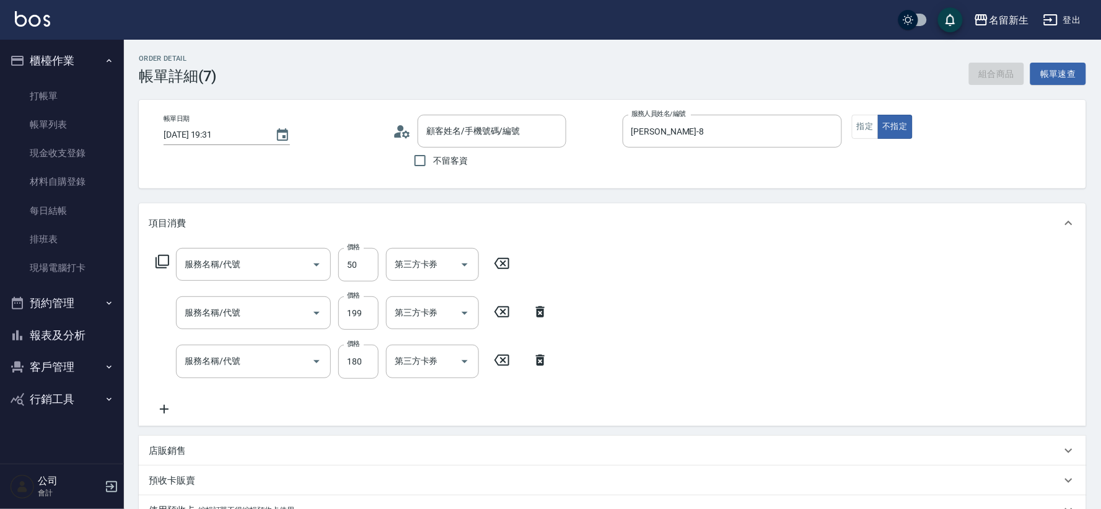
type input "[DATE] 19:31"
type input "[PERSON_NAME]-8"
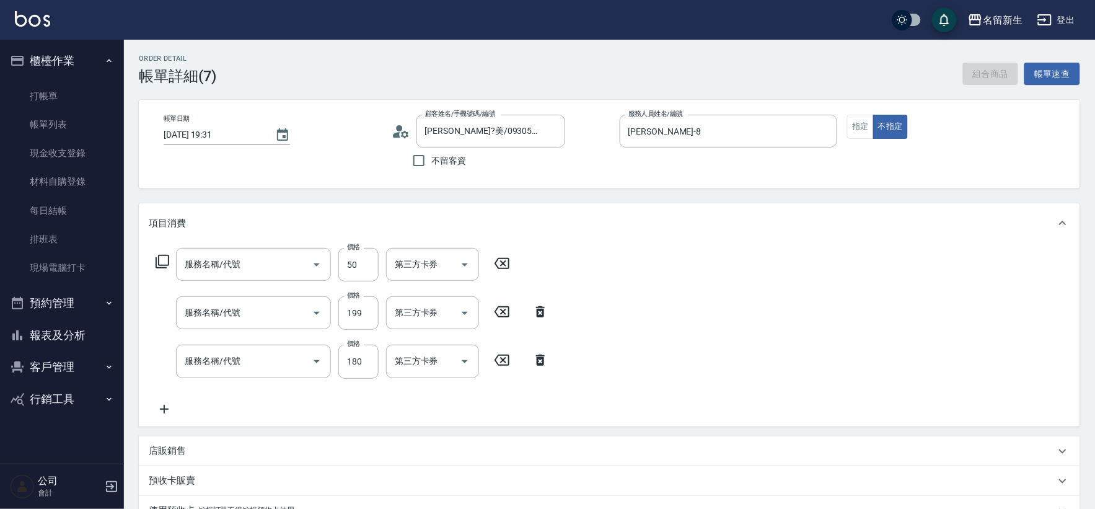
type input "[PERSON_NAME]?美/0930587576/3143"
type input "精油(150)"
type input "不指定剪髮活動(2199)"
type input "洗髮(不指定活動)(1180)"
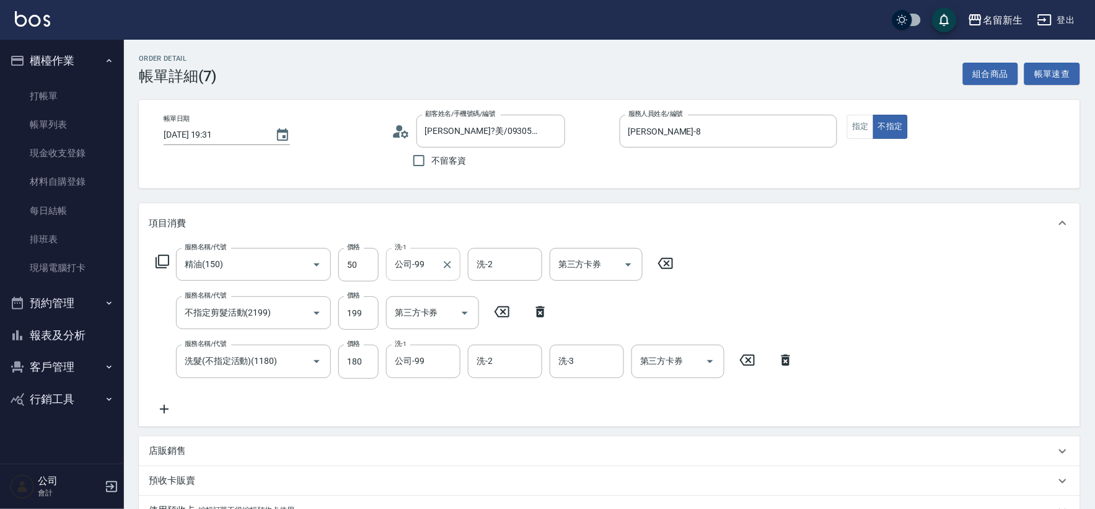
click at [426, 260] on input "公司-99" at bounding box center [414, 264] width 45 height 22
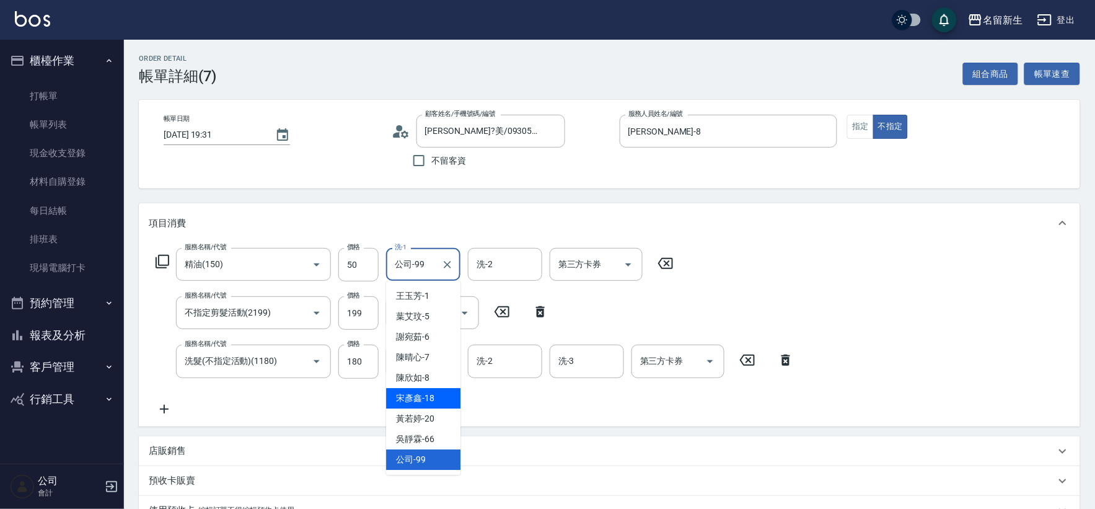
click at [437, 389] on div "[PERSON_NAME]-18" at bounding box center [423, 398] width 74 height 20
type input "[PERSON_NAME]-18"
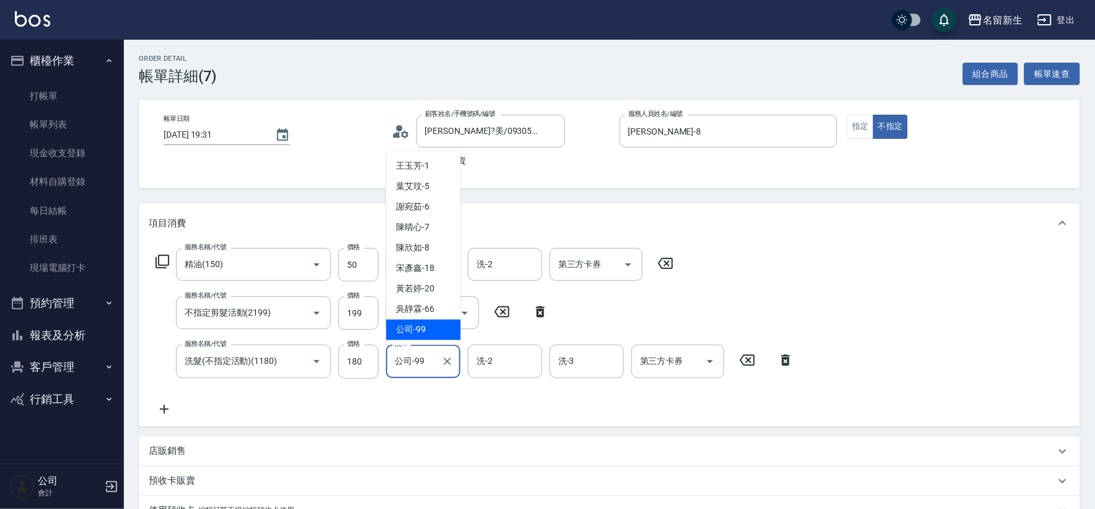
click at [426, 357] on input "公司-99" at bounding box center [414, 361] width 45 height 22
click at [434, 269] on span "[PERSON_NAME]-18" at bounding box center [415, 268] width 38 height 13
type input "[PERSON_NAME]-18"
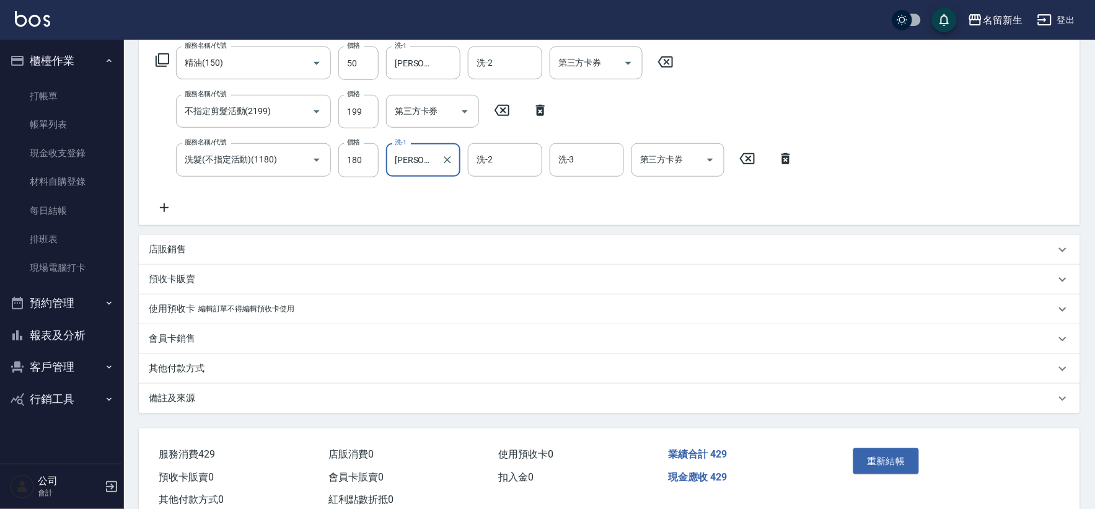
scroll to position [206, 0]
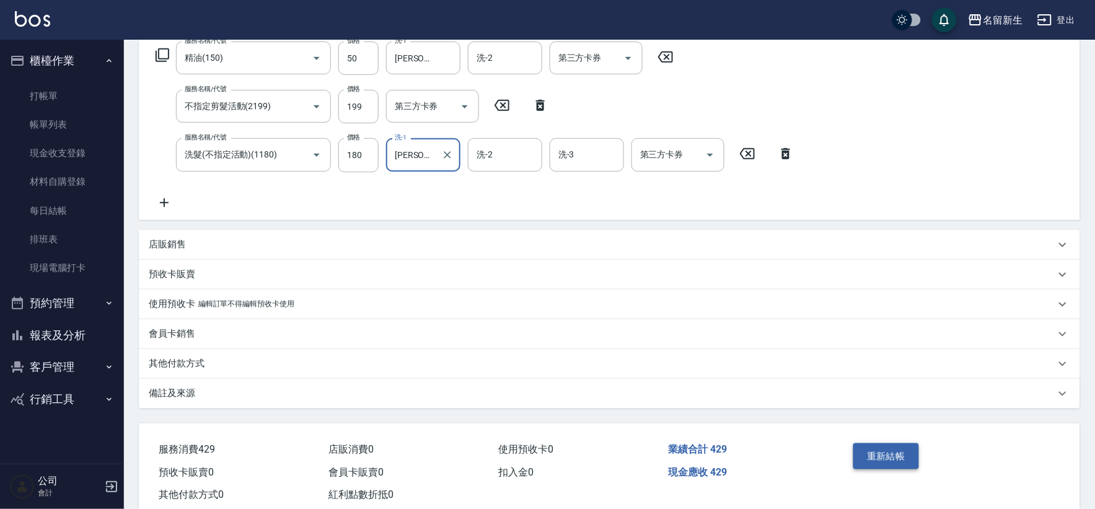
click at [912, 454] on button "重新結帳" at bounding box center [886, 456] width 66 height 26
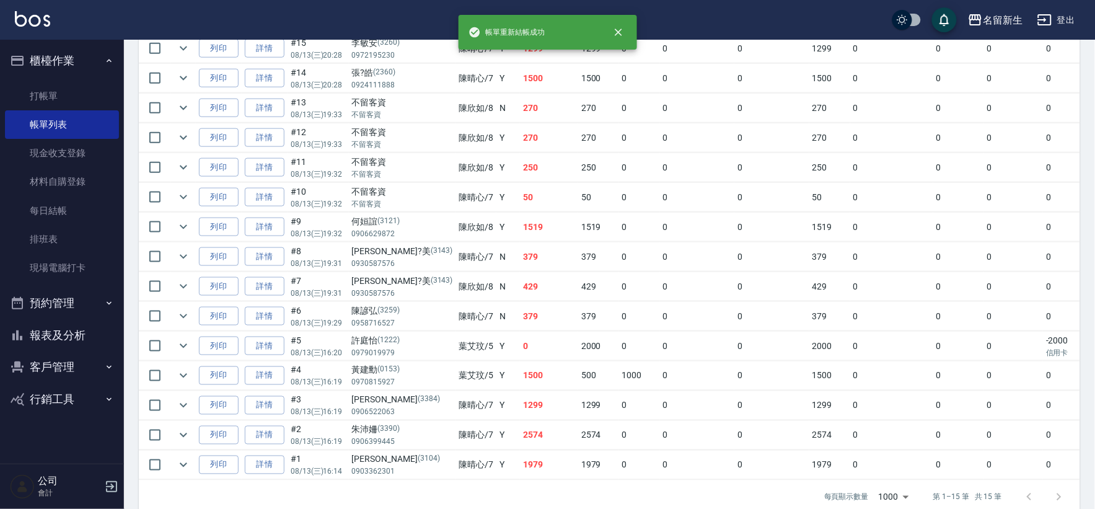
scroll to position [371, 0]
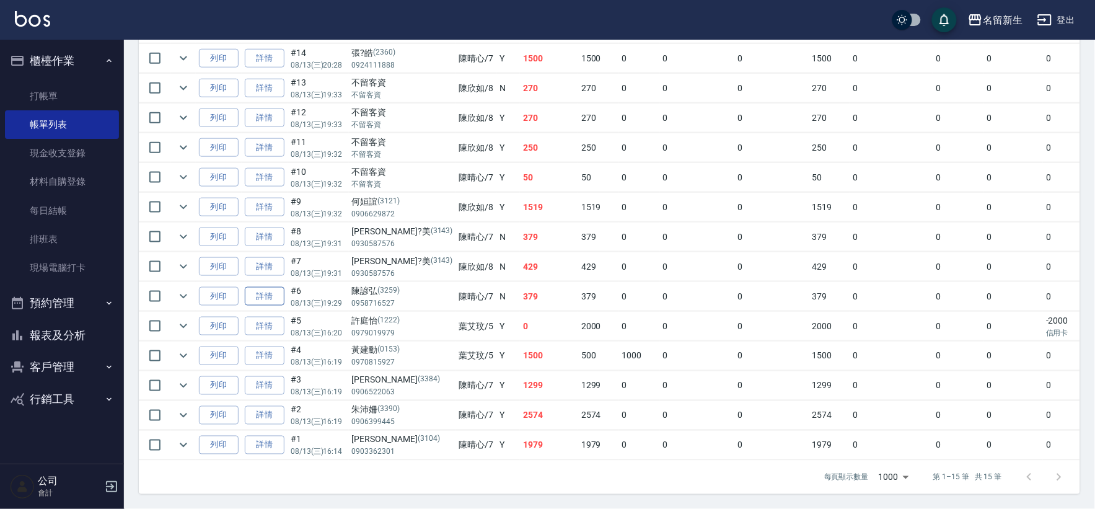
click at [265, 289] on link "詳情" at bounding box center [265, 296] width 40 height 19
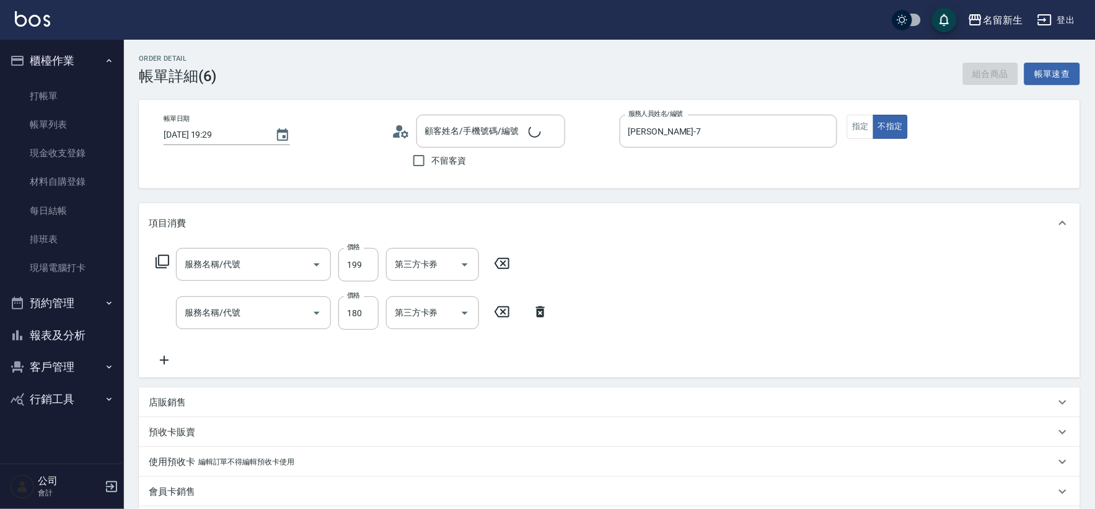
type input "[DATE] 19:29"
type input "[PERSON_NAME]-7"
type input "不指定剪髮活動(2199)"
type input "洗髮(不指定活動)(1180)"
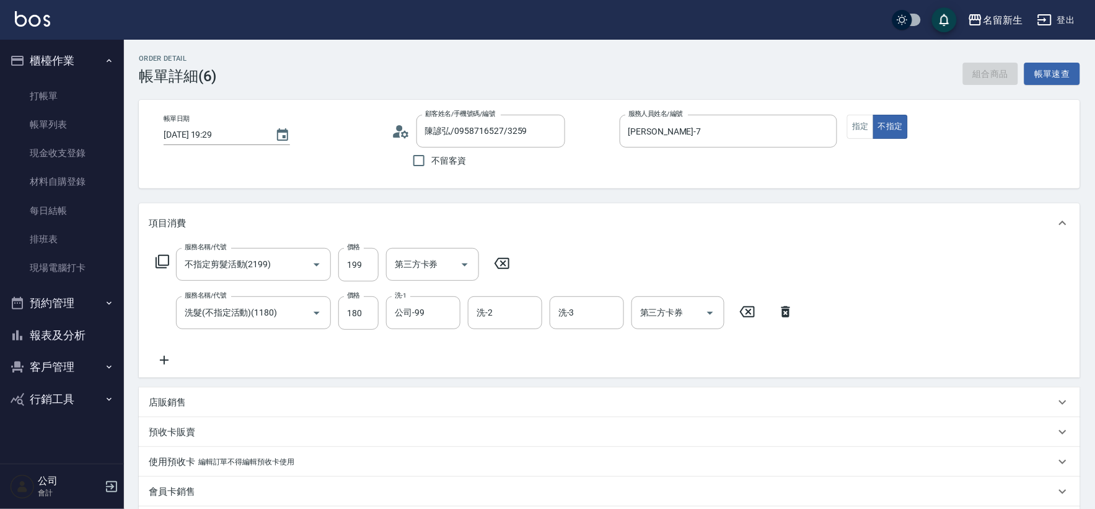
type input "陳諺弘/0958716527/3259"
click at [416, 315] on input "公司-99" at bounding box center [414, 313] width 45 height 22
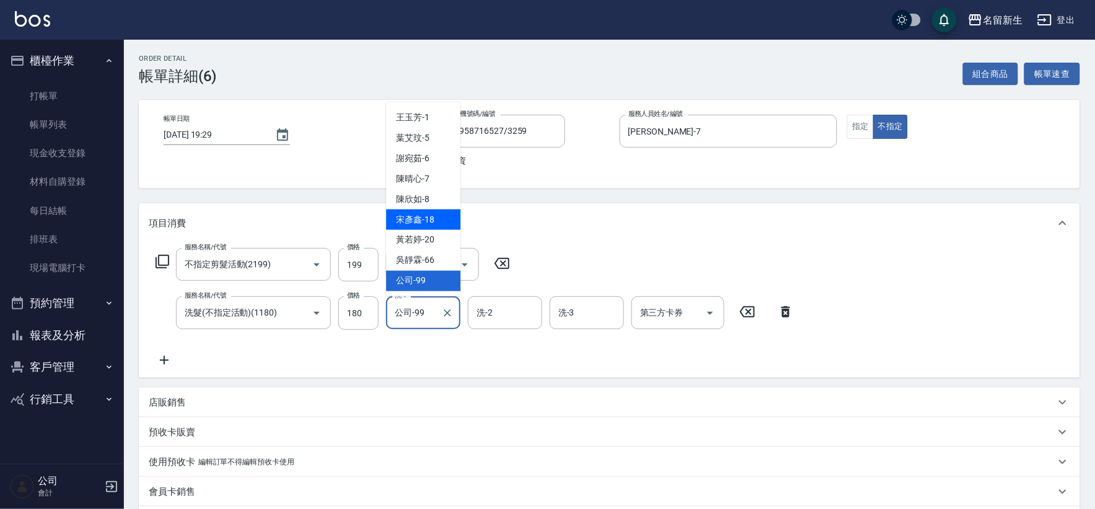
click at [433, 220] on span "[PERSON_NAME]-18" at bounding box center [415, 219] width 38 height 13
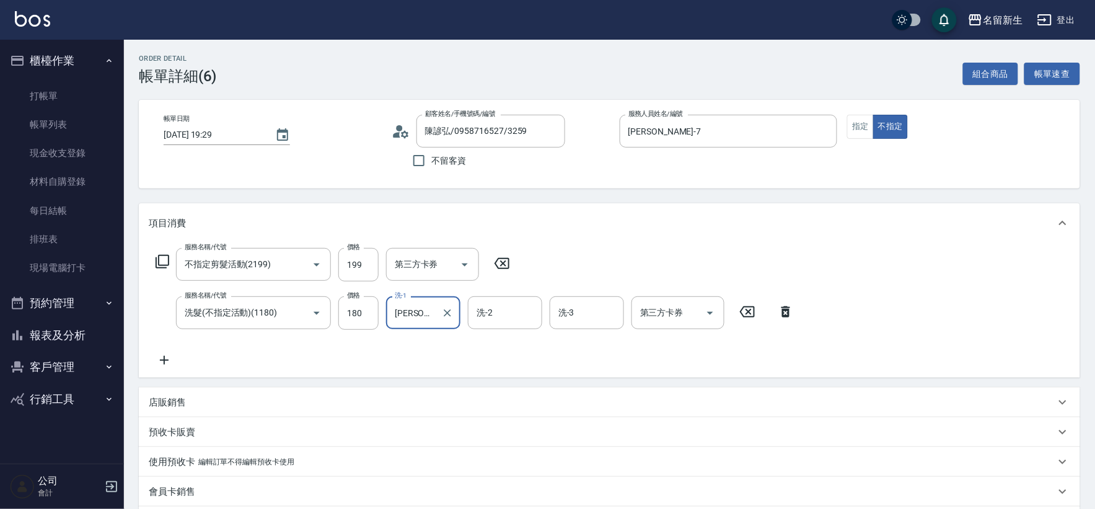
type input "[PERSON_NAME]-18"
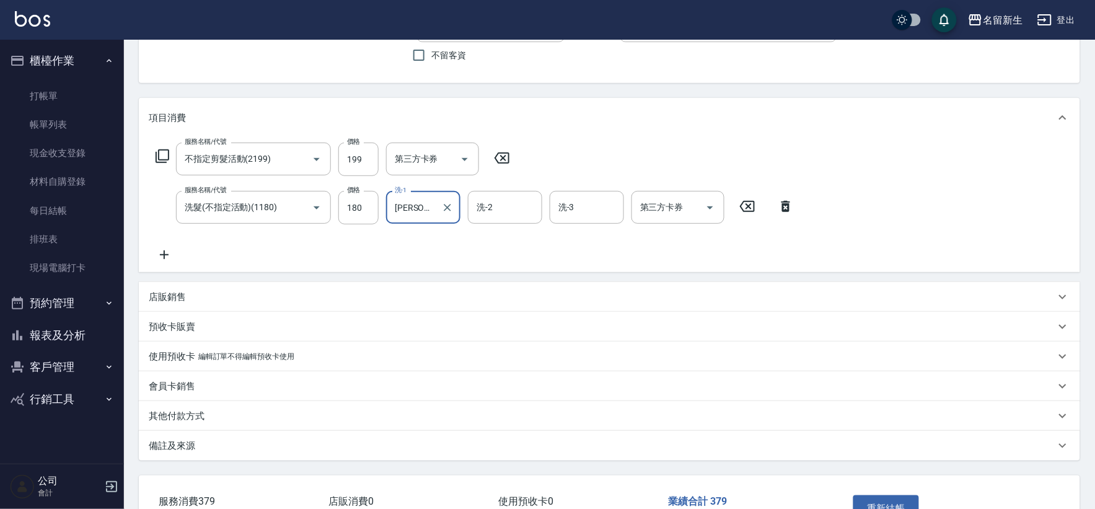
scroll to position [189, 0]
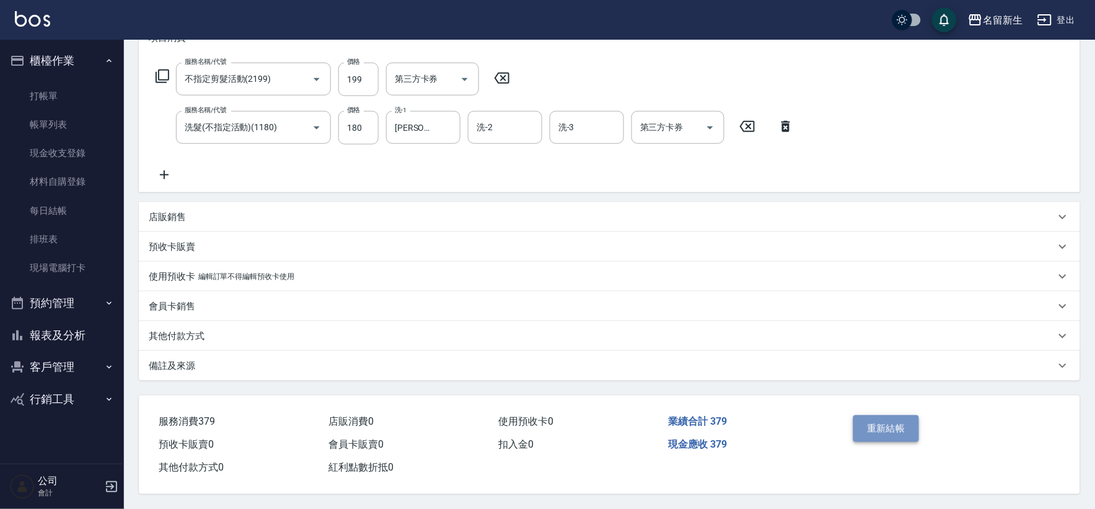
click at [915, 416] on button "重新結帳" at bounding box center [886, 428] width 66 height 26
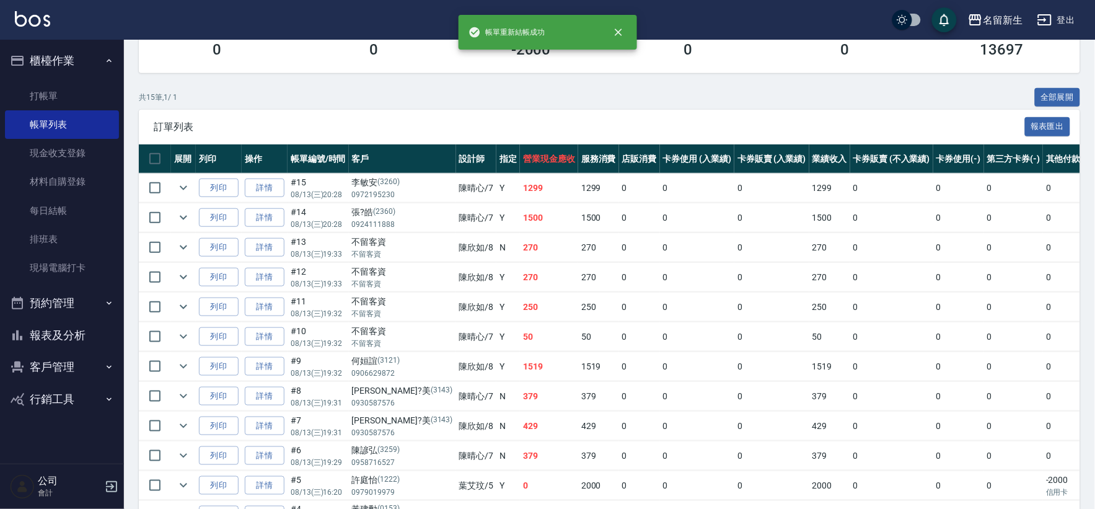
scroll to position [344, 0]
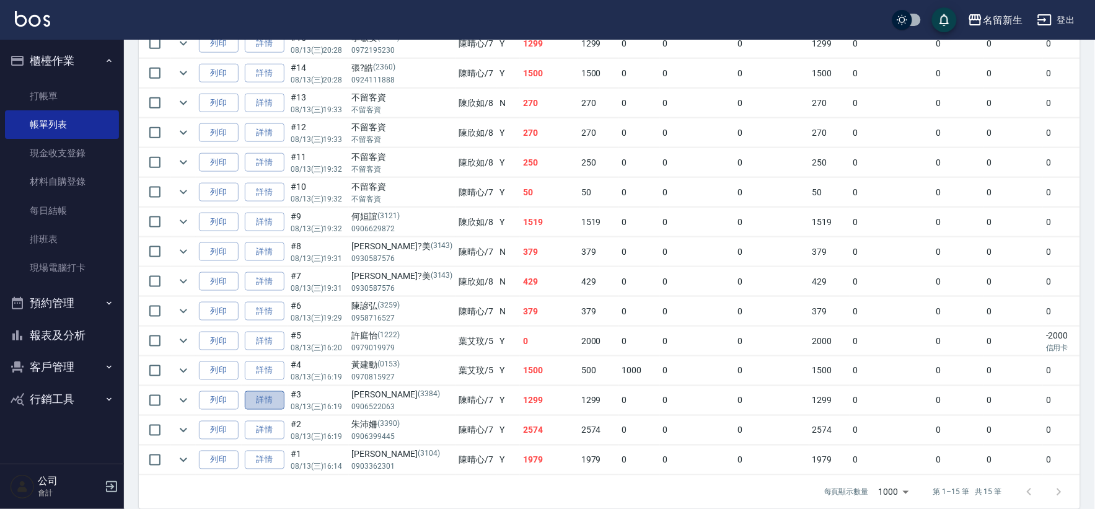
click at [282, 397] on link "詳情" at bounding box center [265, 400] width 40 height 19
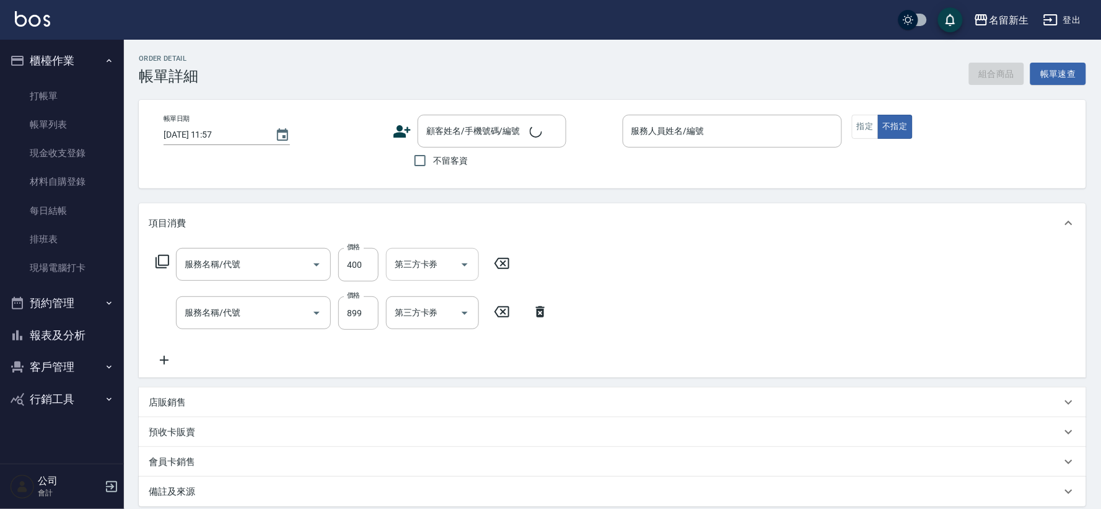
type input "[DATE] 16:19"
type input "[PERSON_NAME]-7"
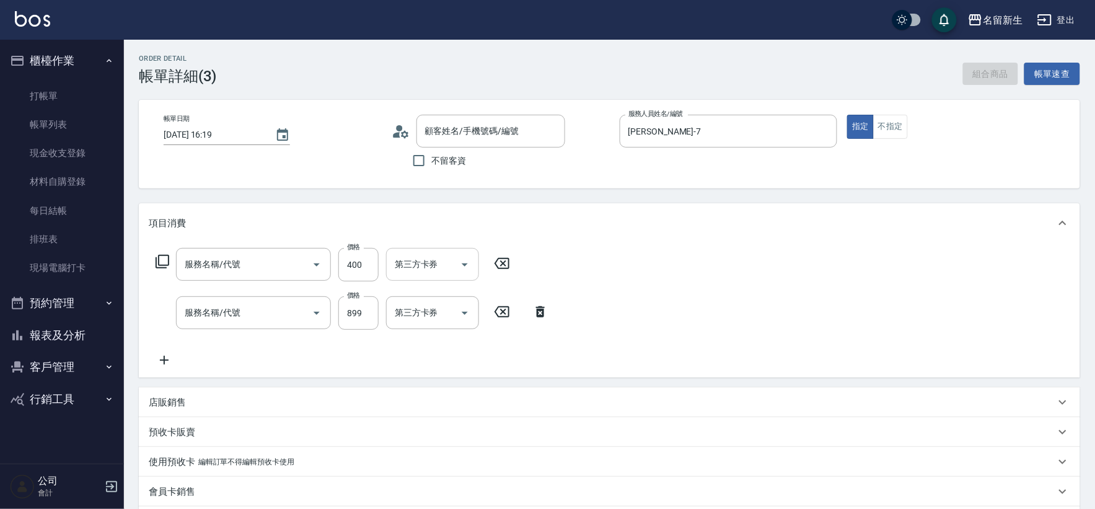
type input "原價1~400護髮(50400)"
type input "公司活動/早鳥(41099)"
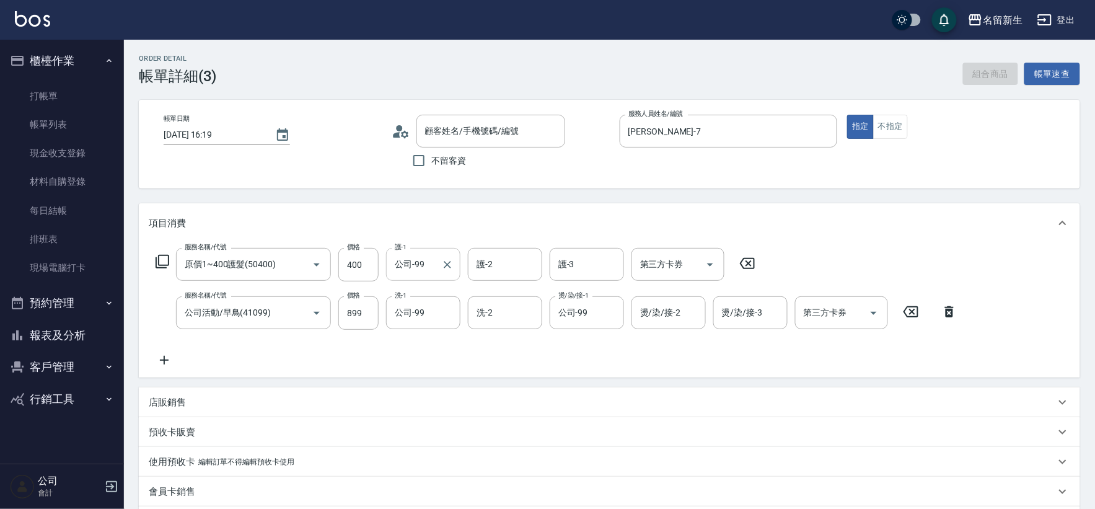
type input "[PERSON_NAME]/0906522063/3384"
click at [436, 262] on div "公司-99 護-1" at bounding box center [423, 264] width 74 height 33
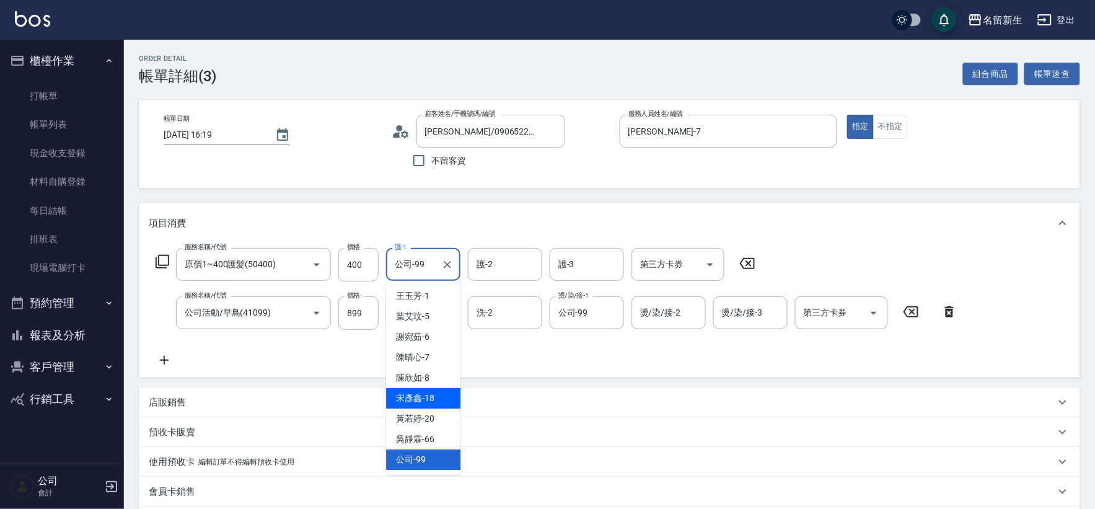
click at [438, 400] on div "[PERSON_NAME]-18" at bounding box center [423, 398] width 74 height 20
type input "[PERSON_NAME]-18"
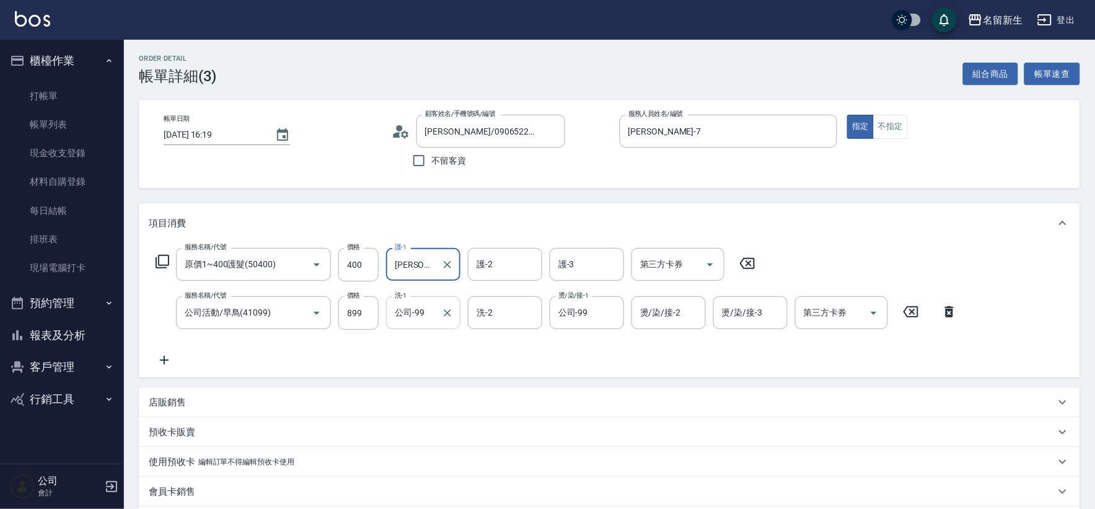
click at [434, 320] on input "公司-99" at bounding box center [414, 313] width 45 height 22
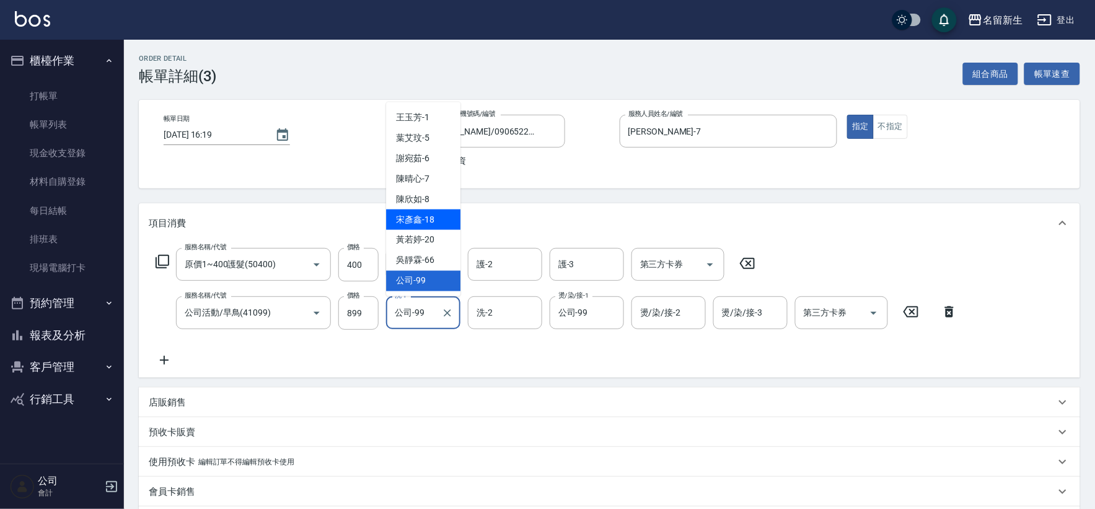
click at [441, 221] on div "[PERSON_NAME]-18" at bounding box center [423, 219] width 74 height 20
type input "[PERSON_NAME]-18"
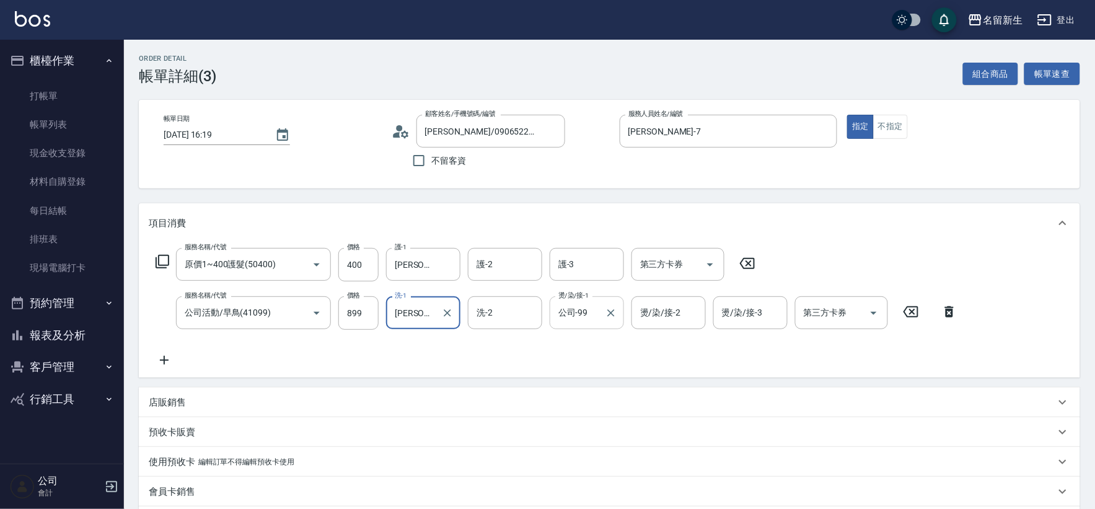
click at [599, 319] on input "公司-99" at bounding box center [577, 313] width 45 height 22
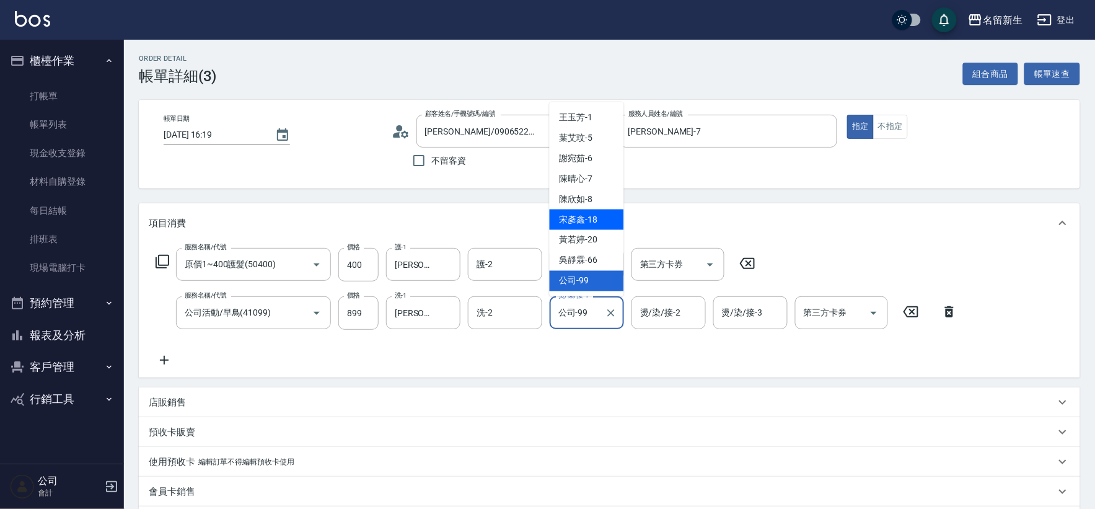
click at [602, 216] on div "[PERSON_NAME]-18" at bounding box center [587, 219] width 74 height 20
type input "[PERSON_NAME]-18"
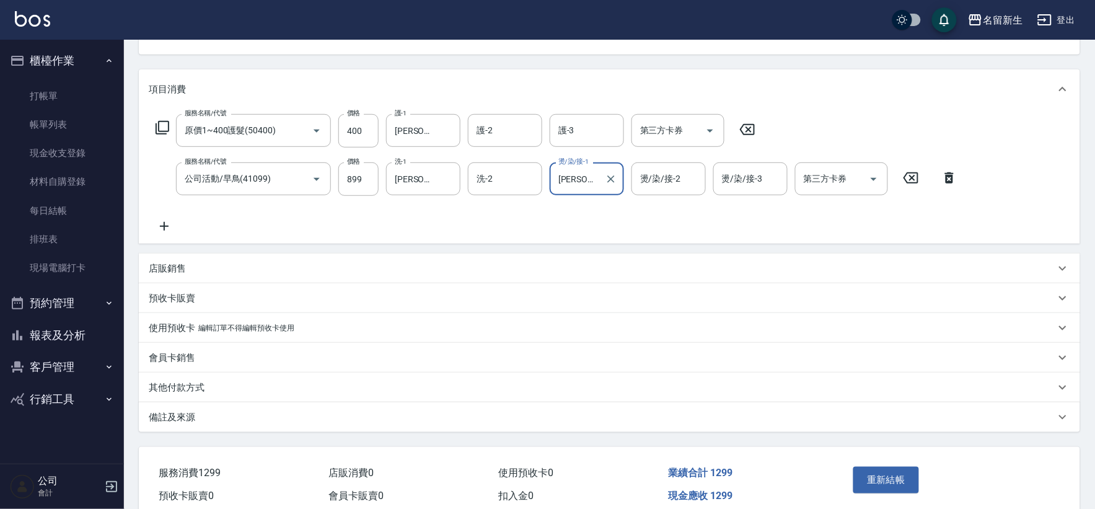
scroll to position [189, 0]
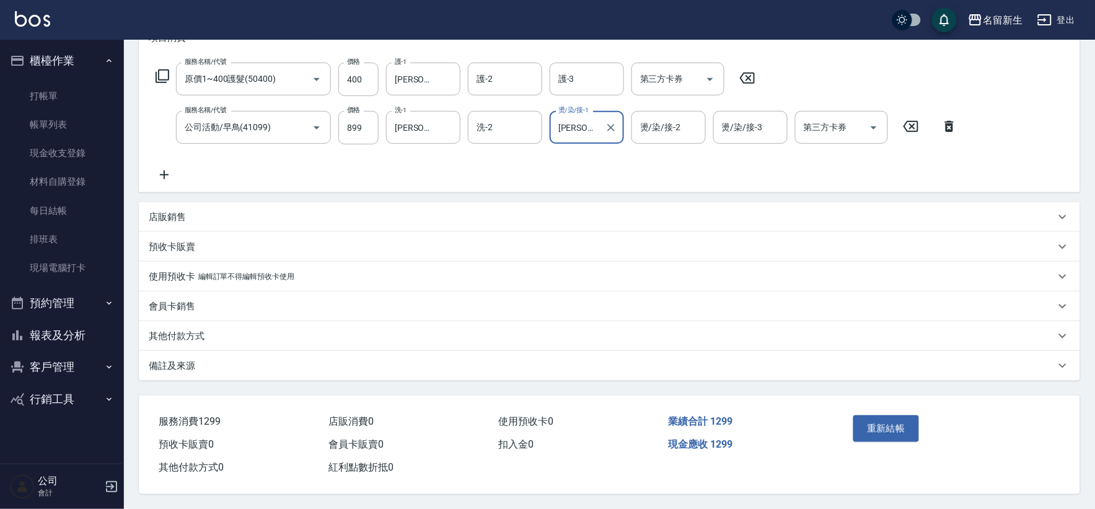
click at [925, 430] on div "重新結帳" at bounding box center [898, 437] width 101 height 54
click at [895, 426] on button "重新結帳" at bounding box center [886, 428] width 66 height 26
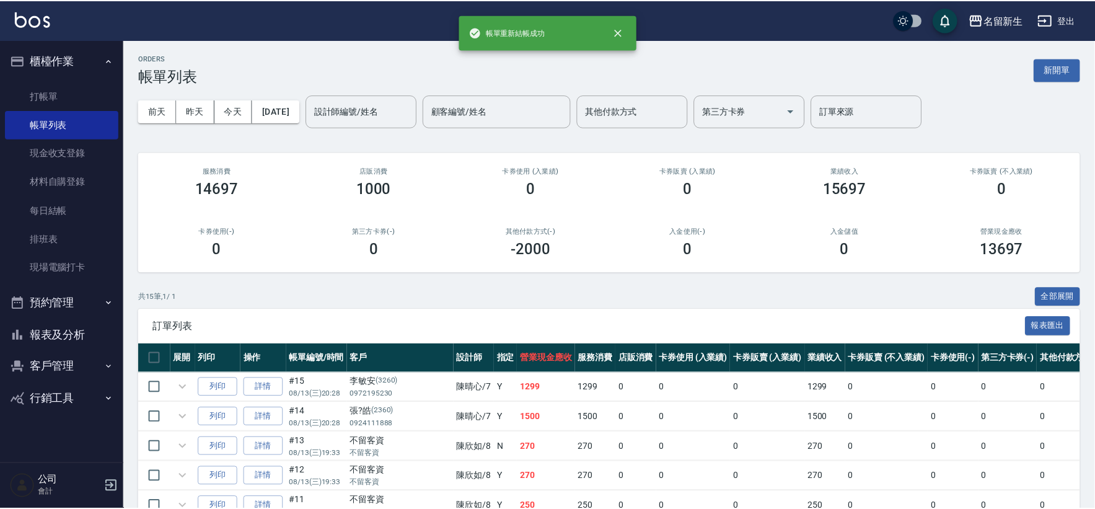
scroll to position [371, 0]
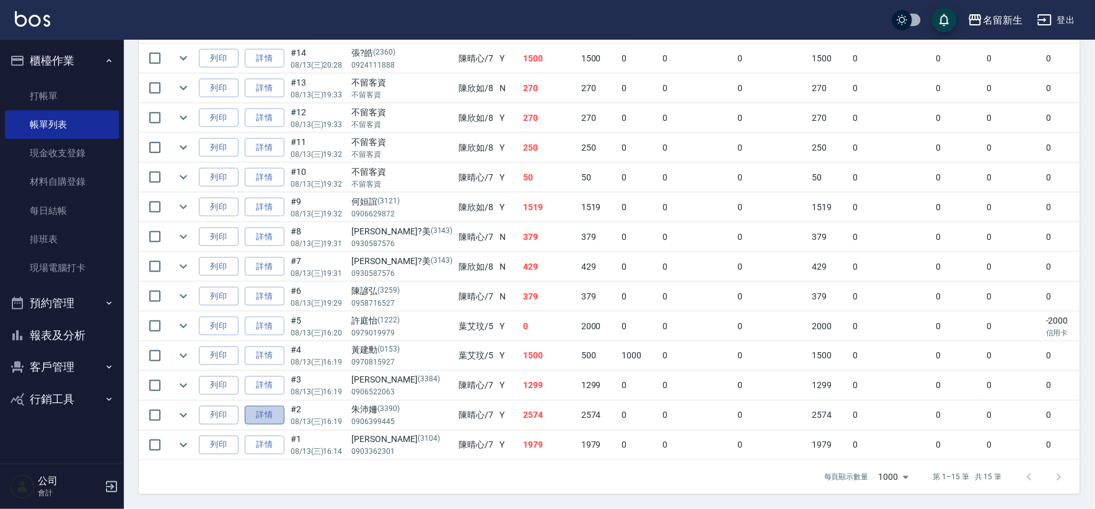
click at [255, 406] on link "詳情" at bounding box center [265, 415] width 40 height 19
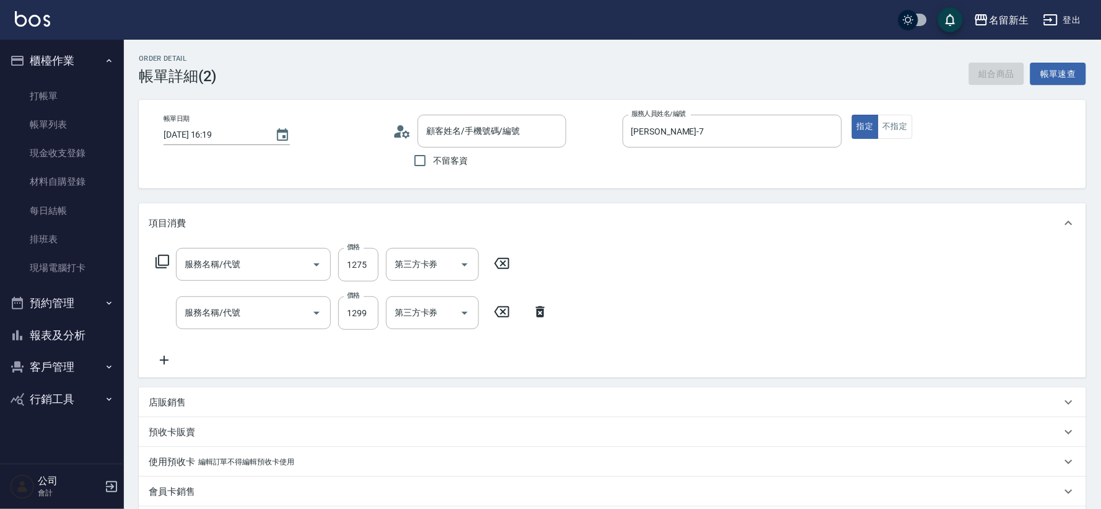
type input "[DATE] 16:19"
type input "[PERSON_NAME]-7"
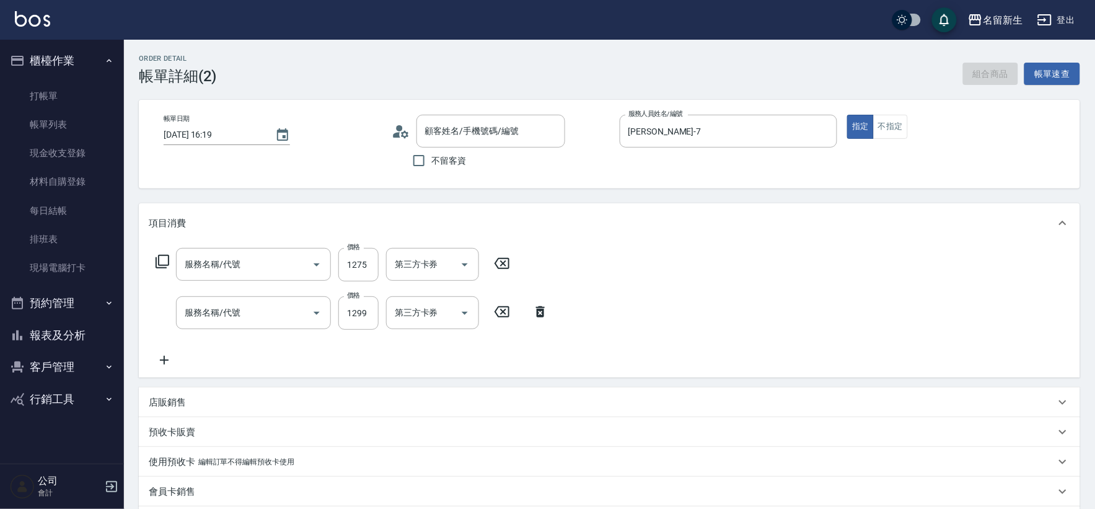
type input "[PERSON_NAME]/0906399445/3390"
type input "原價1201~1500護髮(51500)"
type input "公司活動/早鳥(41099)"
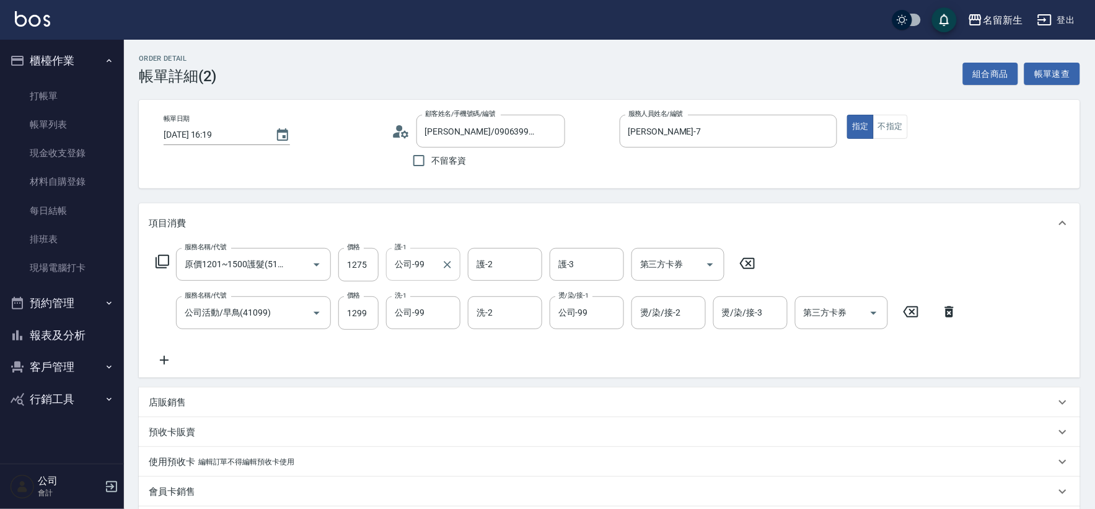
click at [428, 260] on input "公司-99" at bounding box center [414, 264] width 45 height 22
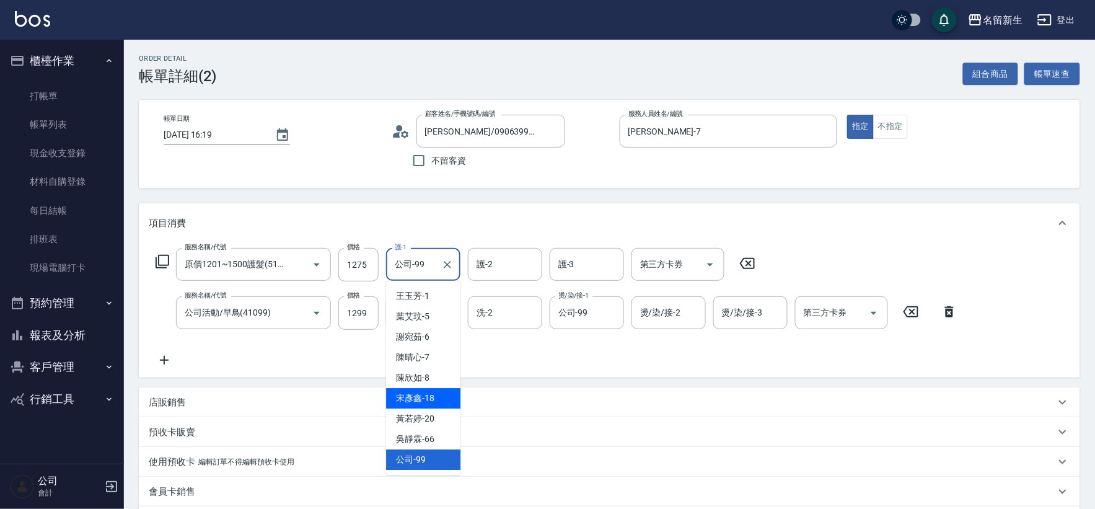
click at [453, 394] on div "[PERSON_NAME]-18" at bounding box center [423, 398] width 74 height 20
type input "[PERSON_NAME]-18"
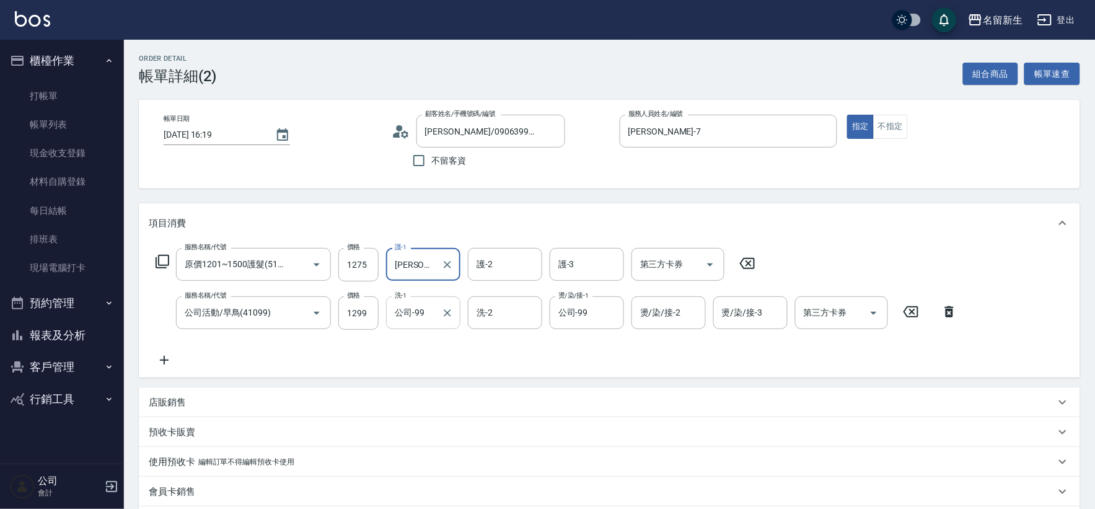
click at [434, 315] on input "公司-99" at bounding box center [414, 313] width 45 height 22
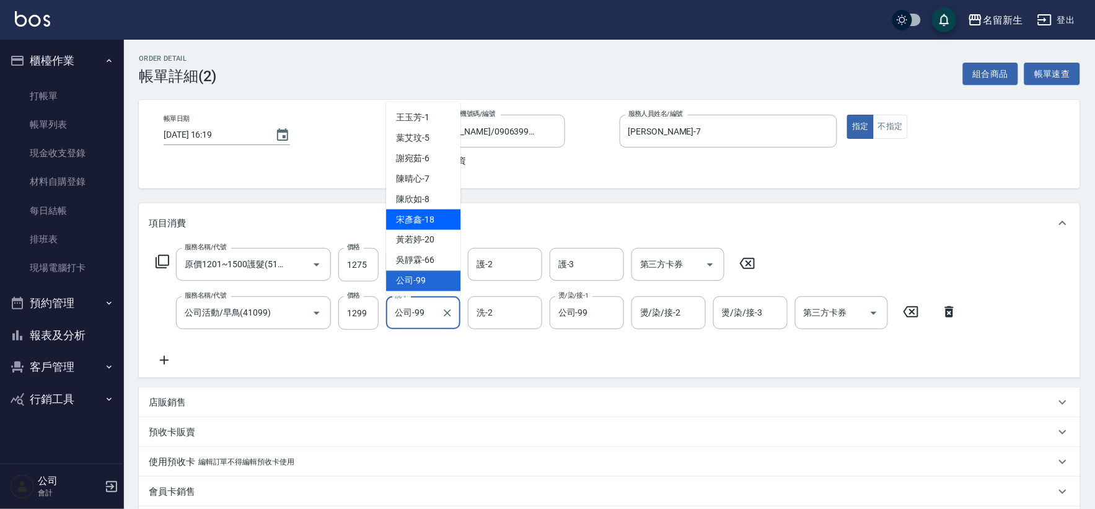
click at [430, 221] on span "[PERSON_NAME]-18" at bounding box center [415, 219] width 38 height 13
type input "[PERSON_NAME]-18"
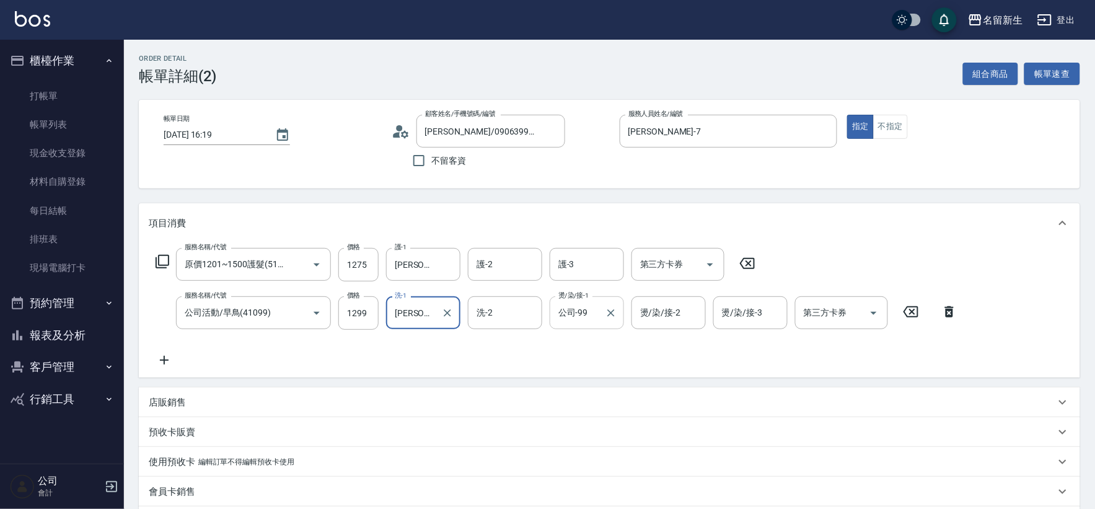
click at [584, 305] on input "公司-99" at bounding box center [577, 313] width 45 height 22
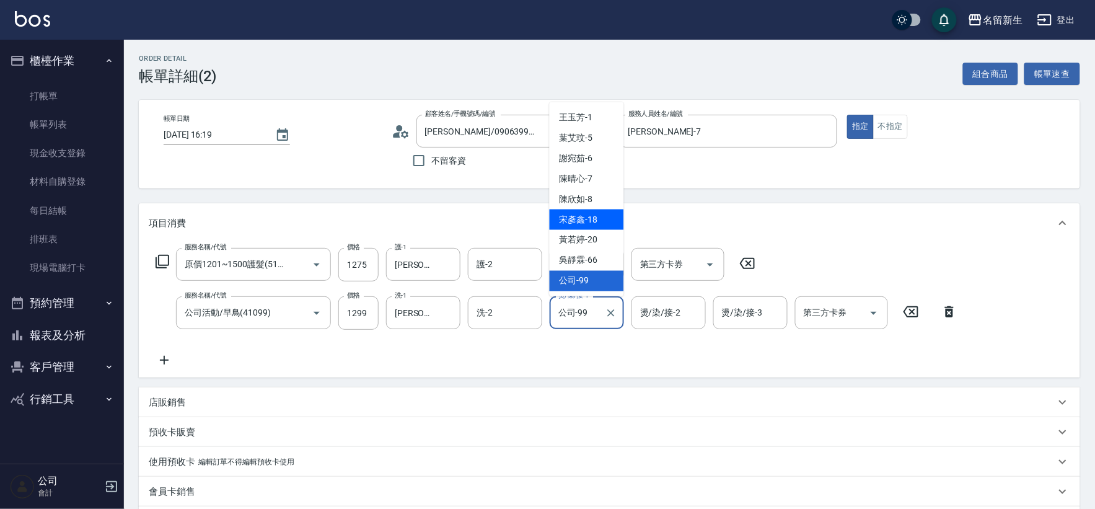
click at [597, 218] on div "[PERSON_NAME]-18" at bounding box center [587, 219] width 74 height 20
type input "[PERSON_NAME]-18"
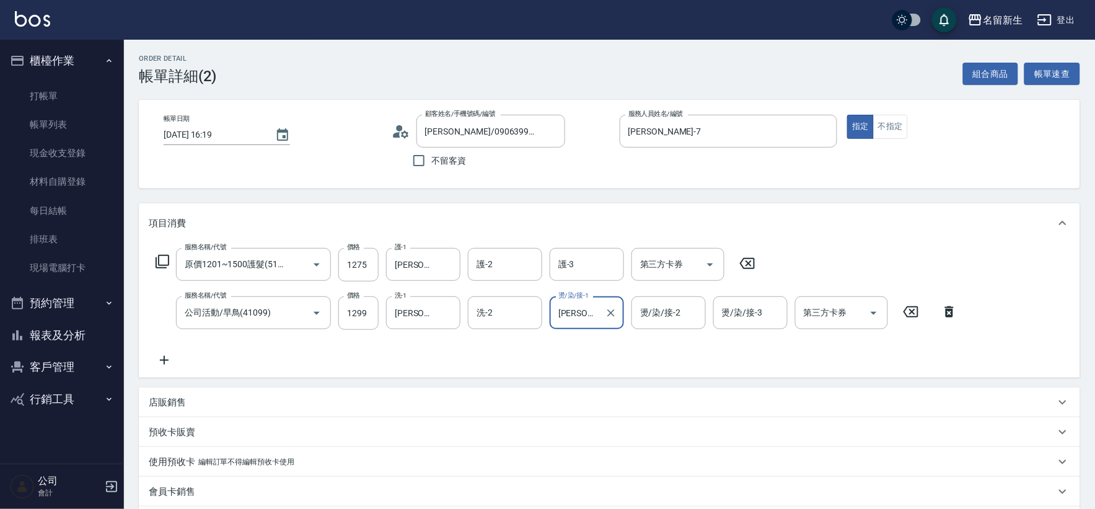
scroll to position [189, 0]
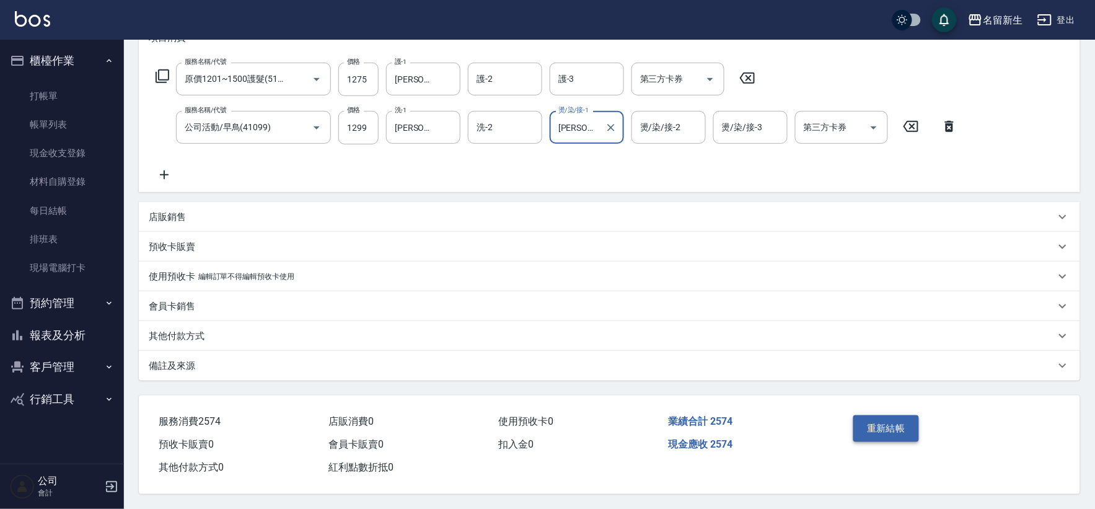
click at [909, 419] on button "重新結帳" at bounding box center [886, 428] width 66 height 26
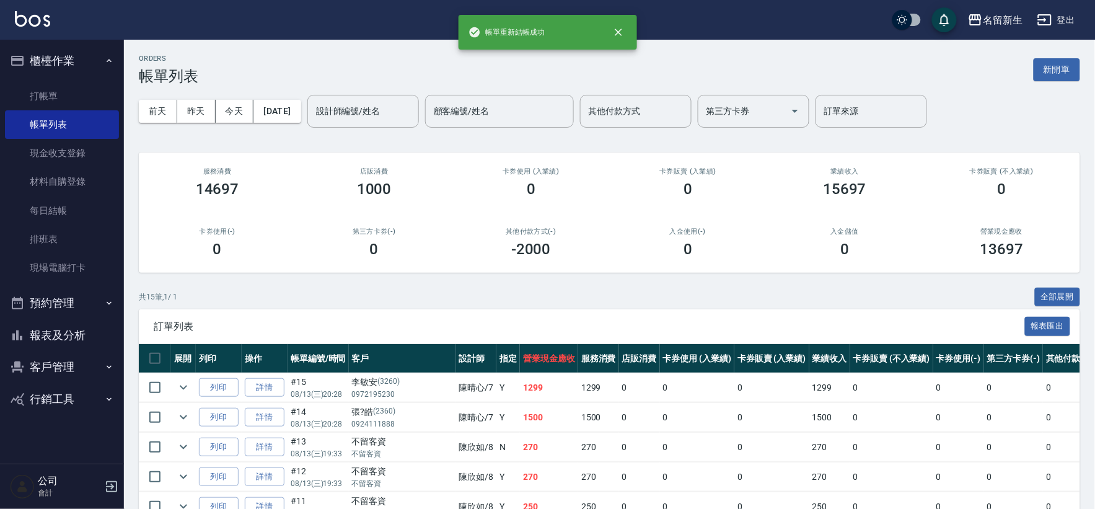
scroll to position [371, 0]
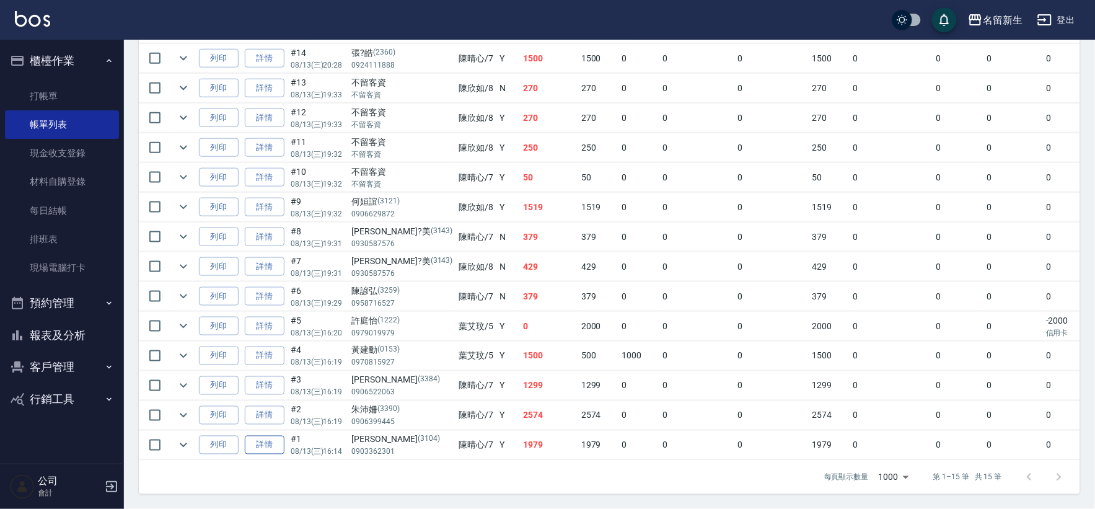
click at [281, 436] on link "詳情" at bounding box center [265, 445] width 40 height 19
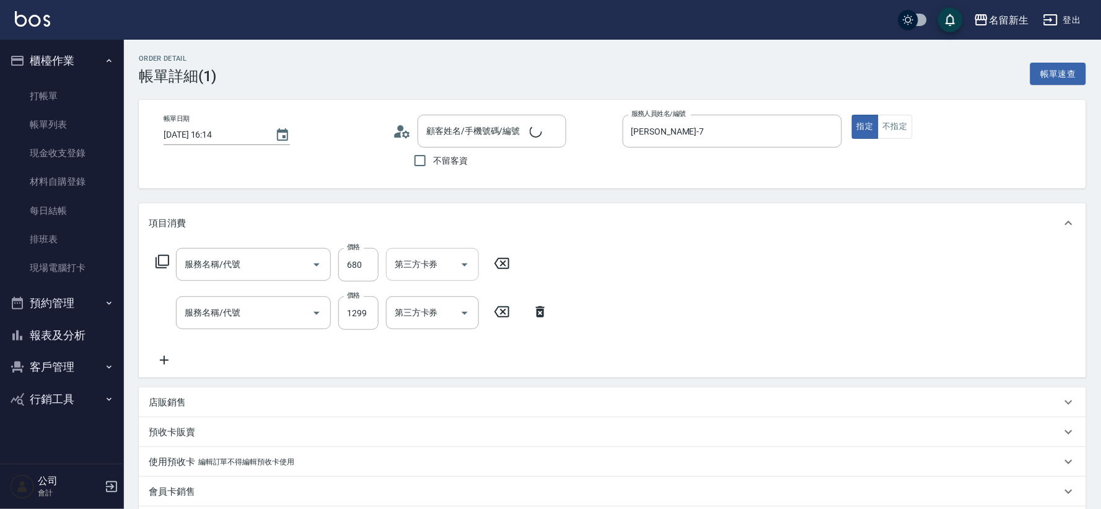
type input "[DATE] 16:14"
type input "[PERSON_NAME]-7"
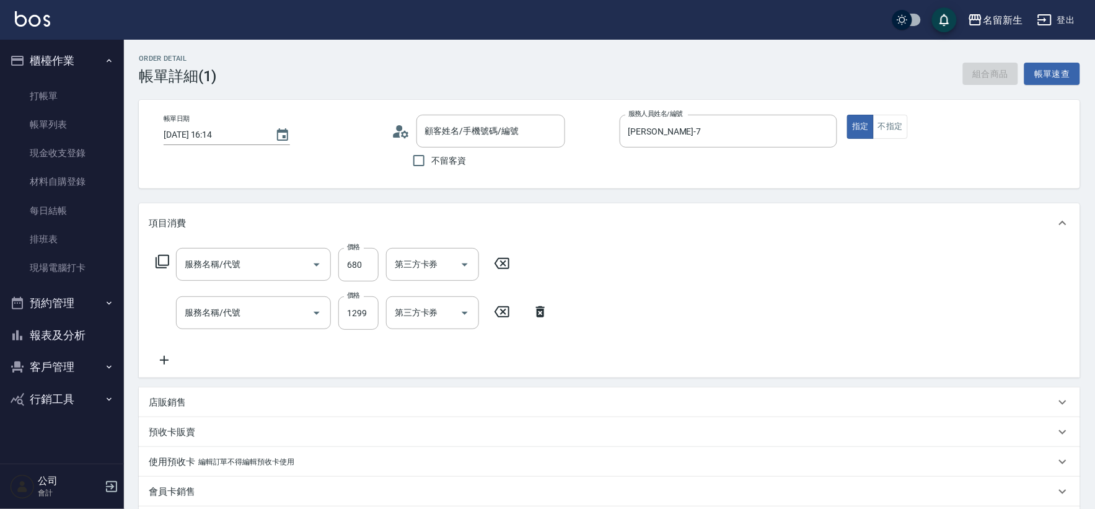
type input "原價401~800護髮(50800)"
type input "公司活動/早鳥(41099)"
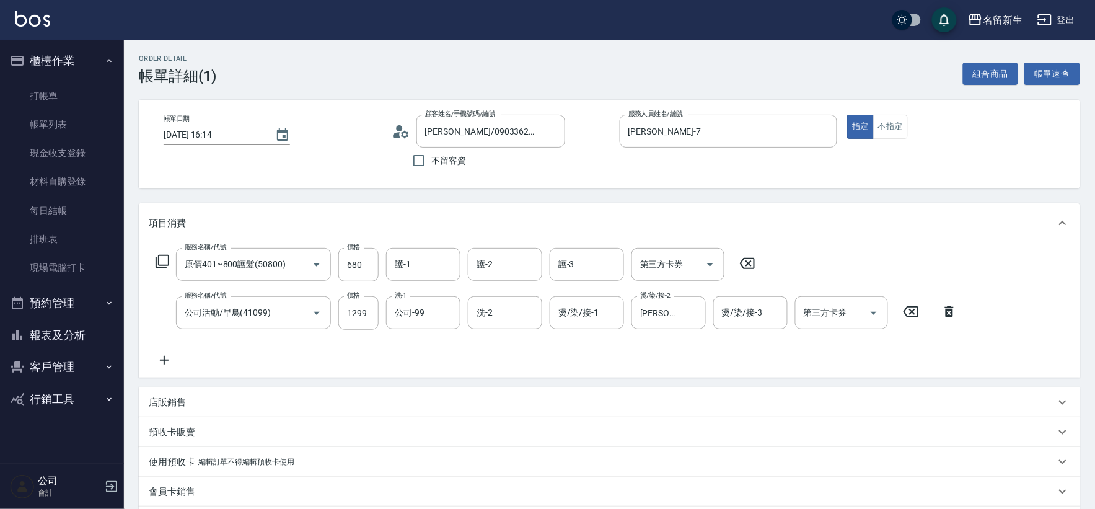
type input "[PERSON_NAME]/0903362301/3104"
click at [417, 271] on input "護-1" at bounding box center [423, 264] width 63 height 22
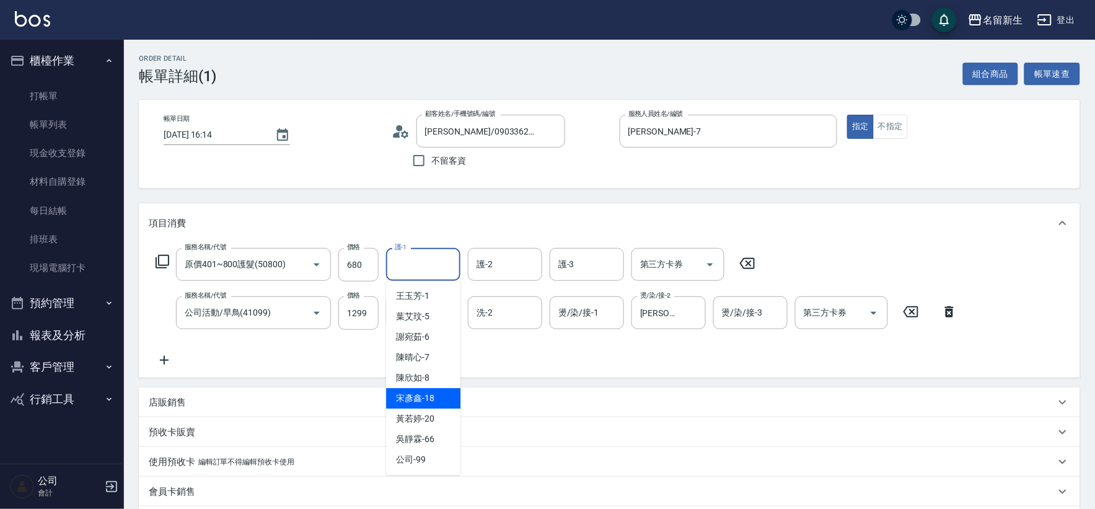
click at [441, 401] on div "[PERSON_NAME]-18" at bounding box center [423, 398] width 74 height 20
type input "[PERSON_NAME]-18"
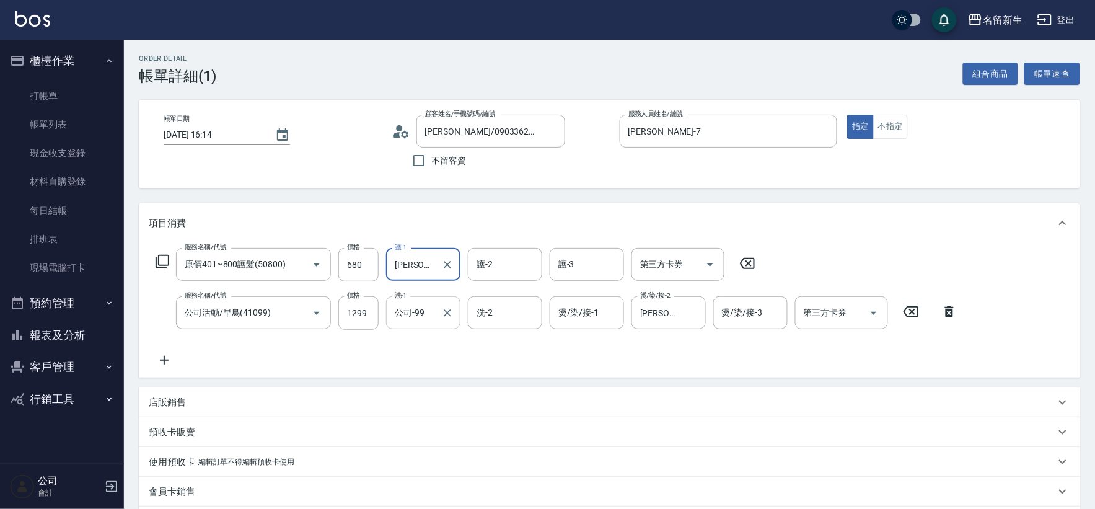
click at [429, 314] on input "公司-99" at bounding box center [414, 313] width 45 height 22
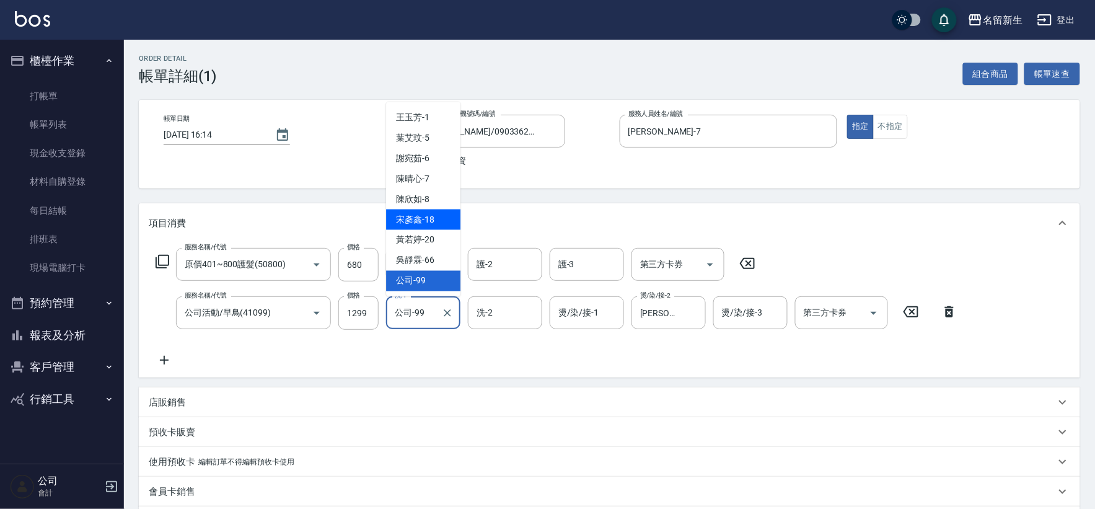
click at [441, 223] on div "[PERSON_NAME]-18" at bounding box center [423, 219] width 74 height 20
type input "[PERSON_NAME]-18"
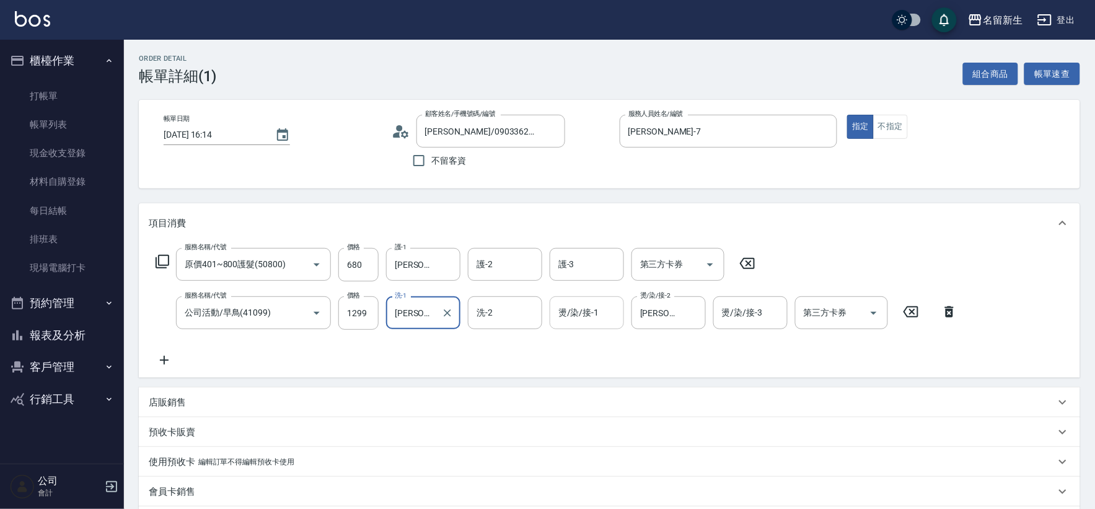
click at [589, 319] on input "燙/染/接-1" at bounding box center [586, 313] width 63 height 22
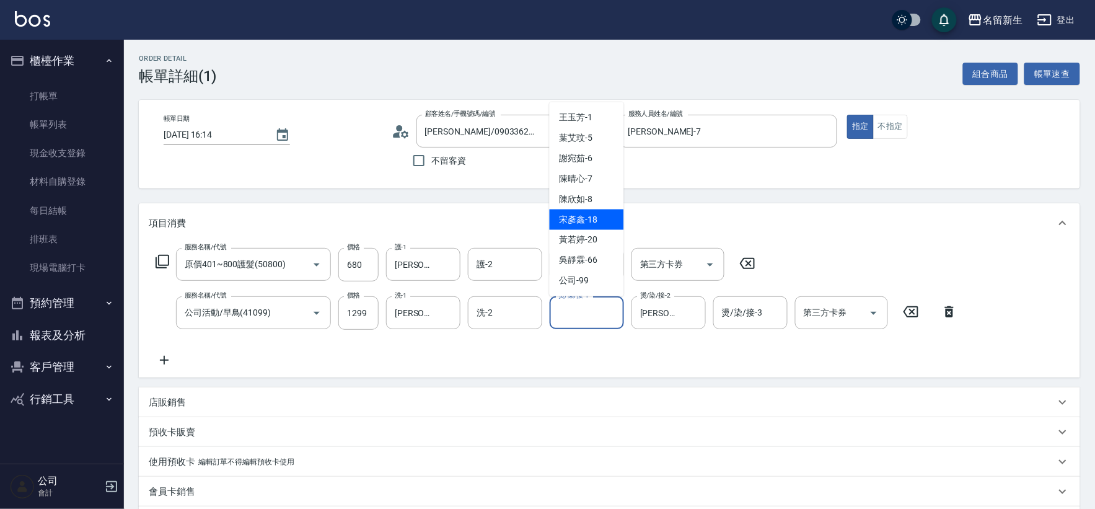
click at [586, 215] on span "[PERSON_NAME]-18" at bounding box center [579, 219] width 38 height 13
type input "[PERSON_NAME]-18"
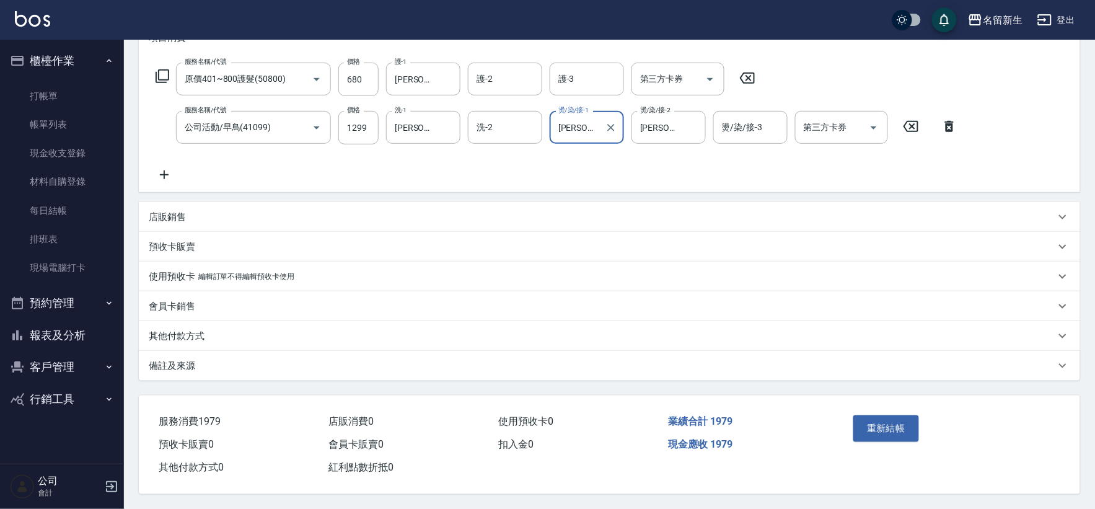
scroll to position [189, 0]
click at [886, 425] on button "重新結帳" at bounding box center [886, 428] width 66 height 26
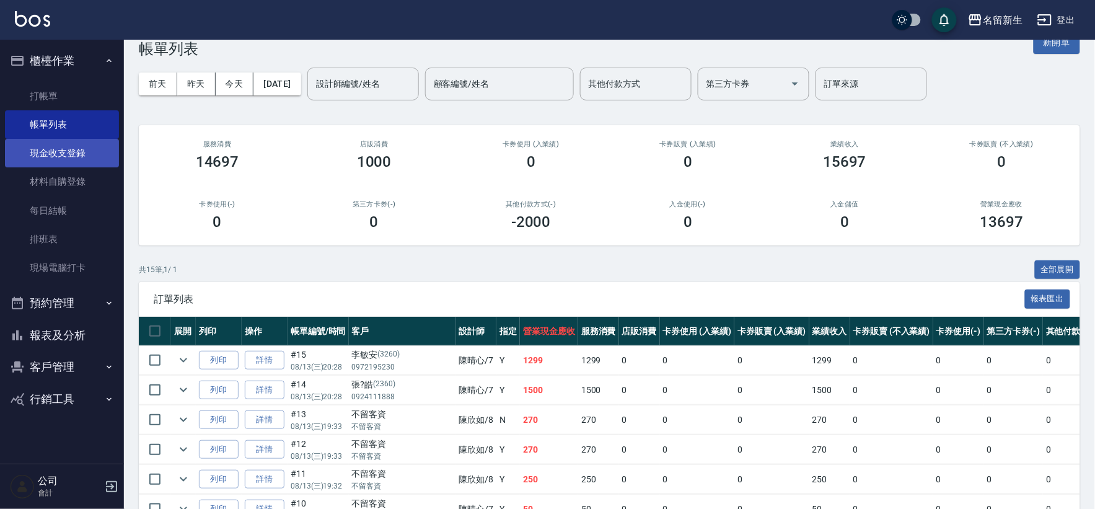
scroll to position [27, 0]
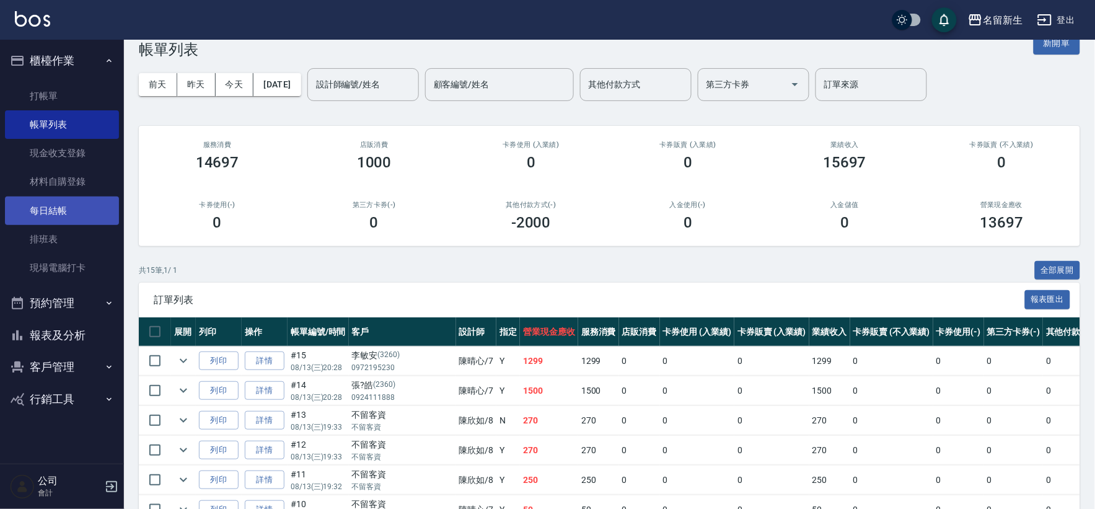
click at [72, 213] on link "每日結帳" at bounding box center [62, 210] width 114 height 29
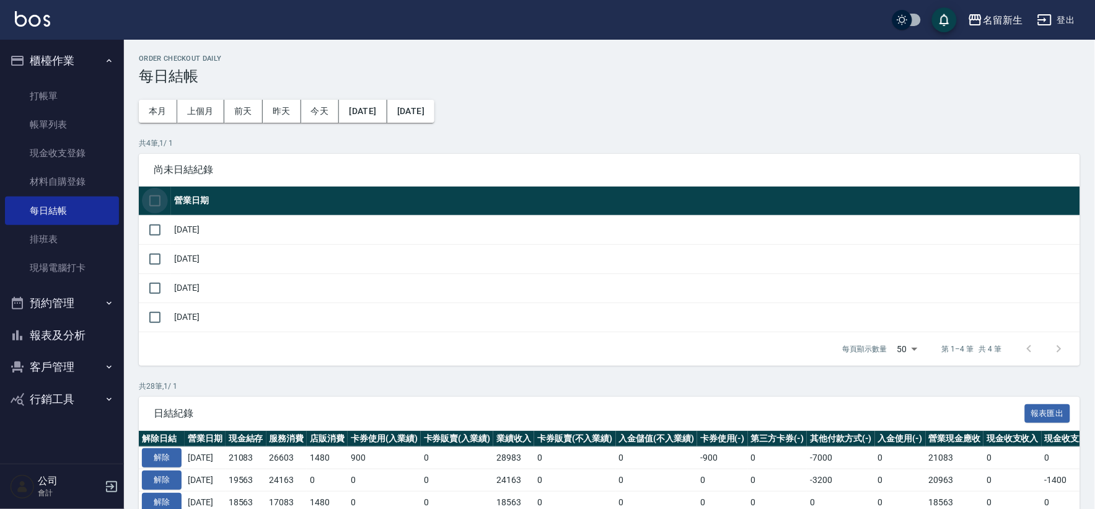
click at [151, 200] on input "checkbox" at bounding box center [155, 201] width 26 height 26
checkbox input "true"
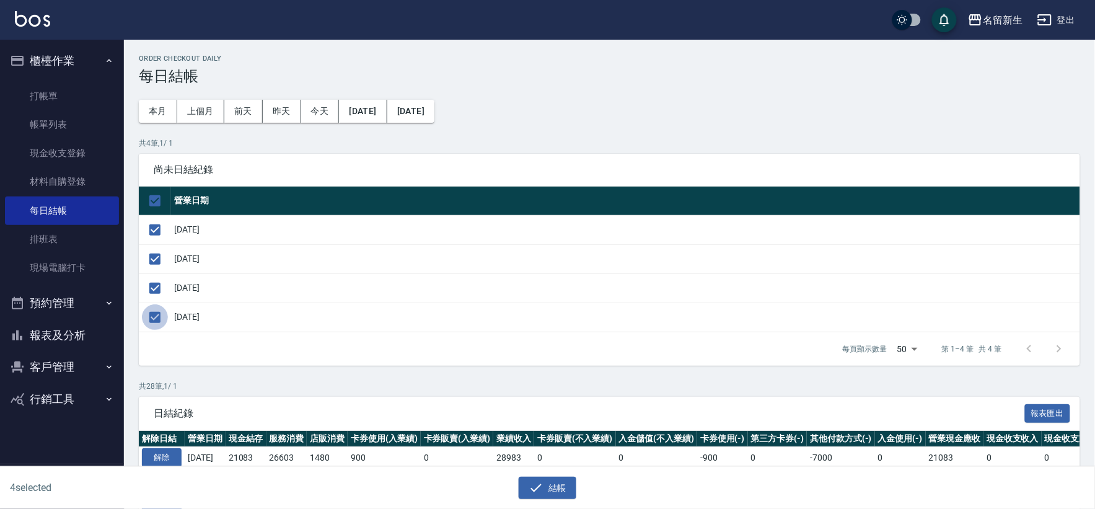
click at [155, 319] on input "checkbox" at bounding box center [155, 317] width 26 height 26
checkbox input "false"
click at [536, 483] on icon "button" at bounding box center [536, 487] width 15 height 15
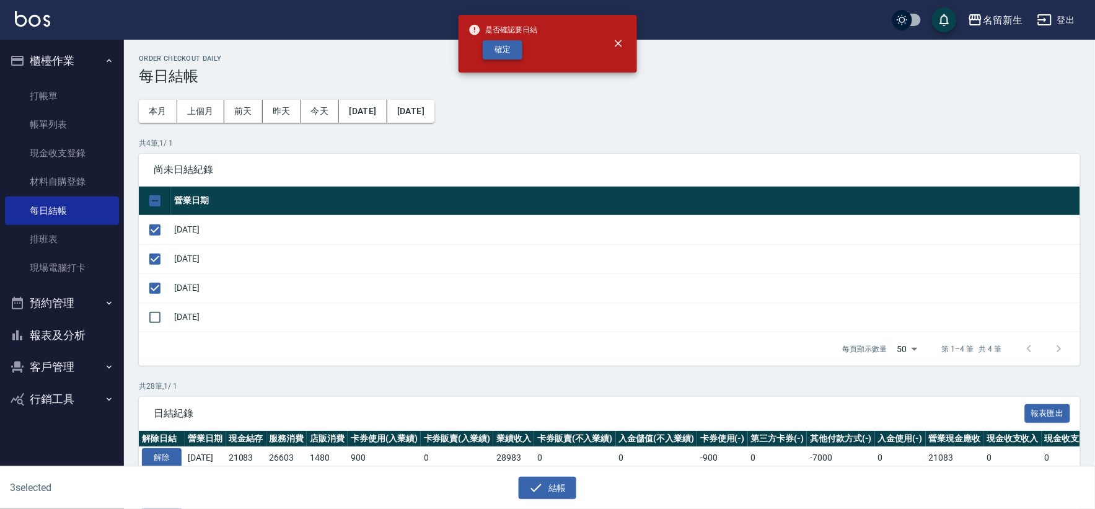
click at [511, 51] on button "確定" at bounding box center [503, 49] width 40 height 19
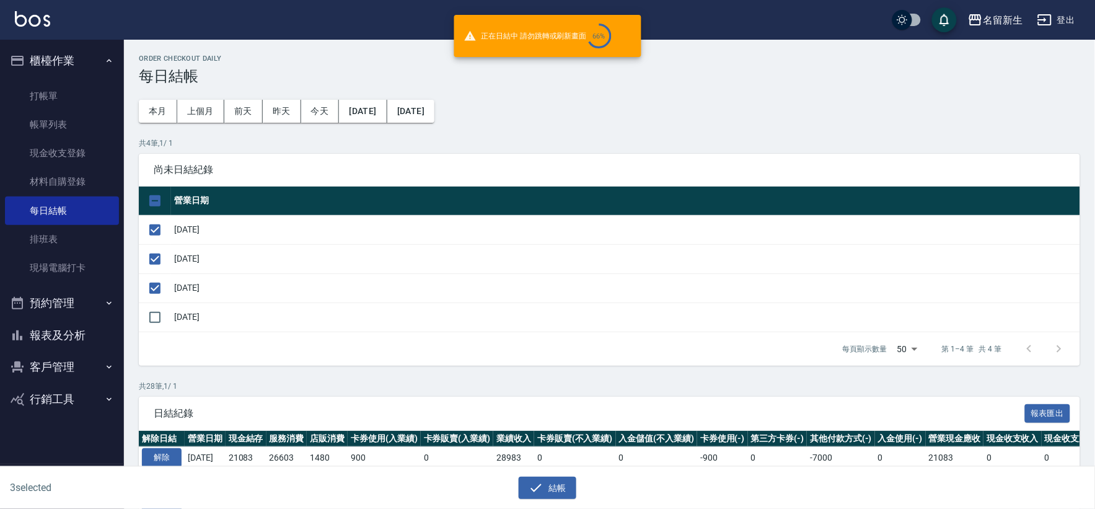
checkbox input "false"
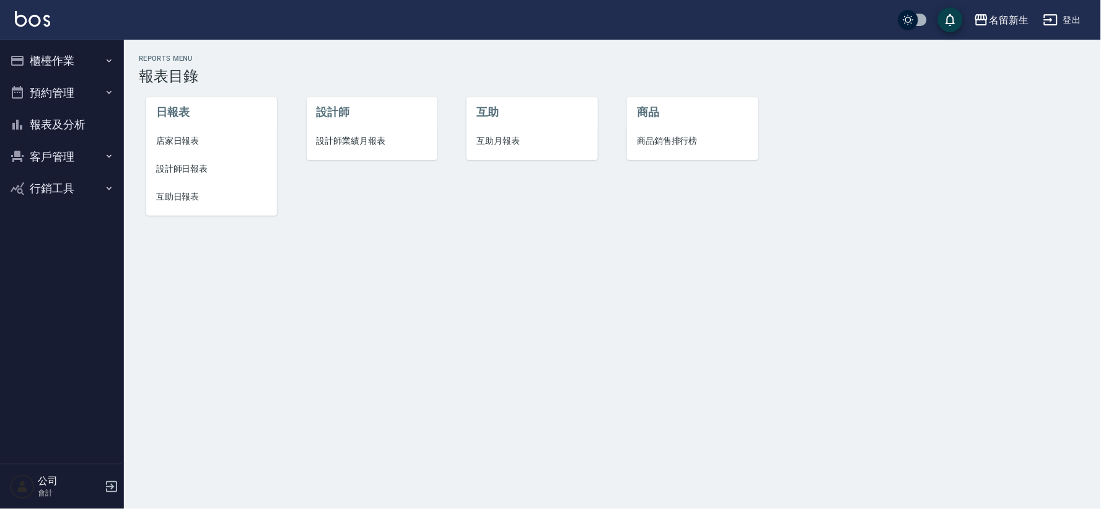
click at [203, 183] on li "互助日報表" at bounding box center [211, 197] width 131 height 28
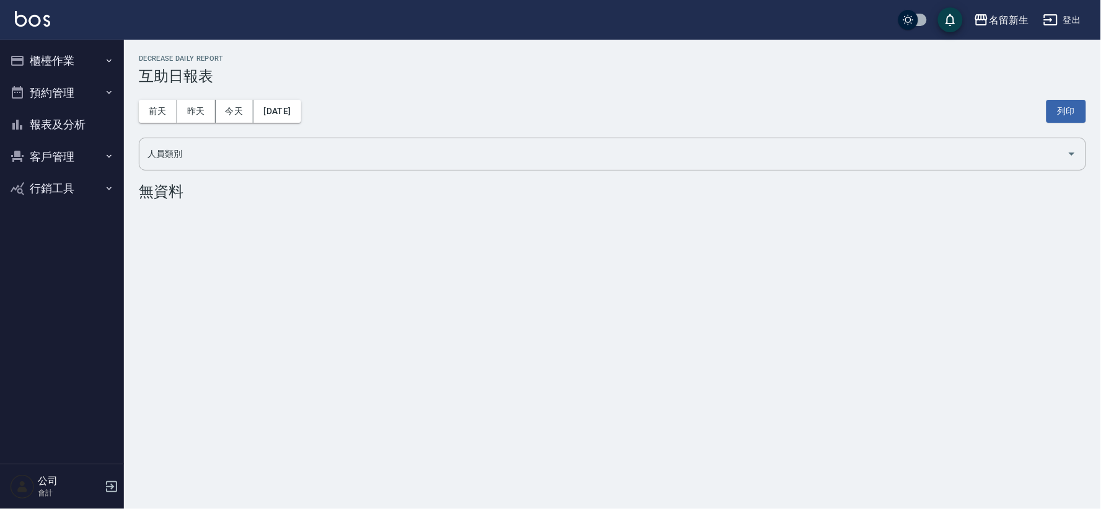
click at [71, 125] on button "報表及分析" at bounding box center [62, 124] width 114 height 32
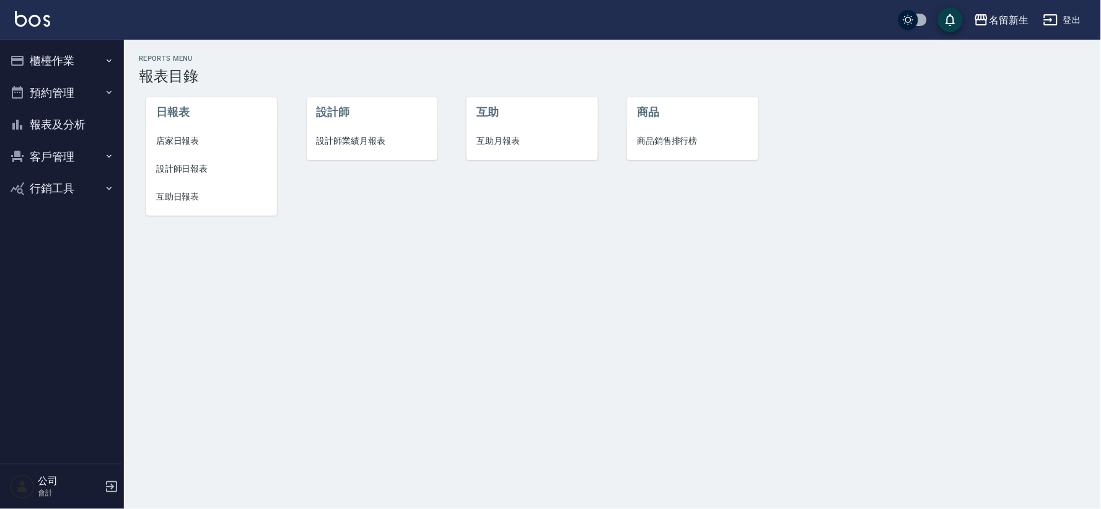
click at [522, 136] on span "互助月報表" at bounding box center [532, 140] width 111 height 13
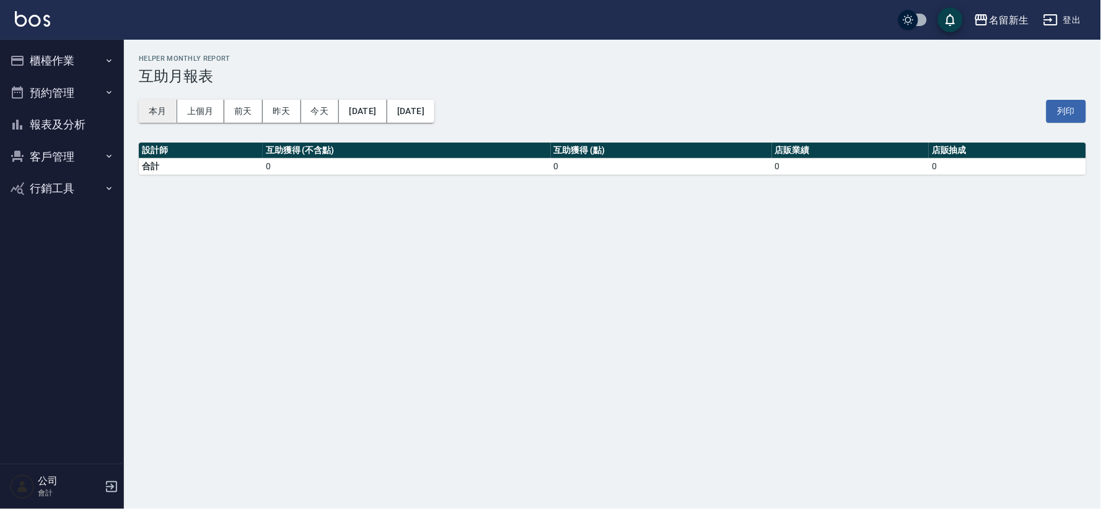
click at [159, 115] on button "本月" at bounding box center [158, 111] width 38 height 23
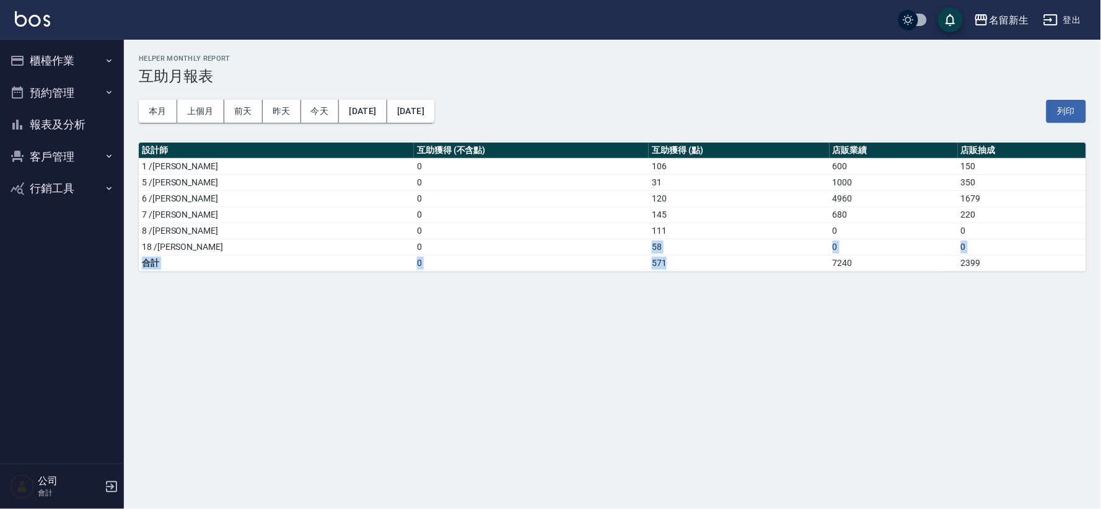
drag, startPoint x: 550, startPoint y: 249, endPoint x: 729, endPoint y: 259, distance: 180.0
click at [729, 259] on tbody "1 /[PERSON_NAME]0 106 600 150 5 /[PERSON_NAME]0 31 1000 350 6 /[PERSON_NAME]0 1…" at bounding box center [613, 214] width 948 height 113
click at [717, 299] on div "名留新生 [DATE] - [DATE] 互助月報表 列印時間： [DATE][PHONE_NUMBER]:58 Helper Monthly Report …" at bounding box center [550, 254] width 1101 height 509
drag, startPoint x: 615, startPoint y: 243, endPoint x: 545, endPoint y: 251, distance: 69.9
click at [545, 251] on tr "18 /[PERSON_NAME]0 58 0 0" at bounding box center [613, 247] width 948 height 16
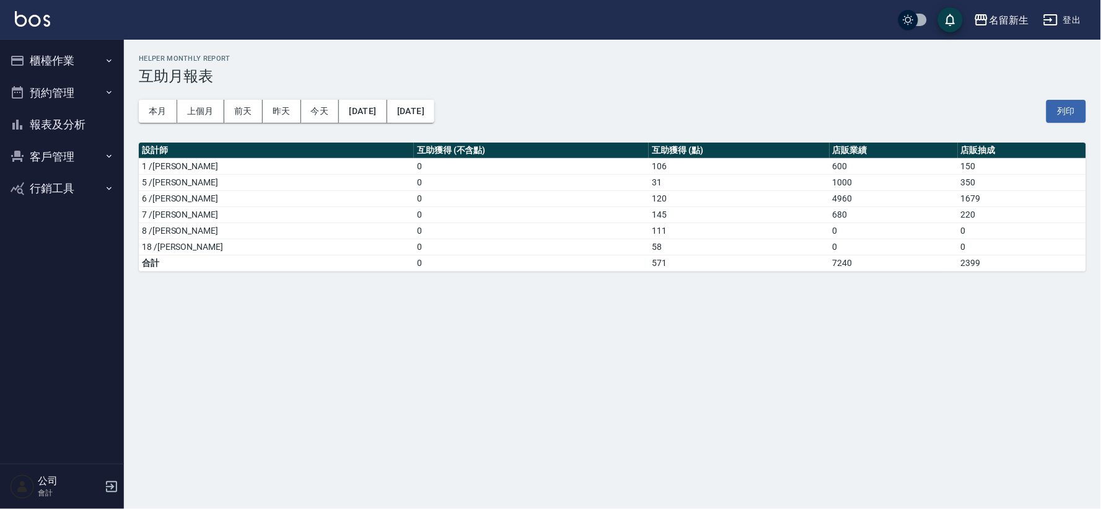
click at [549, 255] on td "0" at bounding box center [531, 263] width 235 height 16
drag, startPoint x: 580, startPoint y: 242, endPoint x: 643, endPoint y: 244, distance: 62.6
click at [643, 244] on tr "18 /[PERSON_NAME]0 58 0 0" at bounding box center [613, 247] width 948 height 16
click at [649, 249] on td "58" at bounding box center [739, 247] width 180 height 16
click at [649, 245] on td "58" at bounding box center [739, 247] width 180 height 16
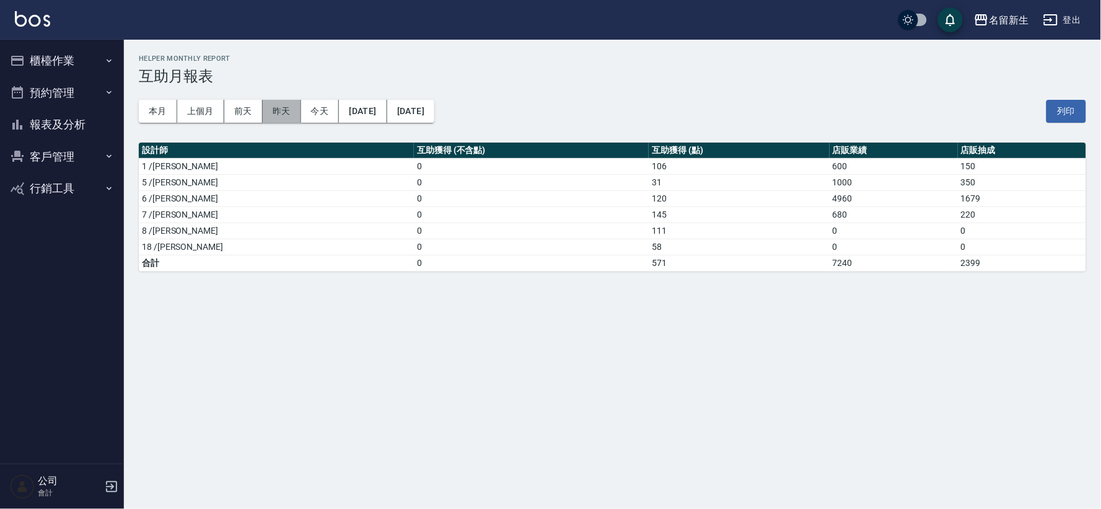
click at [270, 110] on button "昨天" at bounding box center [282, 111] width 38 height 23
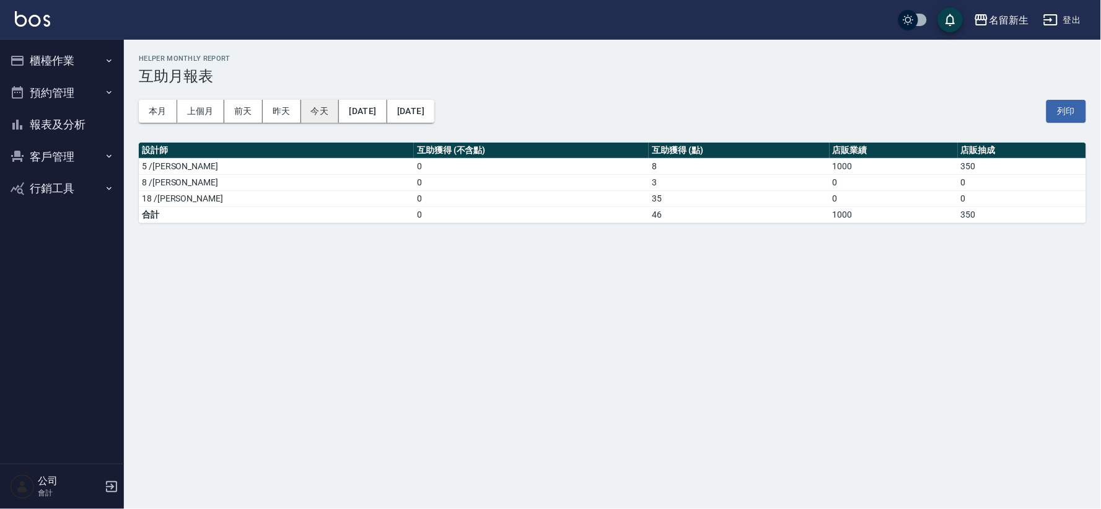
click at [327, 108] on button "今天" at bounding box center [320, 111] width 38 height 23
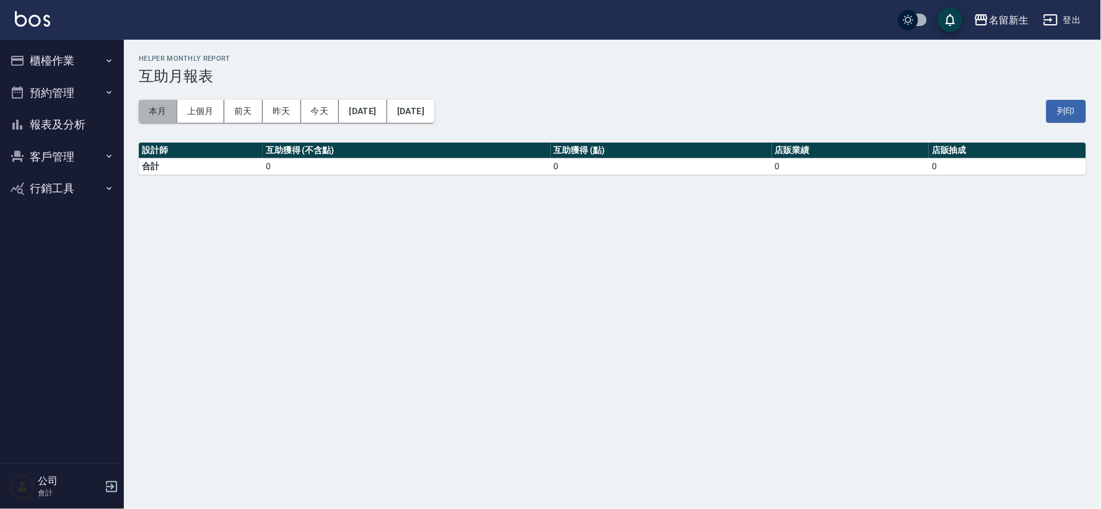
click at [139, 108] on button "本月" at bounding box center [158, 111] width 38 height 23
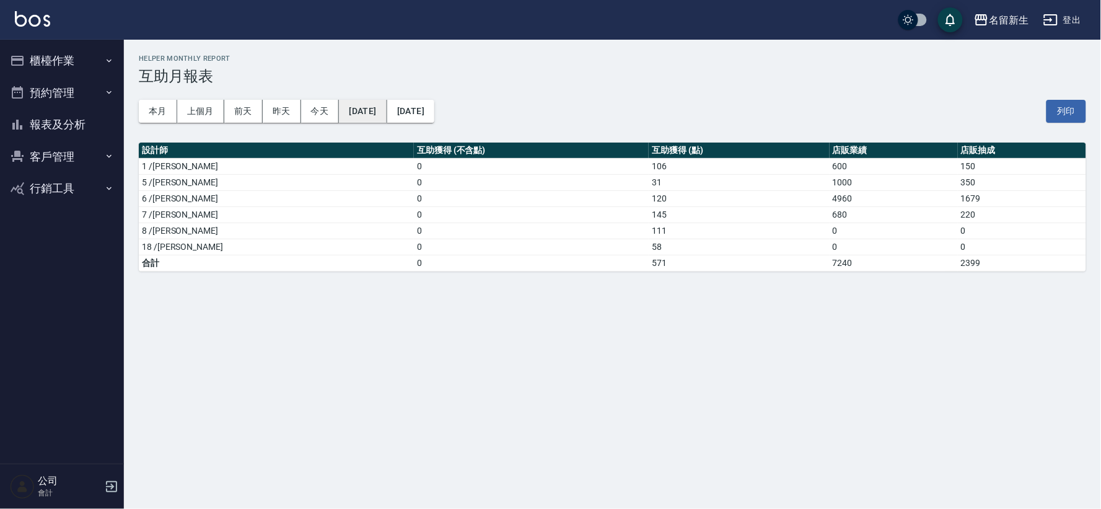
click at [373, 112] on button "[DATE]" at bounding box center [363, 111] width 48 height 23
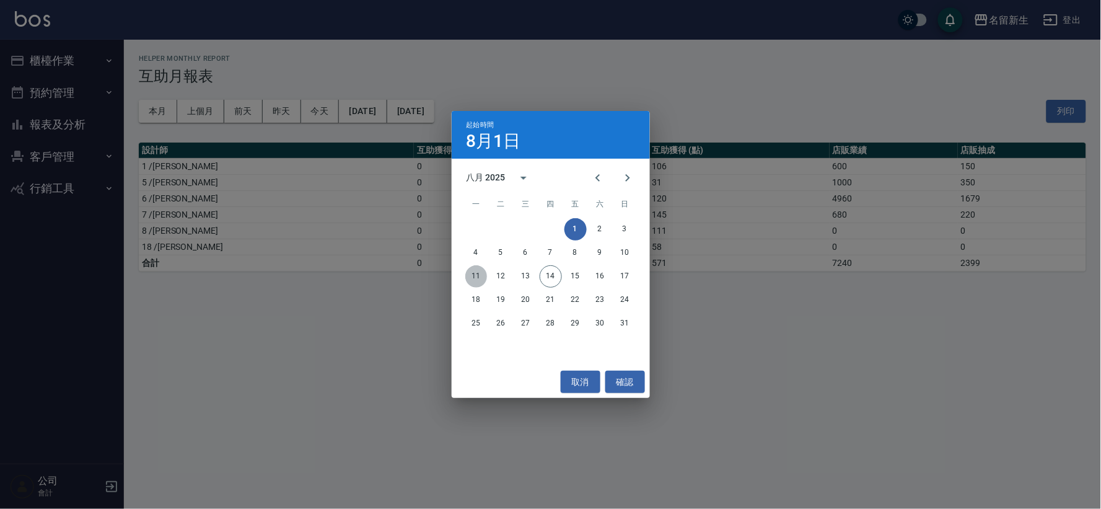
click at [477, 270] on button "11" at bounding box center [476, 276] width 22 height 22
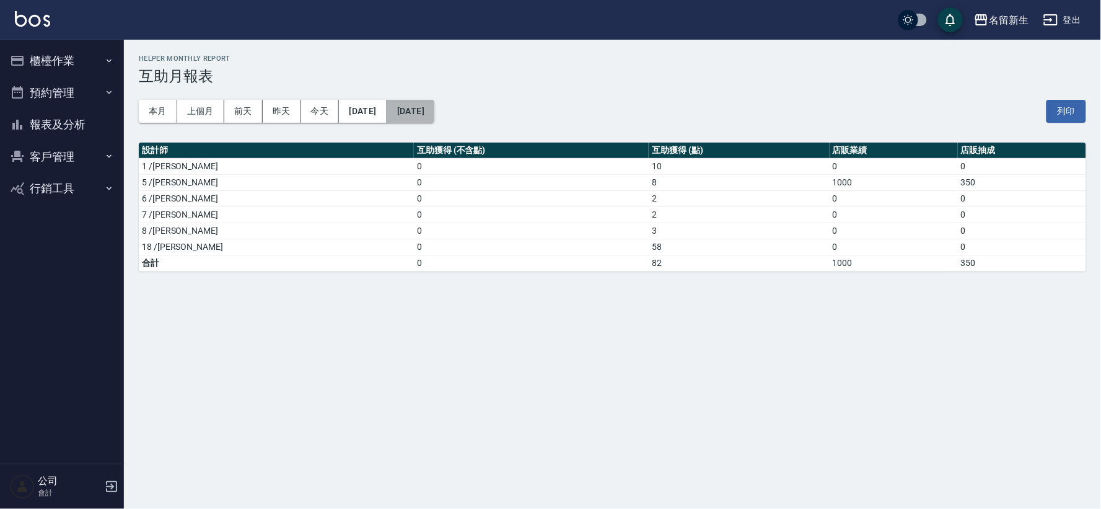
click at [434, 113] on button "[DATE]" at bounding box center [410, 111] width 47 height 23
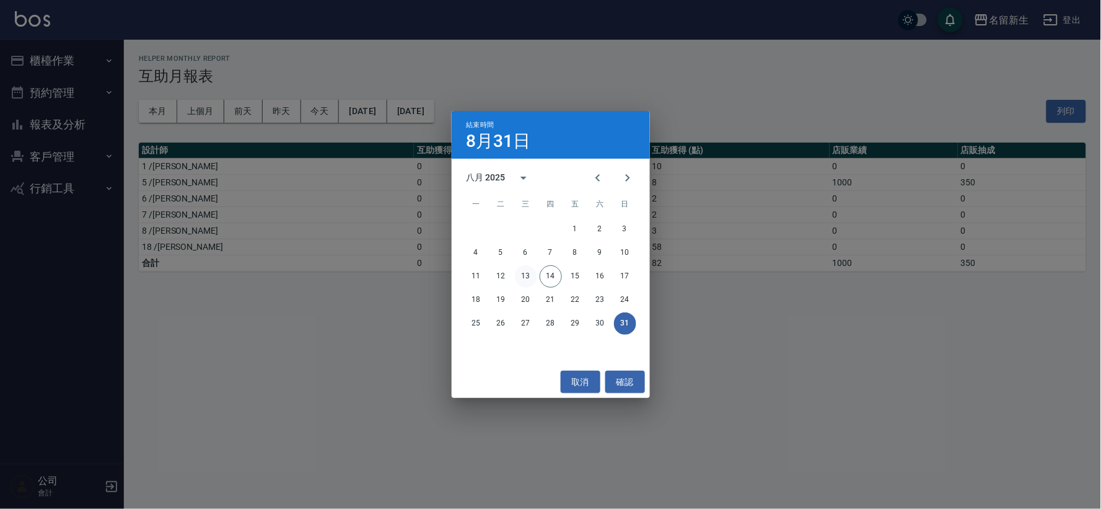
click at [527, 271] on button "13" at bounding box center [526, 276] width 22 height 22
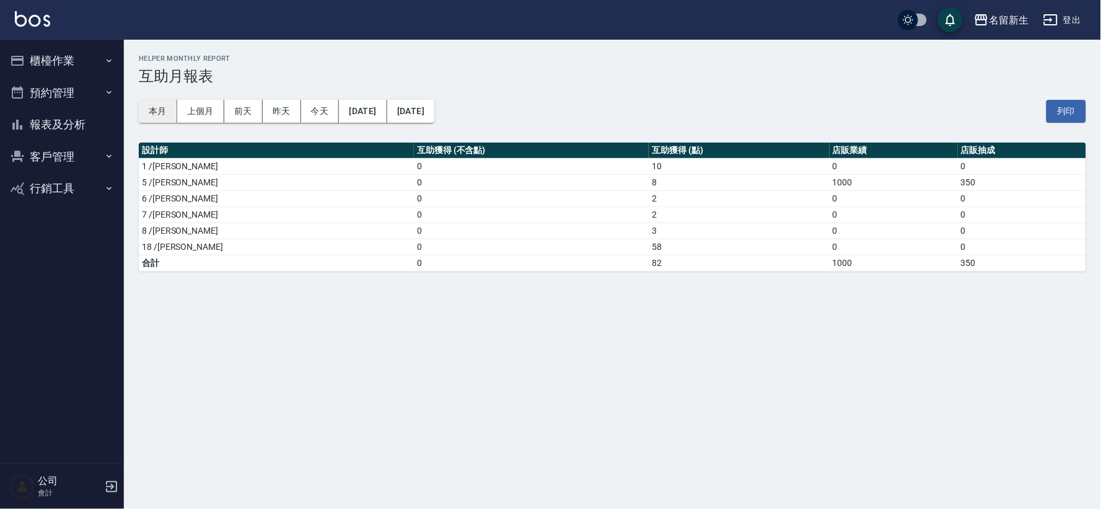
click at [156, 120] on button "本月" at bounding box center [158, 111] width 38 height 23
click at [50, 59] on button "櫃檯作業" at bounding box center [62, 61] width 114 height 32
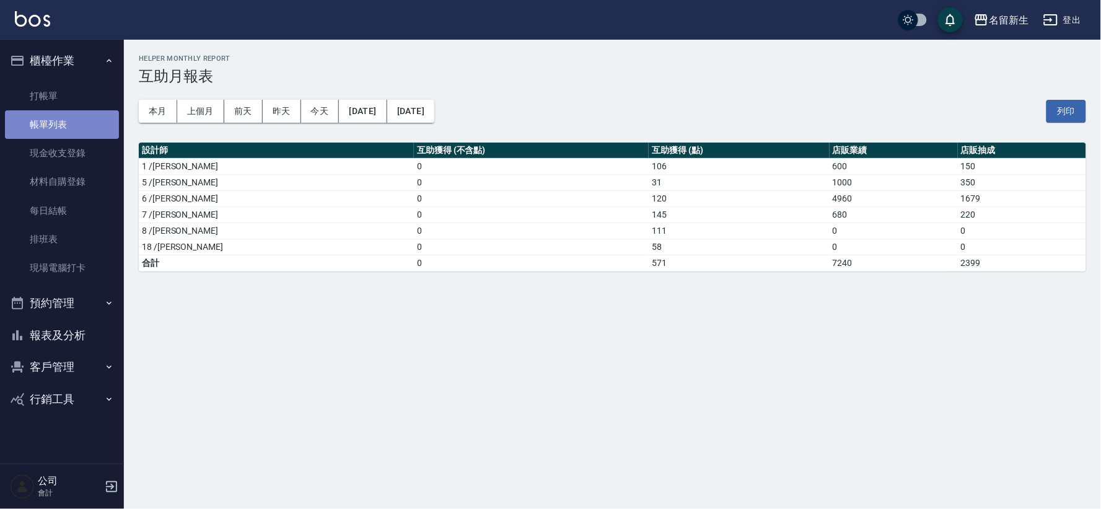
click at [65, 126] on link "帳單列表" at bounding box center [62, 124] width 114 height 29
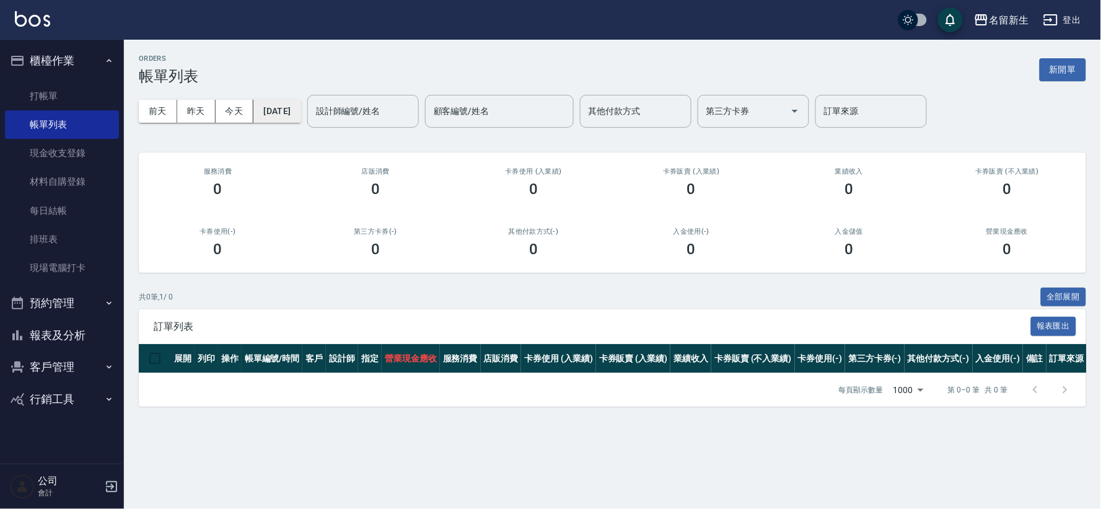
click at [292, 121] on button "[DATE]" at bounding box center [276, 111] width 47 height 23
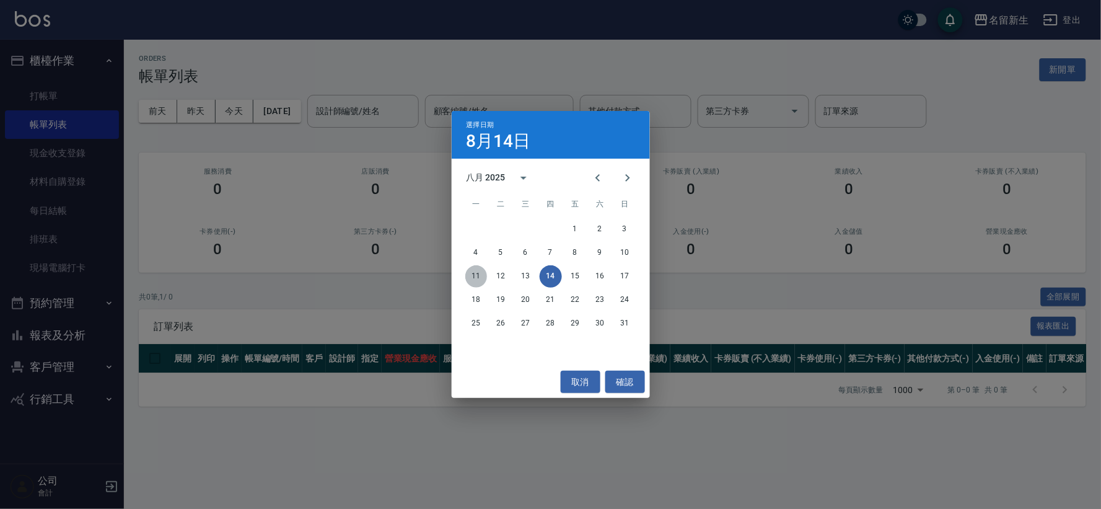
click at [473, 277] on button "11" at bounding box center [476, 276] width 22 height 22
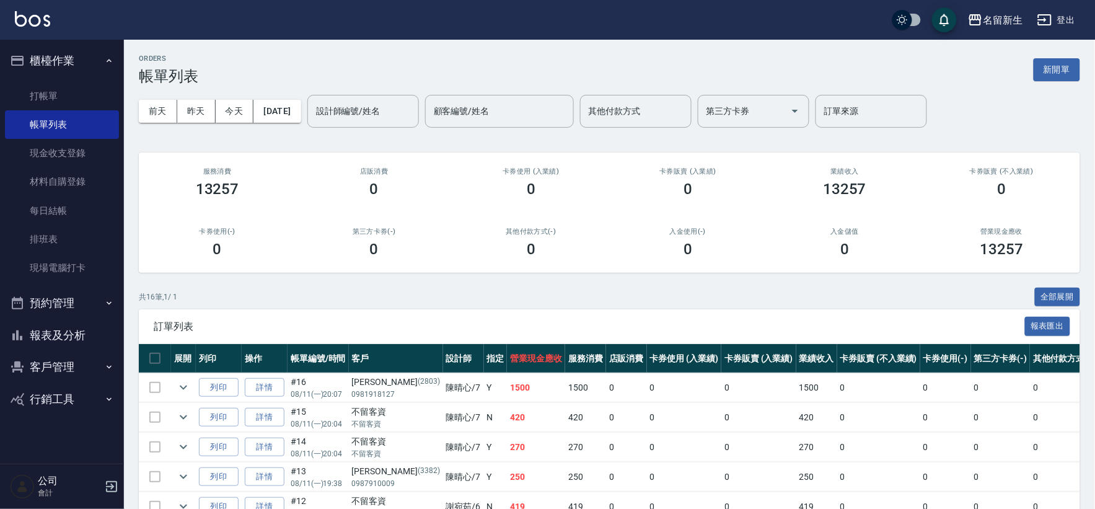
scroll to position [400, 0]
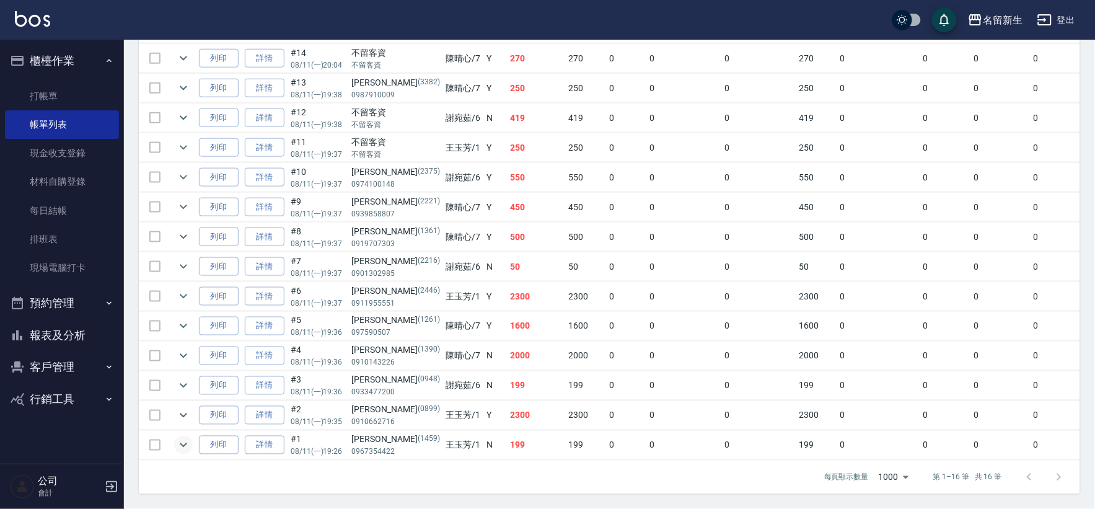
drag, startPoint x: 192, startPoint y: 441, endPoint x: 178, endPoint y: 428, distance: 18.9
click at [192, 441] on td at bounding box center [183, 445] width 25 height 29
click at [175, 431] on td at bounding box center [183, 445] width 25 height 29
click at [176, 438] on icon "expand row" at bounding box center [183, 445] width 15 height 15
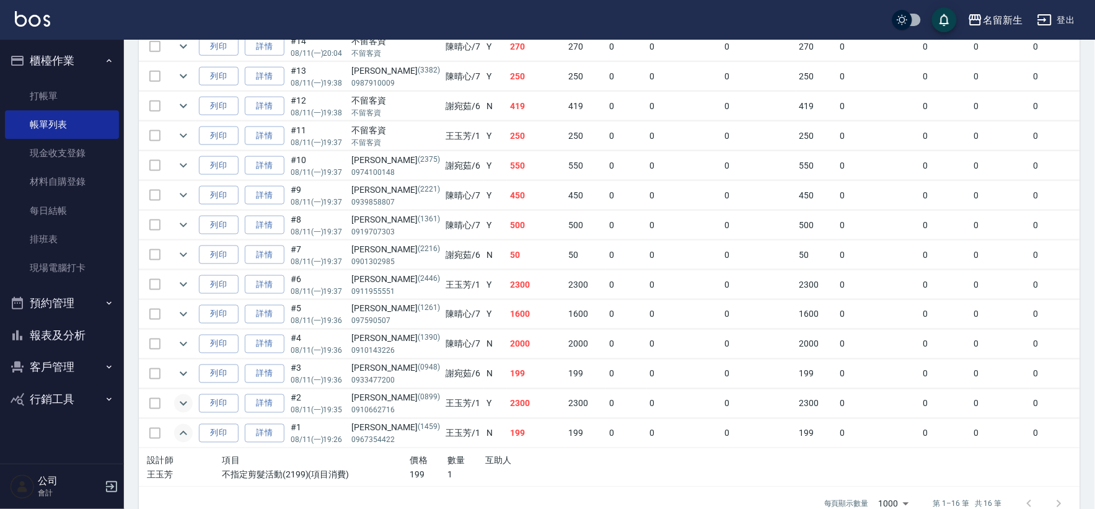
click at [188, 401] on icon "expand row" at bounding box center [183, 403] width 15 height 15
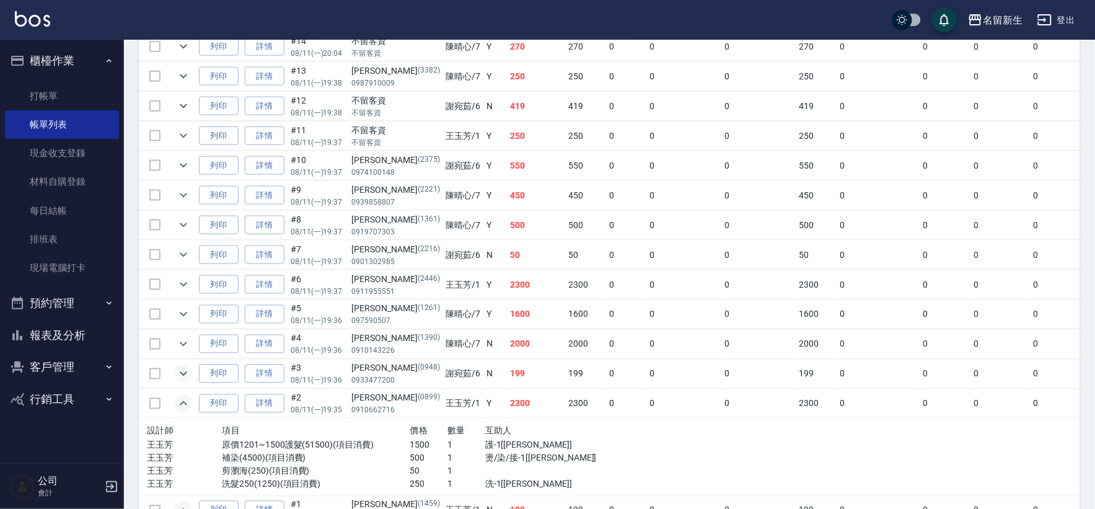
click at [191, 372] on td at bounding box center [183, 373] width 25 height 29
click at [190, 374] on icon "expand row" at bounding box center [183, 373] width 15 height 15
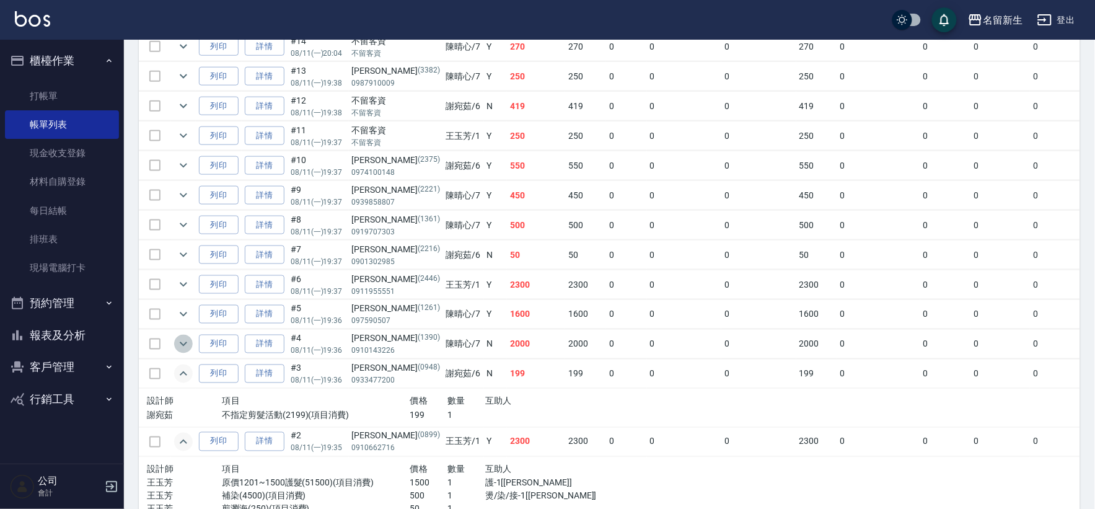
click at [185, 344] on icon "expand row" at bounding box center [183, 344] width 7 height 4
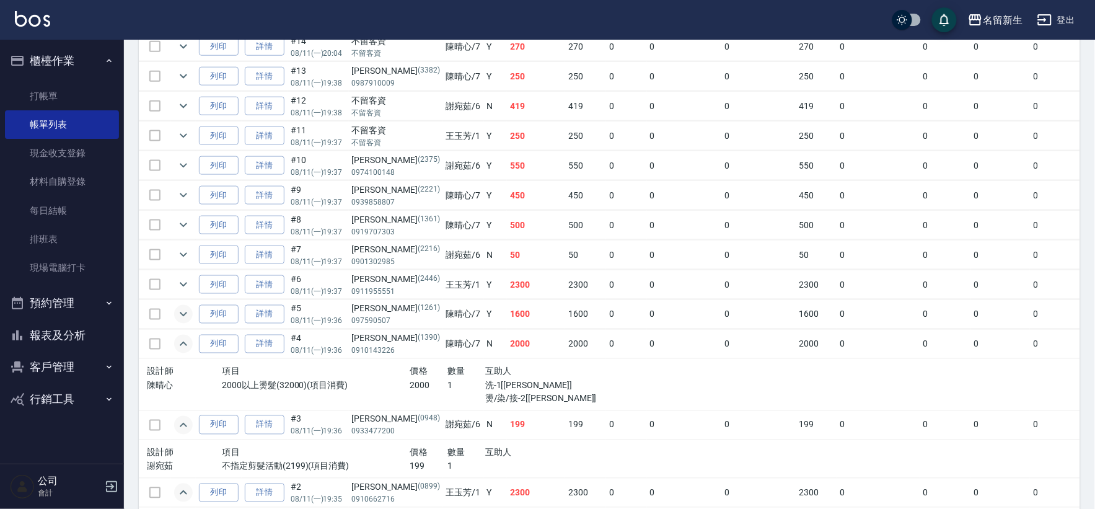
click at [185, 314] on icon "expand row" at bounding box center [183, 314] width 7 height 4
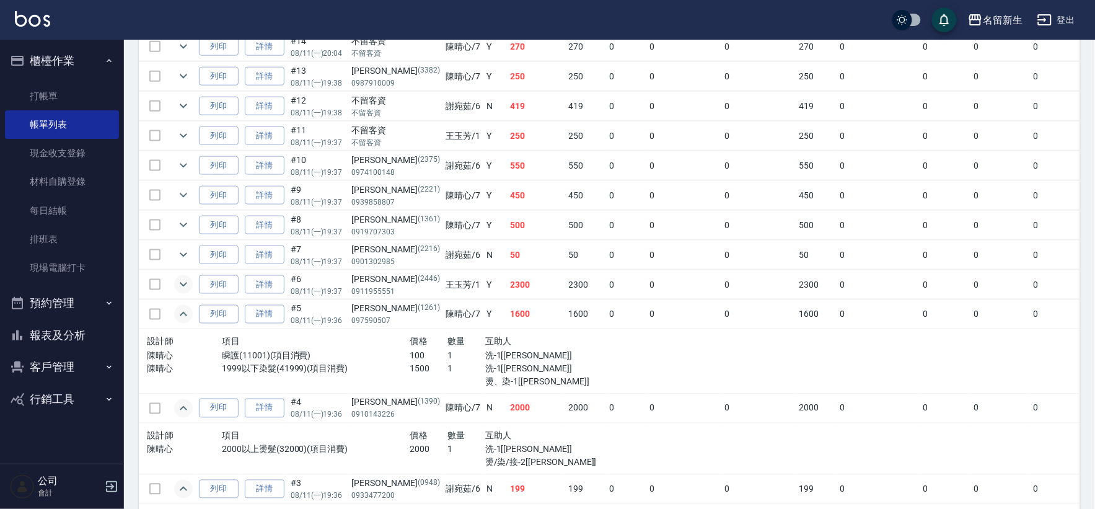
click at [180, 286] on icon "expand row" at bounding box center [183, 284] width 15 height 15
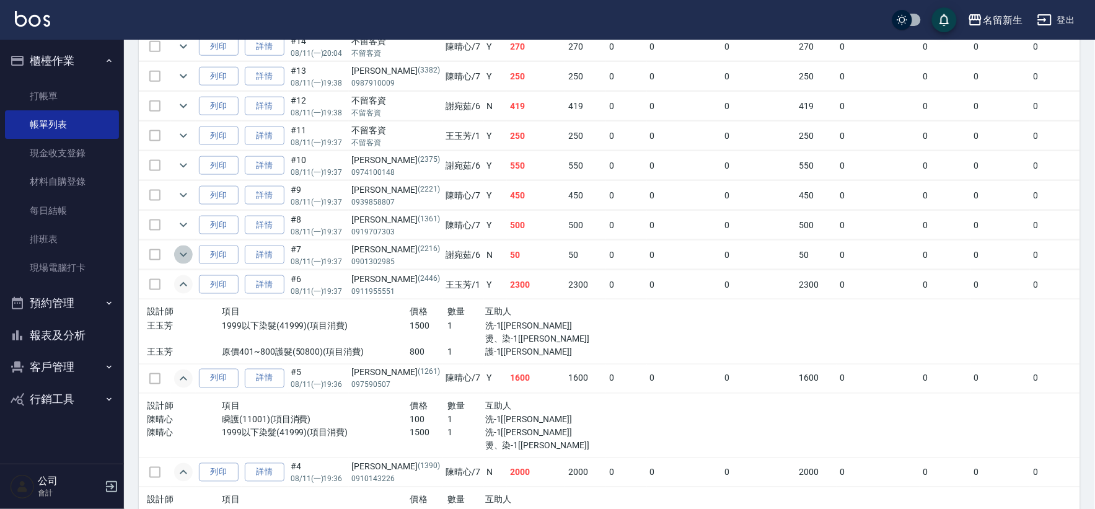
click at [181, 256] on icon "expand row" at bounding box center [183, 254] width 15 height 15
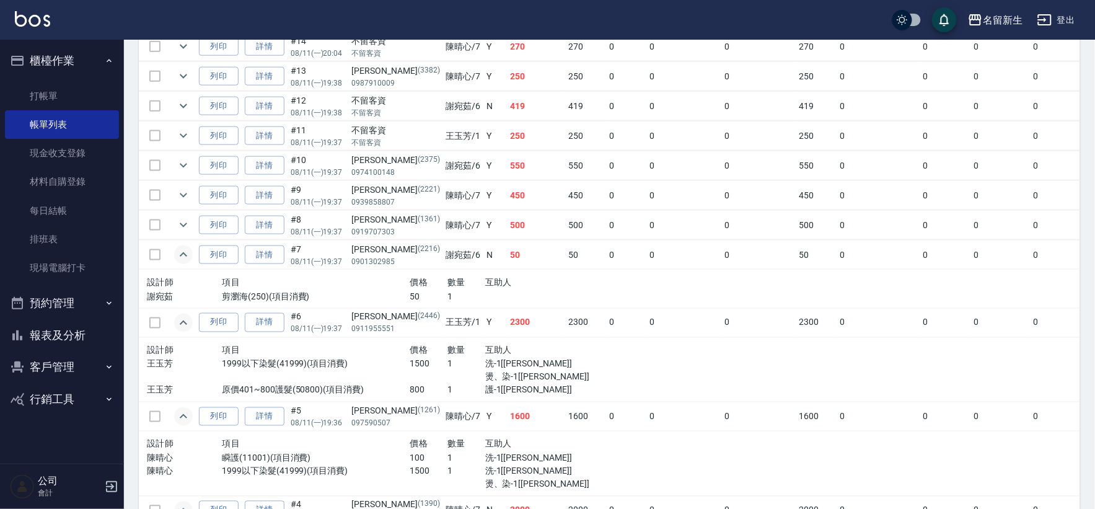
scroll to position [332, 0]
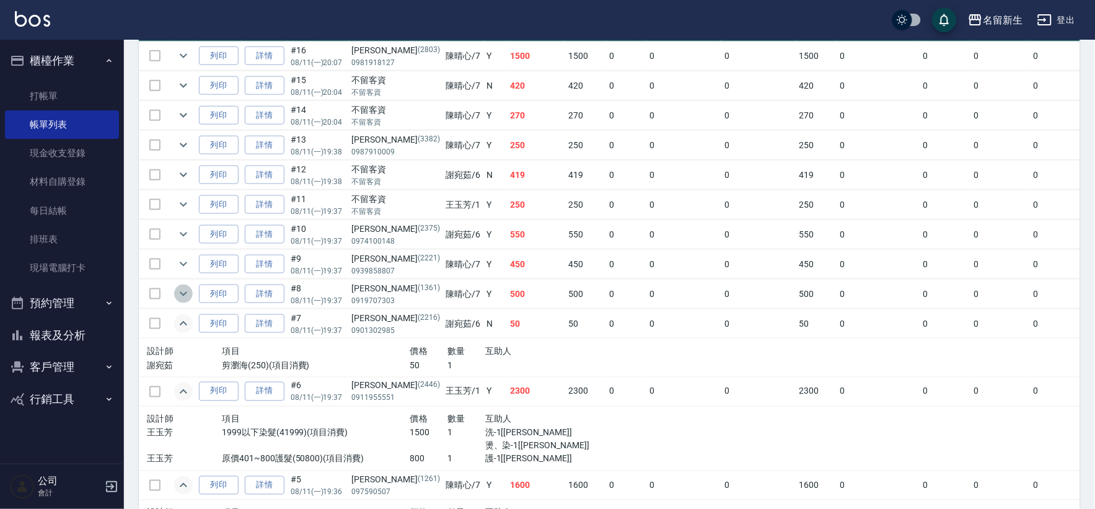
click at [185, 299] on icon "expand row" at bounding box center [183, 293] width 15 height 15
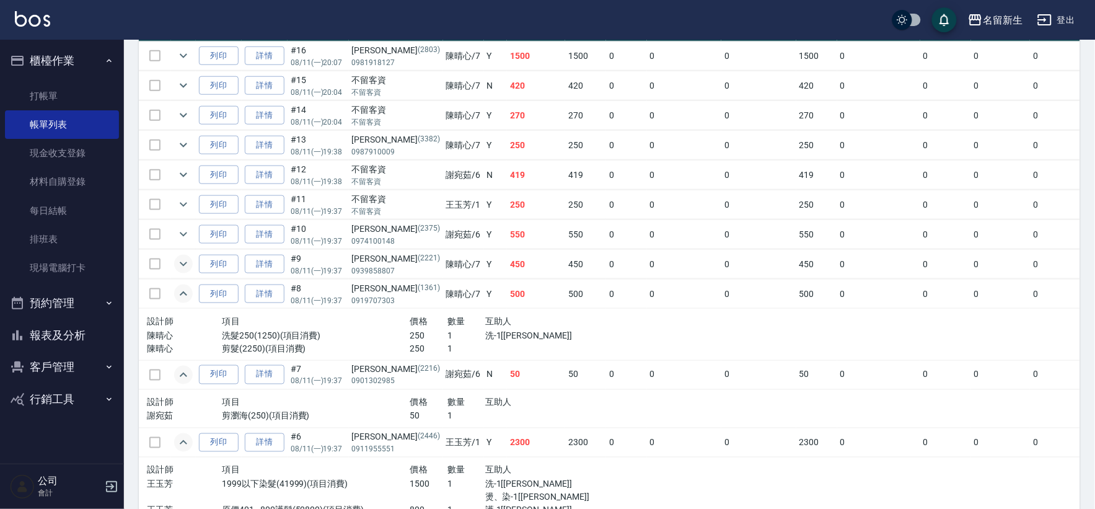
click at [183, 270] on icon "expand row" at bounding box center [183, 264] width 15 height 15
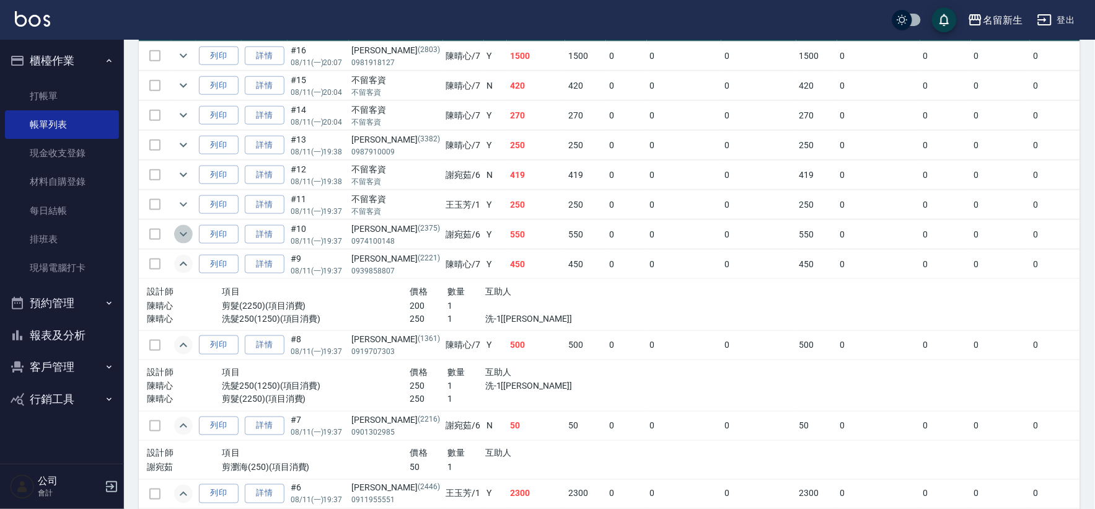
click at [182, 242] on button "expand row" at bounding box center [183, 234] width 19 height 19
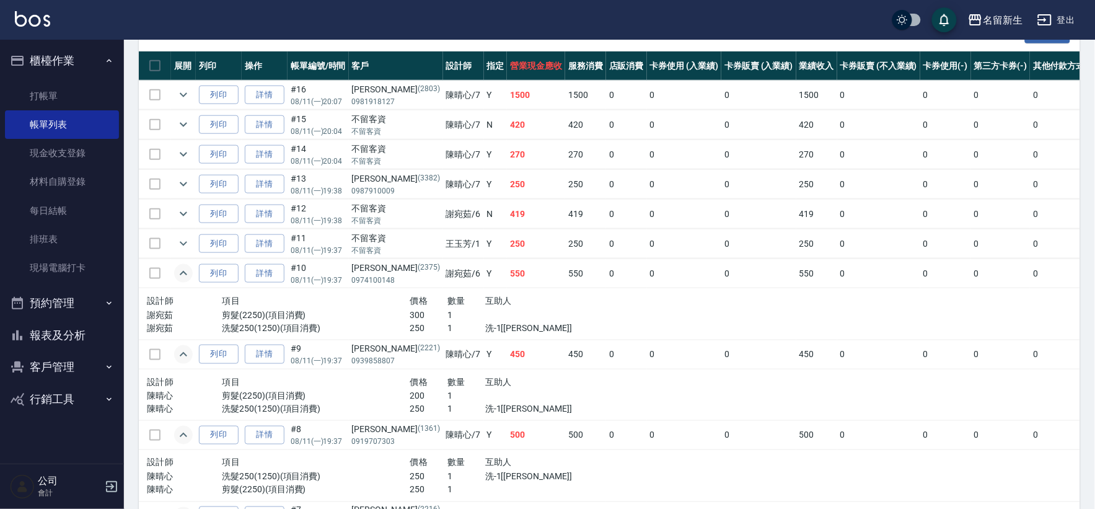
scroll to position [263, 0]
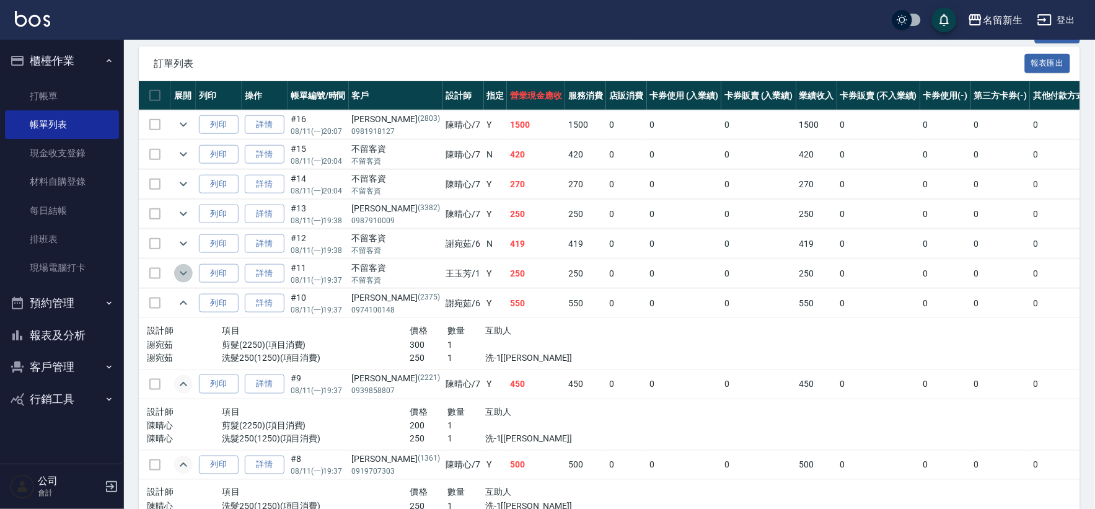
click at [187, 273] on icon "expand row" at bounding box center [183, 273] width 7 height 4
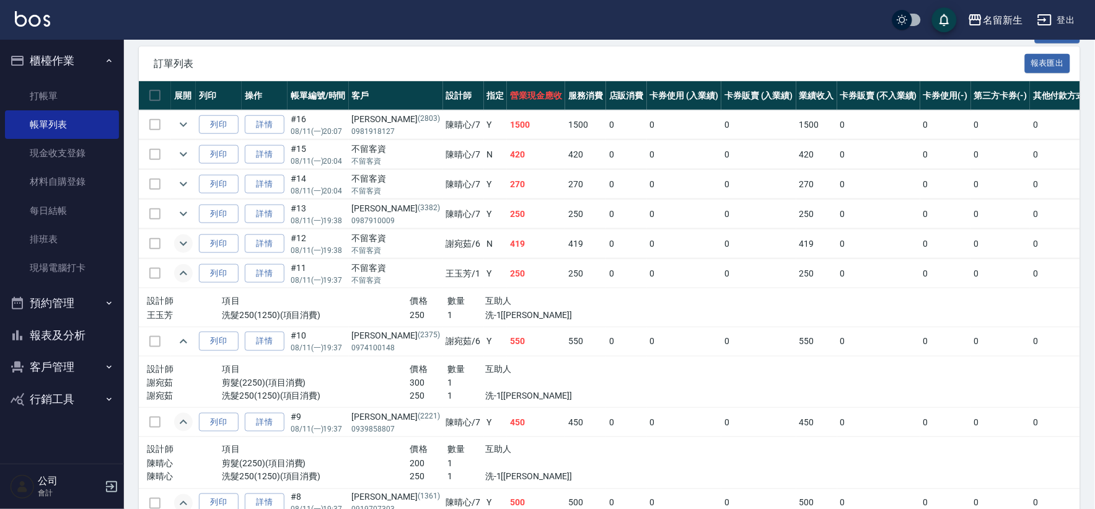
click at [183, 247] on icon "expand row" at bounding box center [183, 243] width 15 height 15
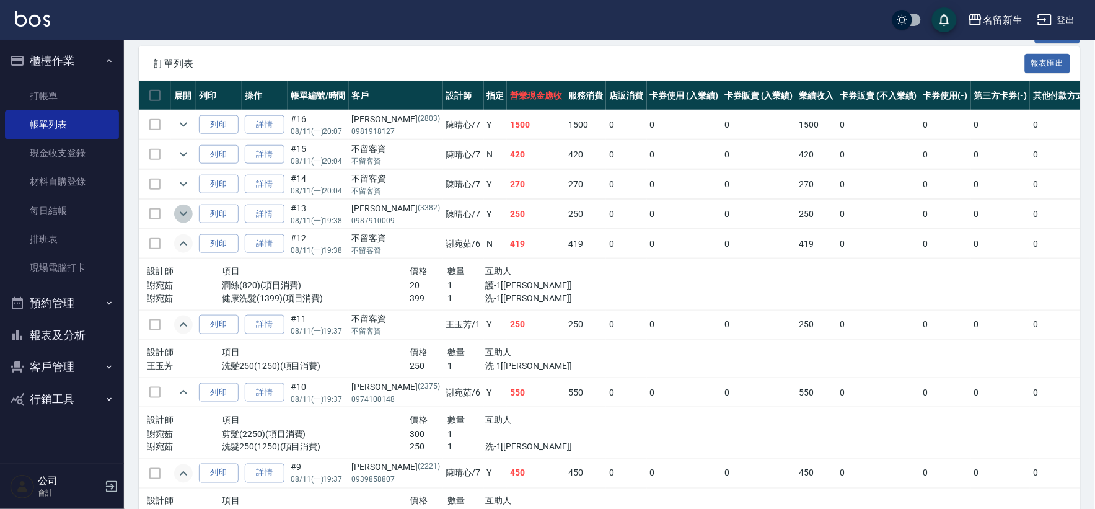
click at [188, 215] on icon "expand row" at bounding box center [183, 213] width 15 height 15
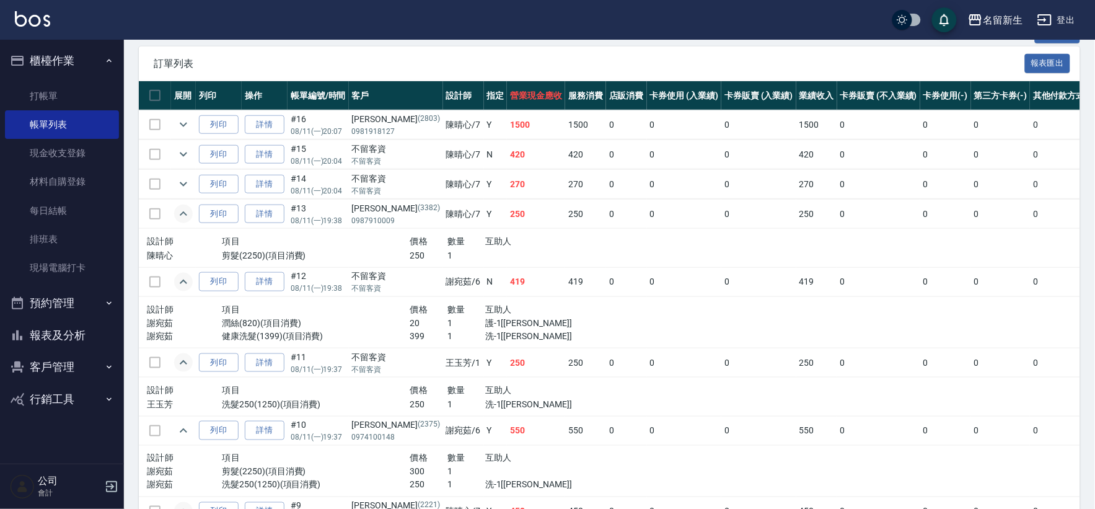
scroll to position [194, 0]
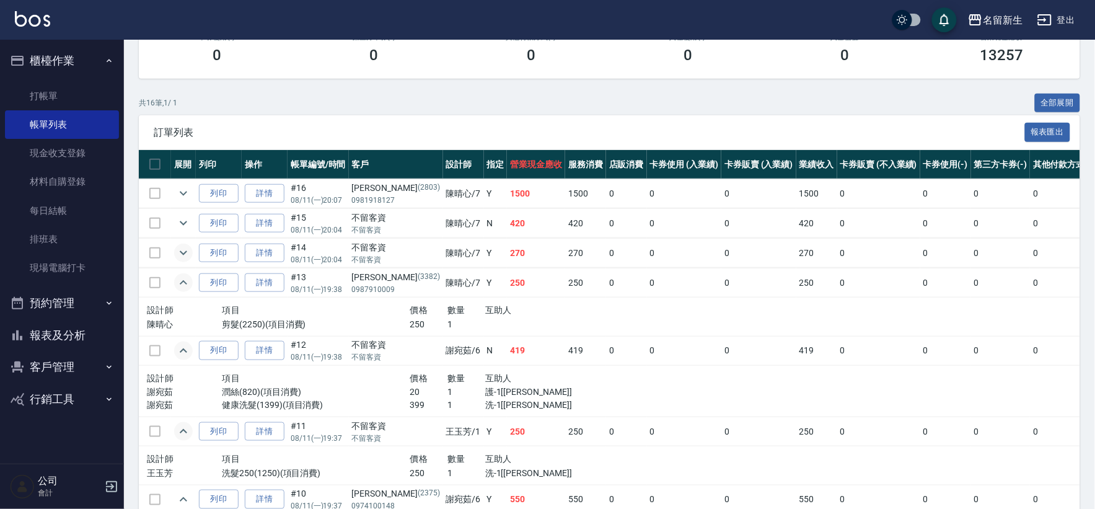
click at [183, 252] on icon "expand row" at bounding box center [183, 252] width 15 height 15
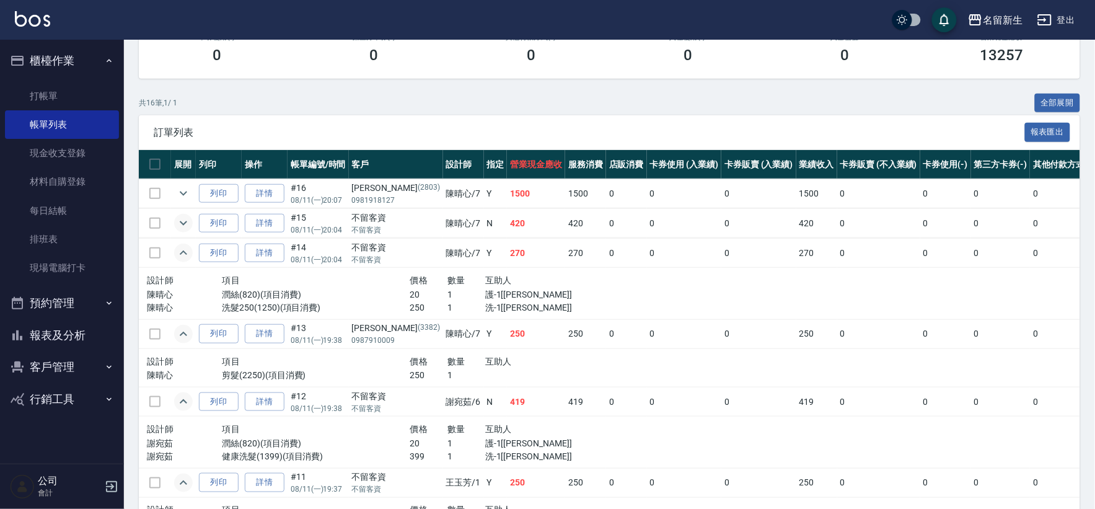
click at [183, 222] on icon "expand row" at bounding box center [183, 223] width 15 height 15
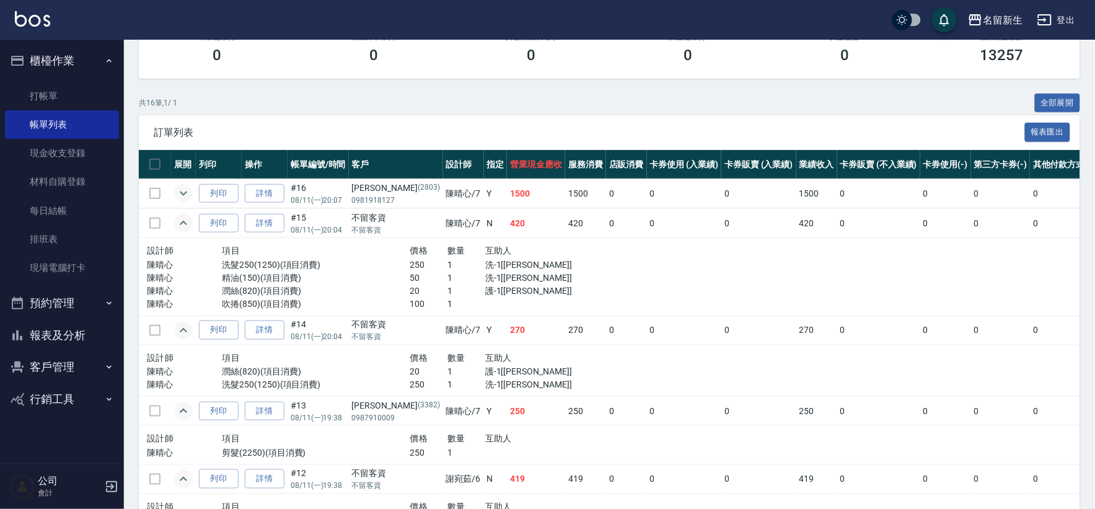
click at [183, 197] on icon "expand row" at bounding box center [183, 193] width 15 height 15
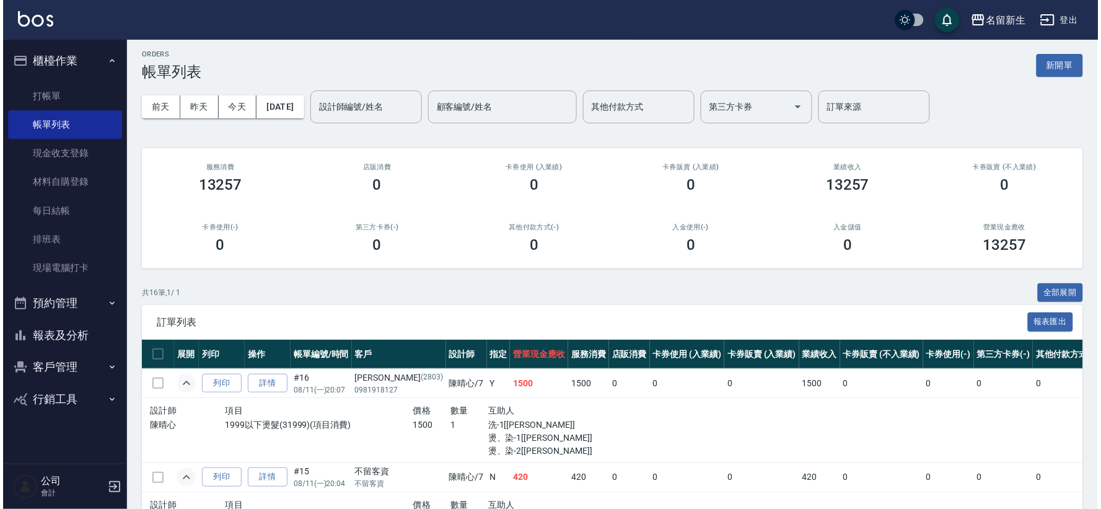
scroll to position [0, 0]
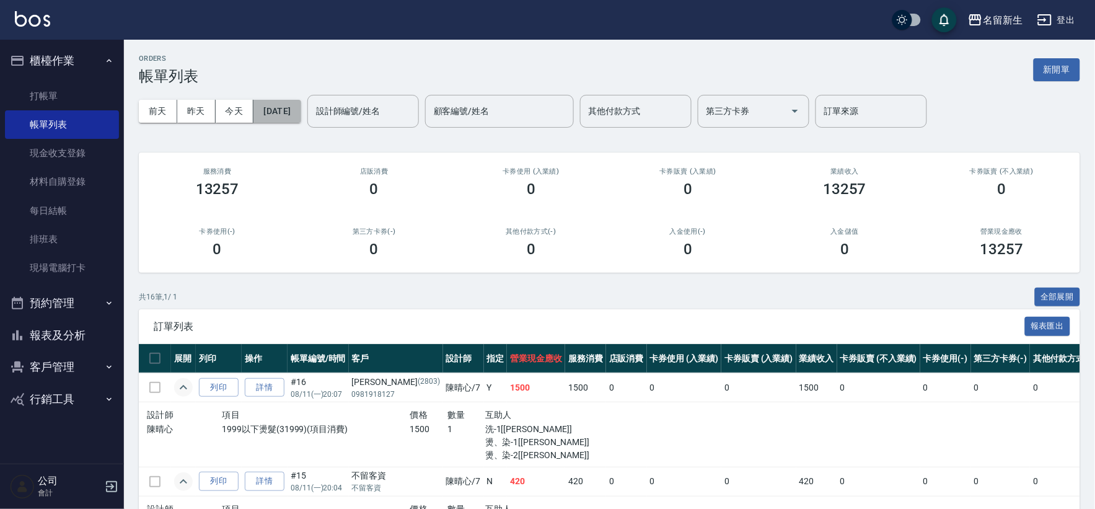
click at [276, 119] on button "[DATE]" at bounding box center [276, 111] width 47 height 23
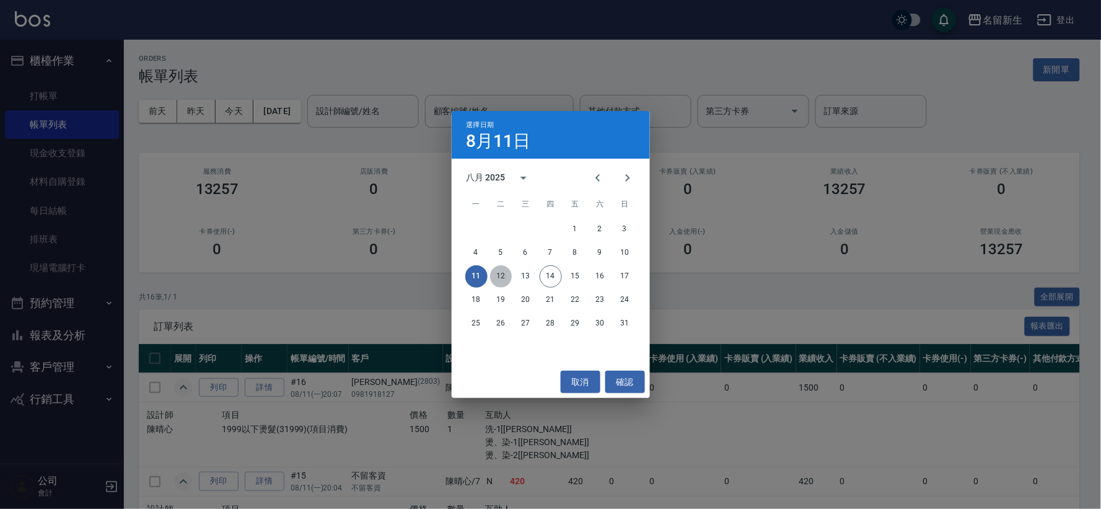
click at [506, 280] on button "12" at bounding box center [501, 276] width 22 height 22
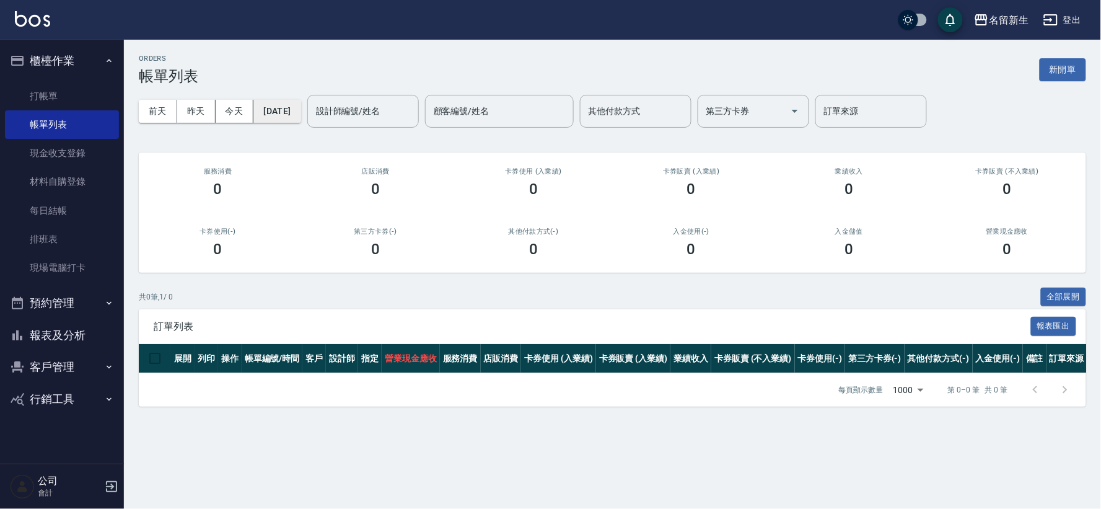
click at [301, 113] on button "[DATE]" at bounding box center [276, 111] width 47 height 23
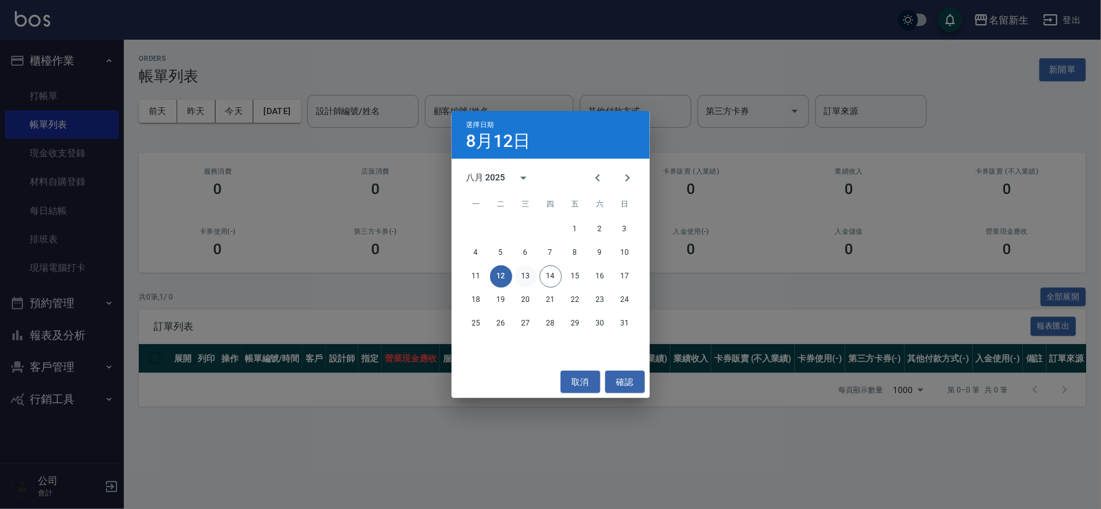
click at [531, 275] on button "13" at bounding box center [526, 276] width 22 height 22
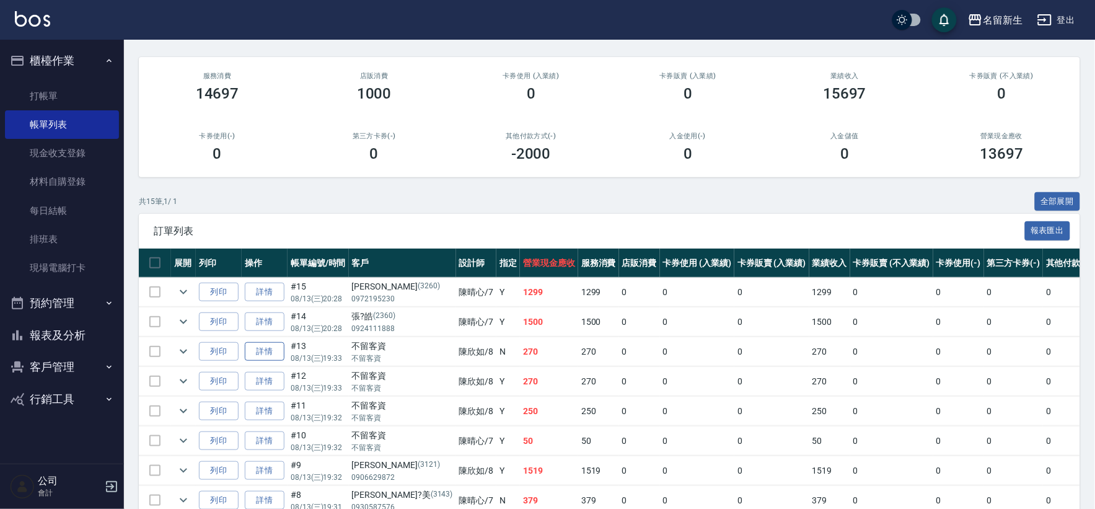
scroll to position [138, 0]
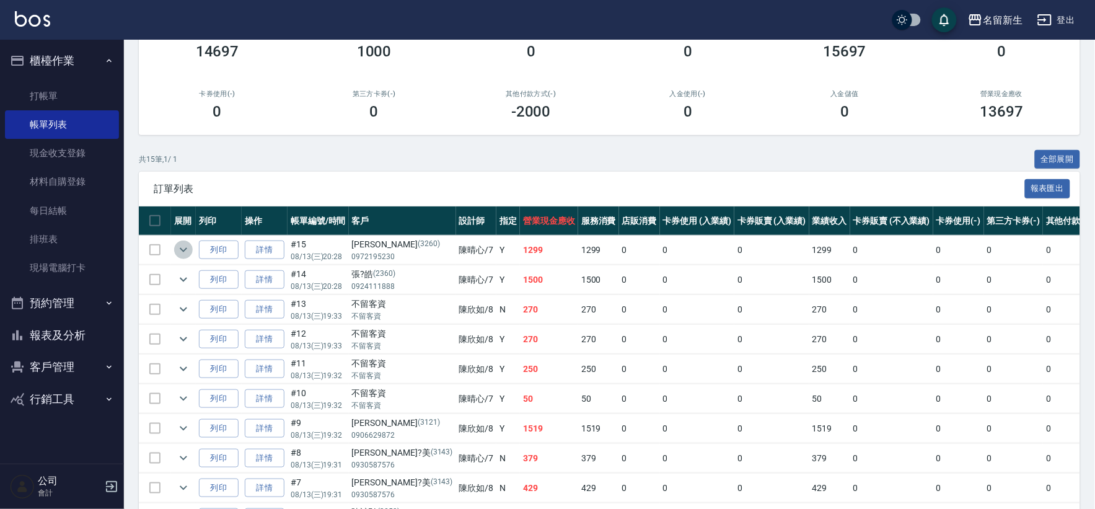
click at [183, 249] on icon "expand row" at bounding box center [183, 249] width 15 height 15
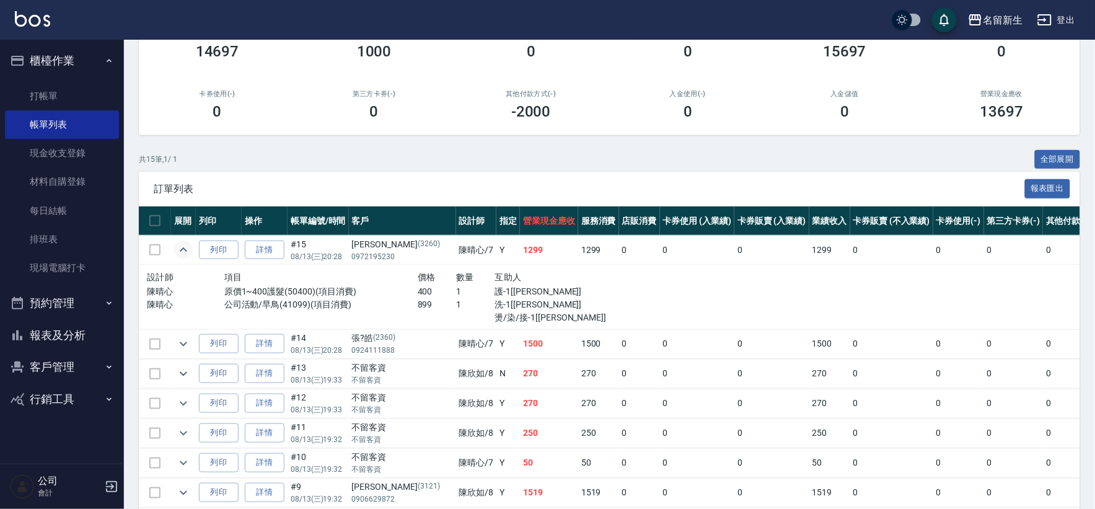
scroll to position [206, 0]
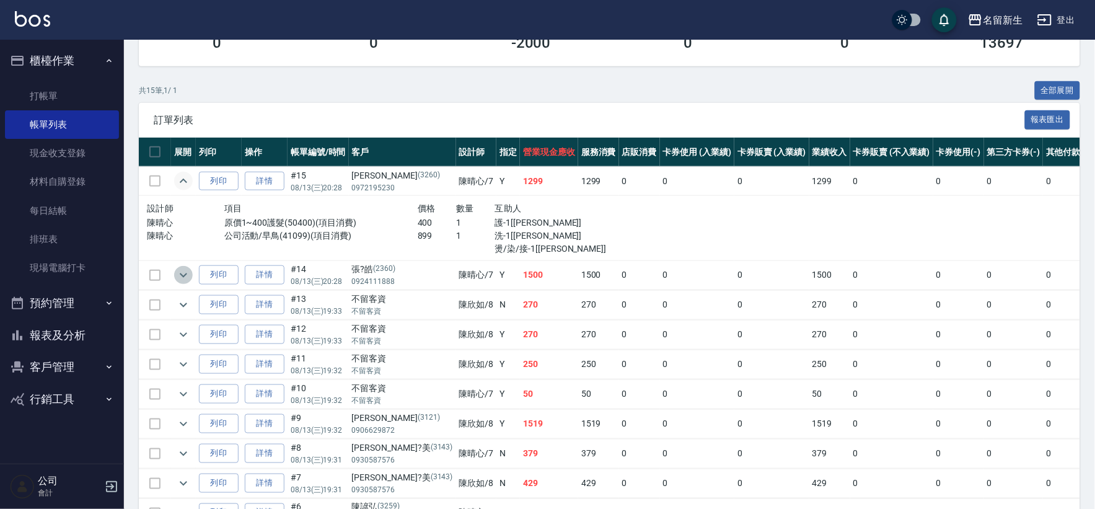
click at [184, 278] on icon "expand row" at bounding box center [183, 275] width 15 height 15
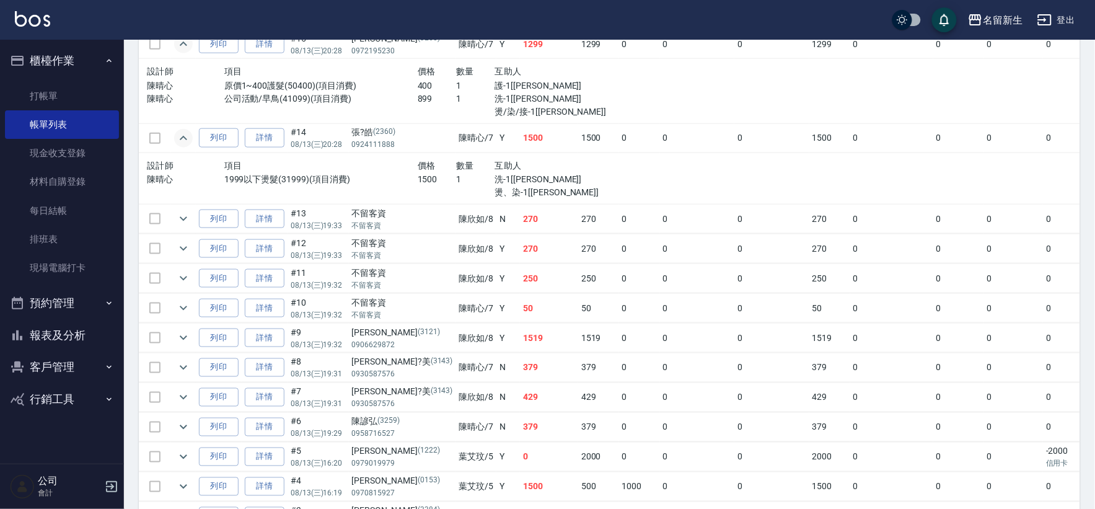
scroll to position [344, 0]
click at [188, 218] on icon "expand row" at bounding box center [183, 218] width 15 height 15
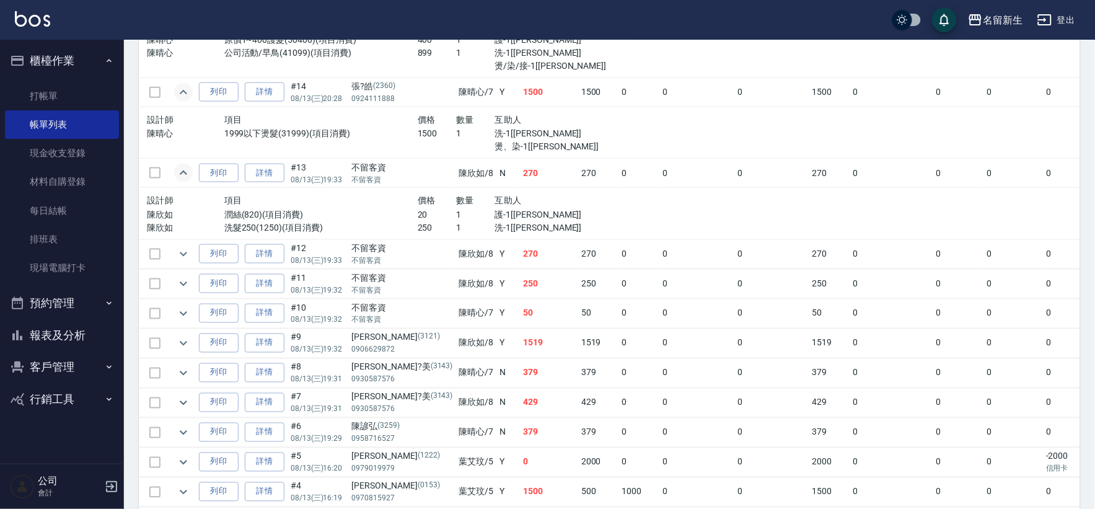
scroll to position [413, 0]
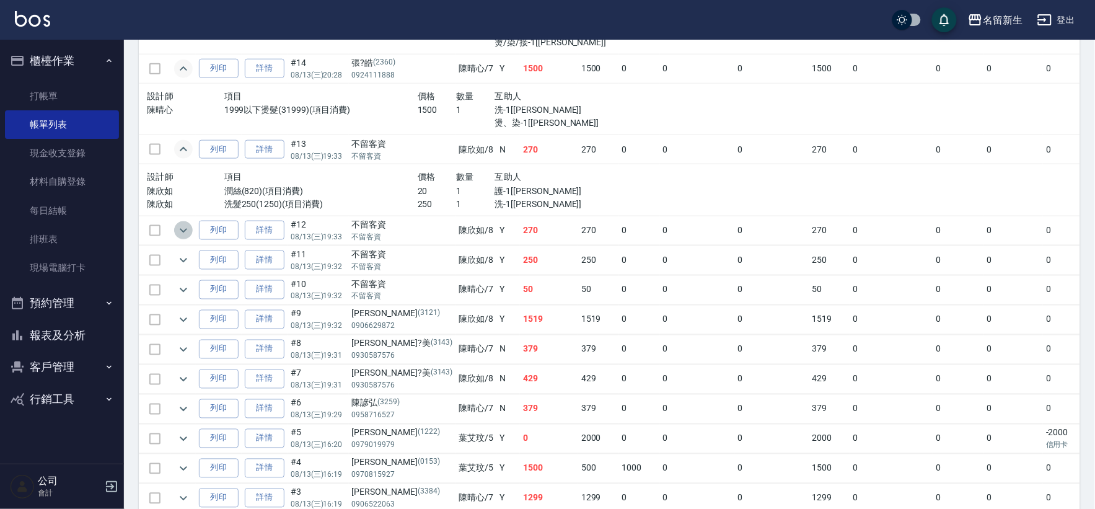
click at [187, 231] on icon "expand row" at bounding box center [183, 230] width 15 height 15
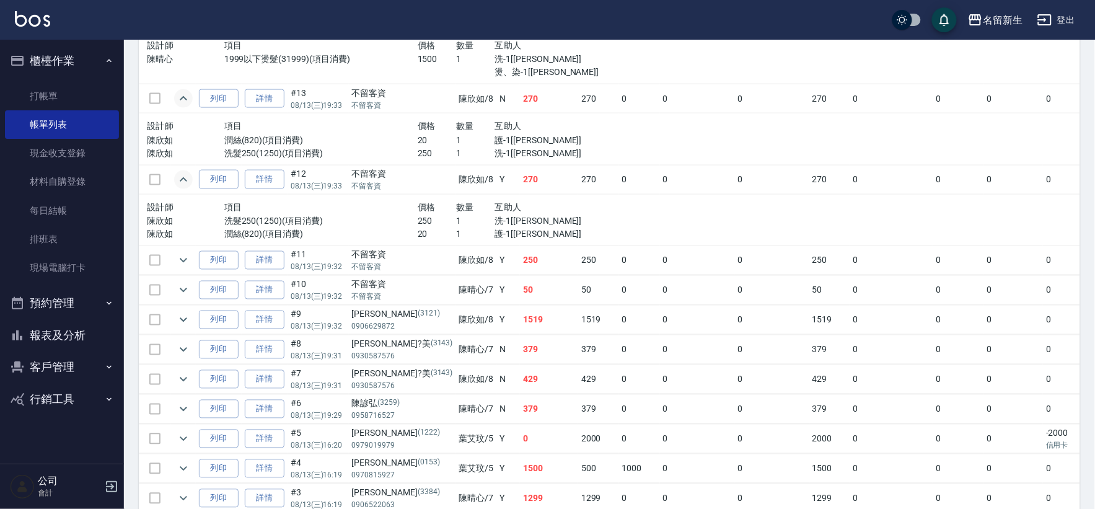
scroll to position [482, 0]
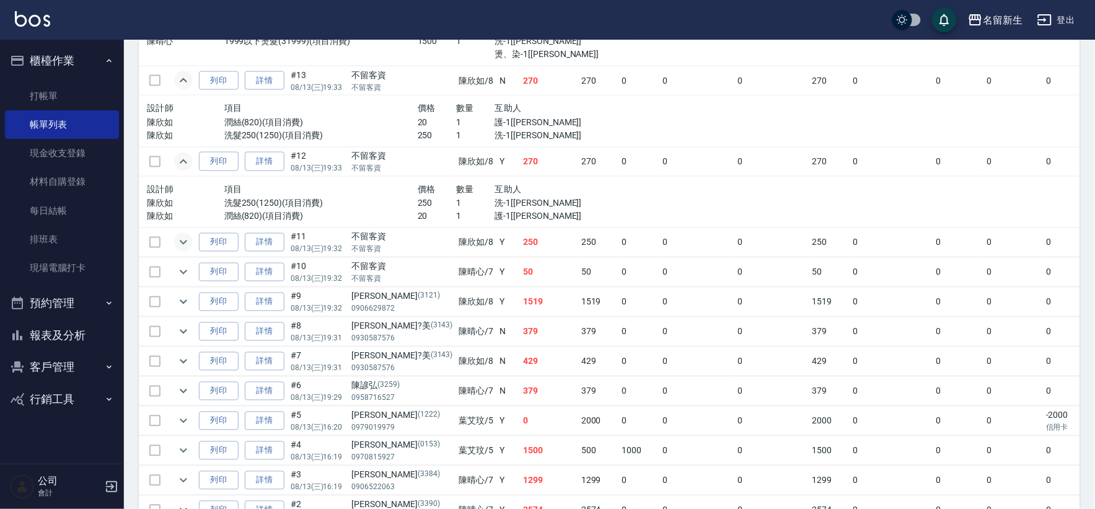
click at [186, 237] on icon "expand row" at bounding box center [183, 242] width 15 height 15
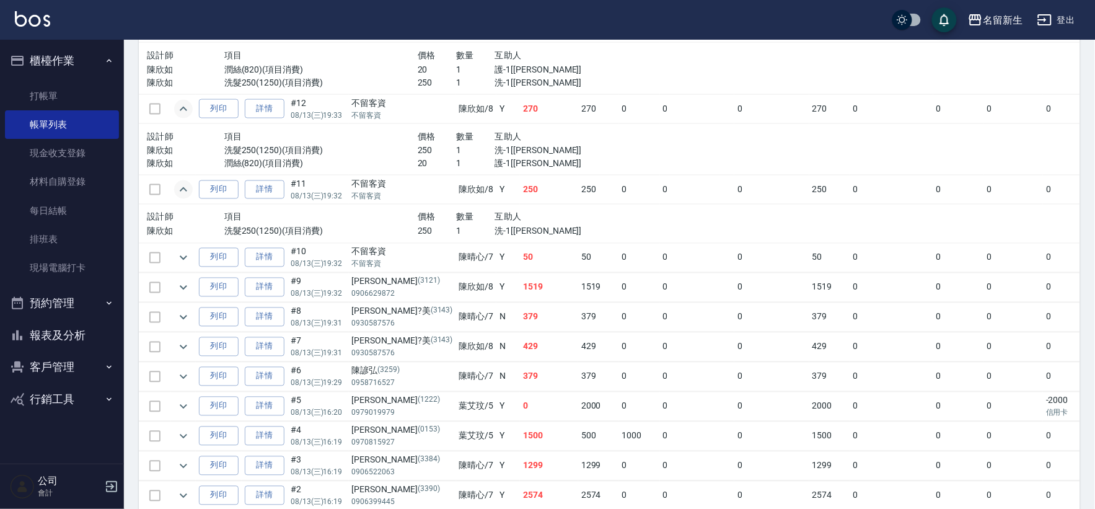
scroll to position [620, 0]
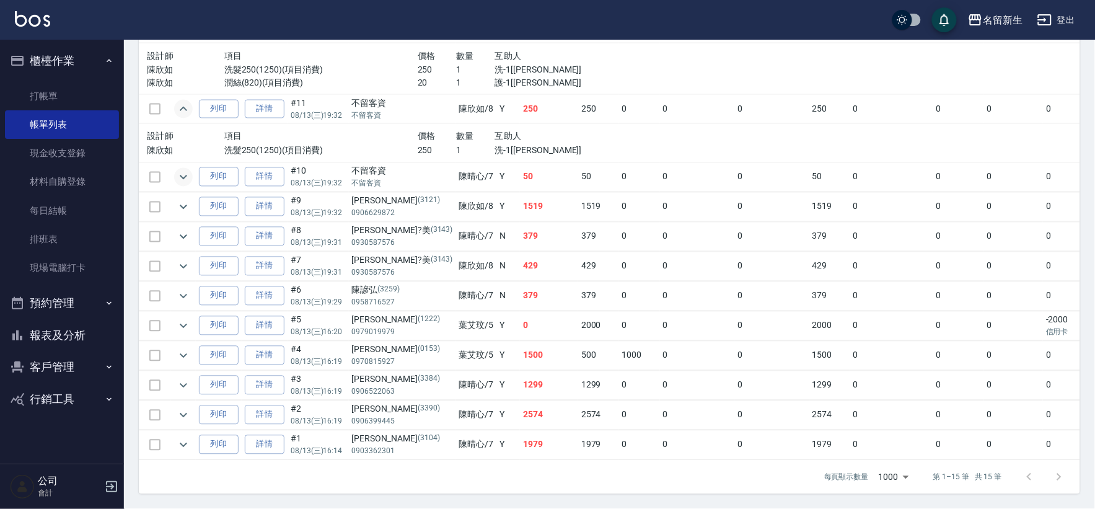
click at [186, 178] on icon "expand row" at bounding box center [183, 177] width 15 height 15
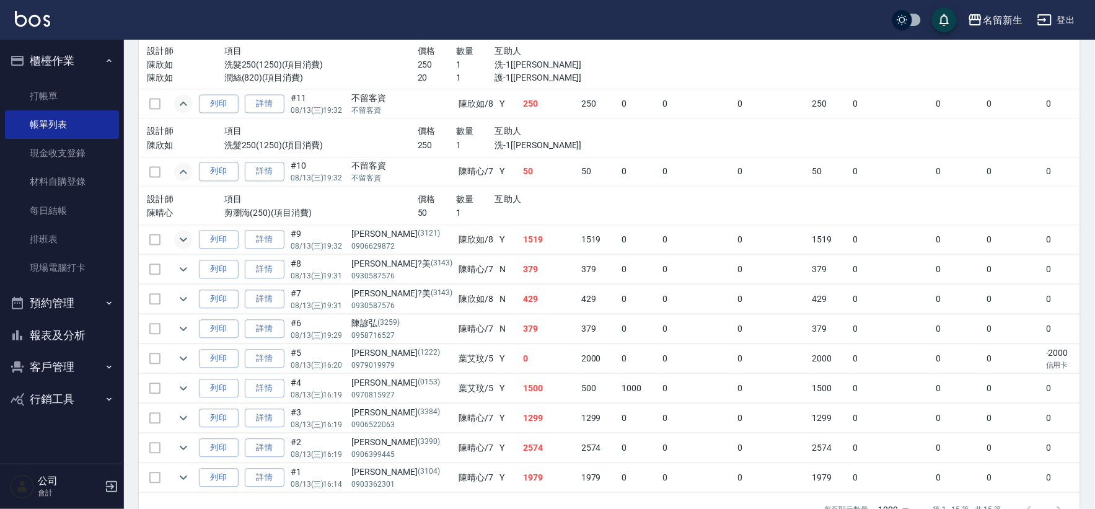
click at [182, 243] on icon "expand row" at bounding box center [183, 239] width 15 height 15
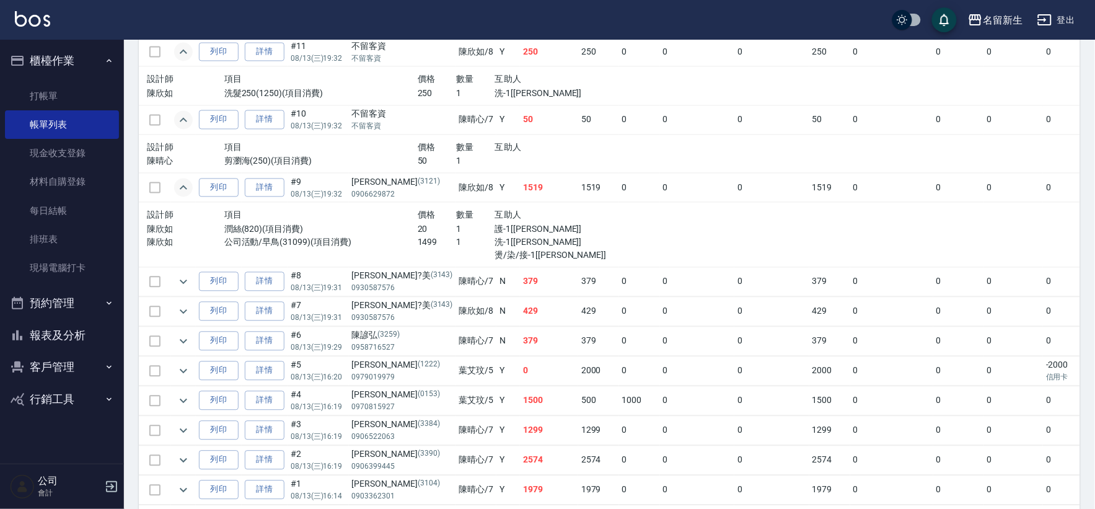
scroll to position [689, 0]
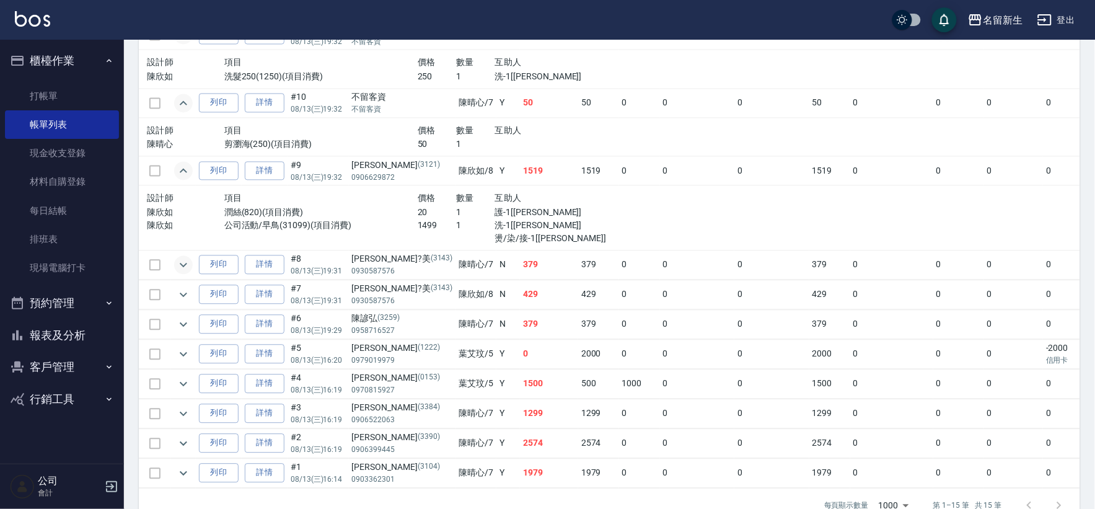
click at [187, 262] on icon "expand row" at bounding box center [183, 265] width 15 height 15
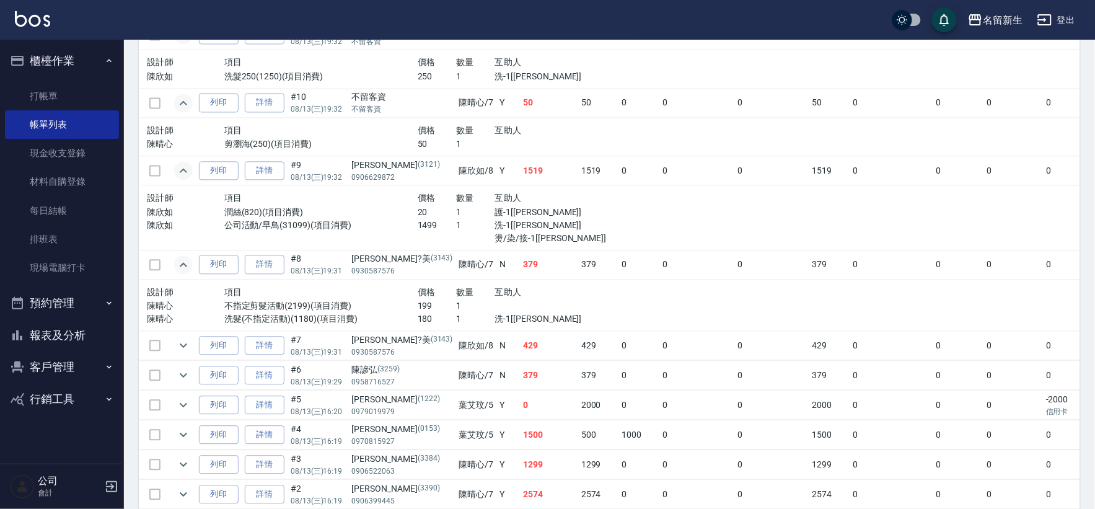
scroll to position [757, 0]
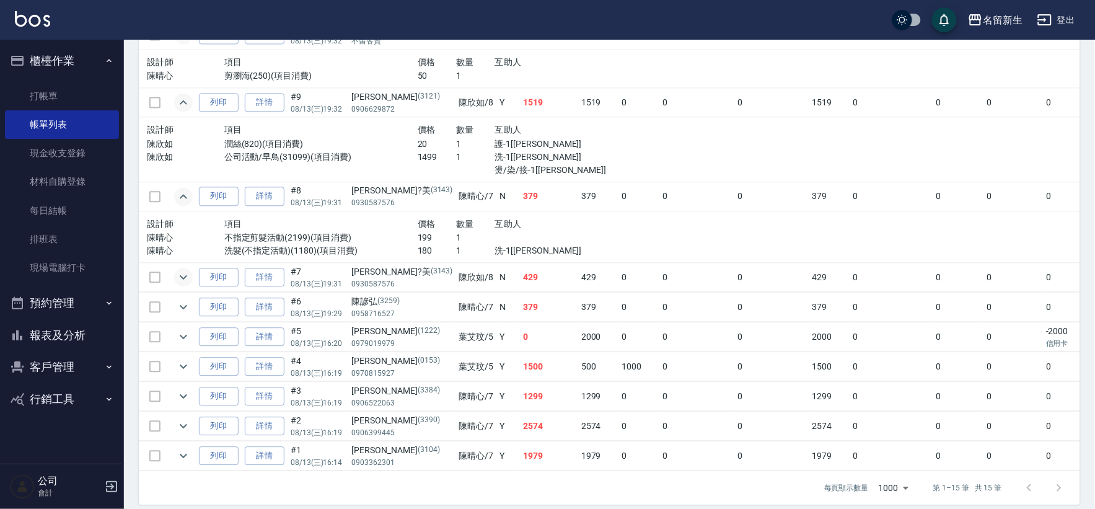
click at [184, 276] on icon "expand row" at bounding box center [183, 277] width 15 height 15
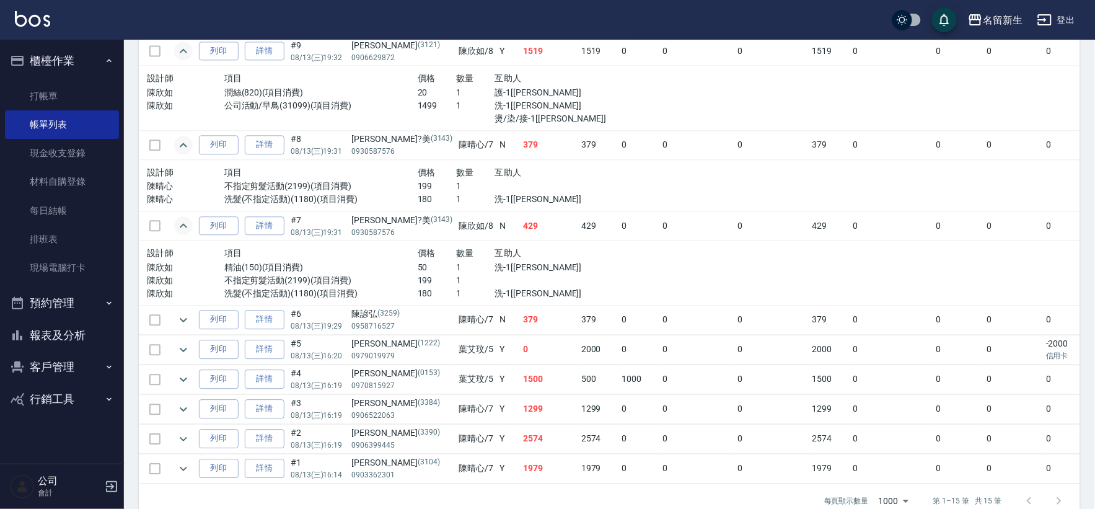
scroll to position [826, 0]
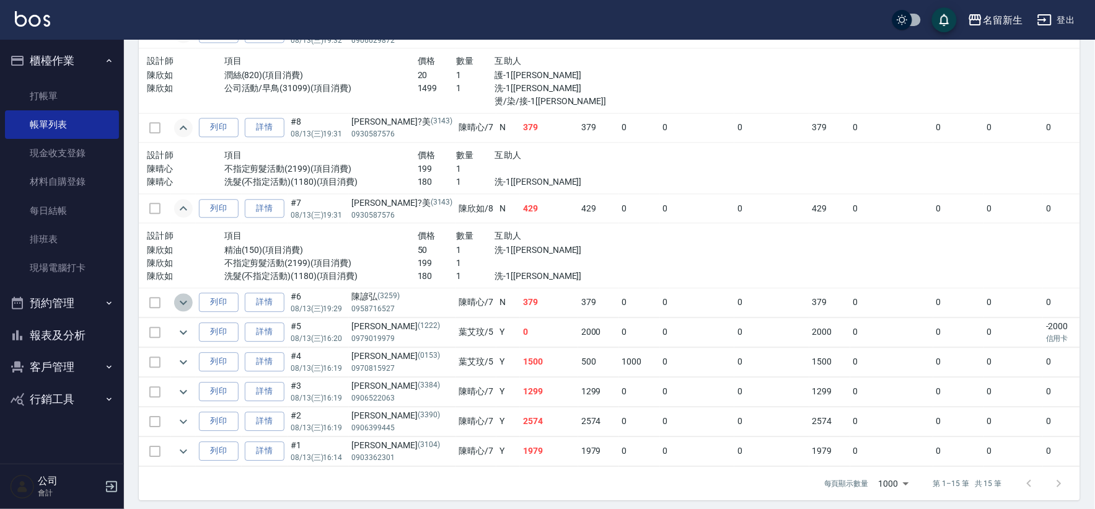
click at [180, 306] on icon "expand row" at bounding box center [183, 302] width 15 height 15
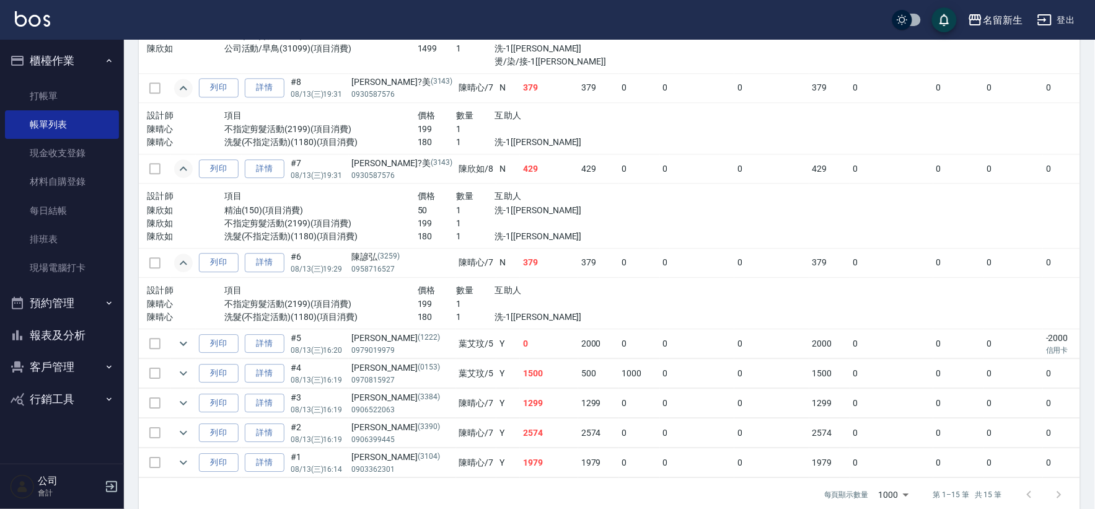
scroll to position [895, 0]
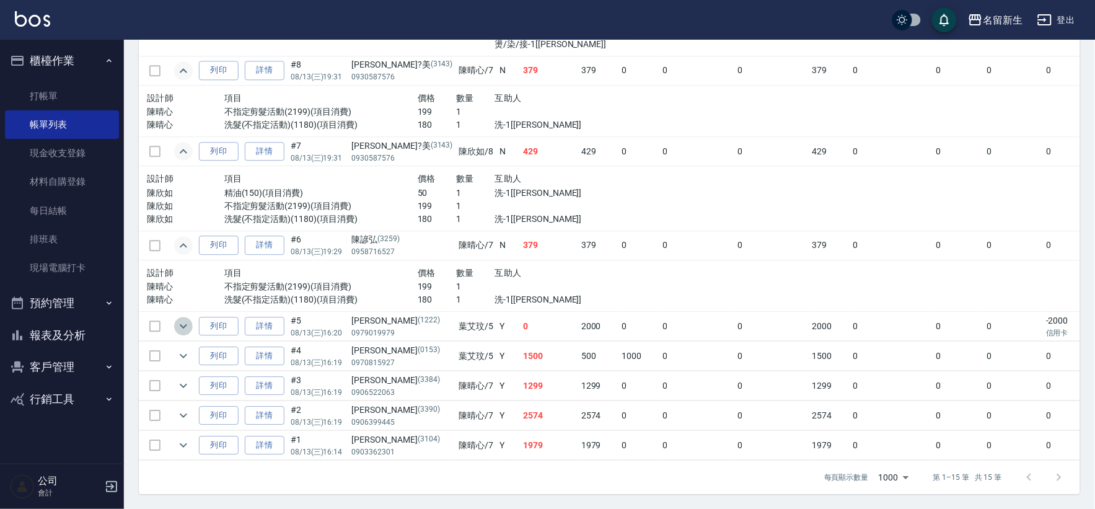
click at [180, 317] on button "expand row" at bounding box center [183, 326] width 19 height 19
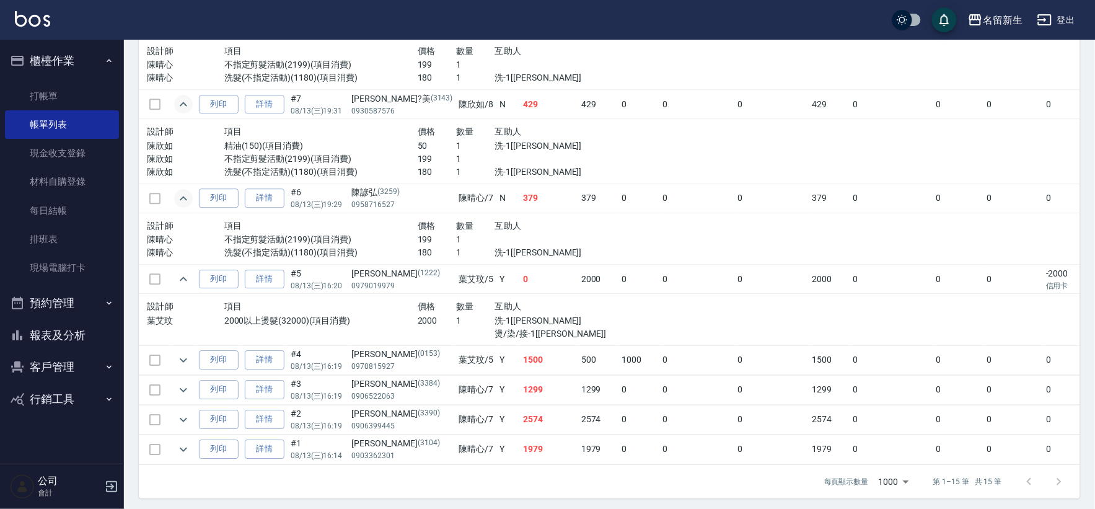
scroll to position [946, 0]
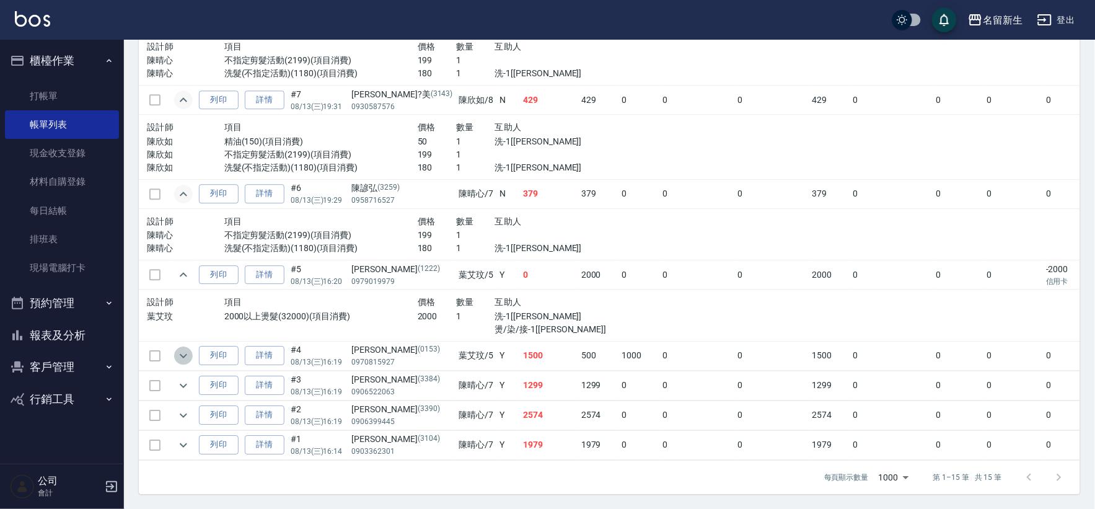
click at [187, 348] on icon "expand row" at bounding box center [183, 355] width 15 height 15
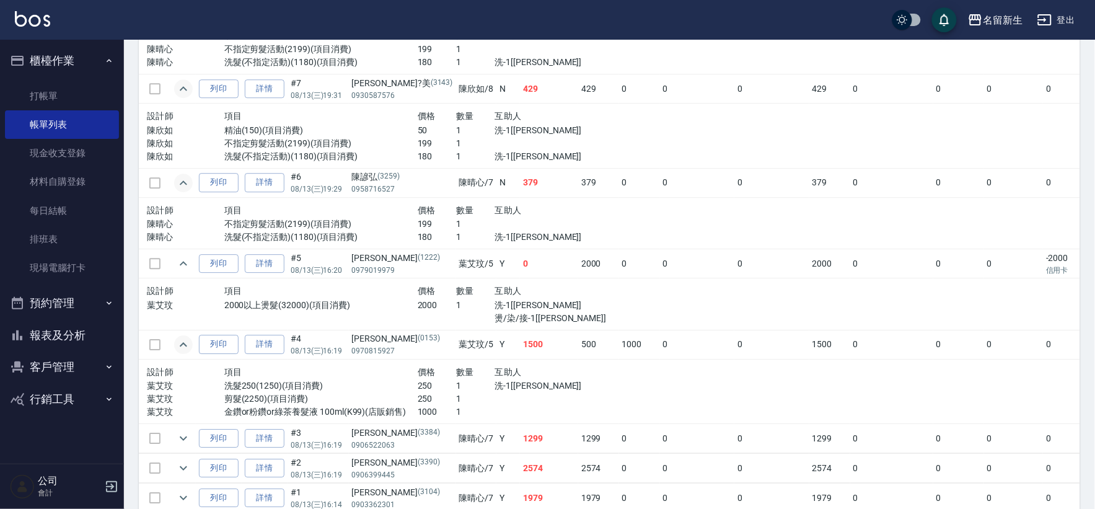
scroll to position [1007, 0]
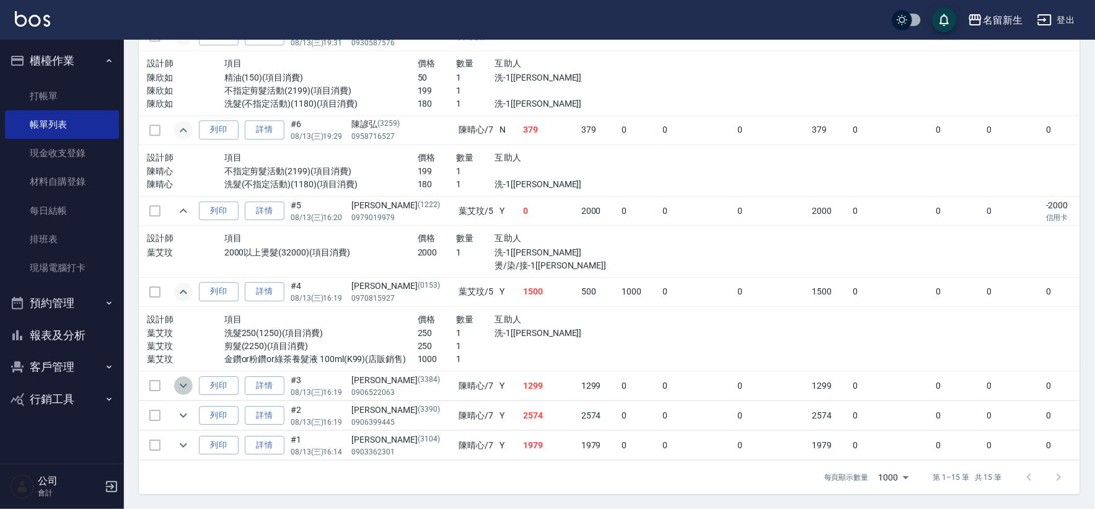
click at [186, 384] on icon "expand row" at bounding box center [183, 386] width 7 height 4
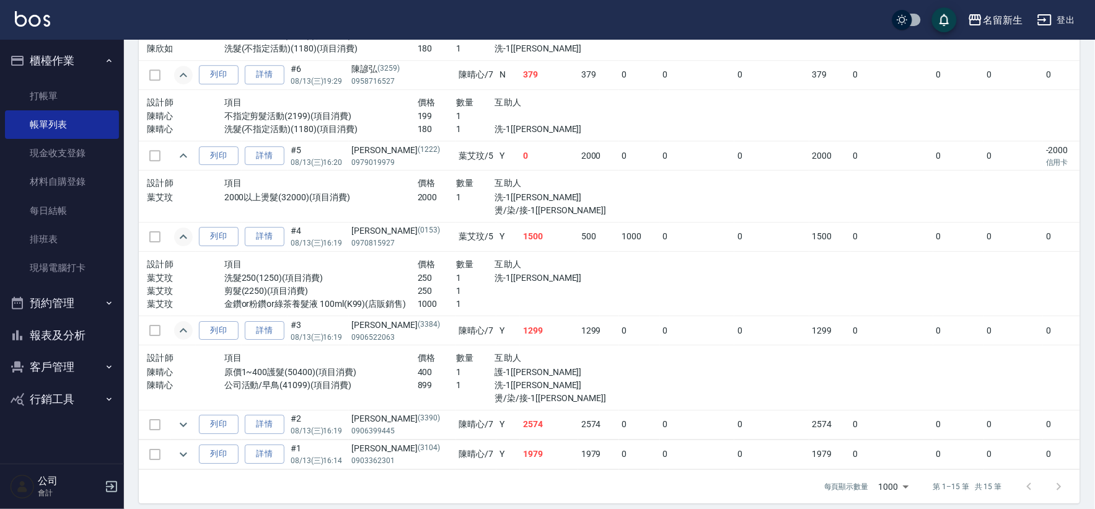
scroll to position [1074, 0]
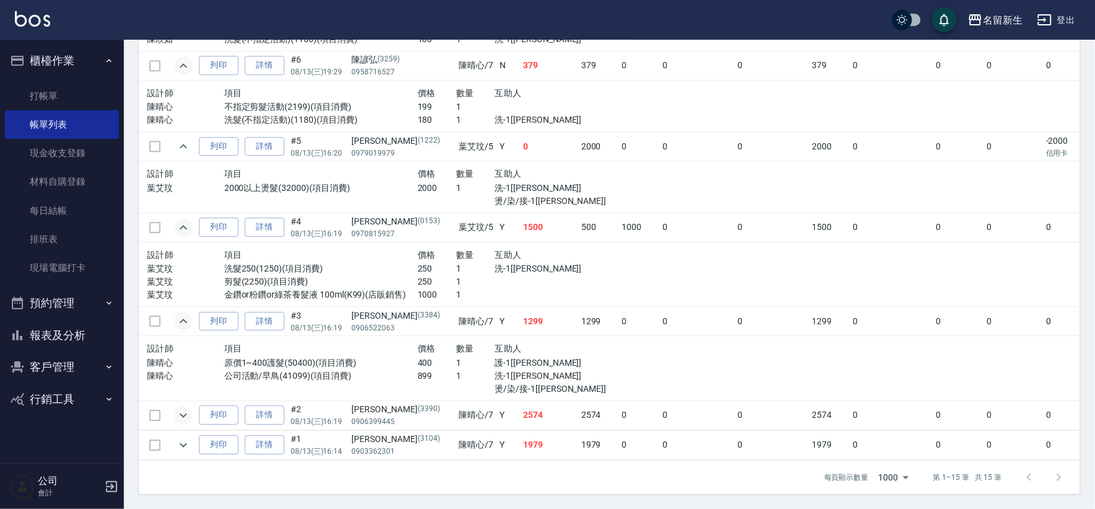
click at [181, 408] on icon "expand row" at bounding box center [183, 415] width 15 height 15
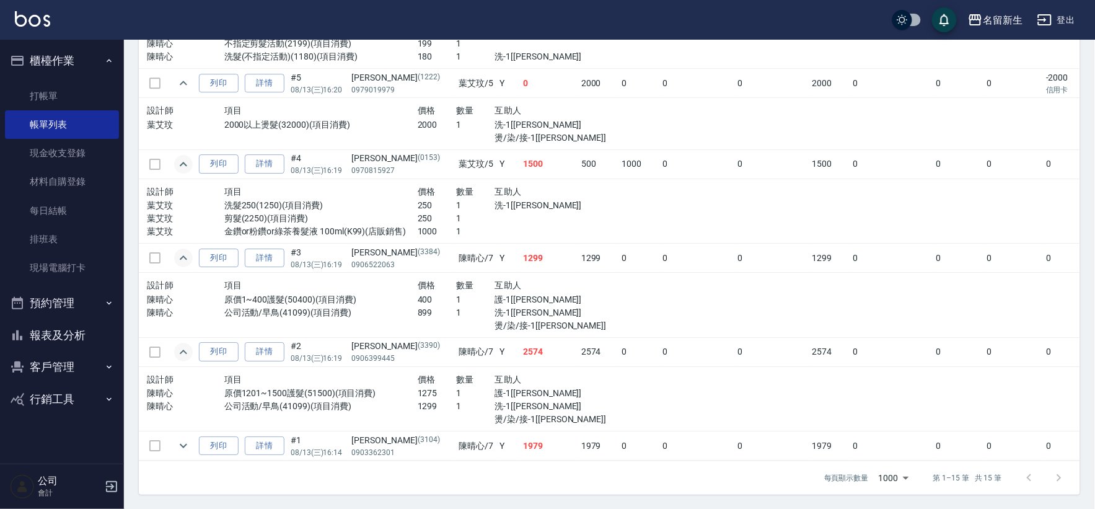
scroll to position [1136, 0]
click at [177, 438] on icon "expand row" at bounding box center [183, 445] width 15 height 15
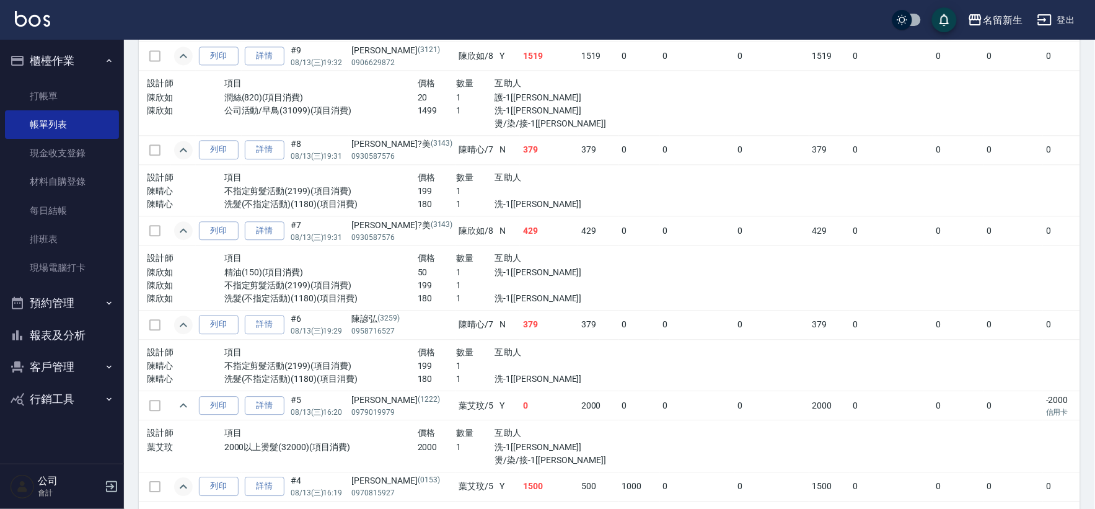
scroll to position [802, 0]
click at [55, 335] on button "報表及分析" at bounding box center [62, 335] width 114 height 32
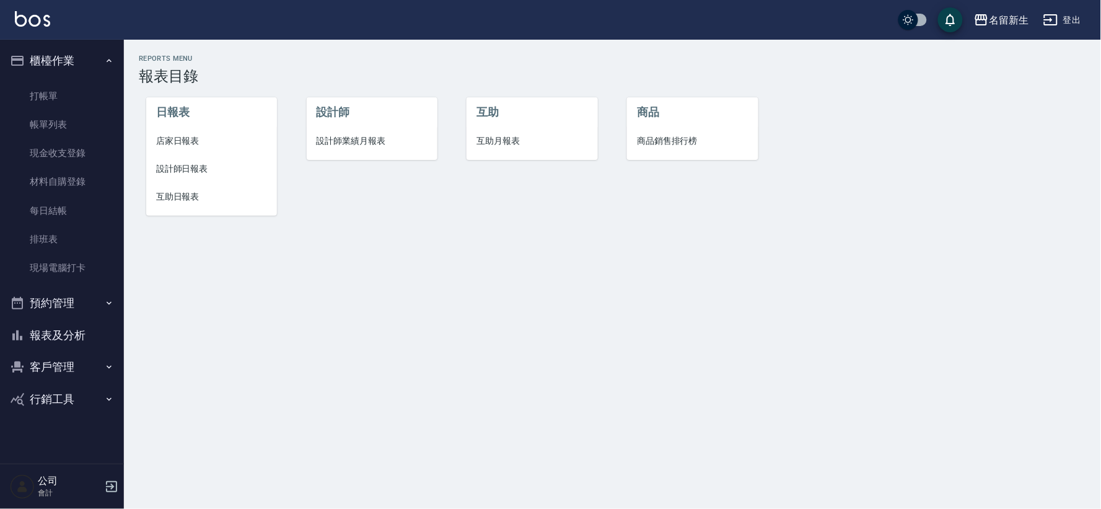
click at [205, 192] on span "互助日報表" at bounding box center [211, 196] width 111 height 13
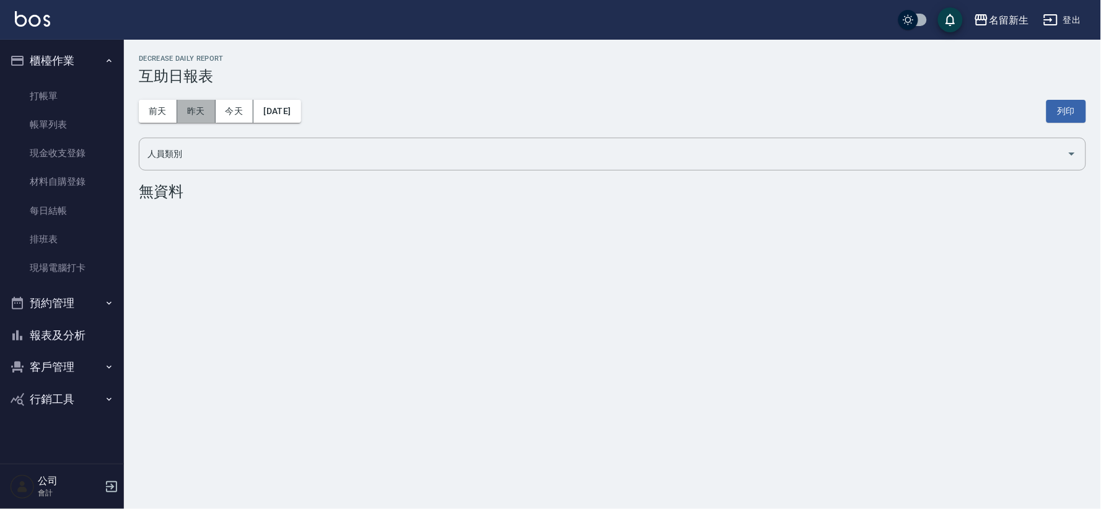
click at [206, 112] on button "昨天" at bounding box center [196, 111] width 38 height 23
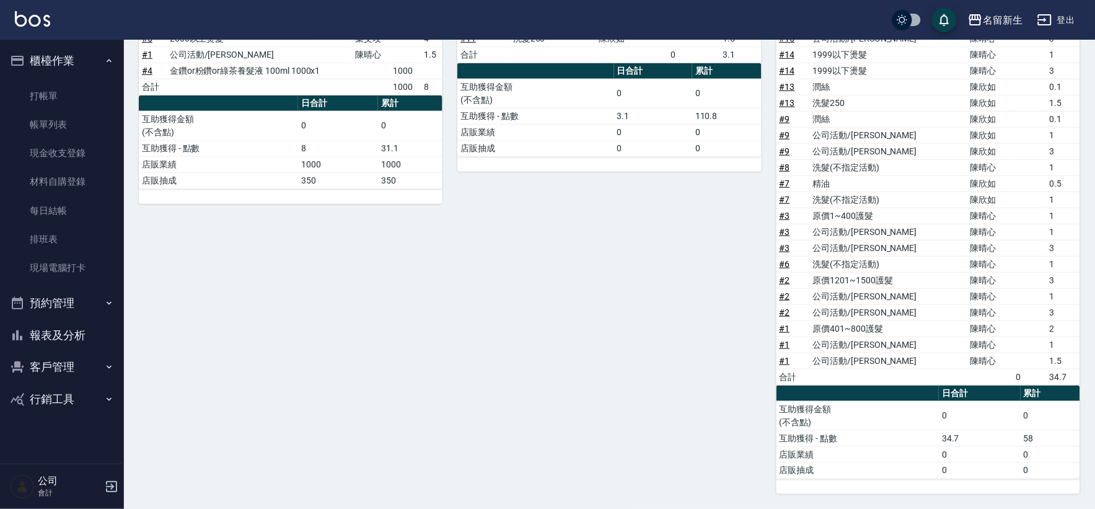
scroll to position [234, 0]
drag, startPoint x: 66, startPoint y: 332, endPoint x: 156, endPoint y: 300, distance: 95.9
click at [67, 330] on button "報表及分析" at bounding box center [62, 335] width 114 height 32
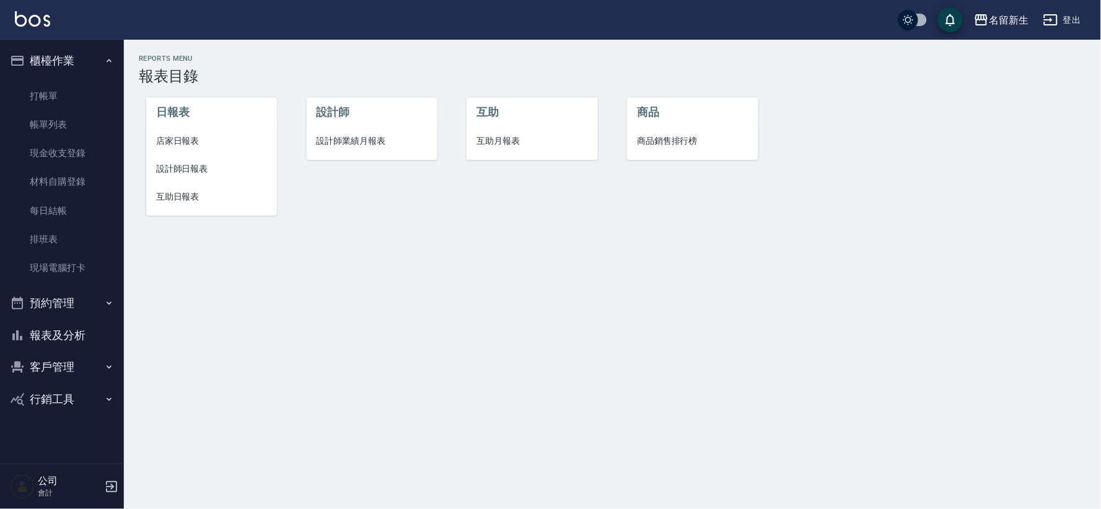
click at [366, 139] on span "設計師業績月報表" at bounding box center [372, 140] width 111 height 13
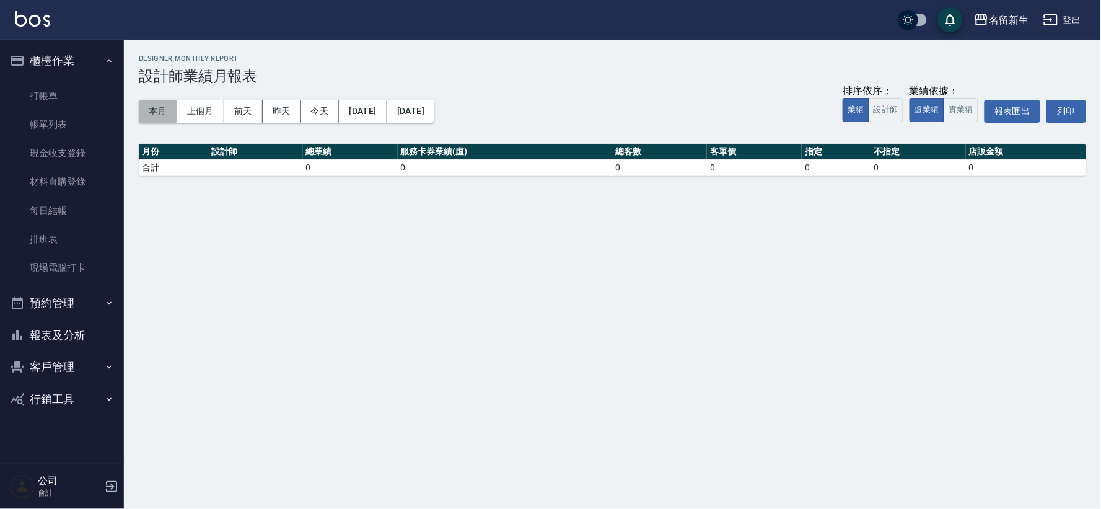
click at [162, 107] on button "本月" at bounding box center [158, 111] width 38 height 23
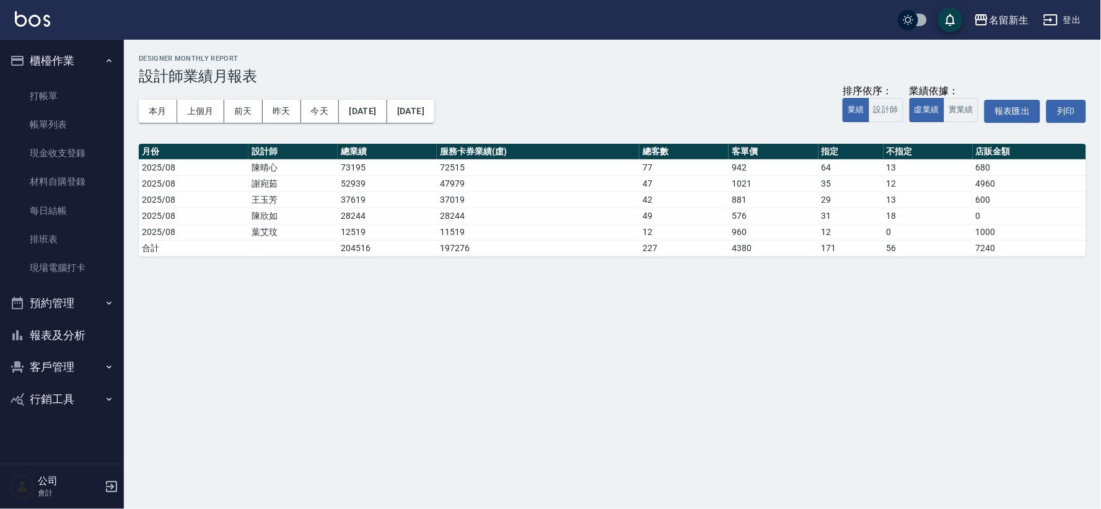
click at [39, 323] on button "報表及分析" at bounding box center [62, 335] width 114 height 32
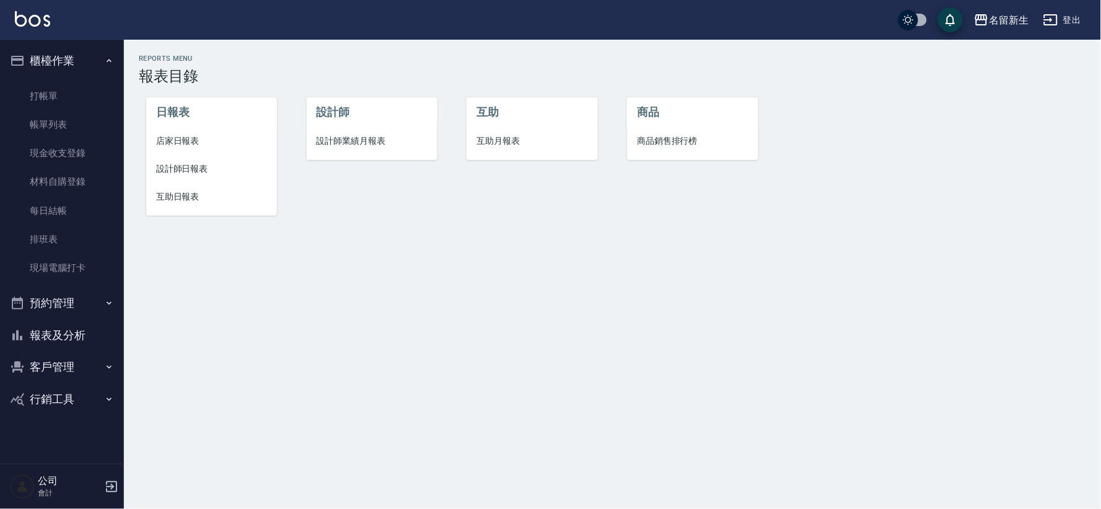
click at [214, 157] on li "設計師日報表" at bounding box center [211, 169] width 131 height 28
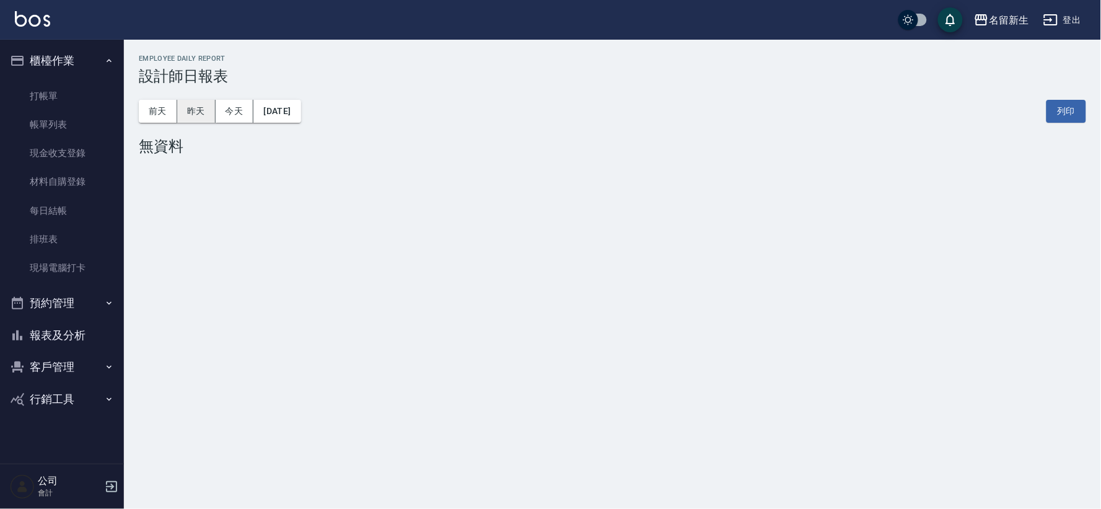
click at [209, 115] on button "昨天" at bounding box center [196, 111] width 38 height 23
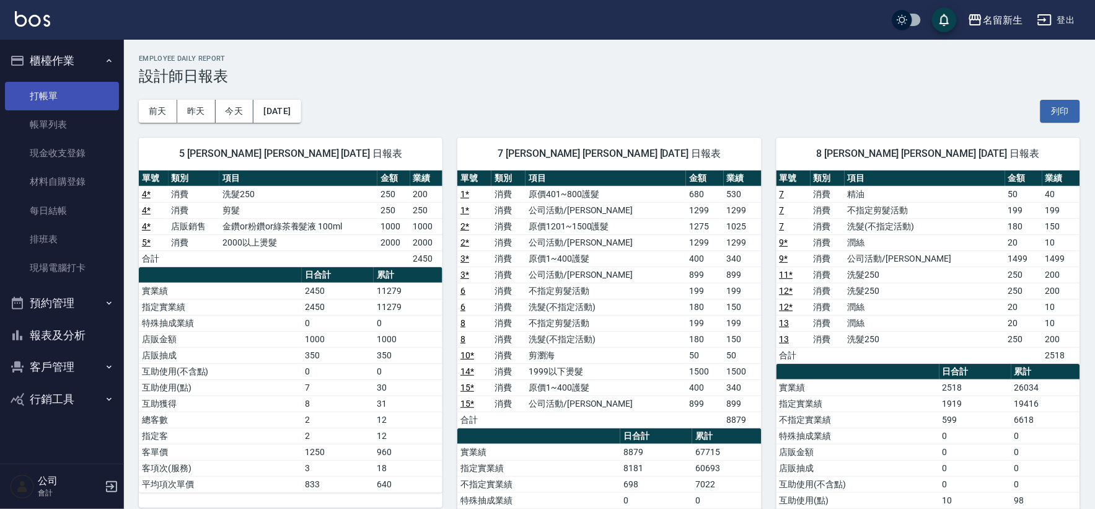
click at [69, 86] on link "打帳單" at bounding box center [62, 96] width 114 height 29
